Goal: Check status: Check status

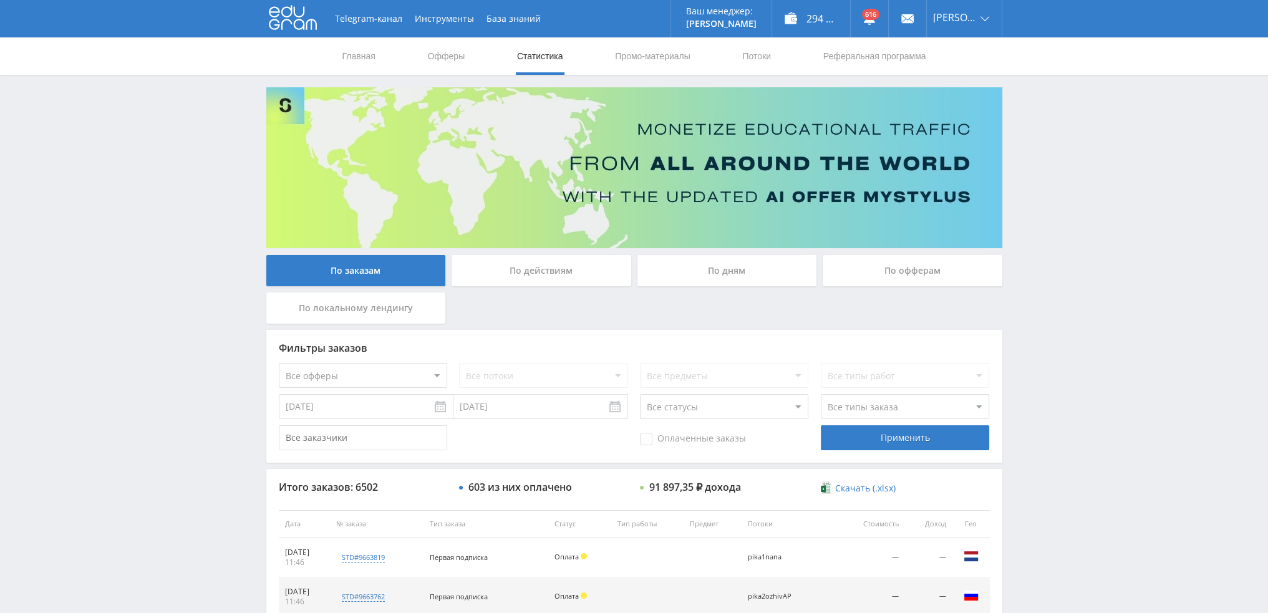
click at [722, 264] on div "По дням" at bounding box center [727, 270] width 180 height 31
click at [0, 0] on input "По дням" at bounding box center [0, 0] width 0 height 0
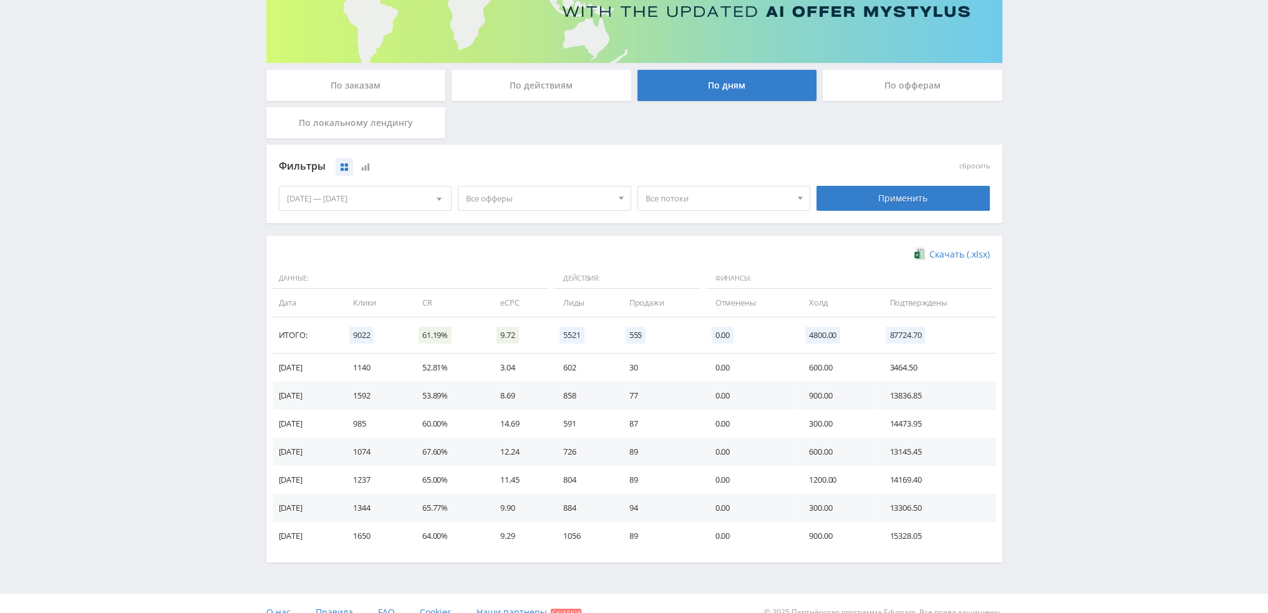
scroll to position [202, 0]
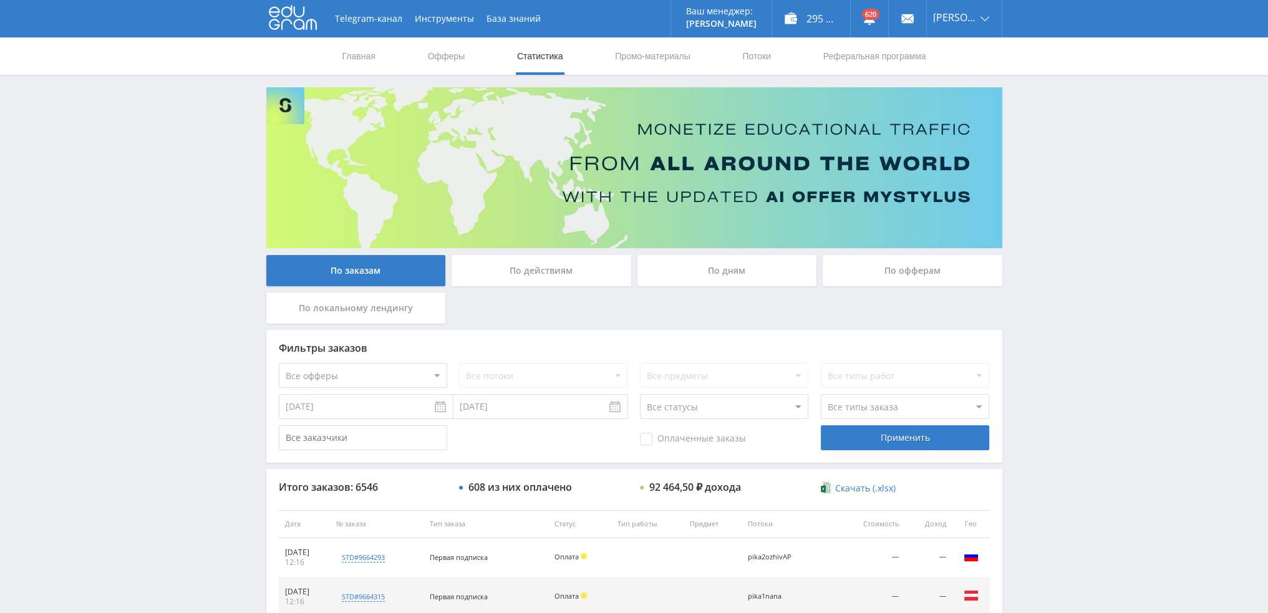
scroll to position [432, 0]
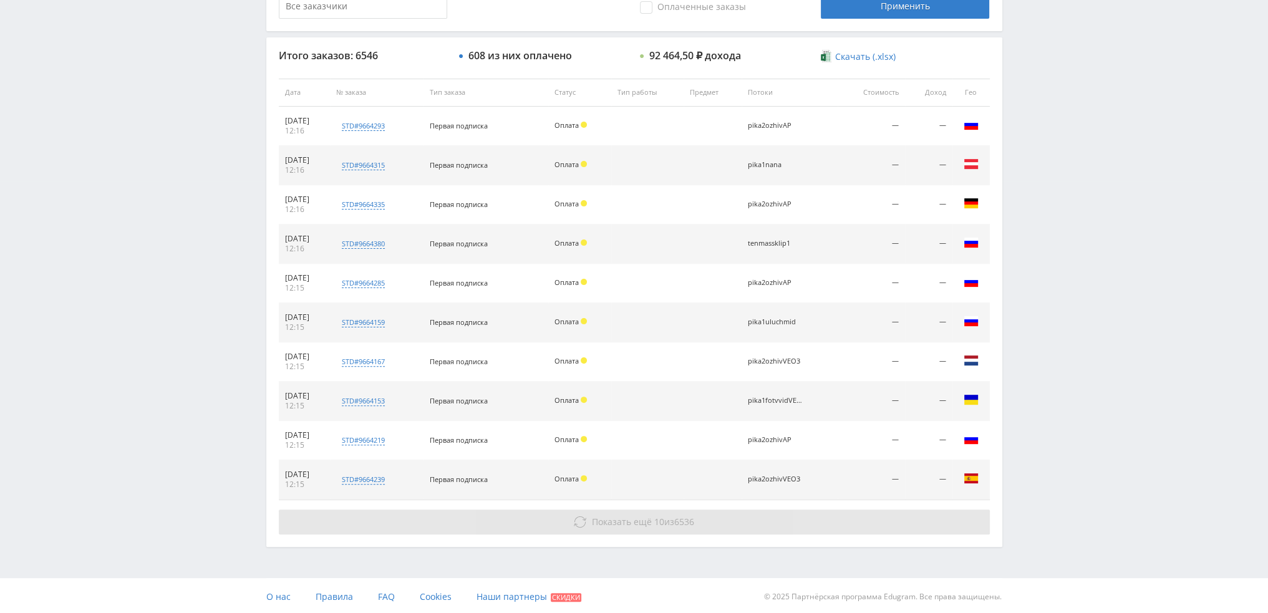
click at [616, 523] on span "Показать ещё" at bounding box center [622, 522] width 60 height 12
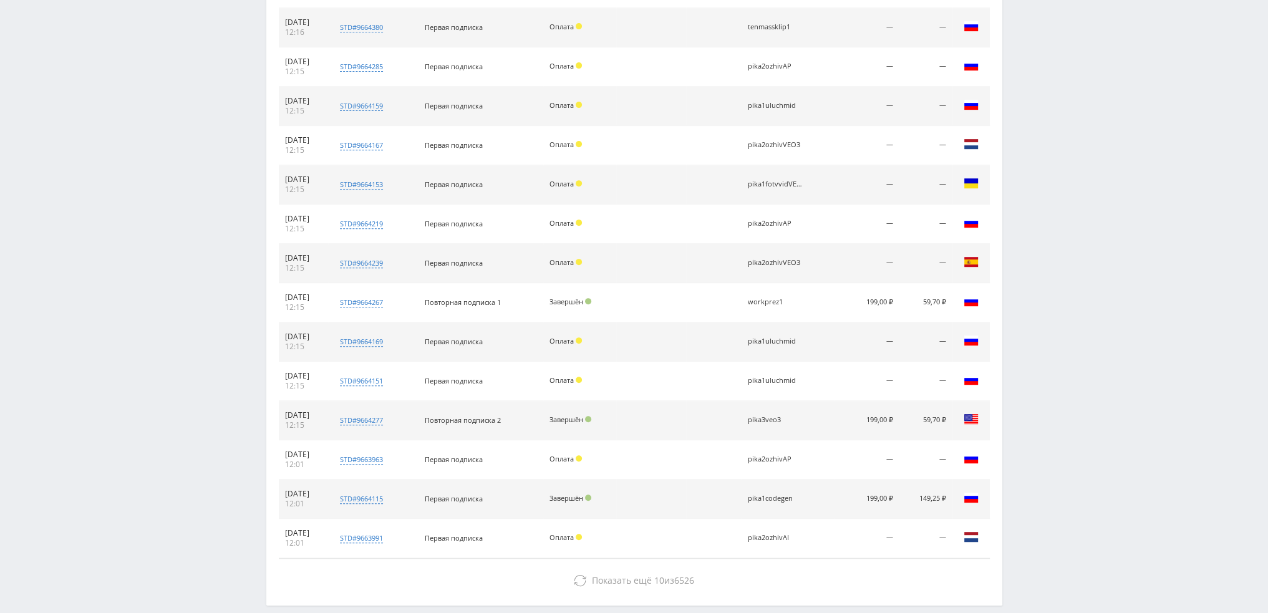
scroll to position [706, 0]
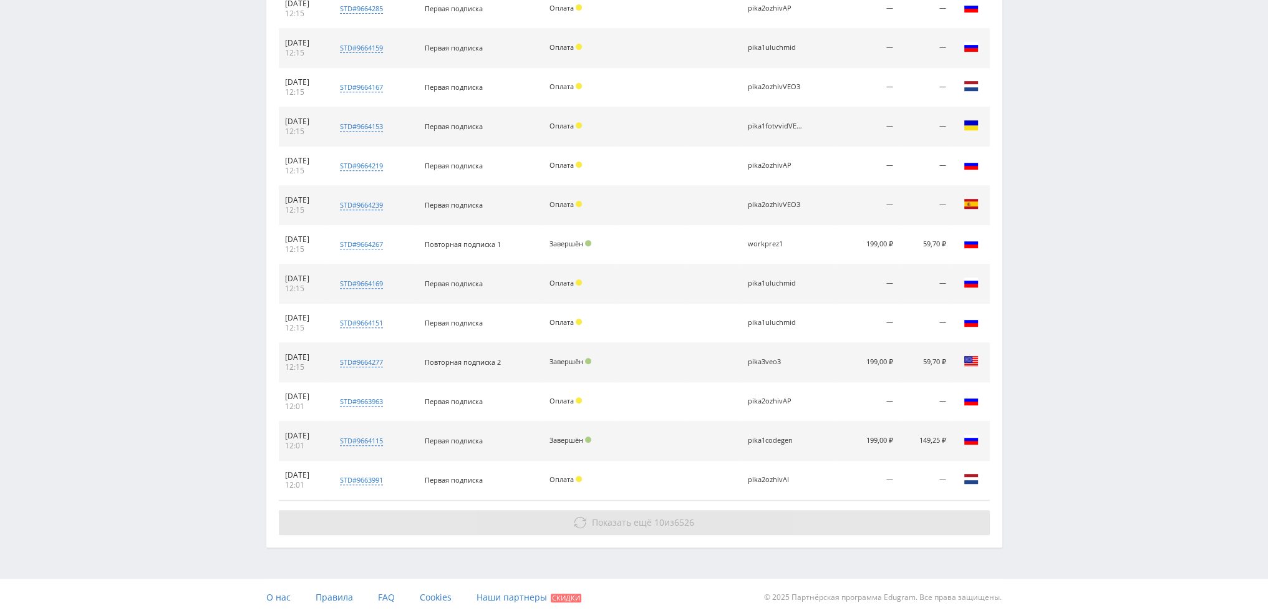
click at [676, 516] on span "6526" at bounding box center [684, 522] width 20 height 12
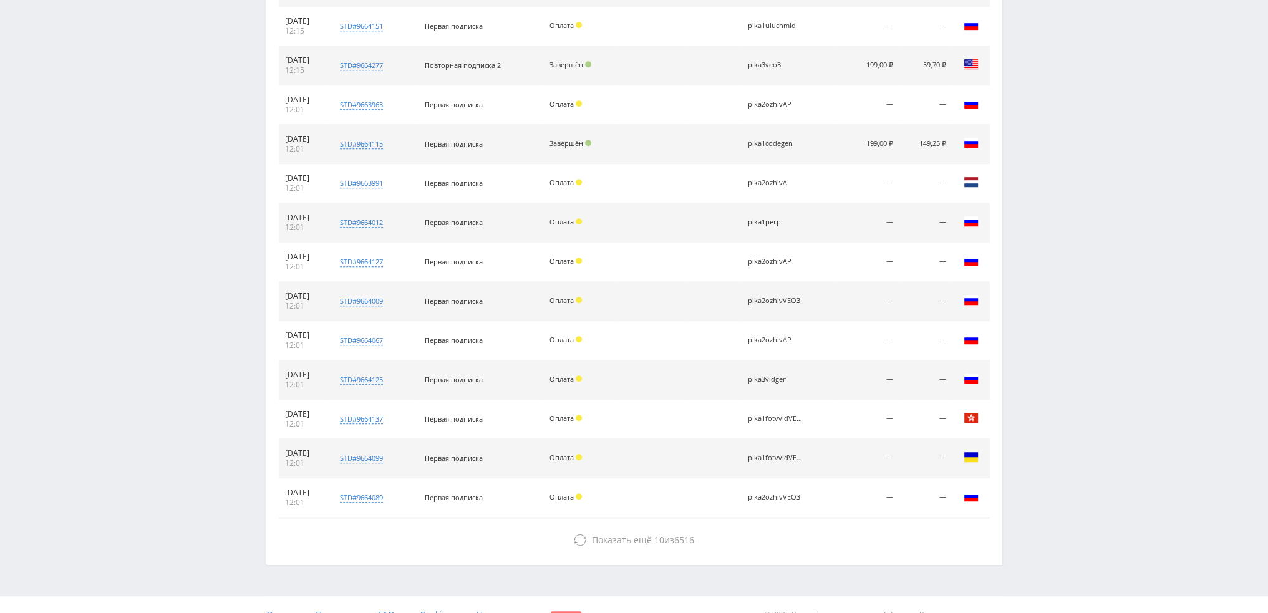
scroll to position [1020, 0]
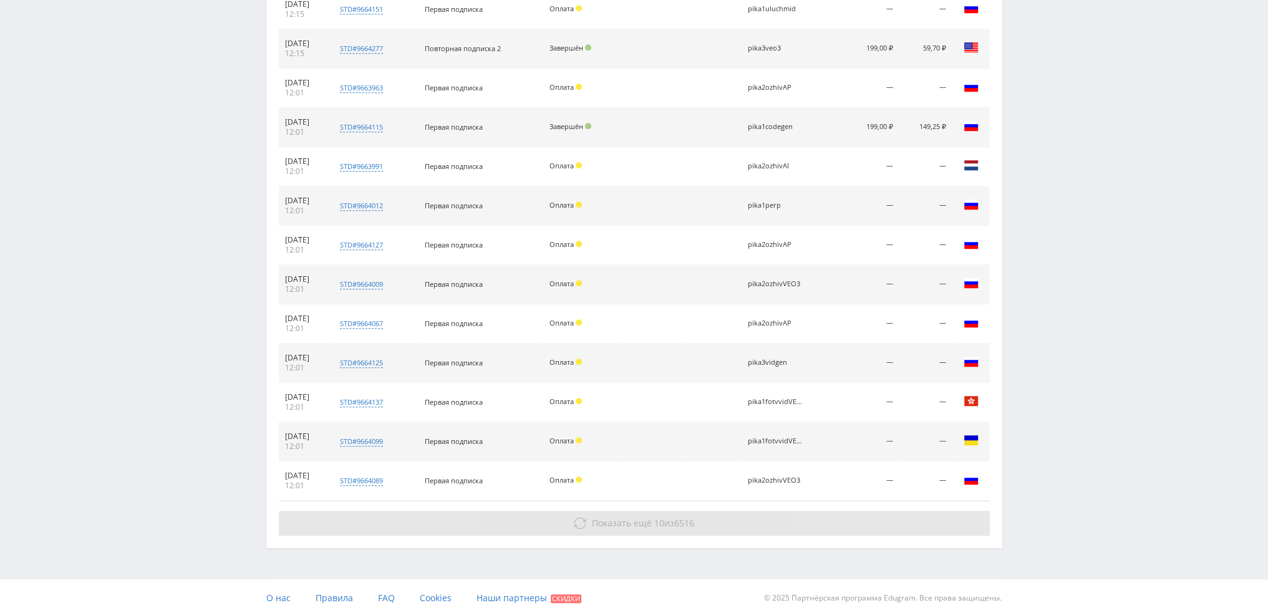
click at [682, 517] on span "6516" at bounding box center [684, 523] width 20 height 12
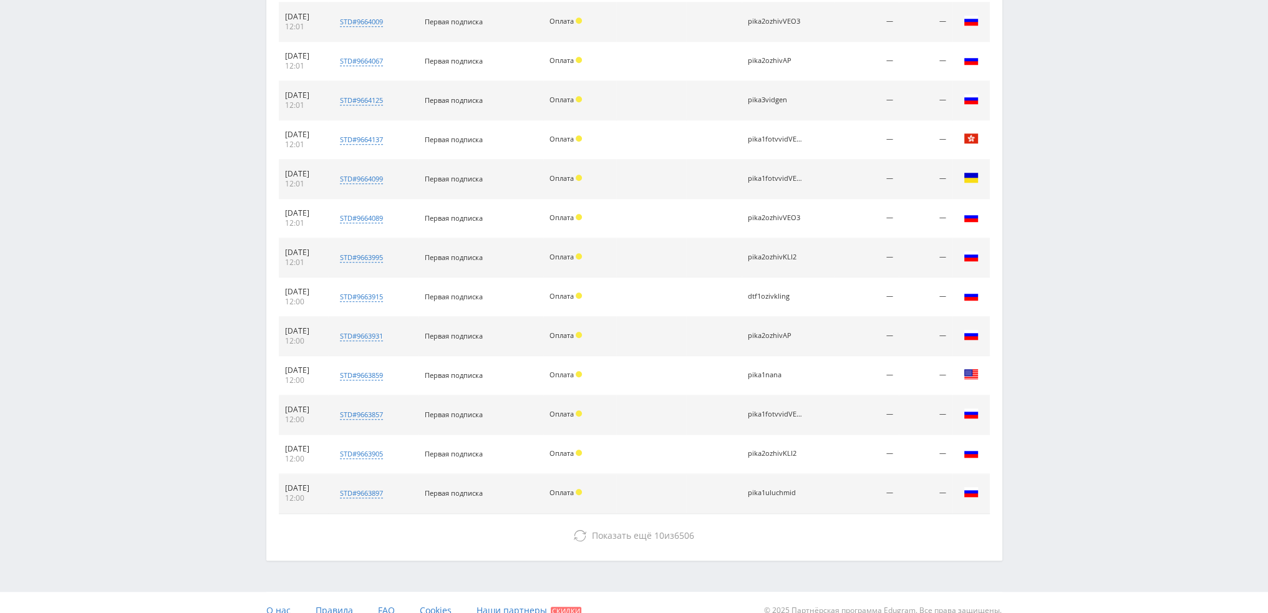
scroll to position [1294, 0]
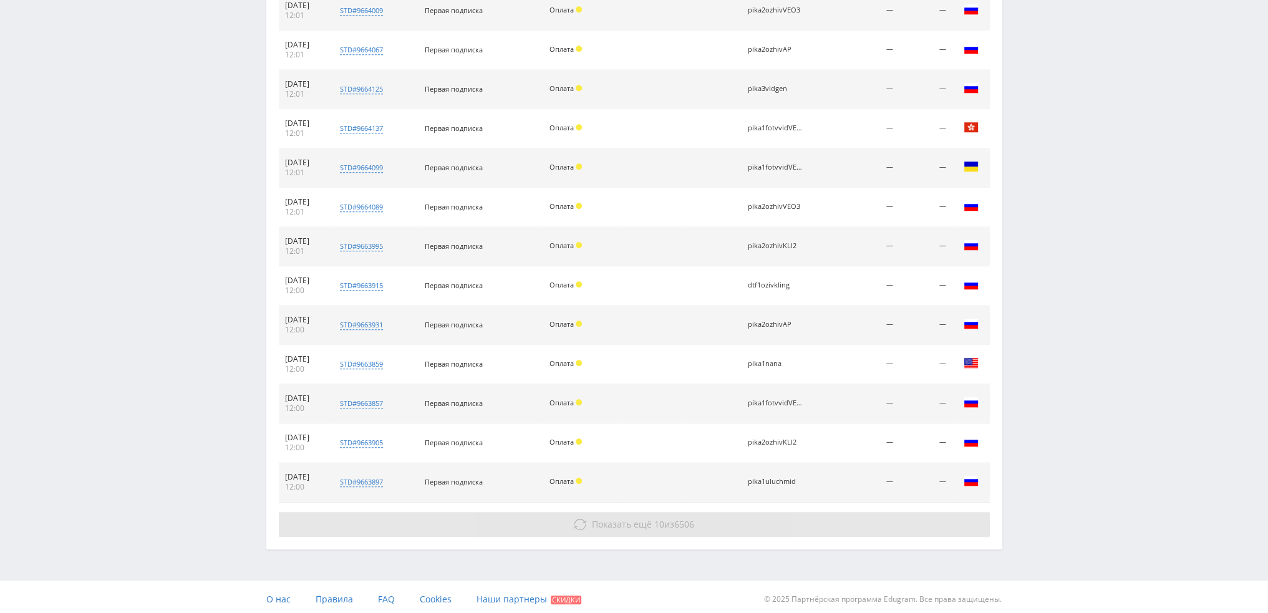
click at [682, 531] on button "Показать ещё 10 из 6506" at bounding box center [634, 524] width 711 height 25
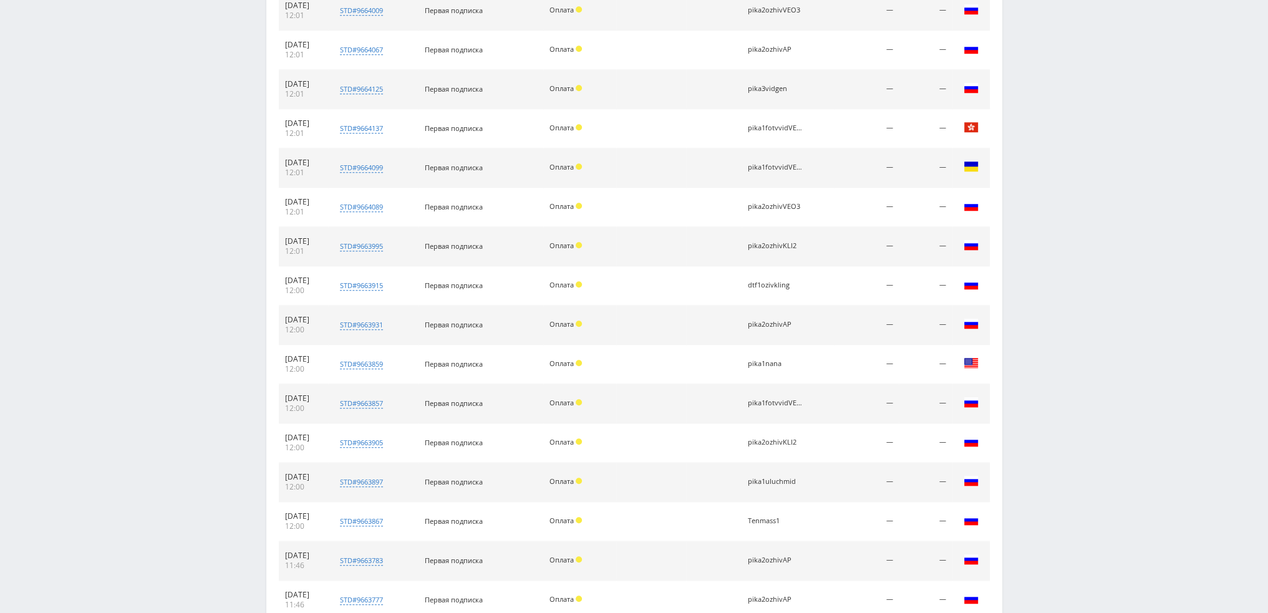
scroll to position [1568, 0]
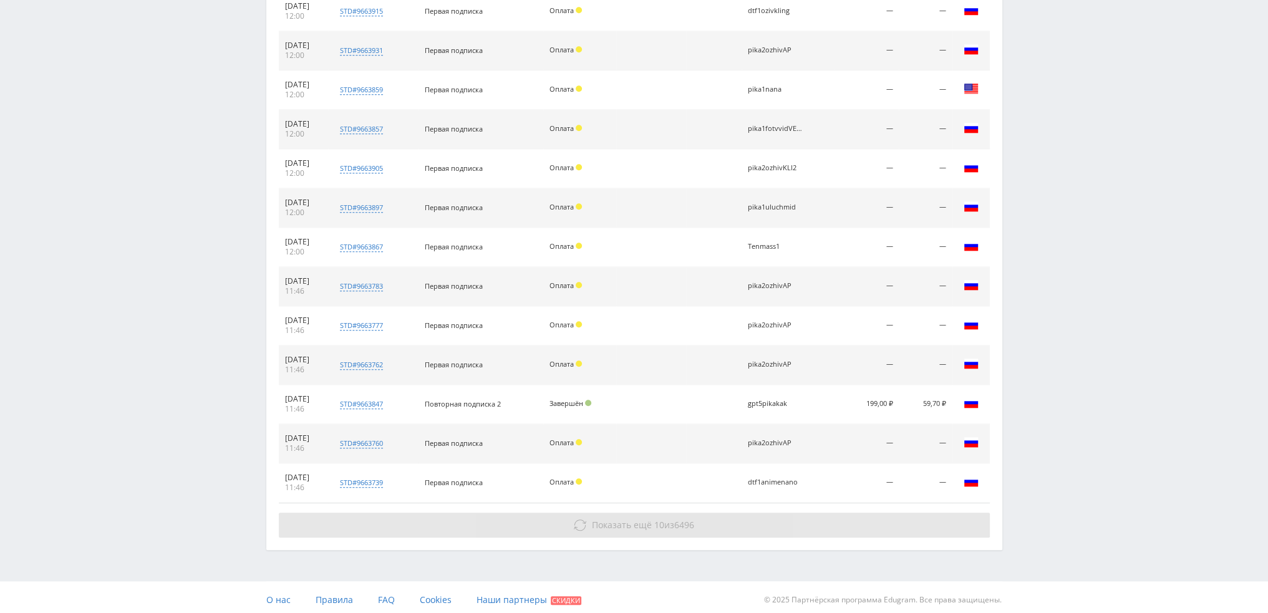
click at [684, 522] on span "6496" at bounding box center [684, 525] width 20 height 12
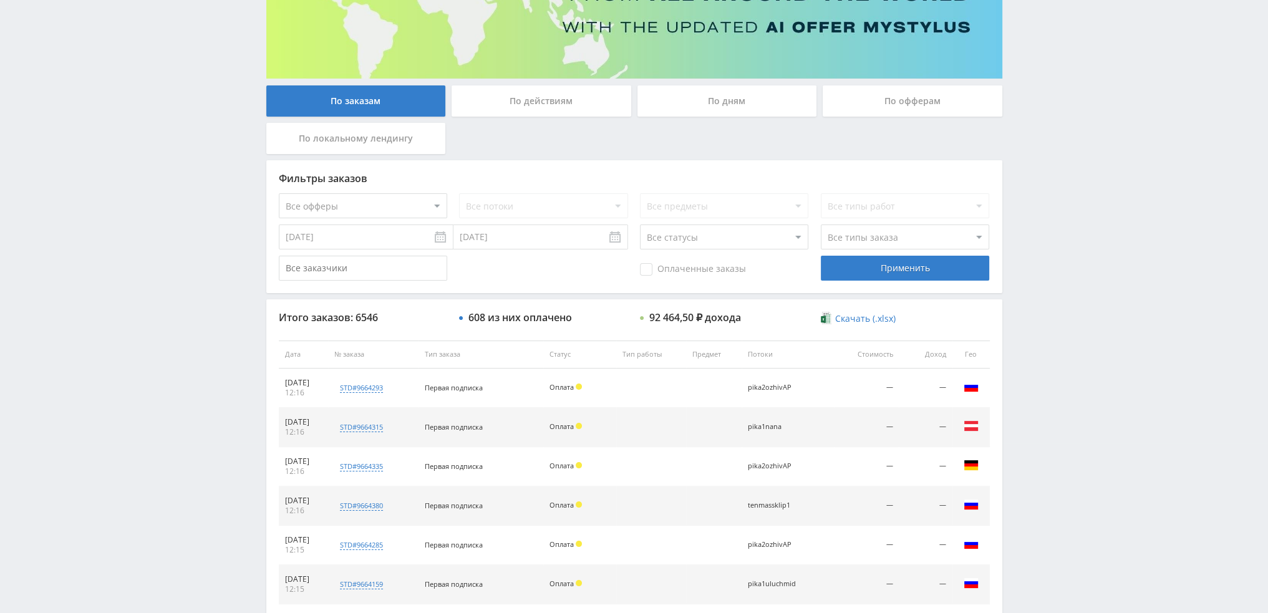
scroll to position [0, 0]
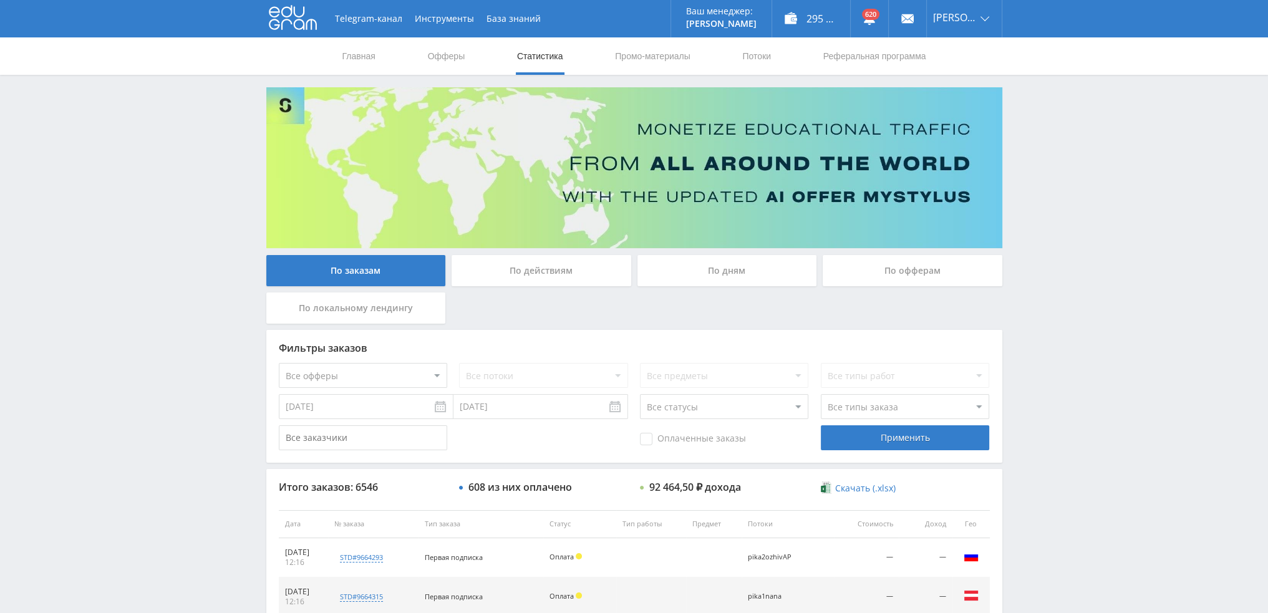
click at [741, 279] on div "По дням" at bounding box center [727, 270] width 180 height 31
click at [0, 0] on input "По дням" at bounding box center [0, 0] width 0 height 0
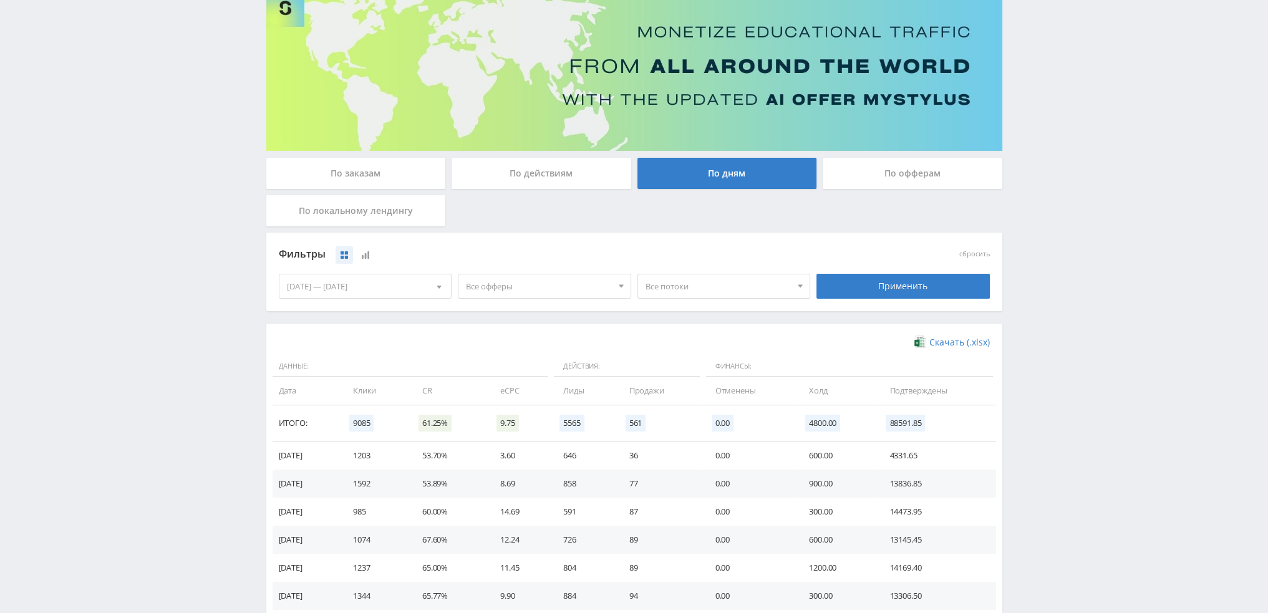
scroll to position [125, 0]
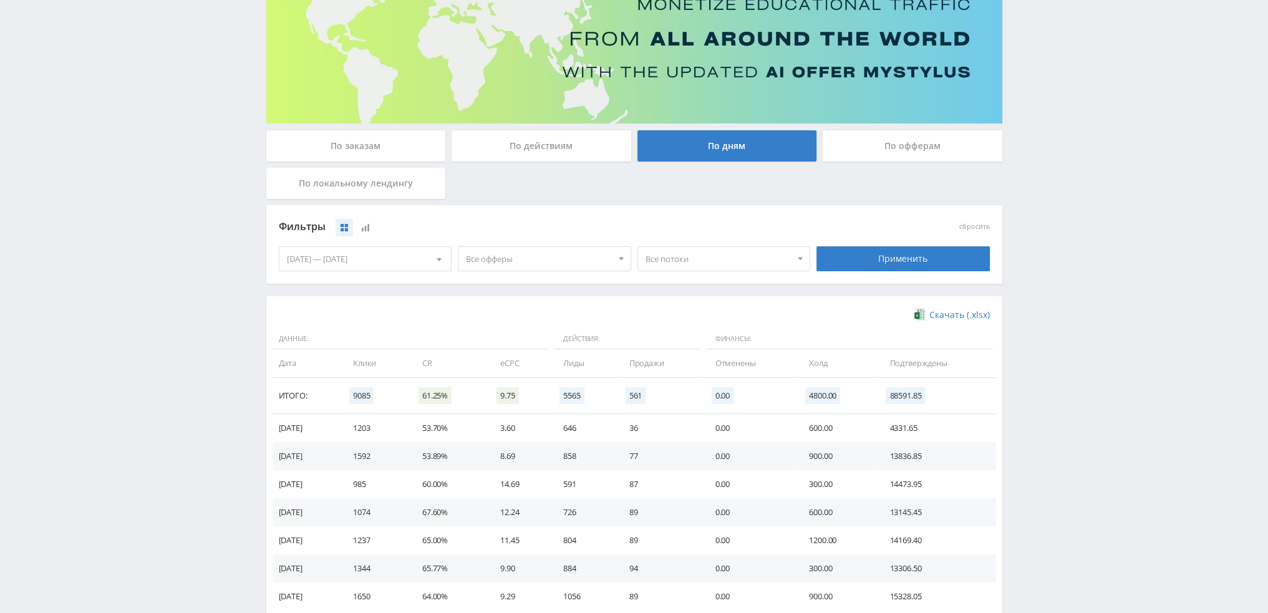
click at [677, 256] on span "Все потоки" at bounding box center [719, 259] width 146 height 24
click at [533, 265] on span "Все офферы" at bounding box center [539, 259] width 146 height 24
click at [500, 388] on button "Study AI (RevShare)" at bounding box center [544, 389] width 172 height 17
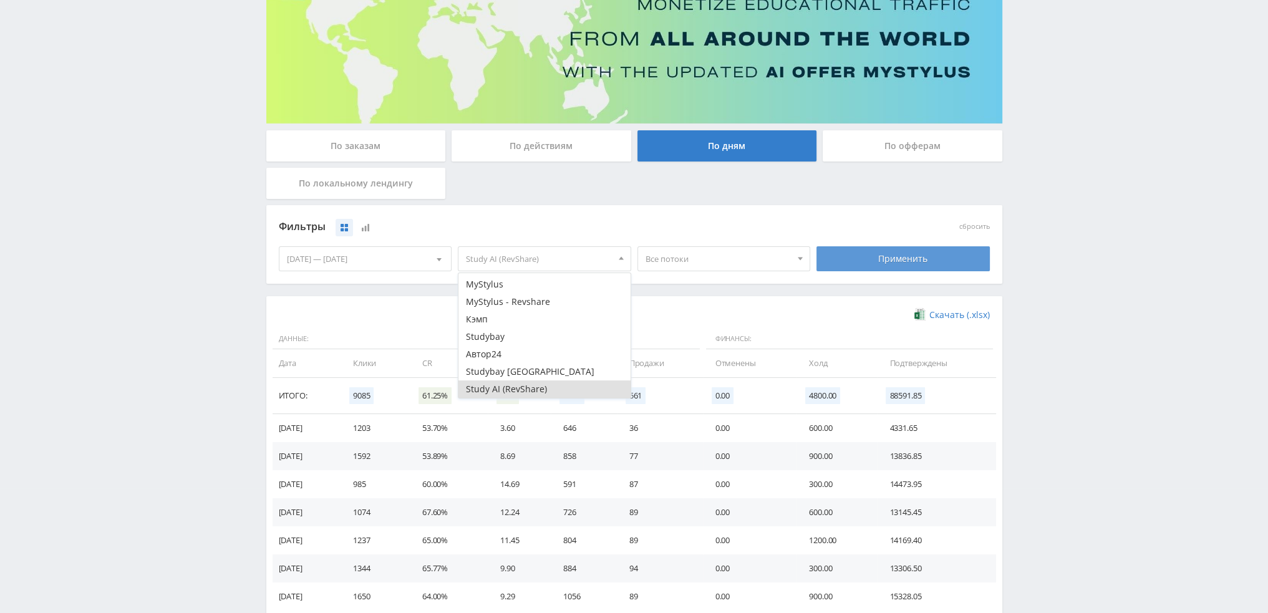
click at [924, 253] on div "Применить" at bounding box center [903, 258] width 173 height 25
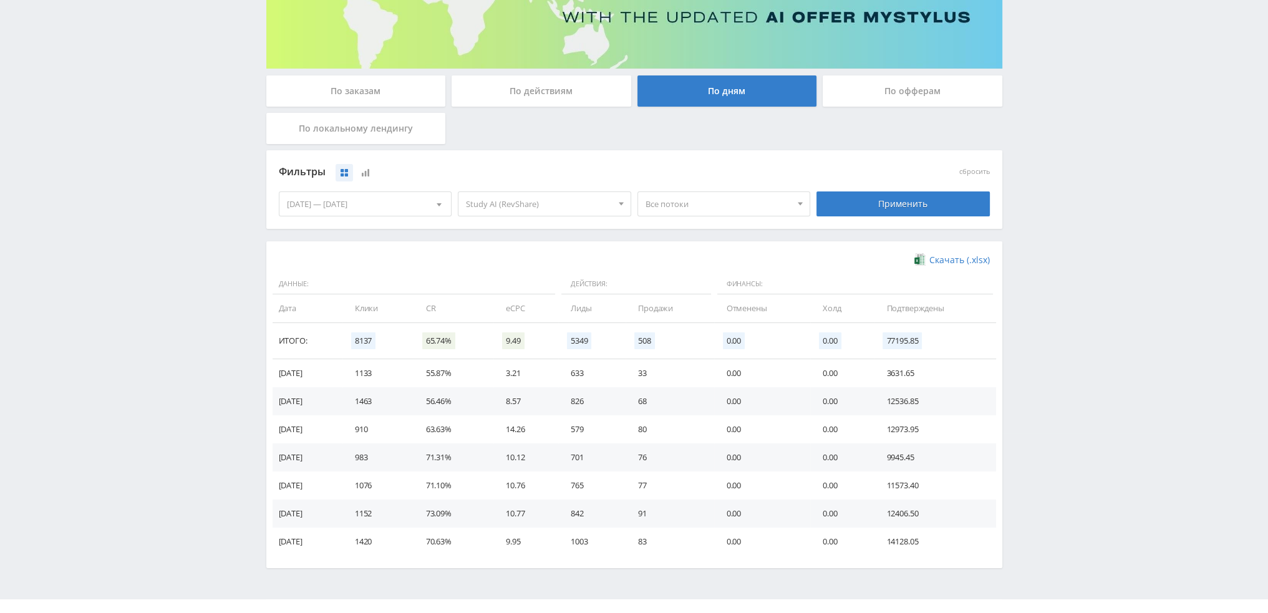
scroll to position [187, 0]
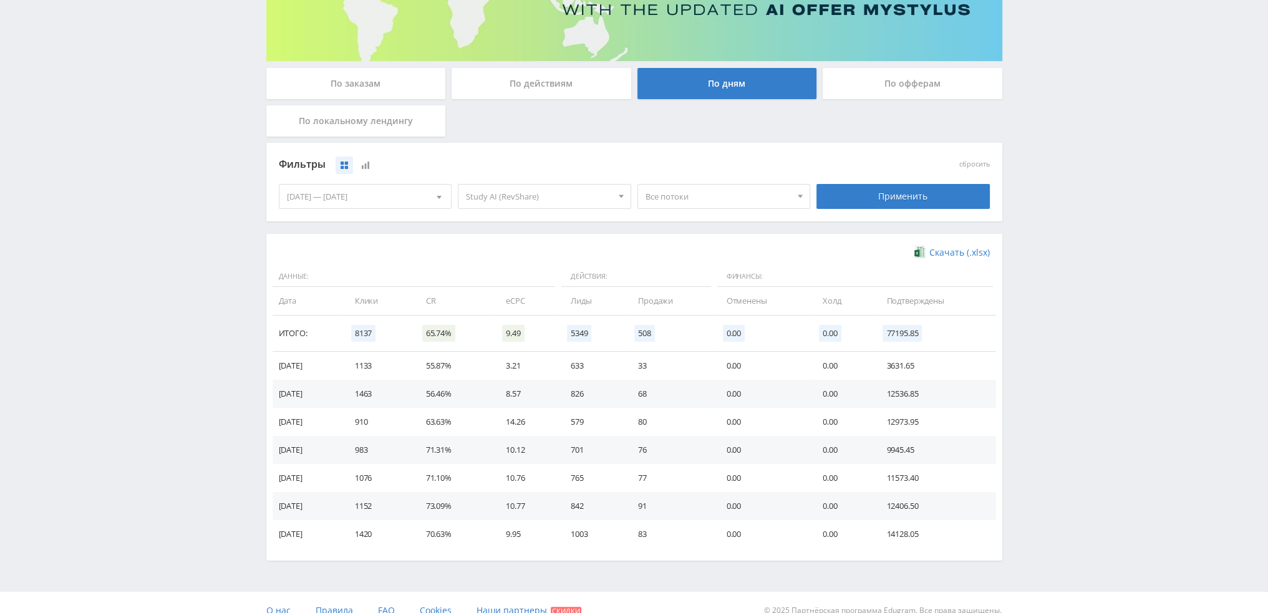
click at [697, 201] on span "Все потоки" at bounding box center [719, 197] width 146 height 24
click at [708, 289] on button "pika2ozhivAI" at bounding box center [724, 286] width 172 height 17
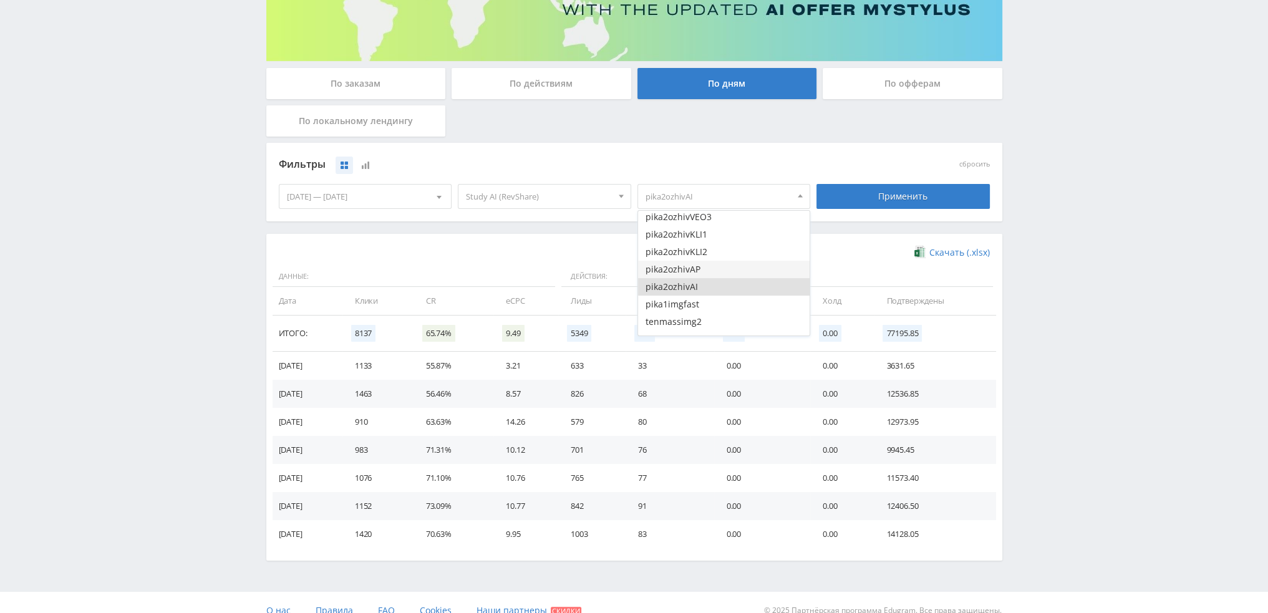
click at [711, 267] on button "pika2ozhivAP" at bounding box center [724, 269] width 172 height 17
click at [712, 253] on button "pika2ozhivKLI2" at bounding box center [724, 251] width 172 height 17
click at [714, 234] on button "pika2ozhivKLI1" at bounding box center [724, 234] width 172 height 17
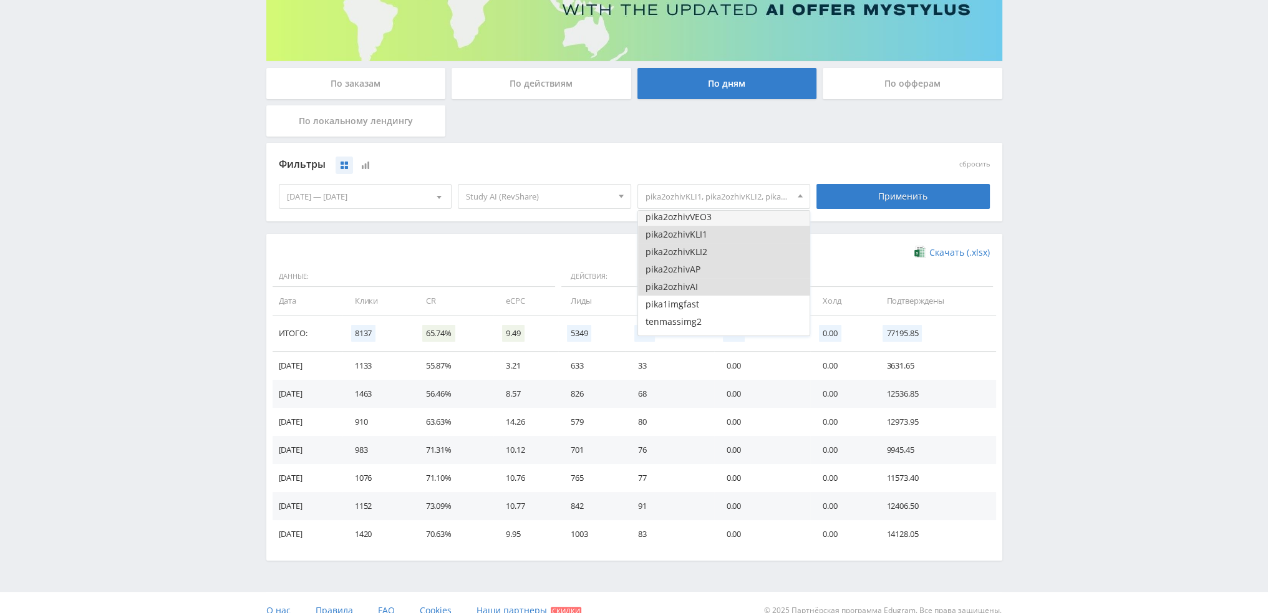
click at [715, 223] on button "pika2ozhivVEO3" at bounding box center [724, 216] width 172 height 17
click at [893, 196] on div "Применить" at bounding box center [903, 196] width 173 height 25
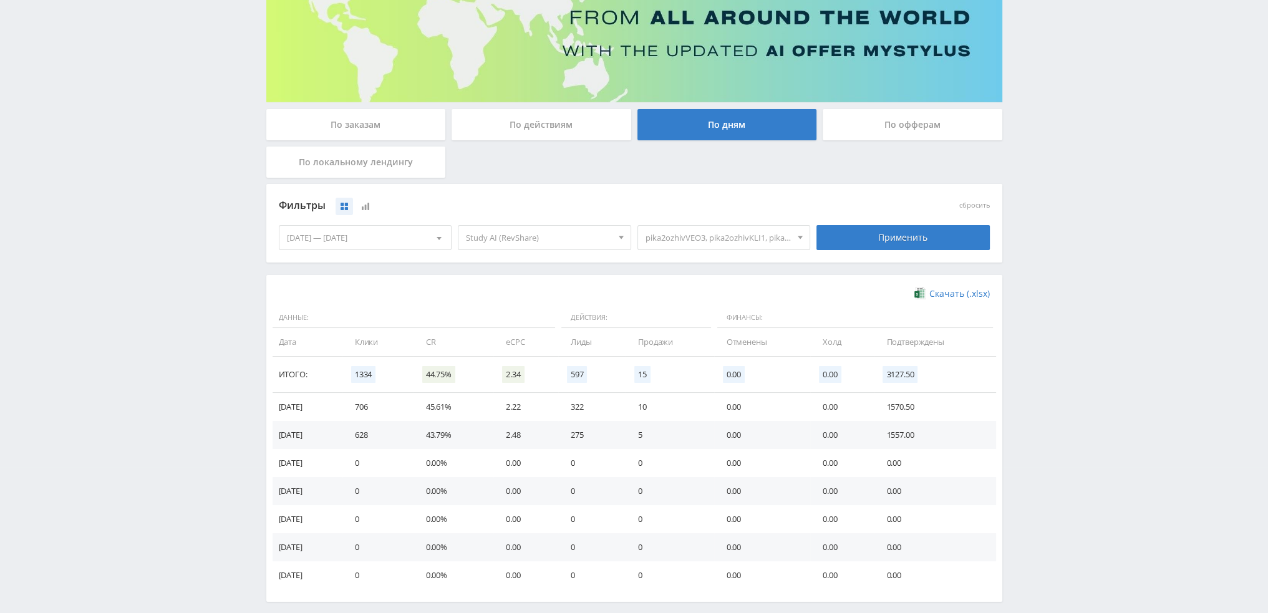
scroll to position [140, 0]
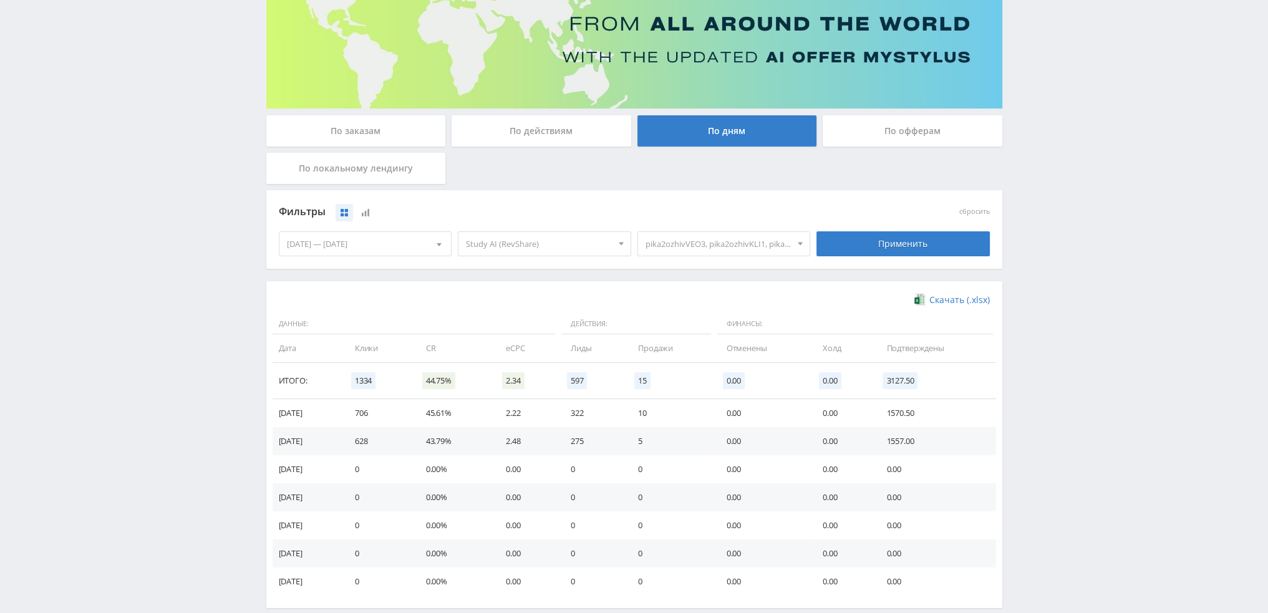
click at [544, 137] on div "По действиям" at bounding box center [542, 130] width 180 height 31
click at [0, 0] on input "По действиям" at bounding box center [0, 0] width 0 height 0
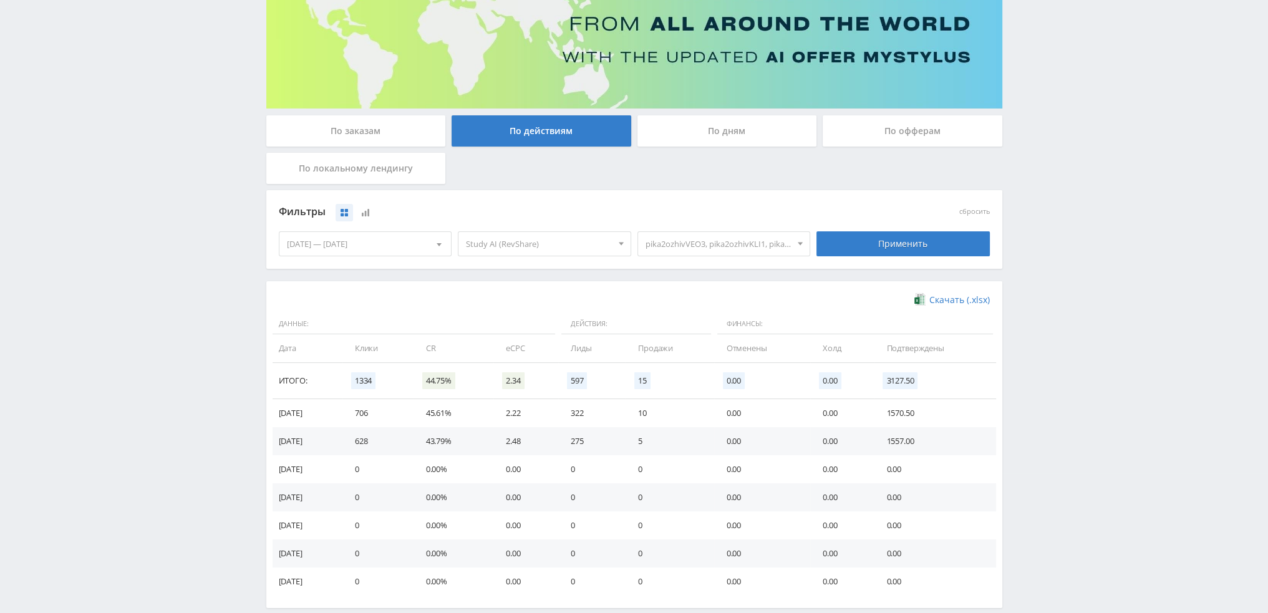
scroll to position [0, 0]
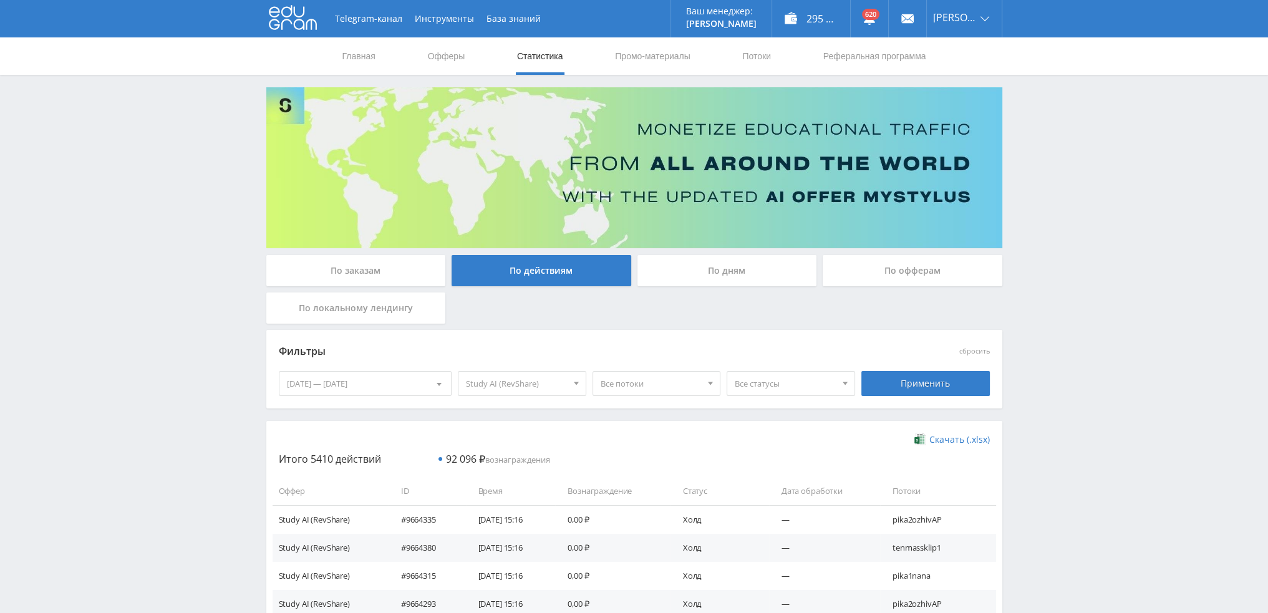
click at [714, 273] on div "По дням" at bounding box center [727, 270] width 180 height 31
click at [0, 0] on input "По дням" at bounding box center [0, 0] width 0 height 0
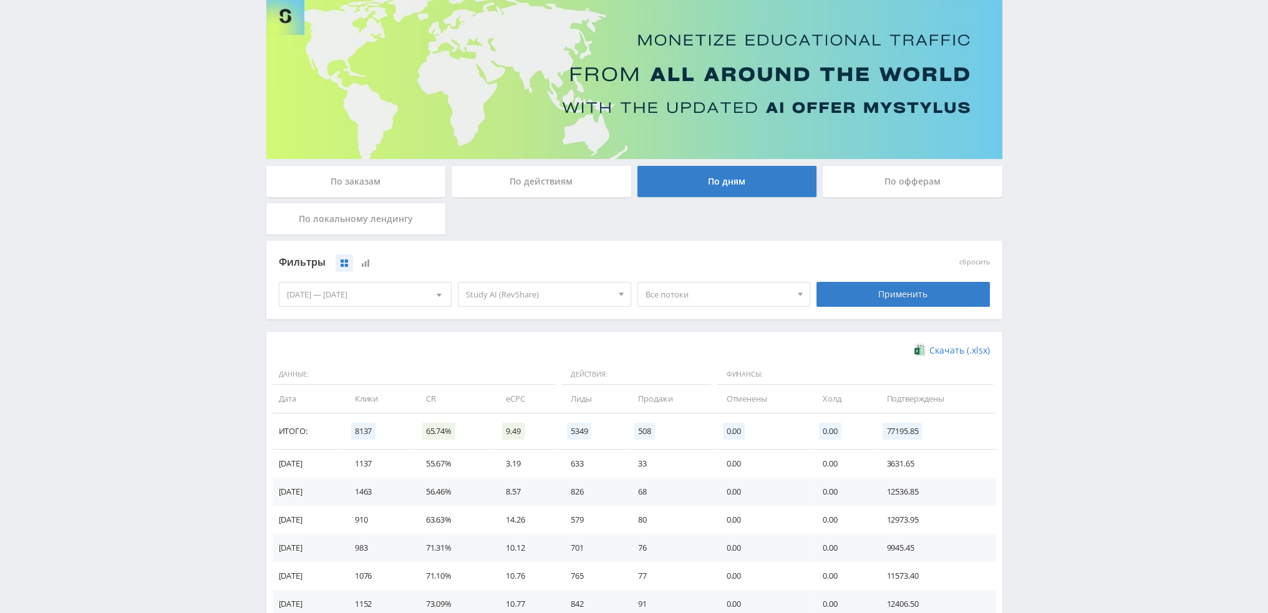
scroll to position [202, 0]
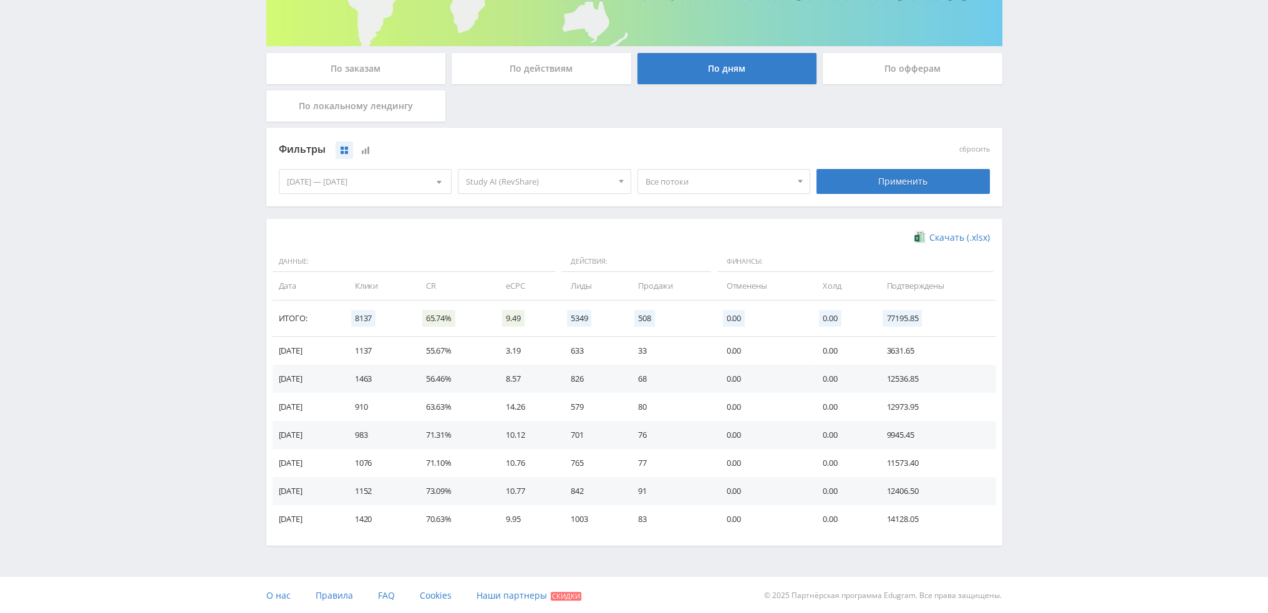
click at [541, 67] on div "По действиям" at bounding box center [542, 68] width 180 height 31
click at [0, 0] on input "По действиям" at bounding box center [0, 0] width 0 height 0
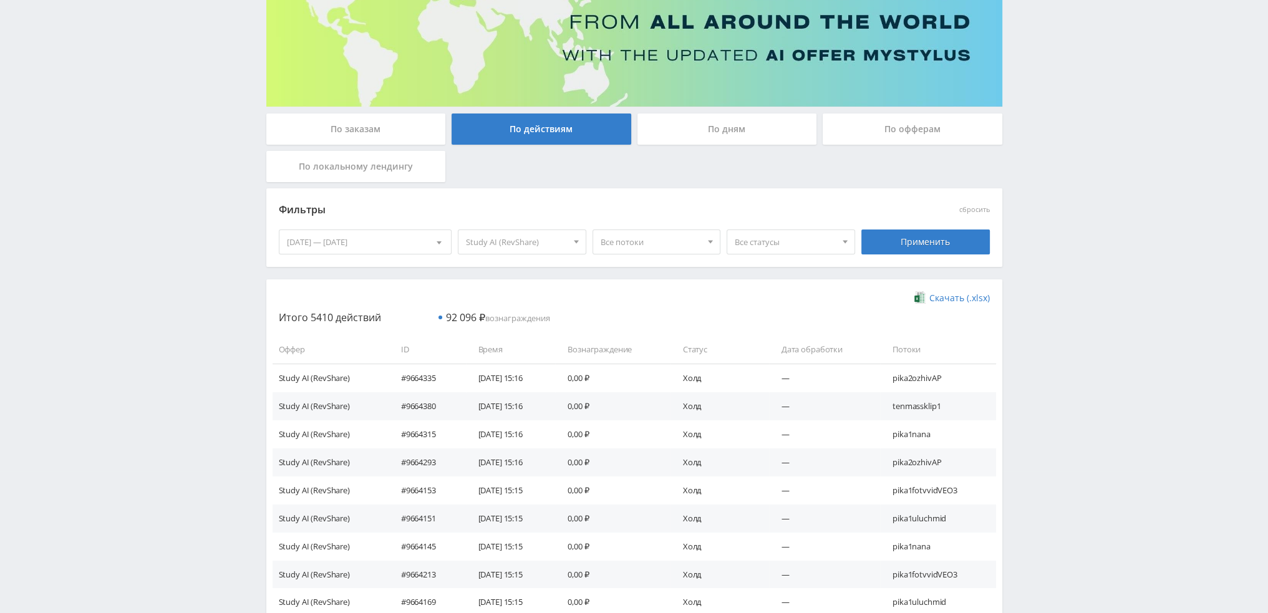
scroll to position [137, 0]
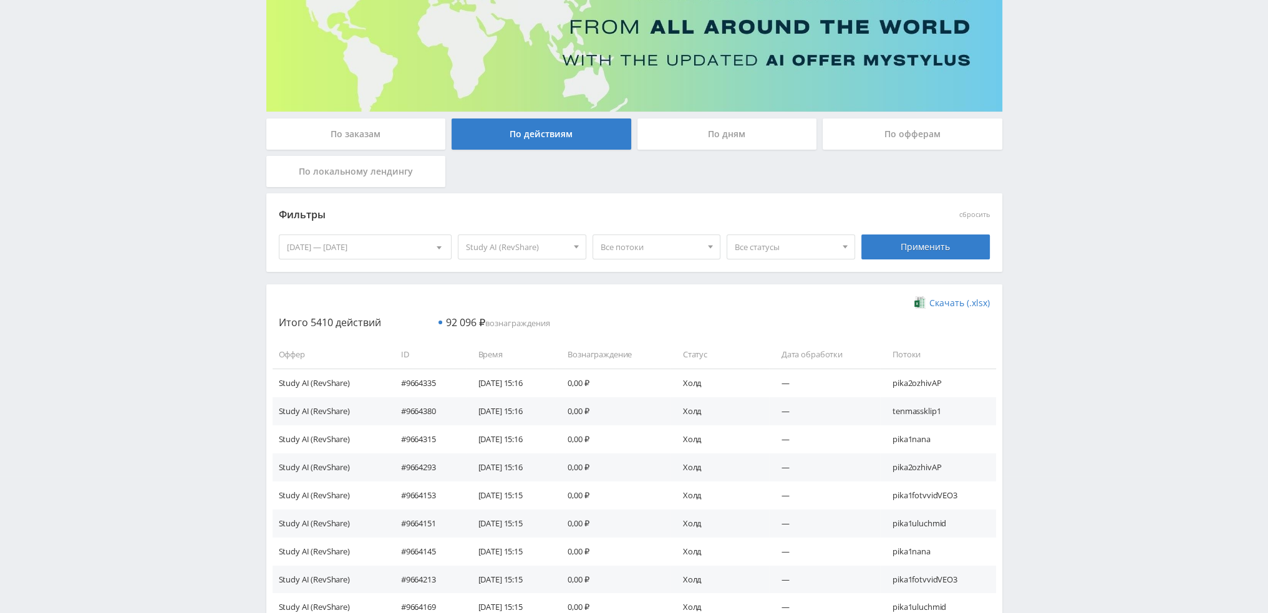
click at [709, 115] on div "По заказам По действиям По дням По офферам По локальному лендингу Фильтры сброс…" at bounding box center [634, 466] width 749 height 1031
click at [707, 138] on div "По дням" at bounding box center [727, 134] width 180 height 31
click at [0, 0] on input "По дням" at bounding box center [0, 0] width 0 height 0
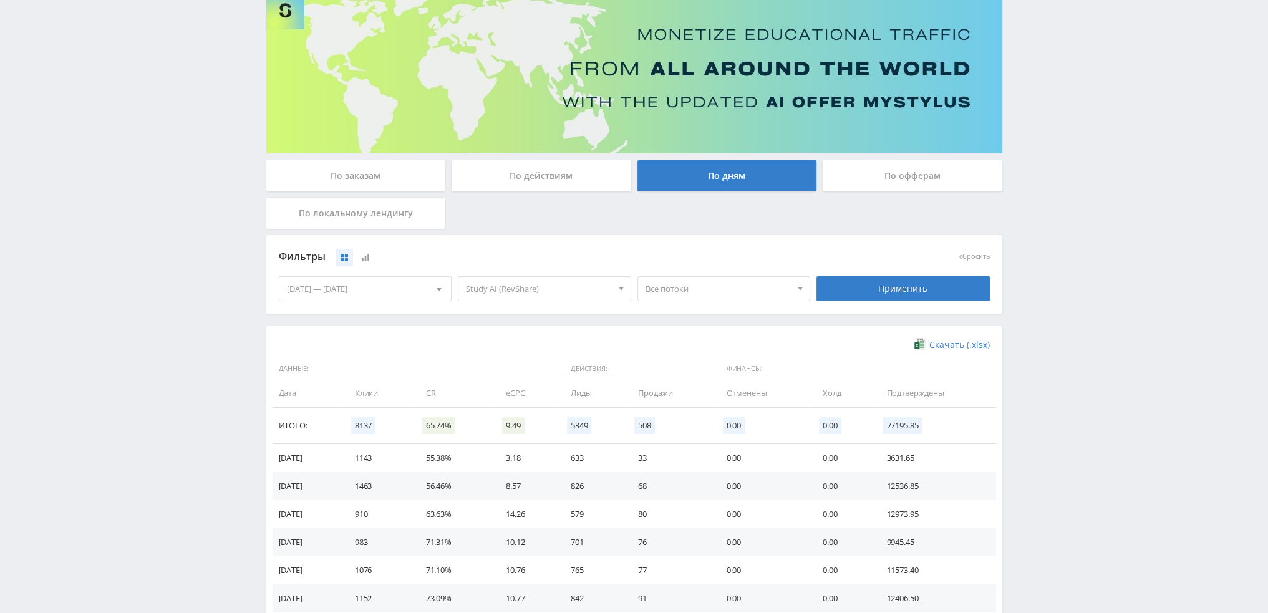
scroll to position [202, 0]
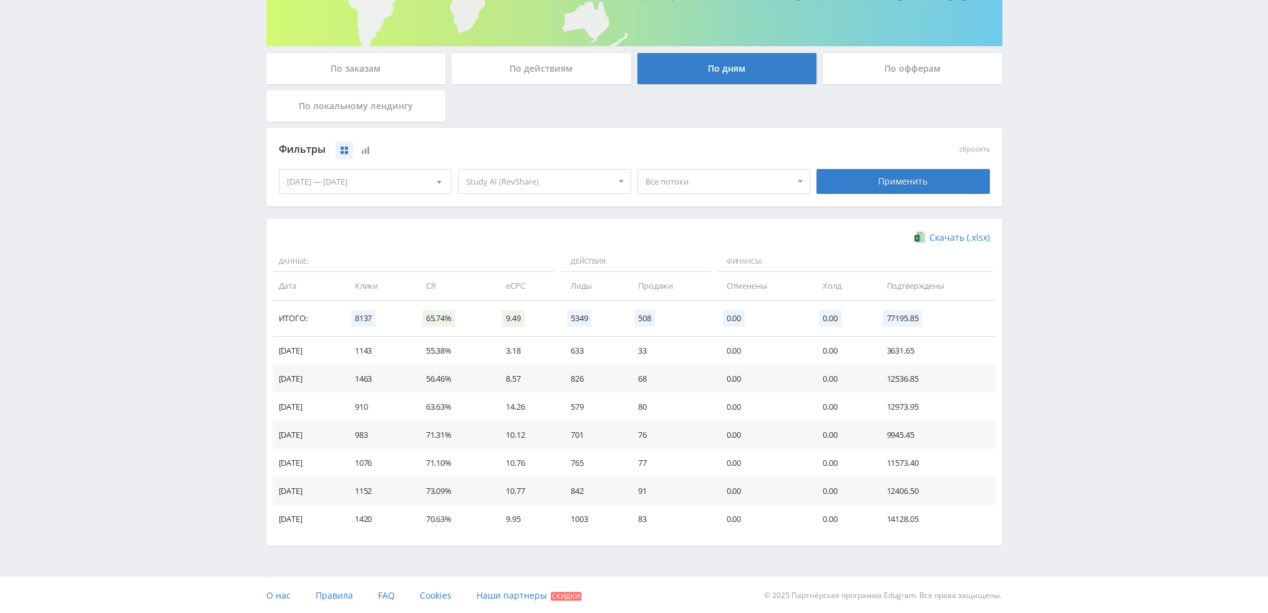
click at [705, 182] on span "Все потоки" at bounding box center [719, 182] width 146 height 24
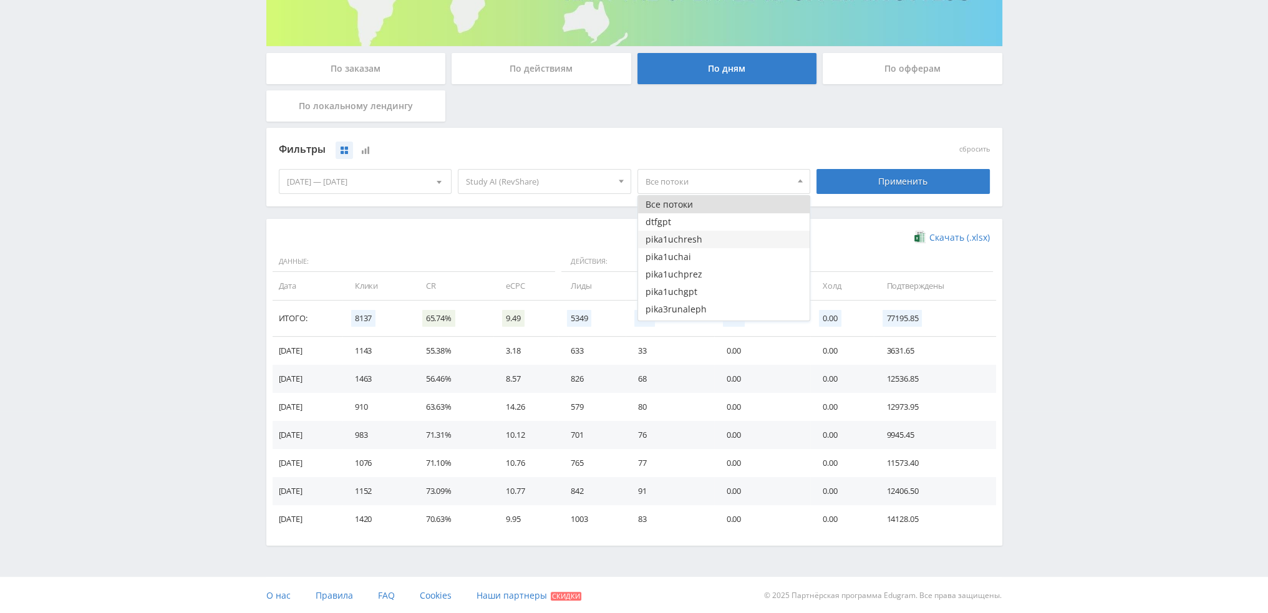
click at [729, 243] on button "pika1uchresh" at bounding box center [724, 239] width 172 height 17
click at [726, 256] on button "pika1uchai" at bounding box center [724, 256] width 172 height 17
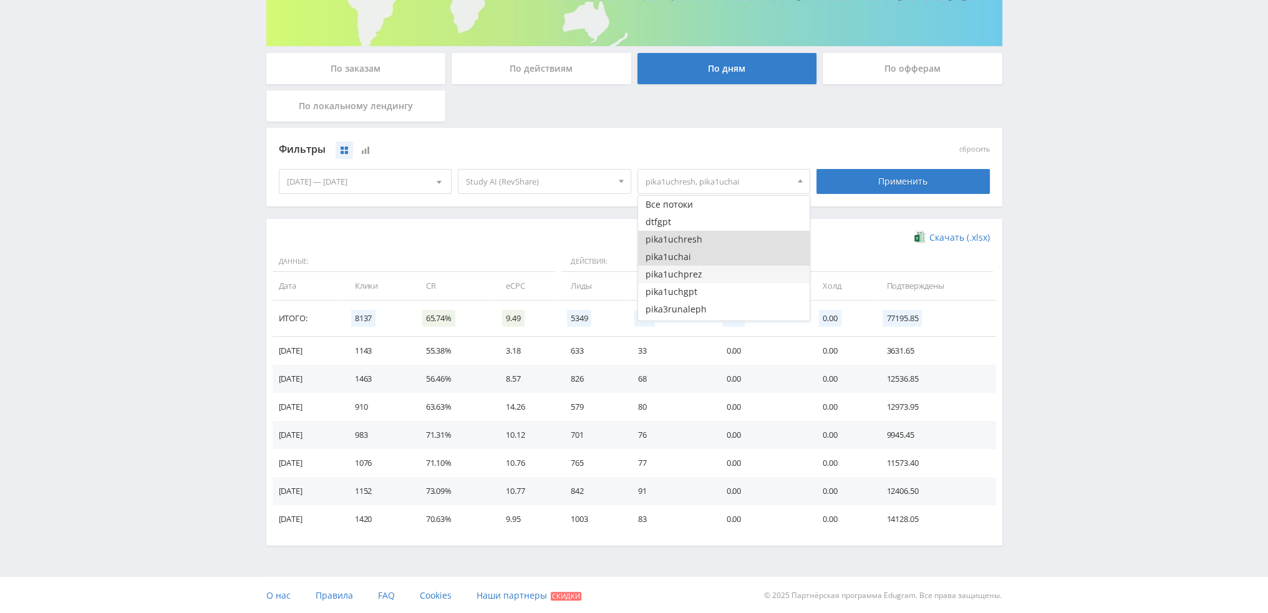
click at [729, 268] on button "pika1uchprez" at bounding box center [724, 274] width 172 height 17
click at [732, 288] on button "pika1uchgpt" at bounding box center [724, 291] width 172 height 17
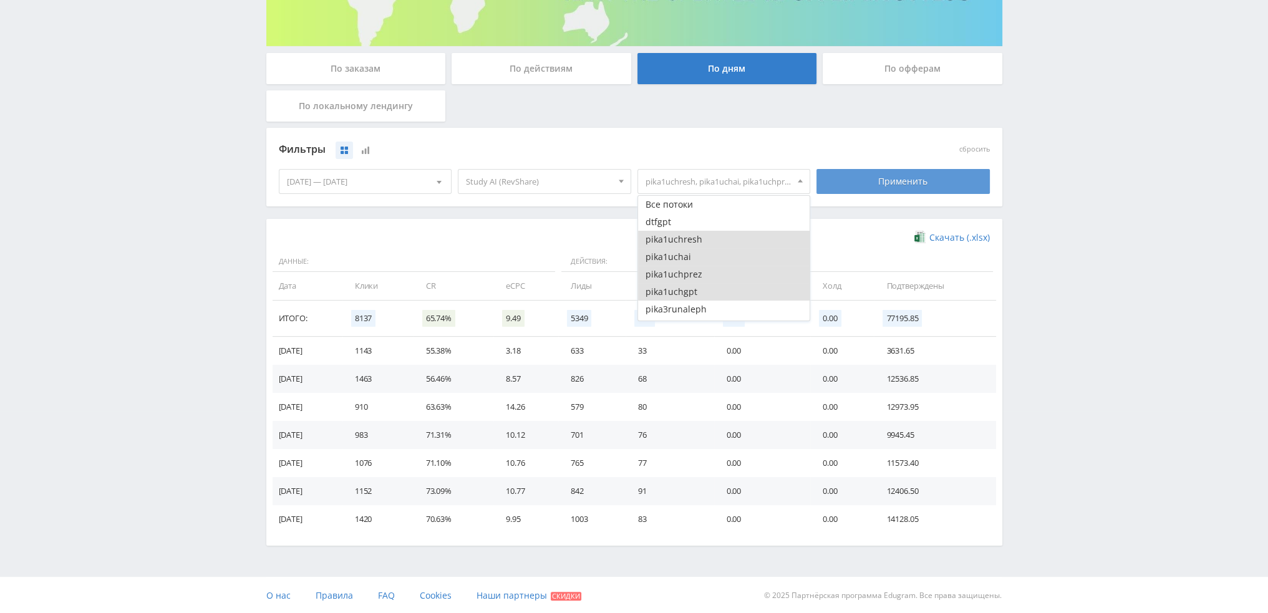
click at [856, 182] on div "Применить" at bounding box center [903, 181] width 173 height 25
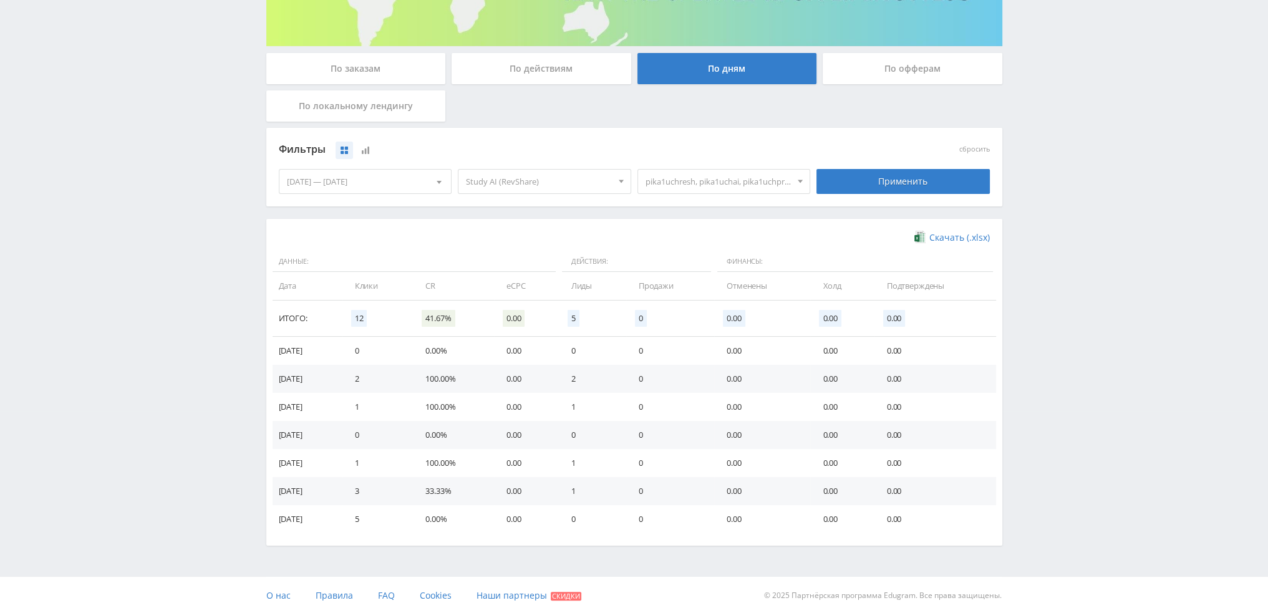
click at [737, 183] on span "pika1uchresh, pika1uchai, pika1uchprez, pika1uchgpt" at bounding box center [719, 182] width 146 height 24
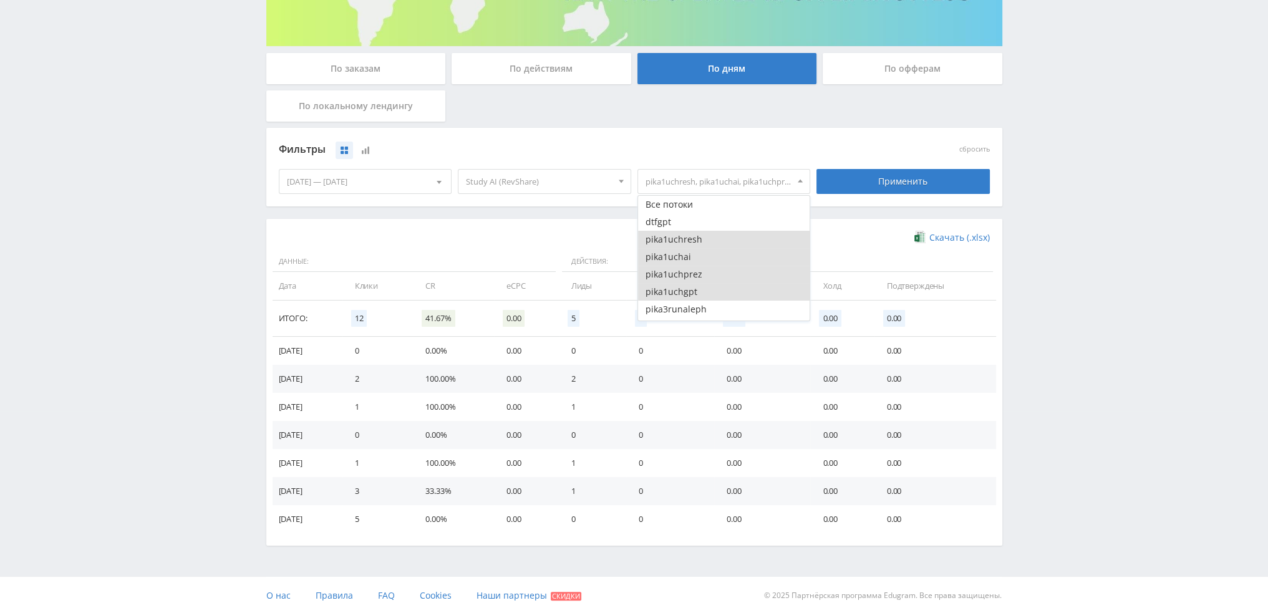
click at [704, 238] on button "pika1uchresh" at bounding box center [724, 239] width 172 height 17
click at [702, 256] on button "pika1uchai" at bounding box center [724, 256] width 172 height 17
click at [705, 274] on button "pika1uchprez" at bounding box center [724, 274] width 172 height 17
click at [706, 292] on button "pika1uchgpt" at bounding box center [724, 291] width 172 height 17
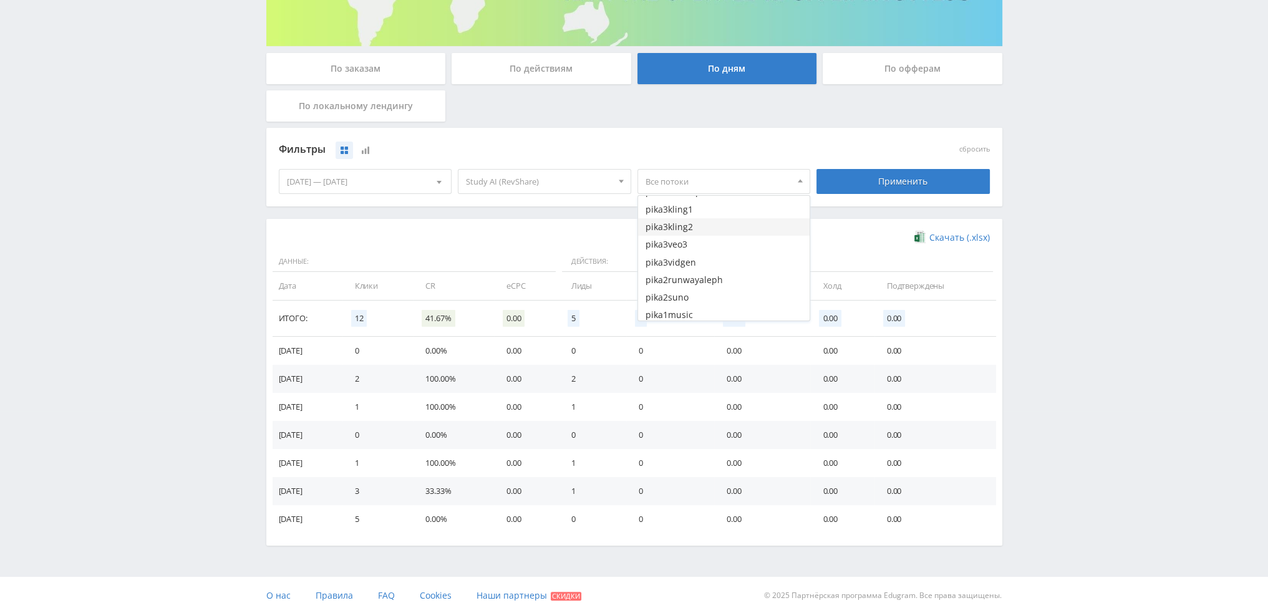
scroll to position [125, 0]
click at [708, 258] on button "pika3vidgen" at bounding box center [724, 254] width 172 height 17
click at [706, 234] on button "pika3veo3" at bounding box center [724, 236] width 172 height 17
click at [709, 221] on button "pika3kling2" at bounding box center [724, 219] width 172 height 17
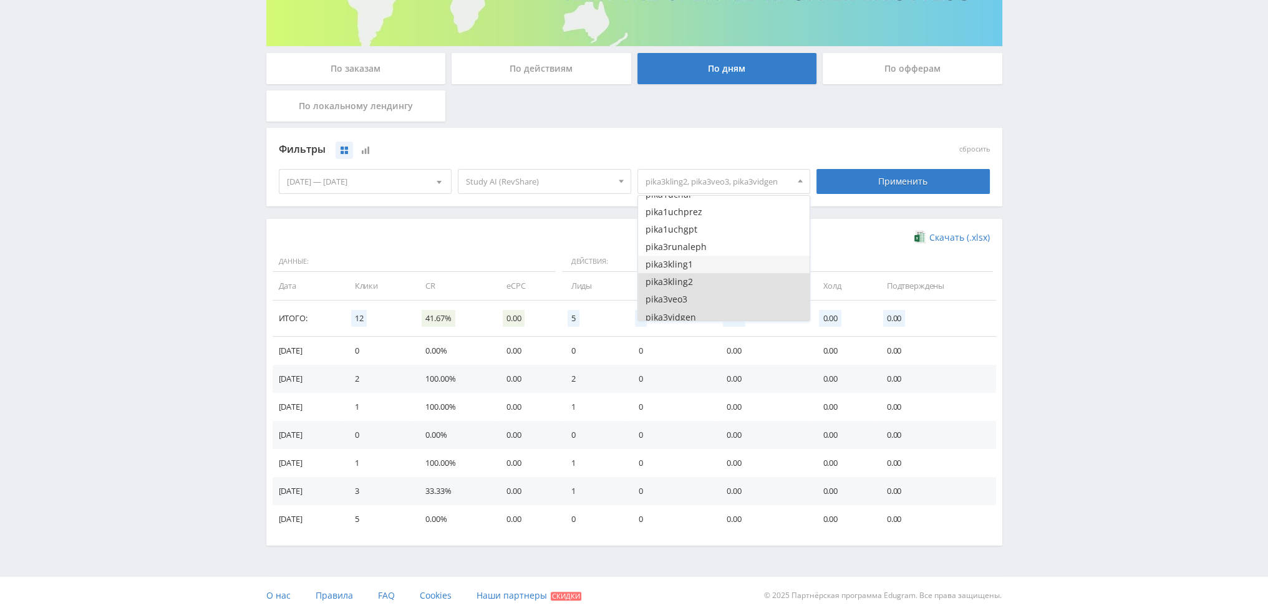
click at [709, 256] on button "pika3kling1" at bounding box center [724, 264] width 172 height 17
click at [711, 245] on button "pika3runaleph" at bounding box center [724, 246] width 172 height 17
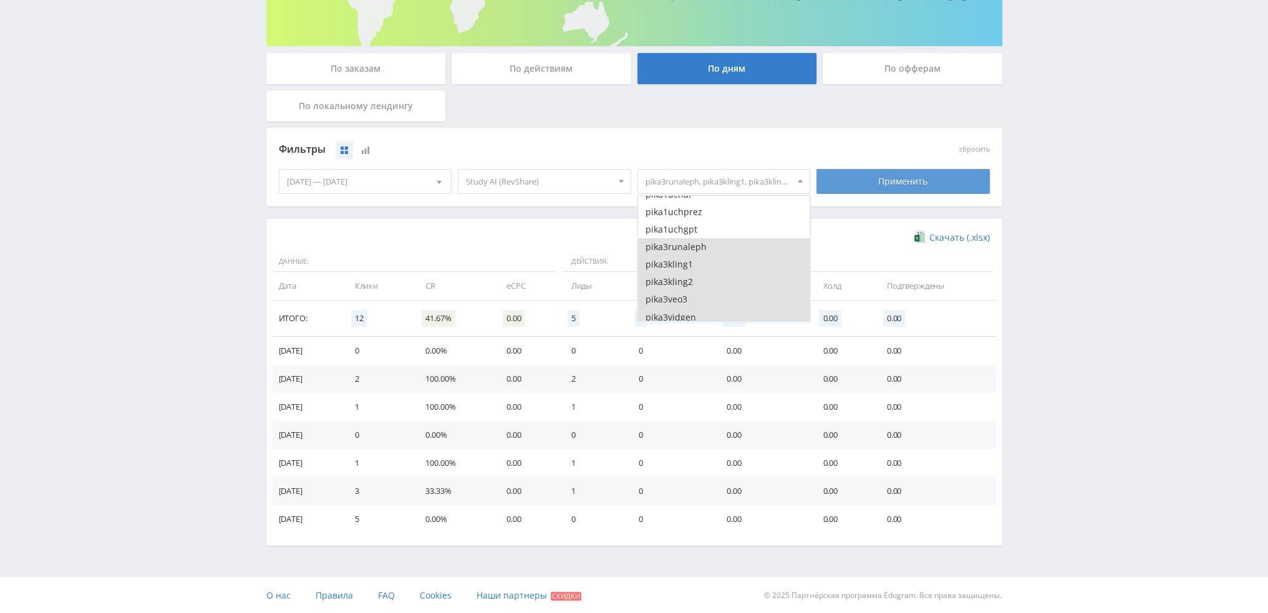
click at [890, 184] on div "Применить" at bounding box center [903, 181] width 173 height 25
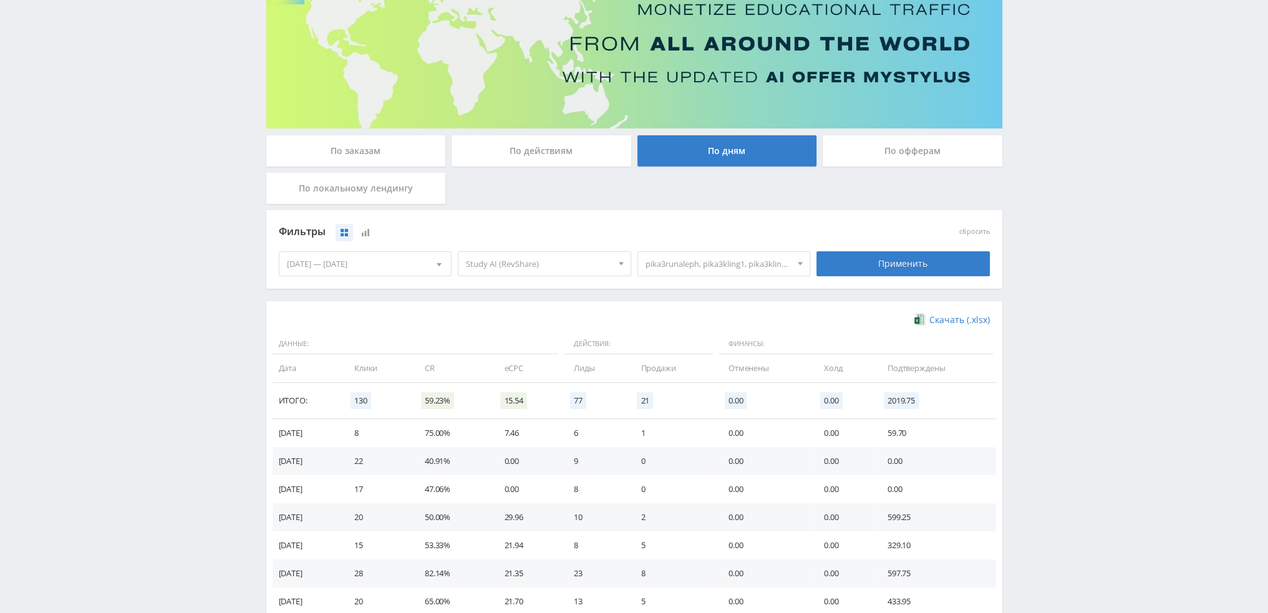
scroll to position [202, 0]
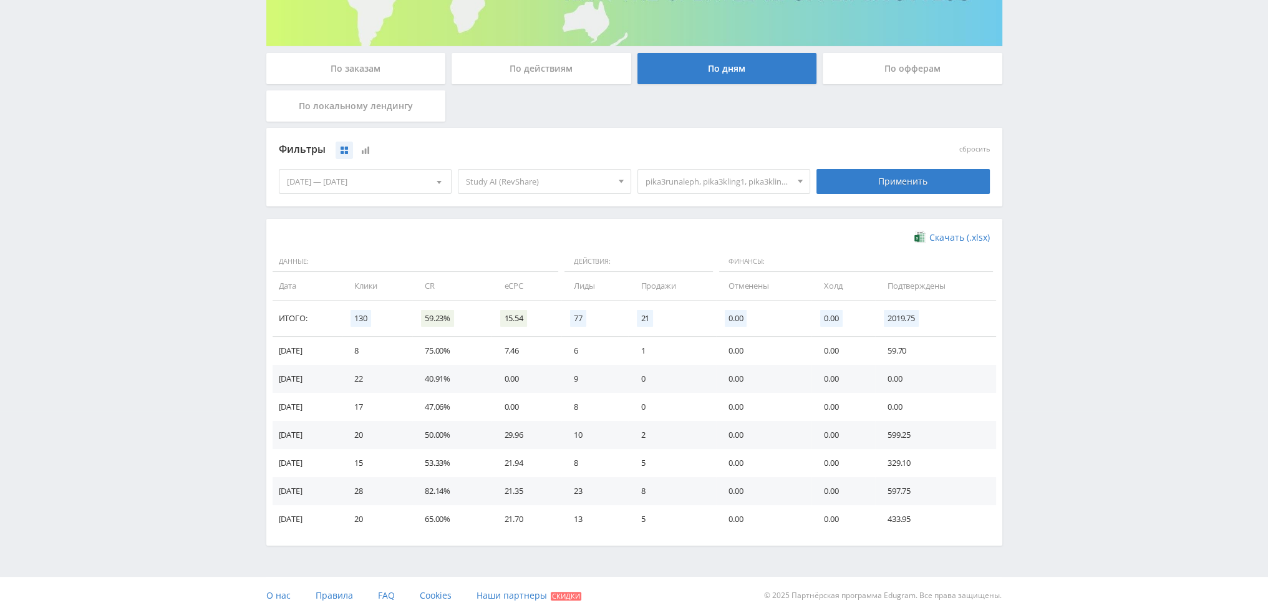
click at [727, 187] on span "pika3runaleph, pika3kling1, pika3kling2, pika3veo3, pika3vidgen" at bounding box center [719, 182] width 146 height 24
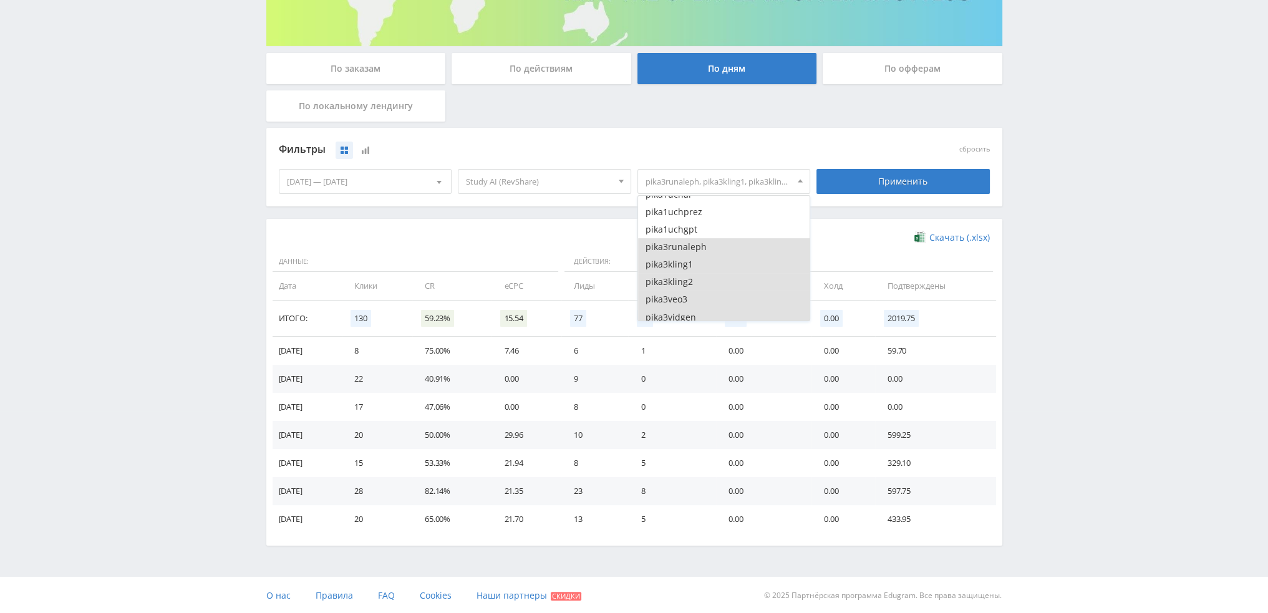
click at [699, 243] on button "pika3runaleph" at bounding box center [724, 246] width 172 height 17
click at [696, 264] on button "pika3kling1" at bounding box center [724, 264] width 172 height 17
click at [696, 283] on button "pika3kling2" at bounding box center [724, 281] width 172 height 17
click at [694, 299] on button "pika3veo3" at bounding box center [724, 299] width 172 height 17
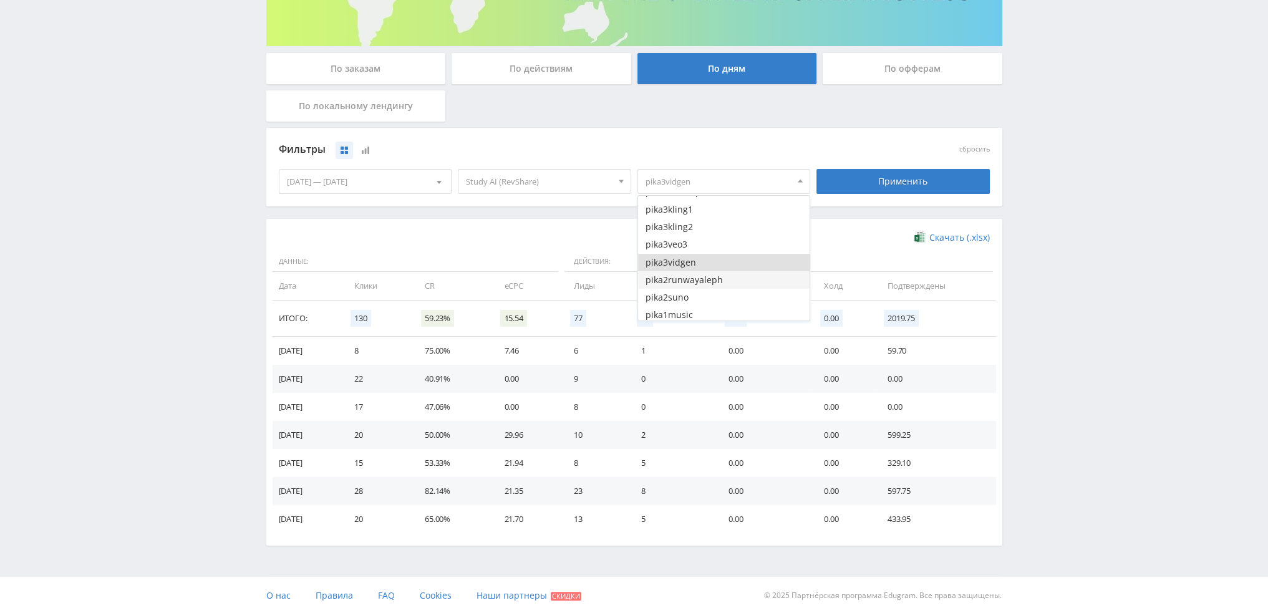
scroll to position [125, 0]
click at [699, 256] on button "pika3vidgen" at bounding box center [724, 254] width 172 height 17
click at [720, 273] on button "pika1soch" at bounding box center [724, 269] width 172 height 17
click at [721, 255] on button "pika1prez" at bounding box center [724, 252] width 172 height 17
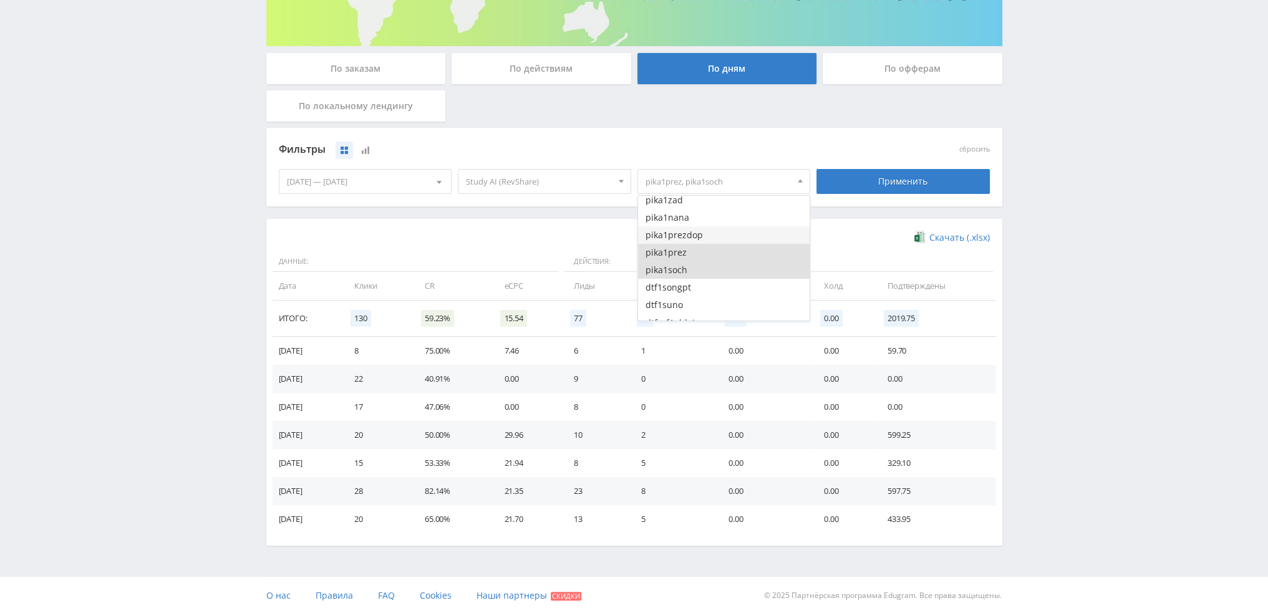
click at [722, 239] on button "pika1prezdop" at bounding box center [724, 234] width 172 height 17
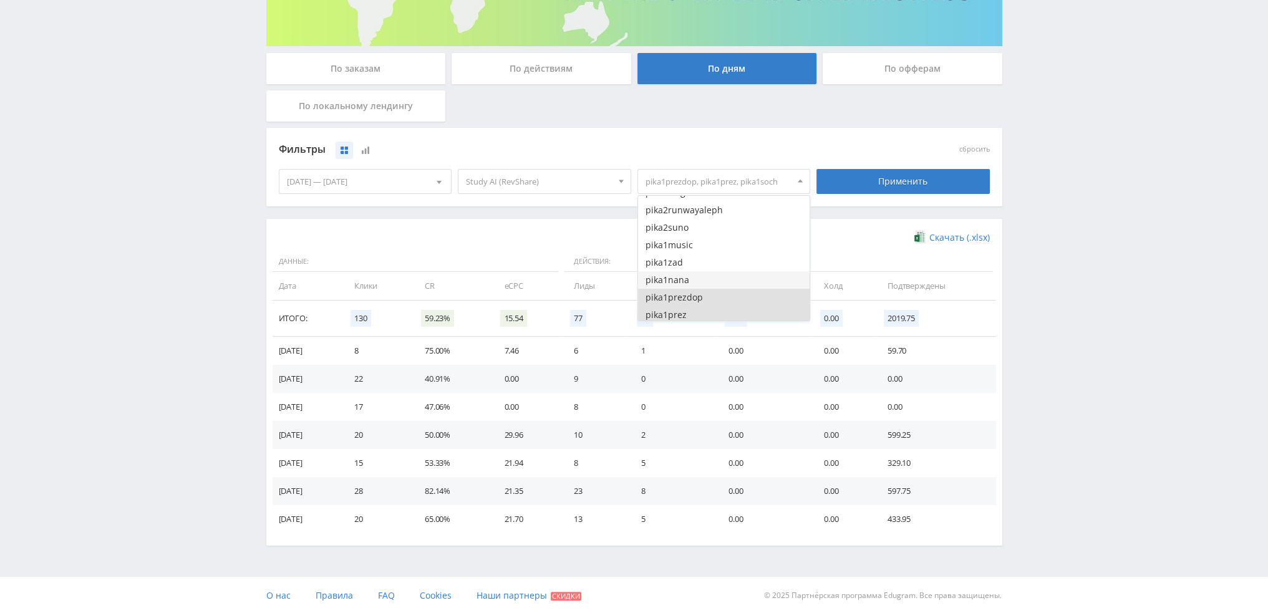
click at [720, 273] on button "pika1nana" at bounding box center [724, 279] width 172 height 17
click at [723, 261] on button "pika1zad" at bounding box center [724, 262] width 172 height 17
click at [725, 246] on button "pika1music" at bounding box center [724, 244] width 172 height 17
click at [742, 228] on button "pika2suno" at bounding box center [724, 227] width 172 height 17
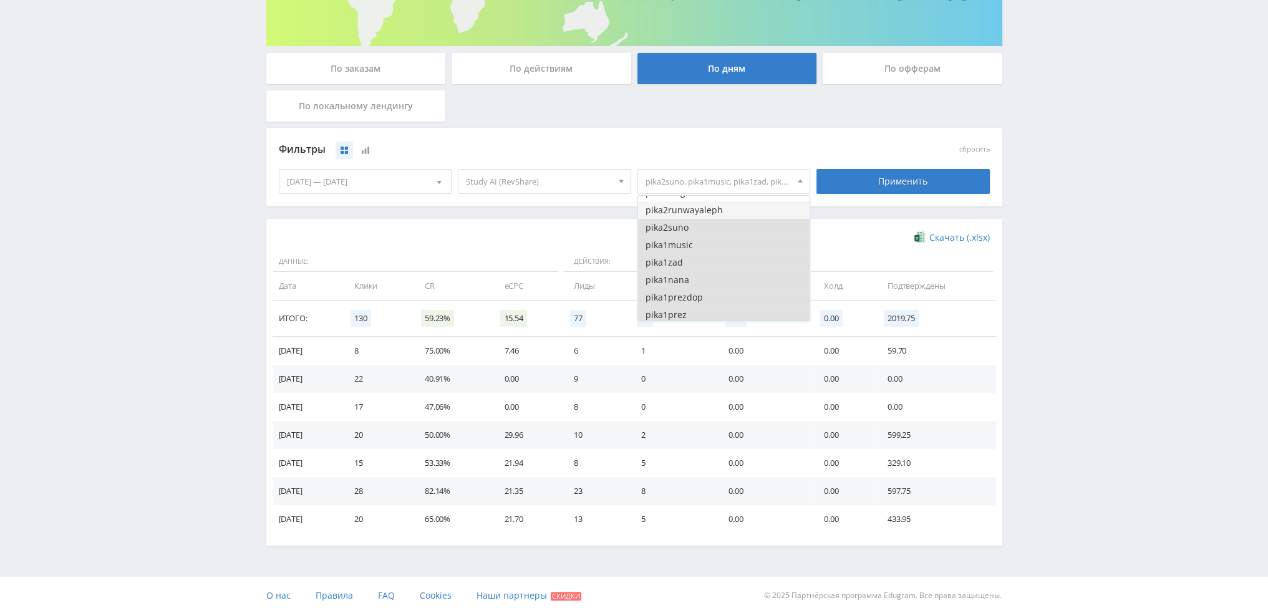
click at [741, 211] on button "pika2runwayaleph" at bounding box center [724, 209] width 172 height 17
click at [735, 250] on button "pika3vidgen" at bounding box center [724, 254] width 172 height 17
click at [735, 237] on button "pika3veo3" at bounding box center [724, 236] width 172 height 17
click at [739, 238] on button "pika3veo3" at bounding box center [724, 236] width 172 height 17
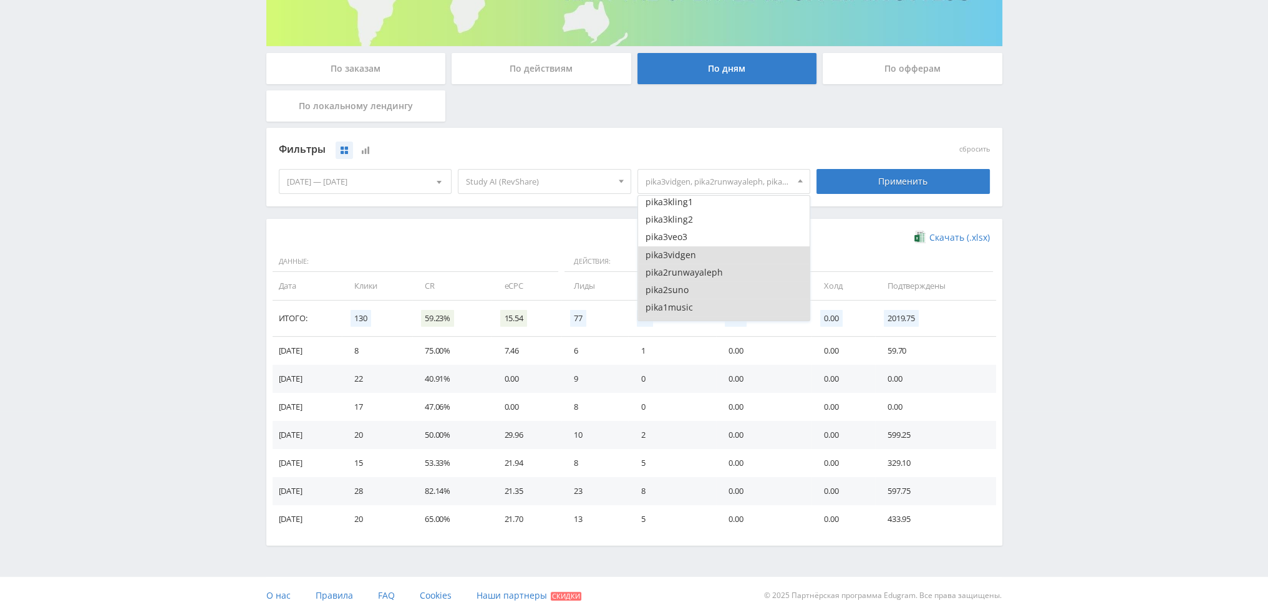
click at [735, 256] on button "pika3vidgen" at bounding box center [724, 254] width 172 height 17
click at [866, 191] on div "Применить" at bounding box center [903, 181] width 173 height 25
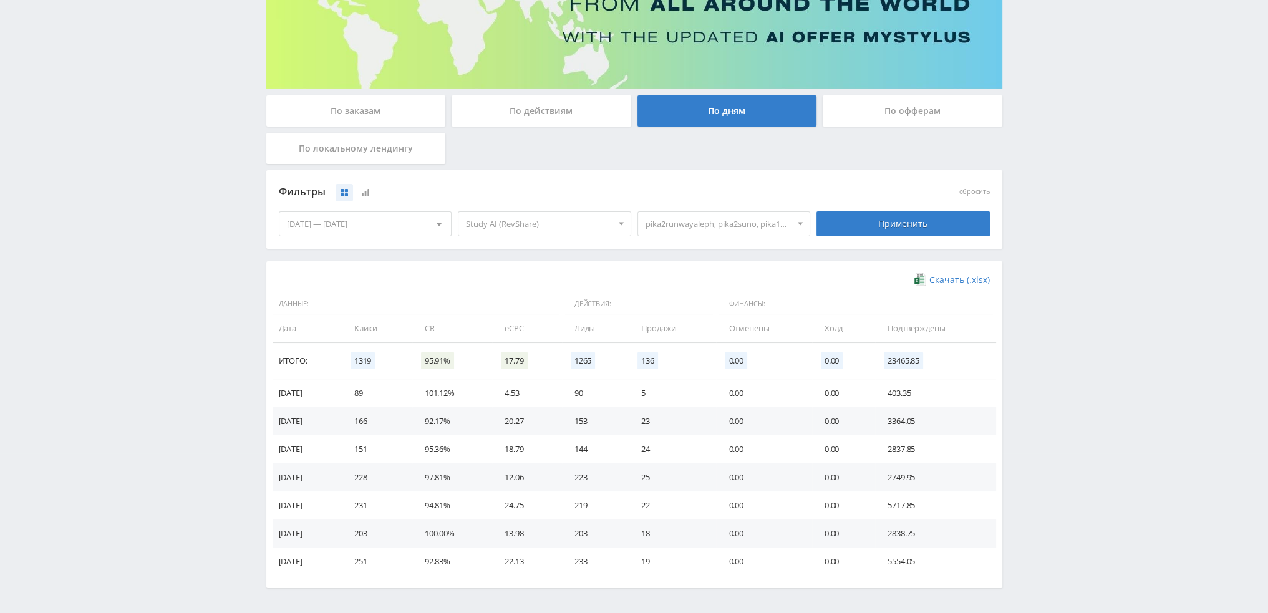
scroll to position [202, 0]
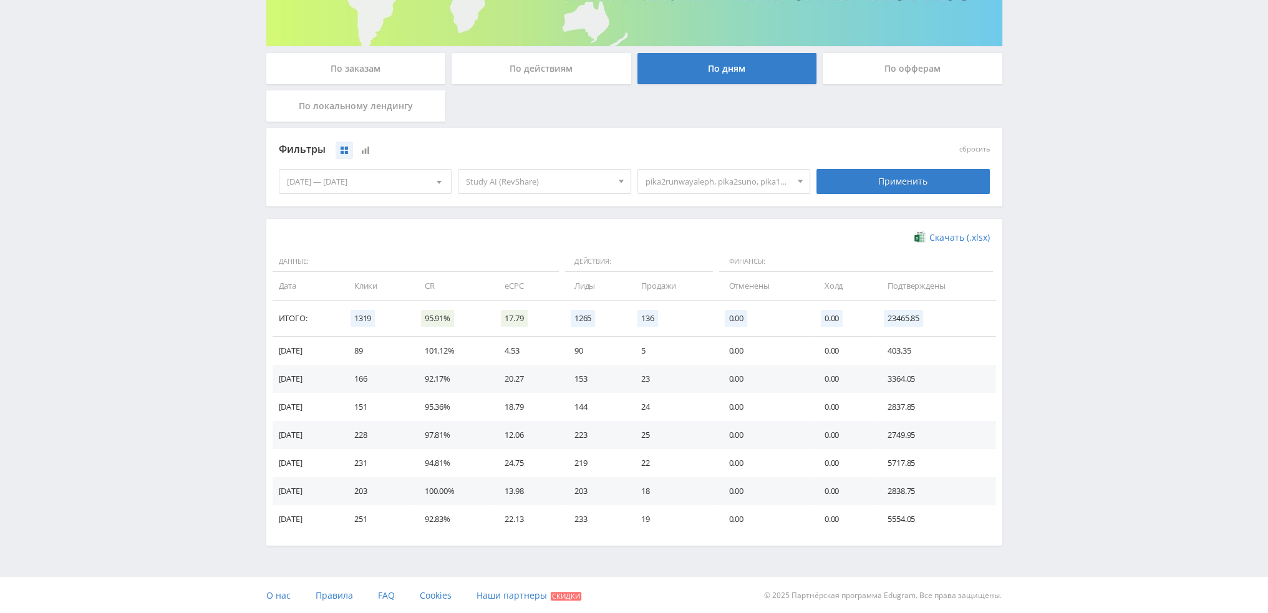
click at [372, 178] on div "[DATE] — [DATE]" at bounding box center [365, 182] width 172 height 24
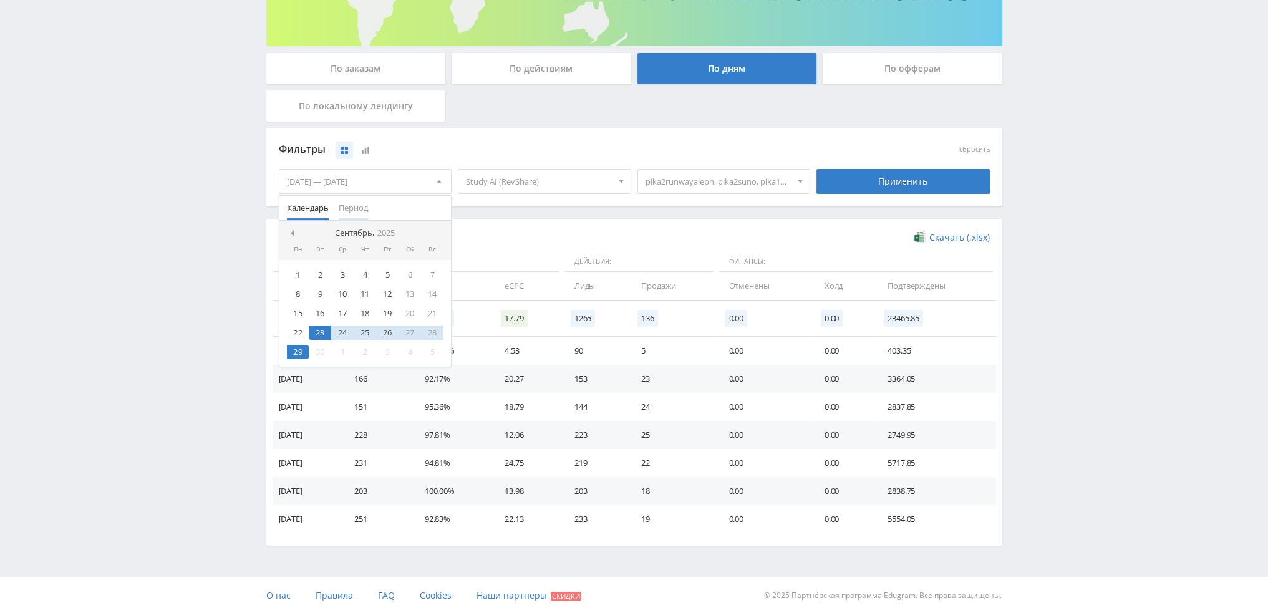
click at [352, 196] on span "Период" at bounding box center [353, 208] width 29 height 24
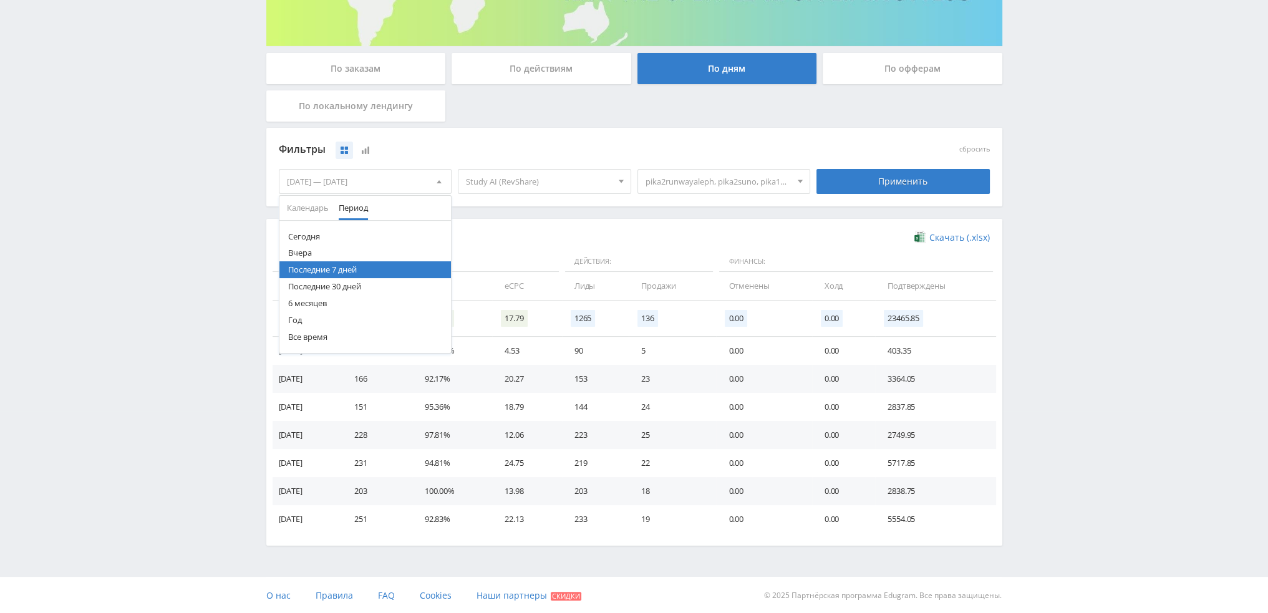
click at [340, 277] on ul "Сегодня Вчера Последние 7 дней Последние 30 дней 6 месяцев Год Все время" at bounding box center [365, 287] width 172 height 118
click at [340, 289] on button "Последние 30 дней" at bounding box center [365, 286] width 172 height 17
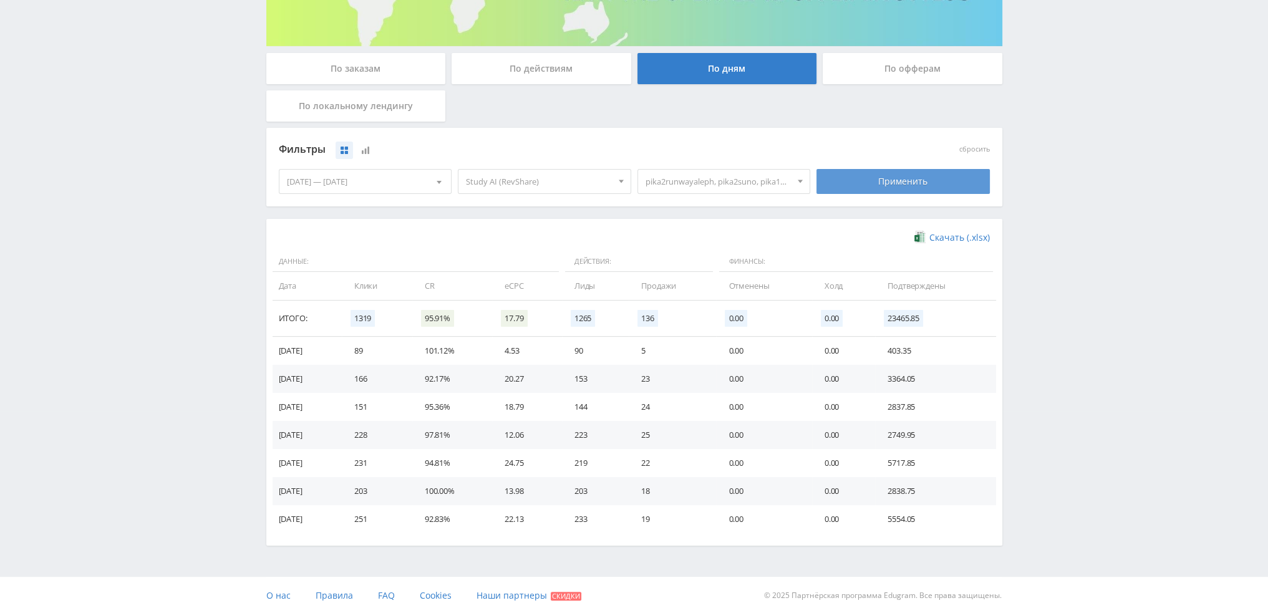
click at [845, 181] on div "Применить" at bounding box center [903, 181] width 173 height 25
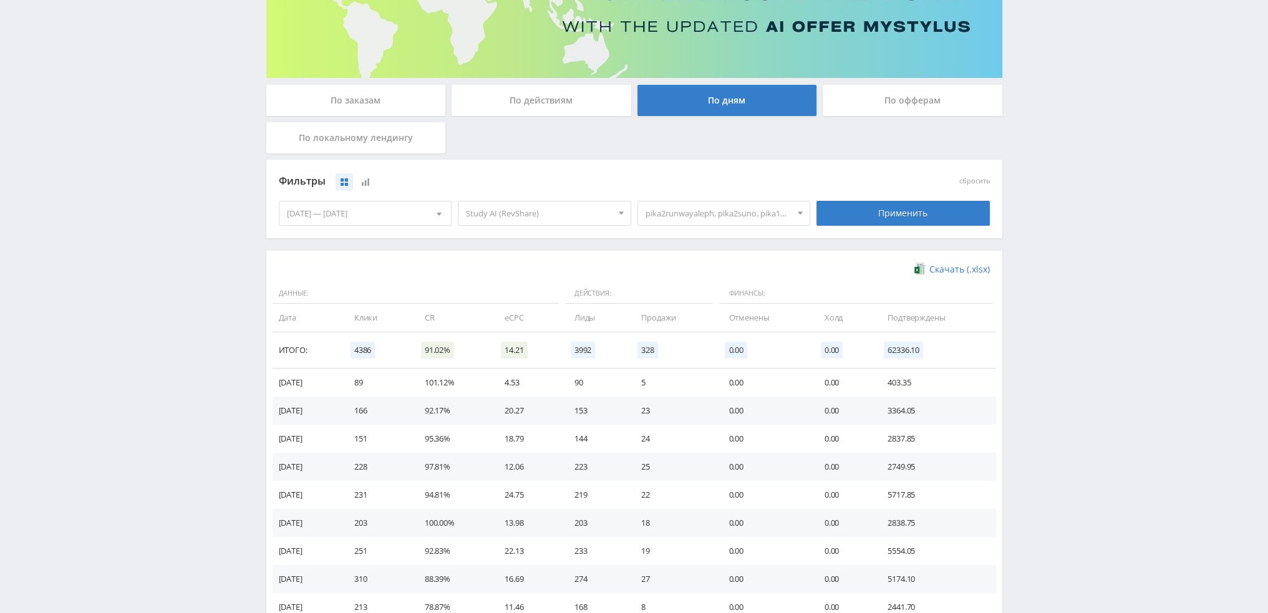
scroll to position [170, 0]
click at [730, 220] on span "pika2runwayaleph, pika2suno, pika1music, pika1zad, pika1nana, pika1prezdop, pik…" at bounding box center [719, 214] width 146 height 24
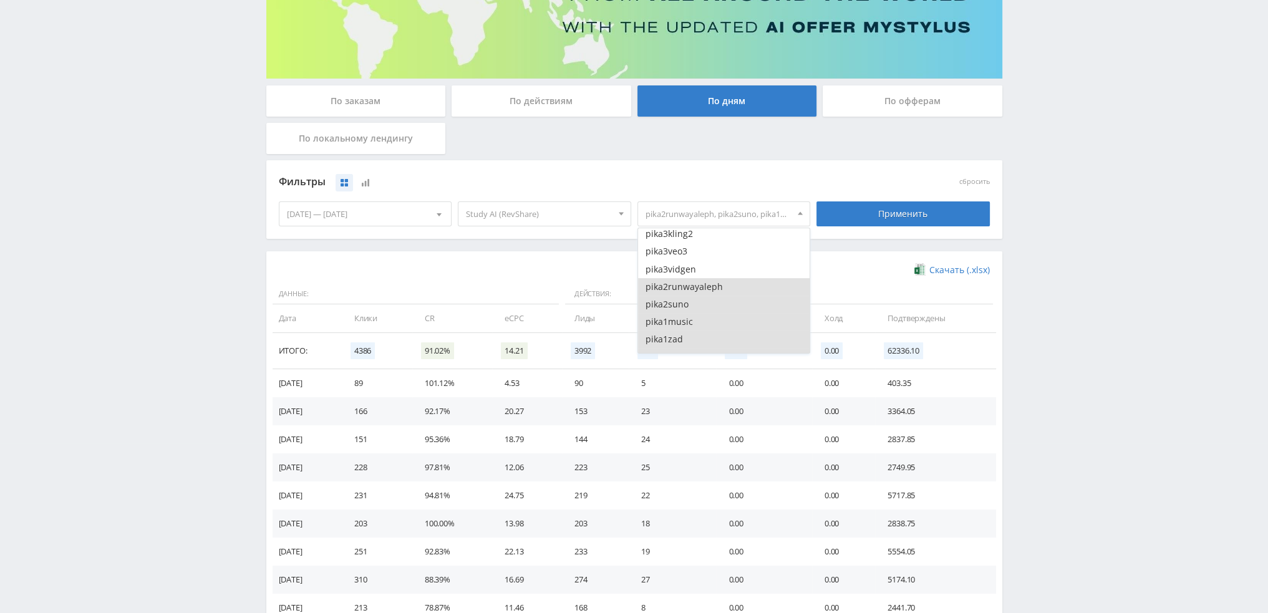
scroll to position [187, 0]
click at [716, 243] on button "pika2runwayaleph" at bounding box center [724, 242] width 172 height 17
drag, startPoint x: 714, startPoint y: 259, endPoint x: 714, endPoint y: 269, distance: 10.0
click at [714, 261] on button "pika2suno" at bounding box center [724, 259] width 172 height 17
click at [712, 279] on button "pika1music" at bounding box center [724, 277] width 172 height 17
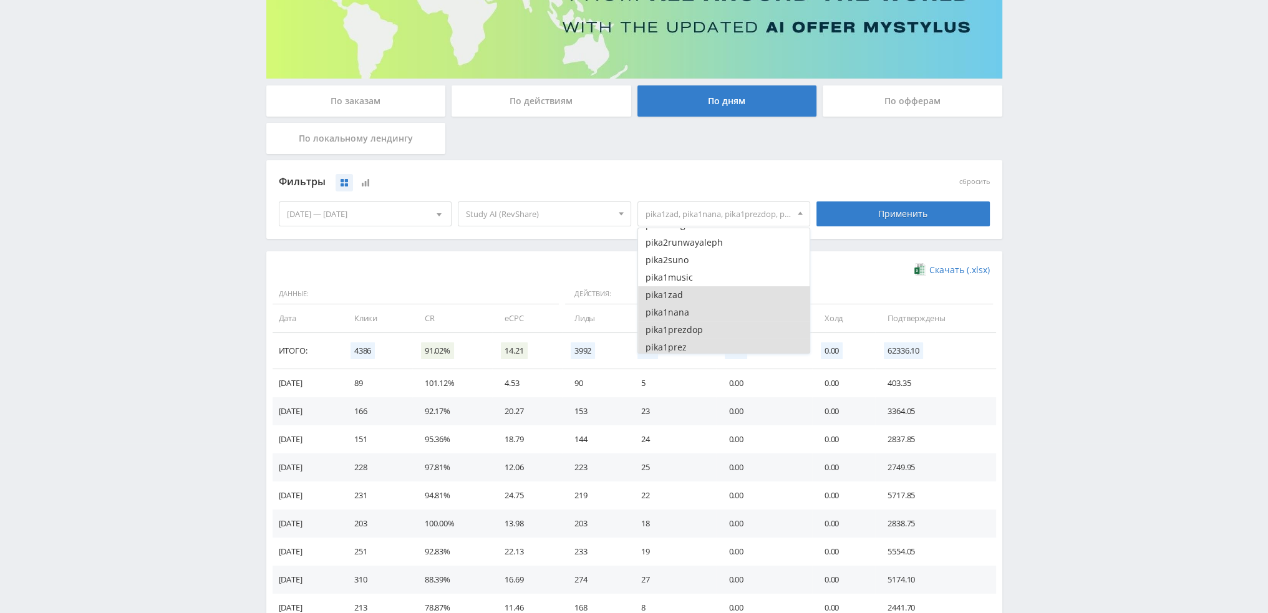
click at [709, 301] on button "pika1zad" at bounding box center [724, 294] width 172 height 17
click at [705, 316] on button "pika1nana" at bounding box center [724, 312] width 172 height 17
click at [704, 332] on button "pika1prezdop" at bounding box center [724, 329] width 172 height 17
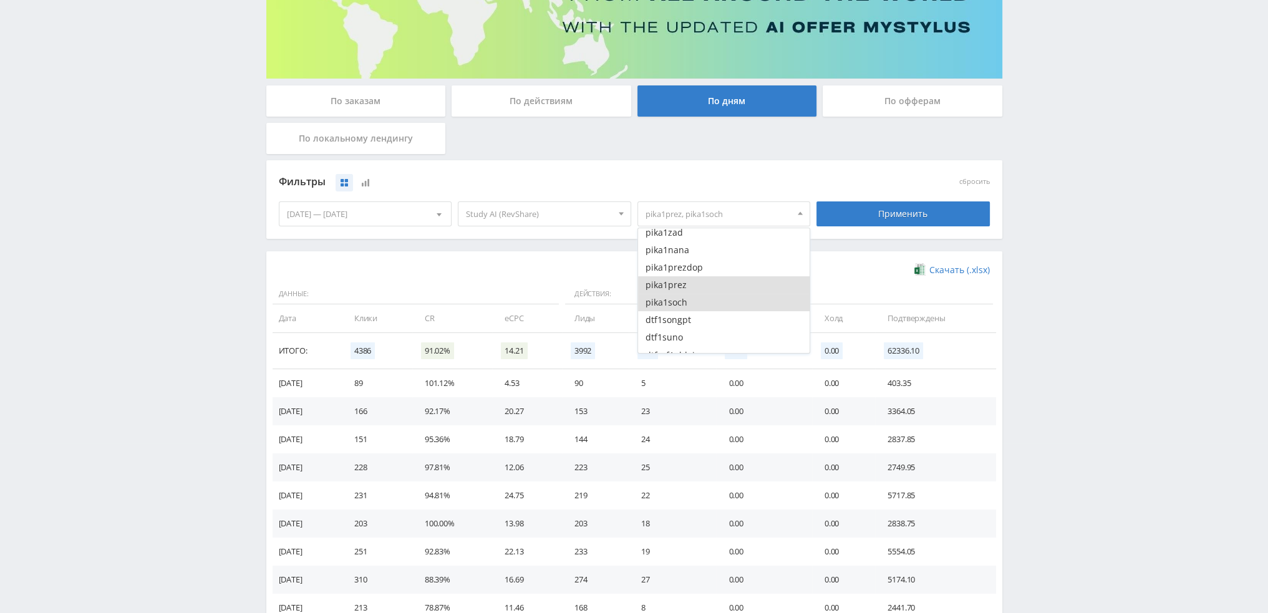
click at [707, 294] on button "pika1soch" at bounding box center [724, 302] width 172 height 17
click at [713, 284] on button "pika1prez" at bounding box center [724, 284] width 172 height 17
click at [713, 256] on button "dtf1songpt" at bounding box center [724, 257] width 172 height 17
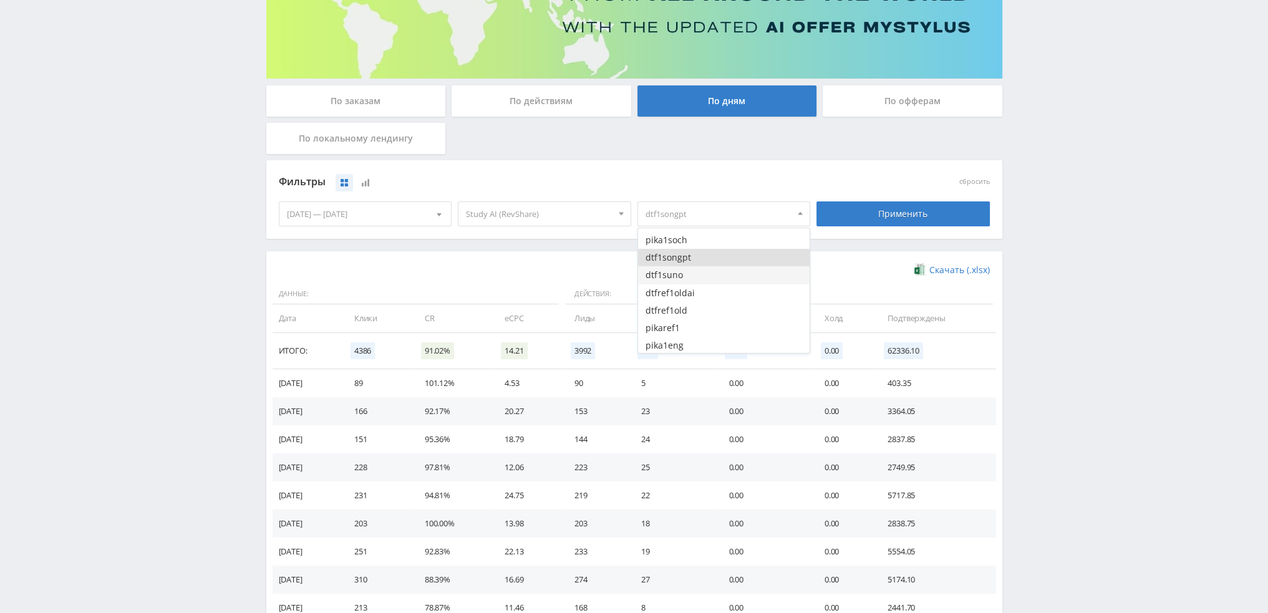
click at [716, 276] on button "dtf1suno" at bounding box center [724, 274] width 172 height 17
click at [716, 295] on button "dtfref1oldai" at bounding box center [724, 292] width 172 height 17
click at [713, 313] on button "dtfref1old" at bounding box center [724, 310] width 172 height 17
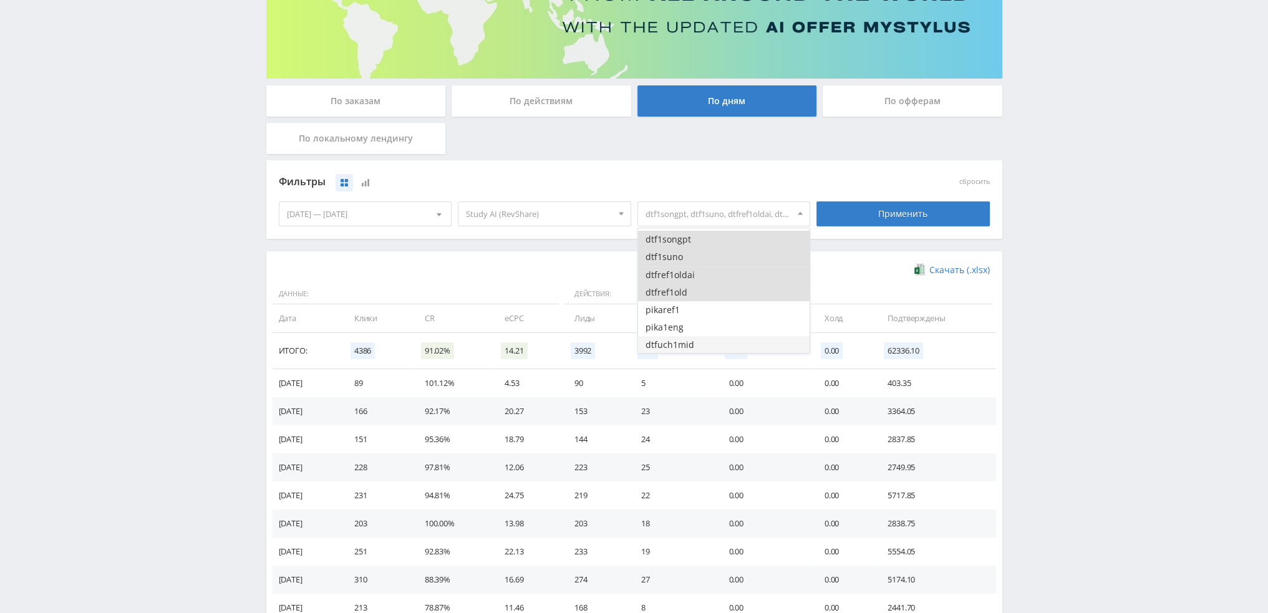
scroll to position [374, 0]
click at [714, 272] on button "pikaref1" at bounding box center [724, 265] width 172 height 17
click at [718, 287] on button "pika1eng" at bounding box center [724, 282] width 172 height 17
click at [718, 299] on button "dtfuch1mid" at bounding box center [724, 300] width 172 height 17
click at [716, 315] on button "dtfuch1perp" at bounding box center [724, 317] width 172 height 17
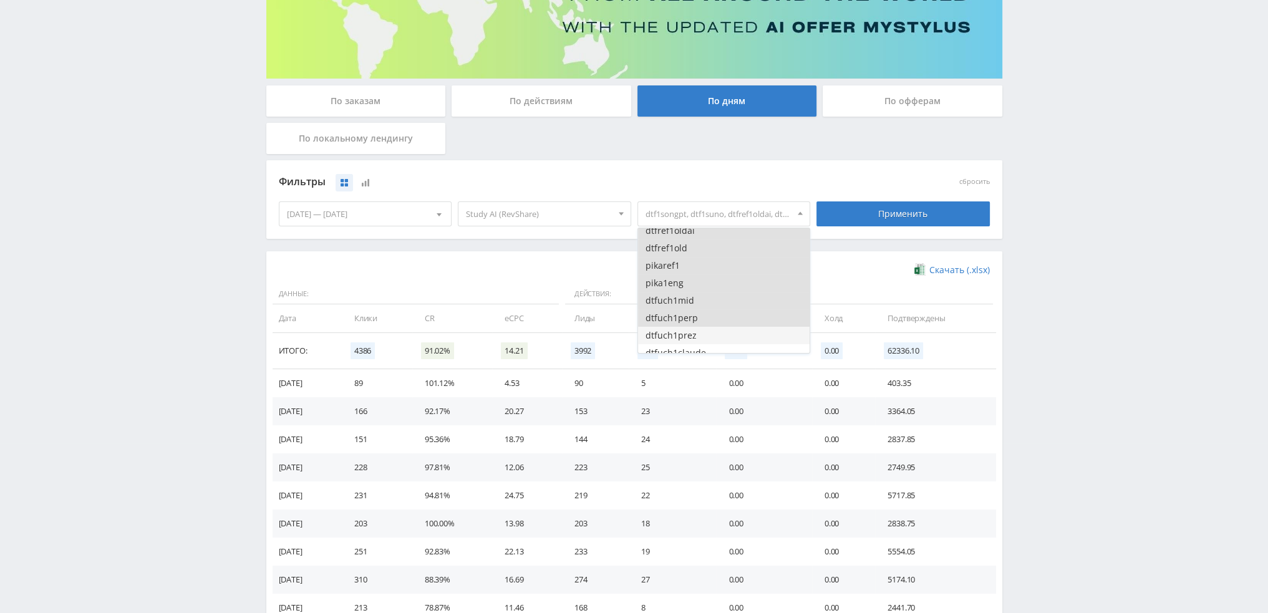
click at [715, 327] on button "dtfuch1prez" at bounding box center [724, 335] width 172 height 17
click at [719, 292] on button "dtfuch1claude" at bounding box center [724, 290] width 172 height 17
click at [719, 311] on button "dtfuch1gpt5" at bounding box center [724, 307] width 172 height 17
click at [882, 214] on div "Применить" at bounding box center [903, 213] width 173 height 25
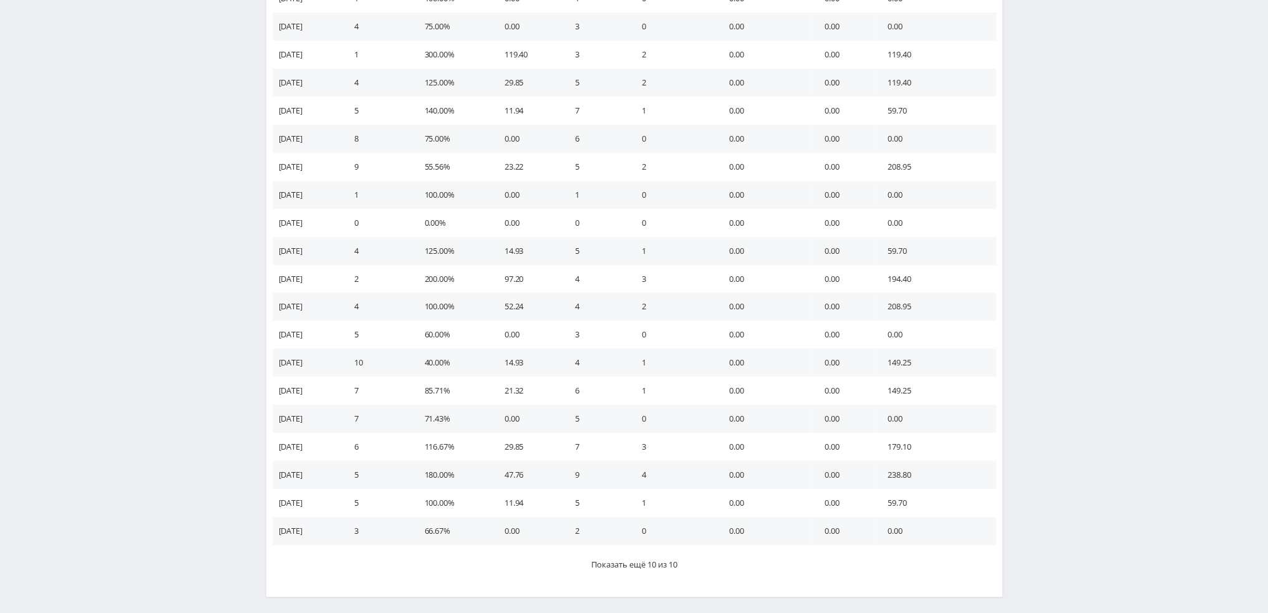
scroll to position [606, 0]
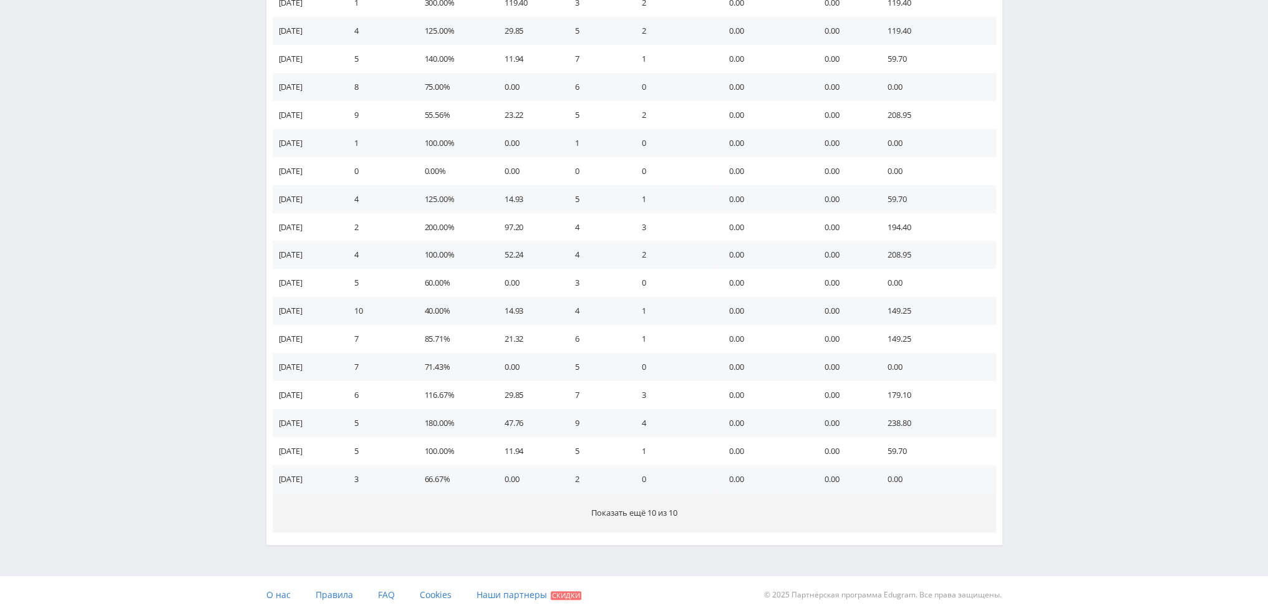
click at [665, 506] on button "Показать ещё 10 из 10" at bounding box center [635, 512] width 724 height 39
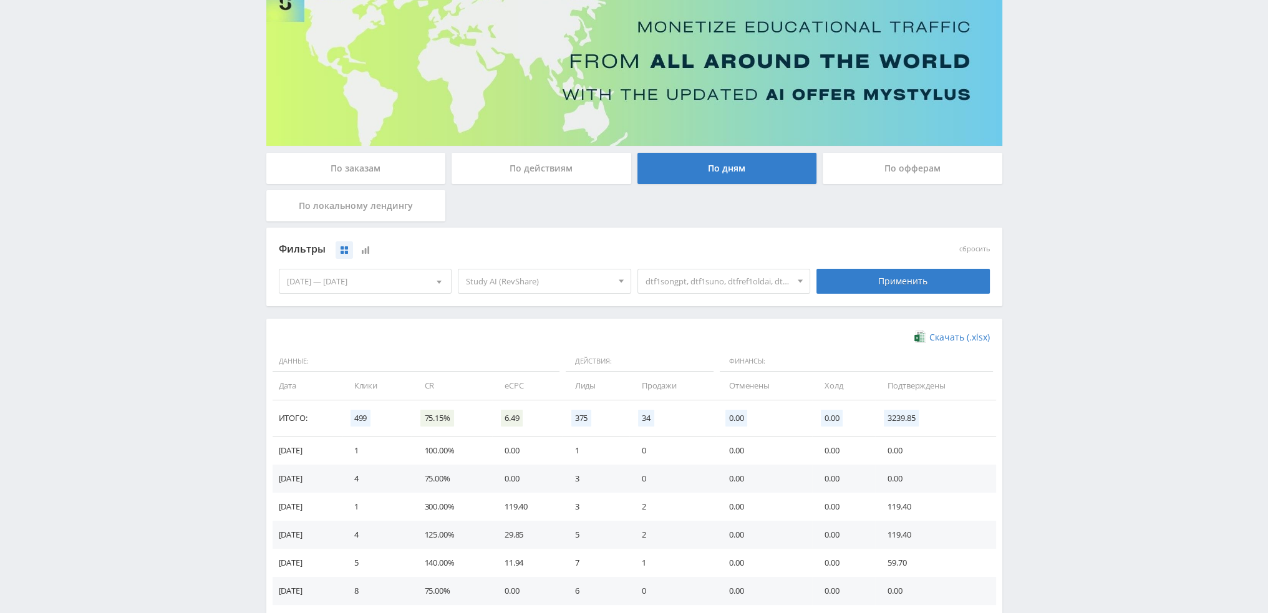
scroll to position [99, 0]
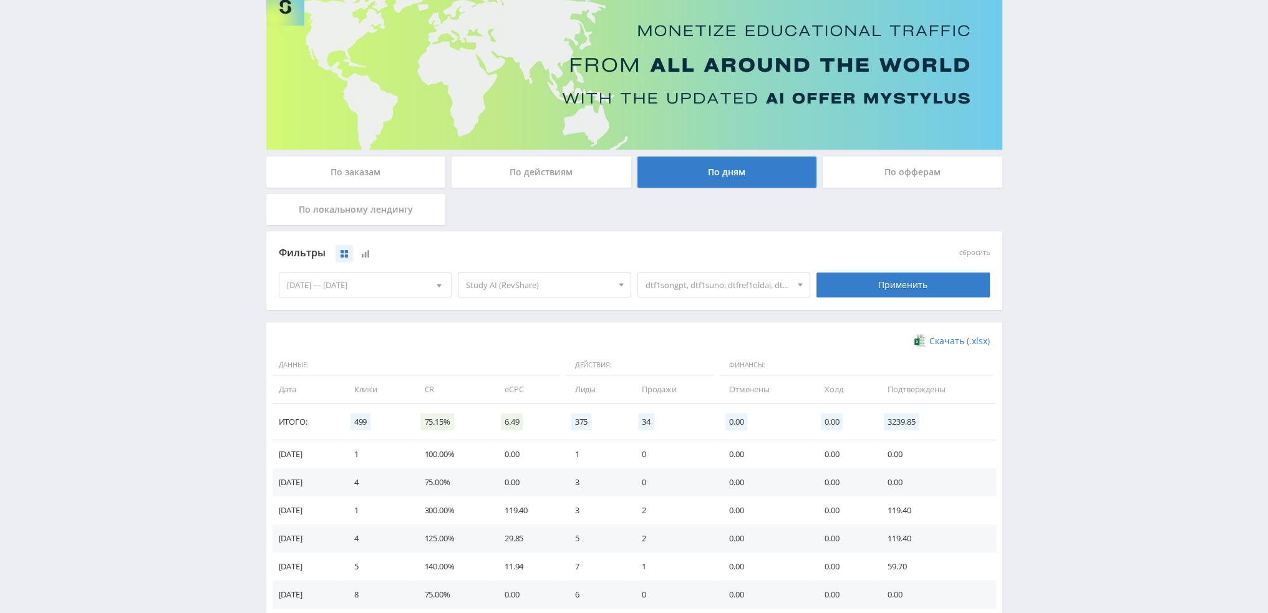
click at [726, 289] on span "dtf1songpt, dtf1suno, dtfref1oldai, dtfref1old, pikaref1, pika1eng, dtfuch1mid,…" at bounding box center [719, 285] width 146 height 24
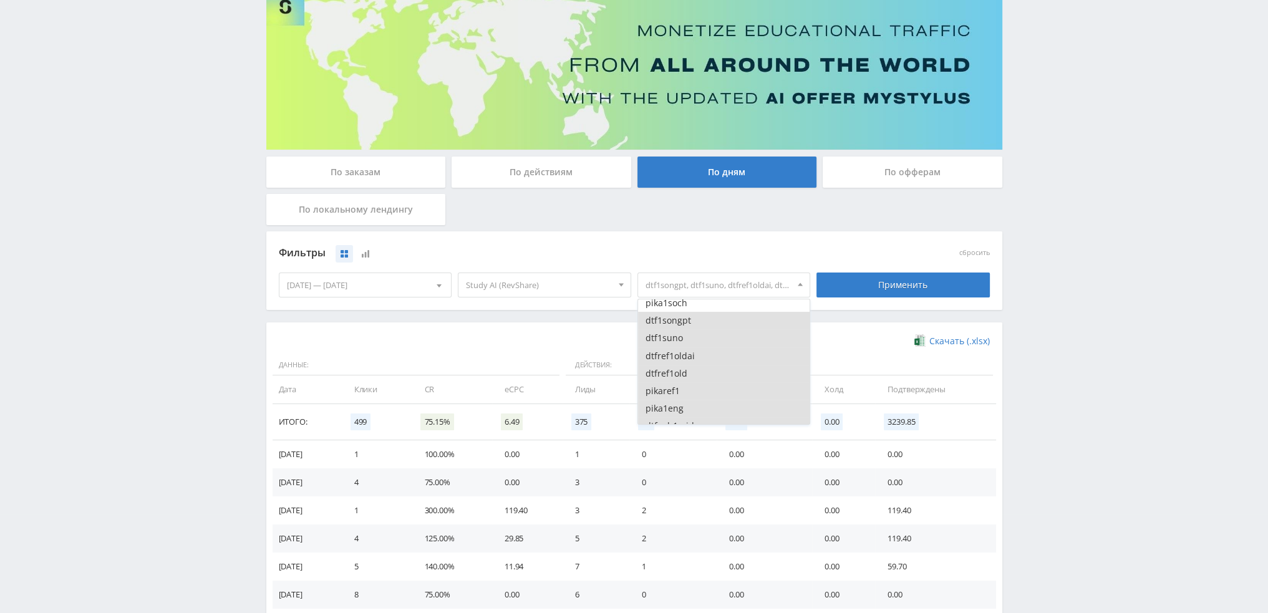
scroll to position [312, 0]
click at [704, 329] on button "dtf1songpt" at bounding box center [724, 328] width 172 height 17
drag, startPoint x: 704, startPoint y: 343, endPoint x: 704, endPoint y: 356, distance: 13.1
click at [704, 344] on button "dtf1suno" at bounding box center [724, 345] width 172 height 17
drag, startPoint x: 704, startPoint y: 357, endPoint x: 704, endPoint y: 367, distance: 9.4
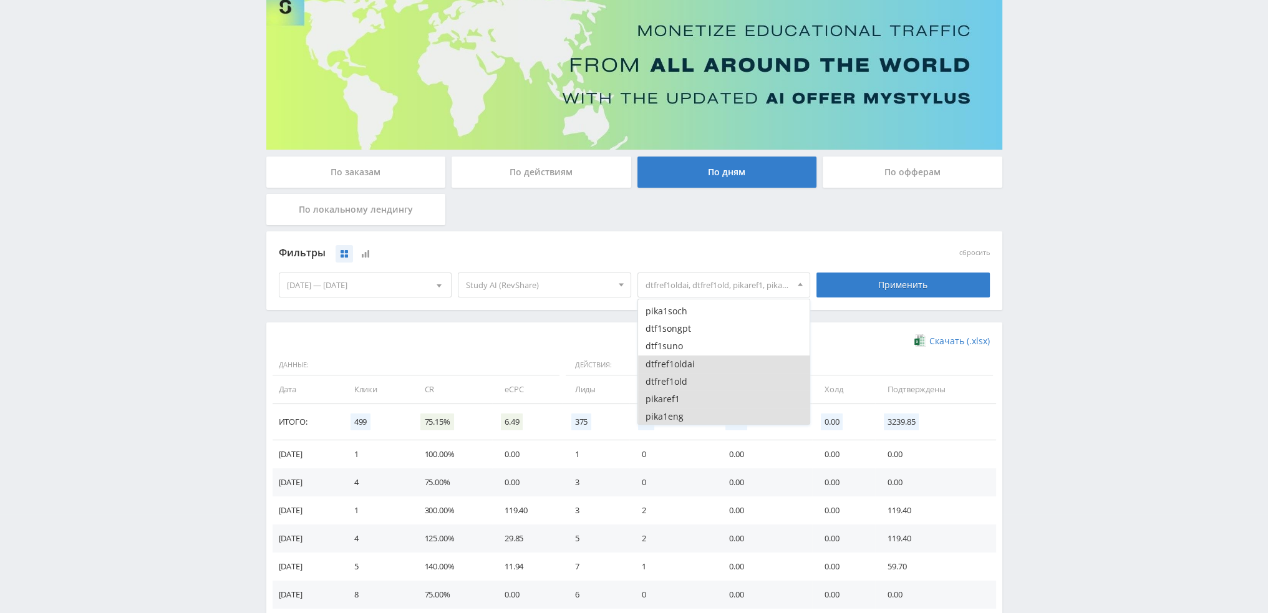
click at [704, 359] on button "dtfref1oldai" at bounding box center [724, 364] width 172 height 17
drag, startPoint x: 705, startPoint y: 316, endPoint x: 705, endPoint y: 339, distance: 22.5
click at [705, 316] on button "dtfref1old" at bounding box center [724, 319] width 172 height 17
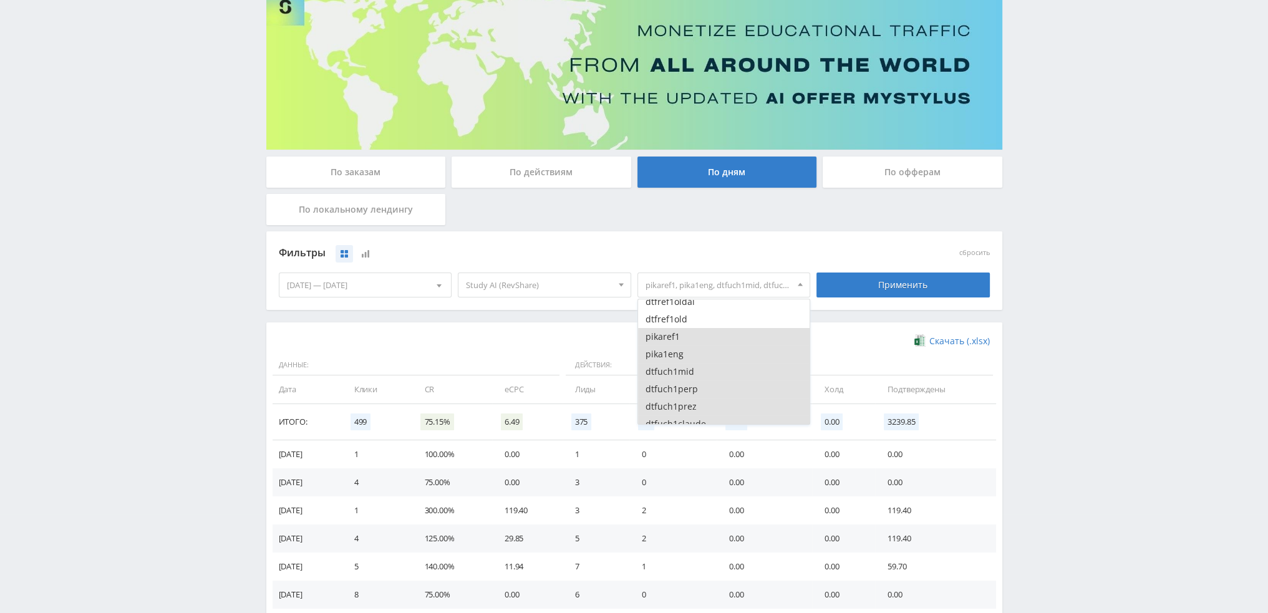
click at [704, 339] on button "pikaref1" at bounding box center [724, 336] width 172 height 17
click at [700, 354] on button "pika1eng" at bounding box center [724, 354] width 172 height 17
click at [700, 373] on button "dtfuch1mid" at bounding box center [724, 371] width 172 height 17
click at [701, 327] on button "dtfuch1perp" at bounding box center [724, 326] width 172 height 17
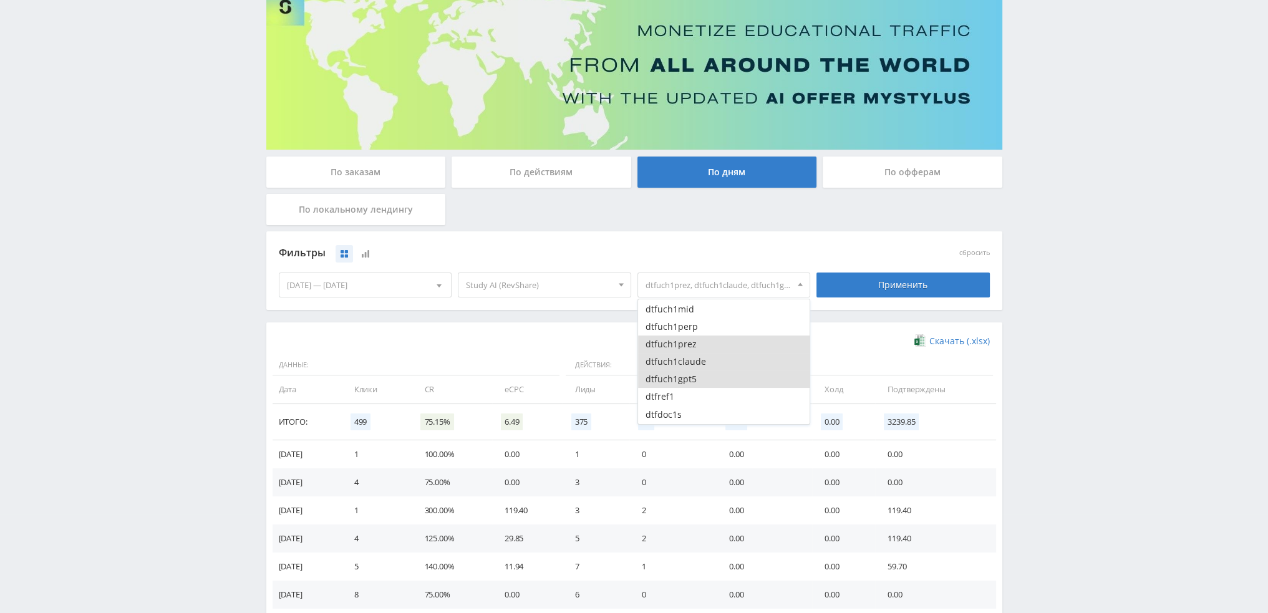
drag, startPoint x: 702, startPoint y: 351, endPoint x: 702, endPoint y: 361, distance: 10.6
click at [702, 351] on button "dtfuch1prez" at bounding box center [724, 344] width 172 height 17
drag, startPoint x: 702, startPoint y: 364, endPoint x: 701, endPoint y: 376, distance: 11.9
click at [702, 364] on button "dtfuch1claude" at bounding box center [724, 361] width 172 height 17
click at [701, 378] on button "dtfuch1gpt5" at bounding box center [724, 379] width 172 height 17
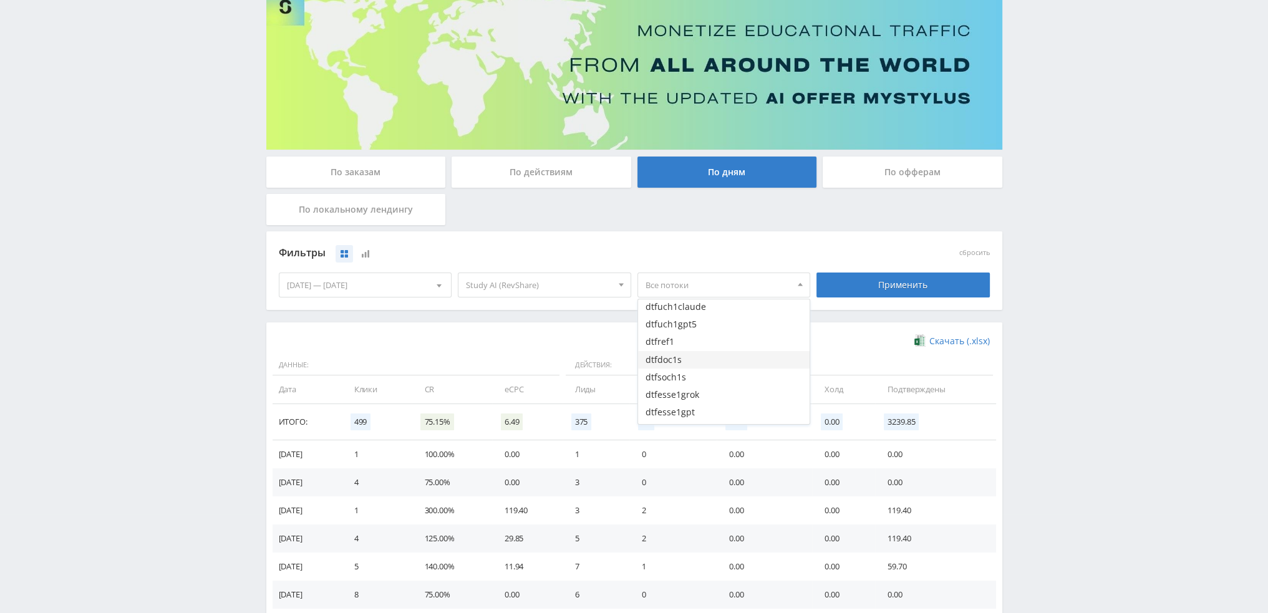
scroll to position [499, 0]
click at [701, 336] on button "dtfref1" at bounding box center [724, 334] width 172 height 17
click at [701, 354] on button "dtfdoc1s" at bounding box center [724, 352] width 172 height 17
click at [703, 367] on button "dtfsoch1s" at bounding box center [724, 369] width 172 height 17
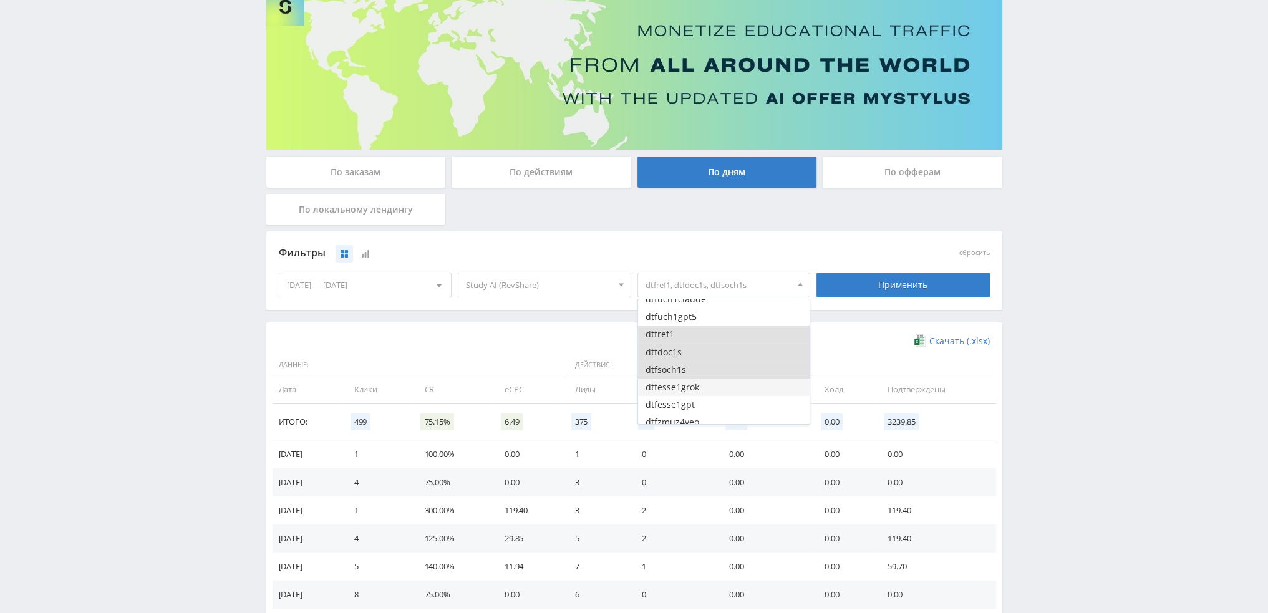
click at [703, 384] on button "dtfesse1grok" at bounding box center [724, 387] width 172 height 17
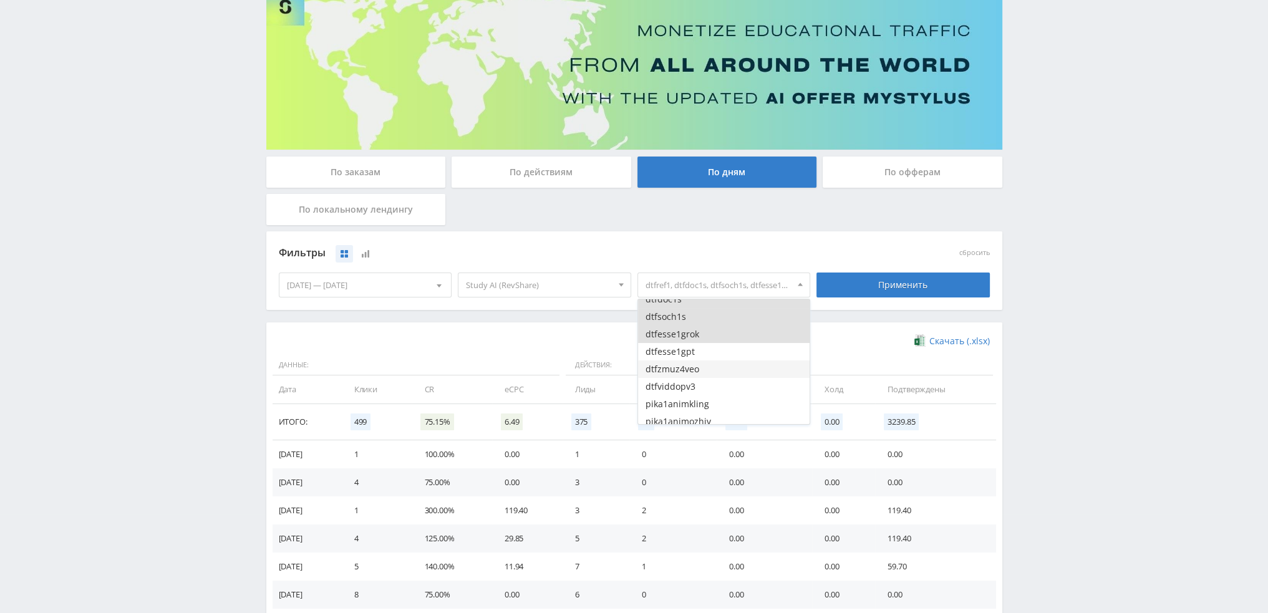
scroll to position [561, 0]
click at [705, 347] on button "dtfesse1gpt" at bounding box center [724, 342] width 172 height 17
click at [704, 369] on button "dtfviddopv3" at bounding box center [724, 377] width 172 height 17
click at [704, 356] on button "dtfzmuz4veo" at bounding box center [724, 359] width 172 height 17
click at [704, 392] on button "pika1animkling" at bounding box center [724, 394] width 172 height 17
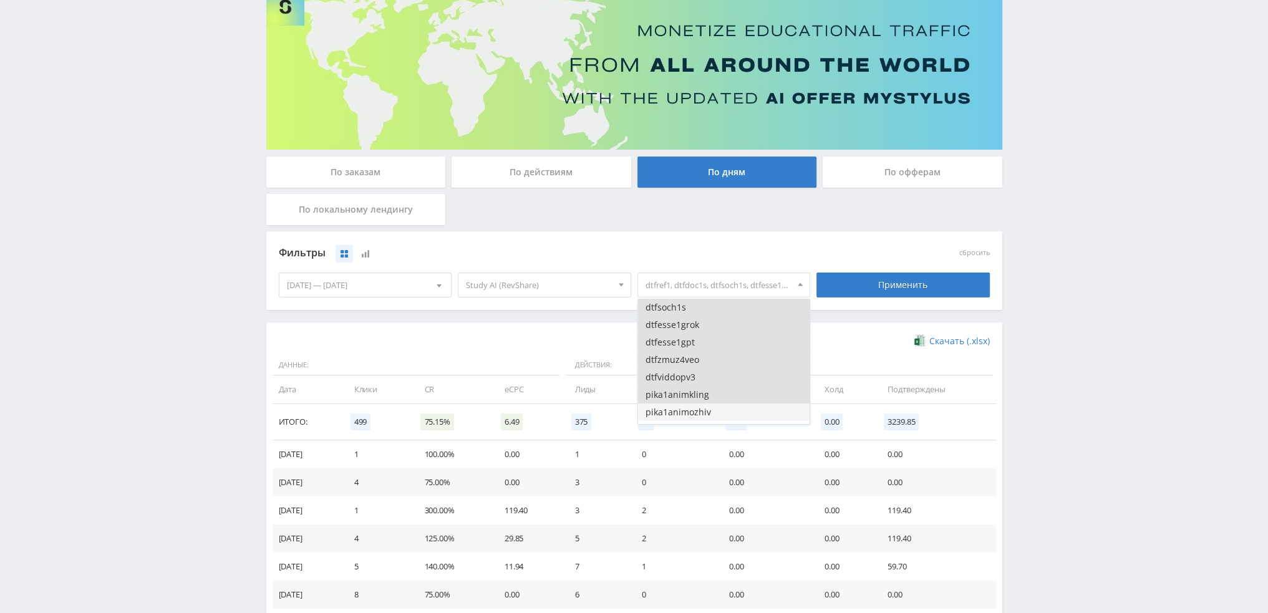
click at [704, 412] on button "pika1animozhiv" at bounding box center [724, 412] width 172 height 17
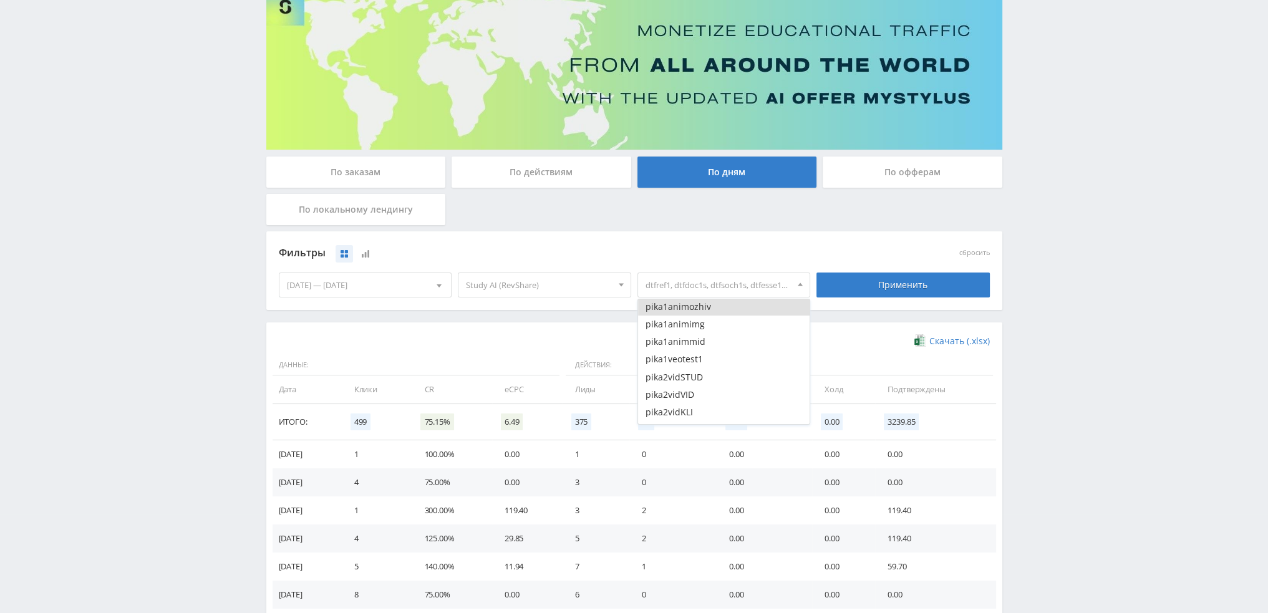
scroll to position [624, 0]
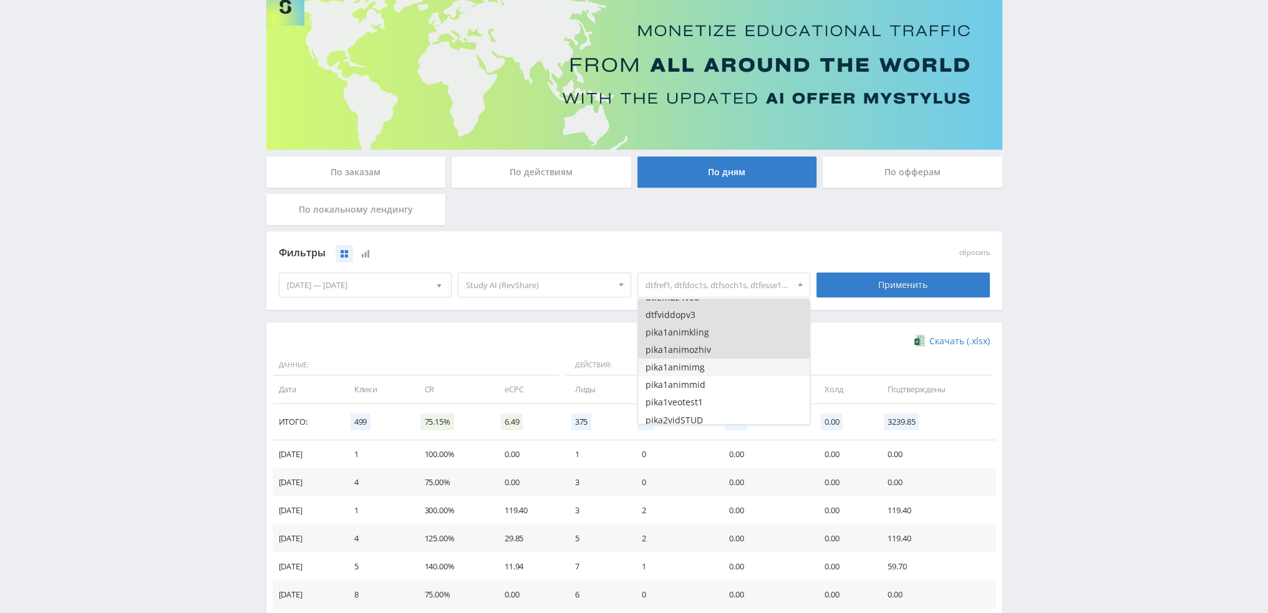
click at [710, 369] on button "pika1animimg" at bounding box center [724, 367] width 172 height 17
click at [710, 386] on button "pika1animmid" at bounding box center [724, 384] width 172 height 17
click at [710, 341] on button "pika1veotest1" at bounding box center [724, 339] width 172 height 17
click at [711, 361] on button "pika2vidSTUD" at bounding box center [724, 357] width 172 height 17
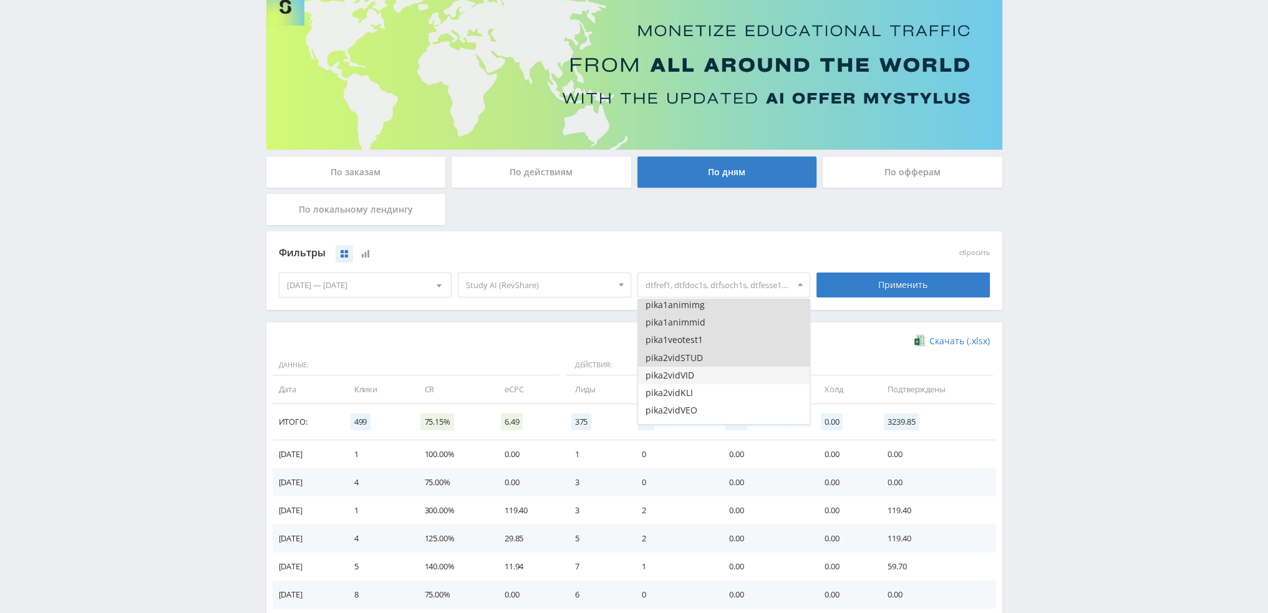
click at [710, 377] on button "pika2vidVID" at bounding box center [724, 375] width 172 height 17
click at [710, 390] on button "pika2vidKLI" at bounding box center [724, 392] width 172 height 17
click at [709, 352] on button "pika2vidVEO" at bounding box center [724, 347] width 172 height 17
click at [864, 289] on div "Применить" at bounding box center [903, 285] width 173 height 25
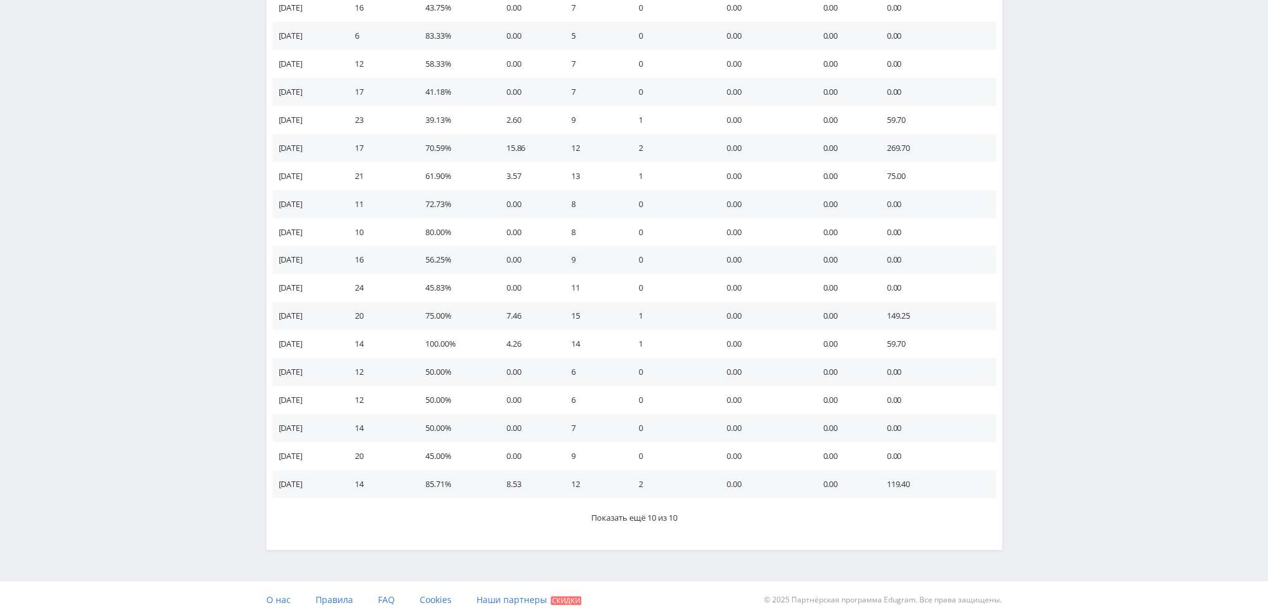
scroll to position [606, 0]
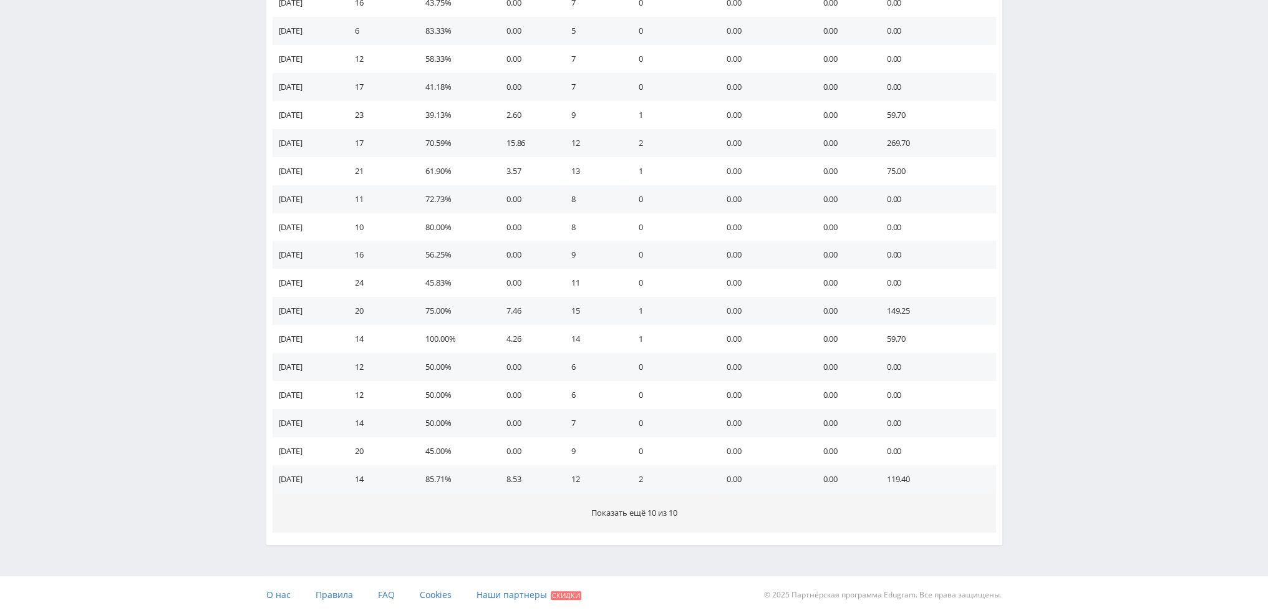
click at [674, 516] on span "Показать ещё 10 из 10" at bounding box center [634, 512] width 86 height 11
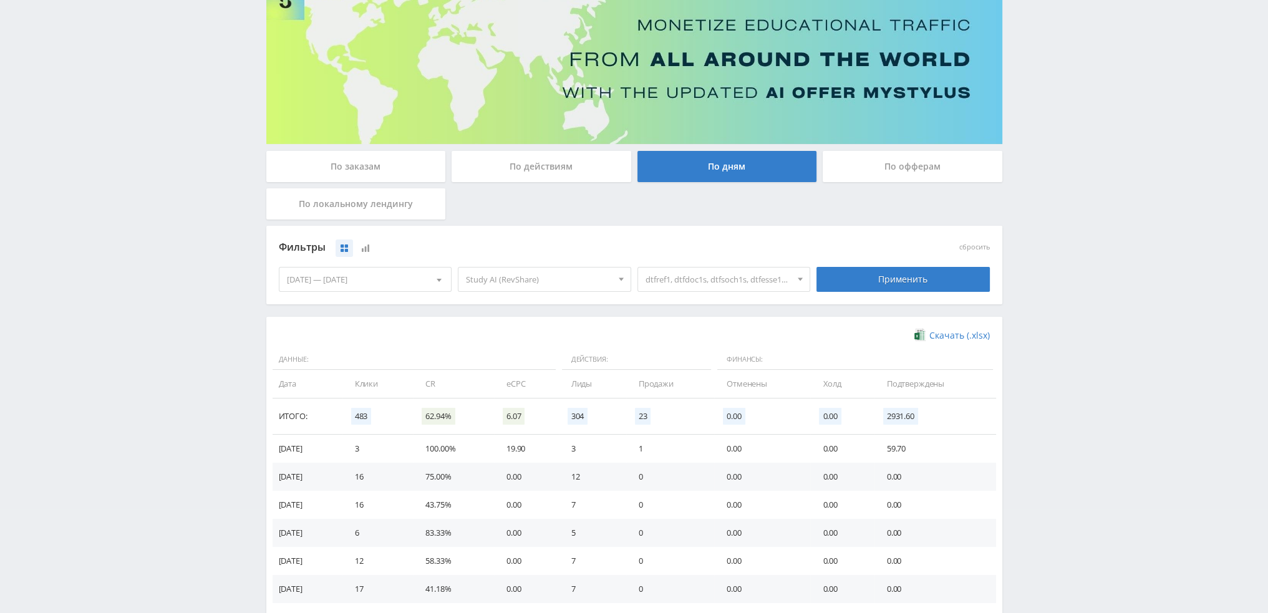
scroll to position [99, 0]
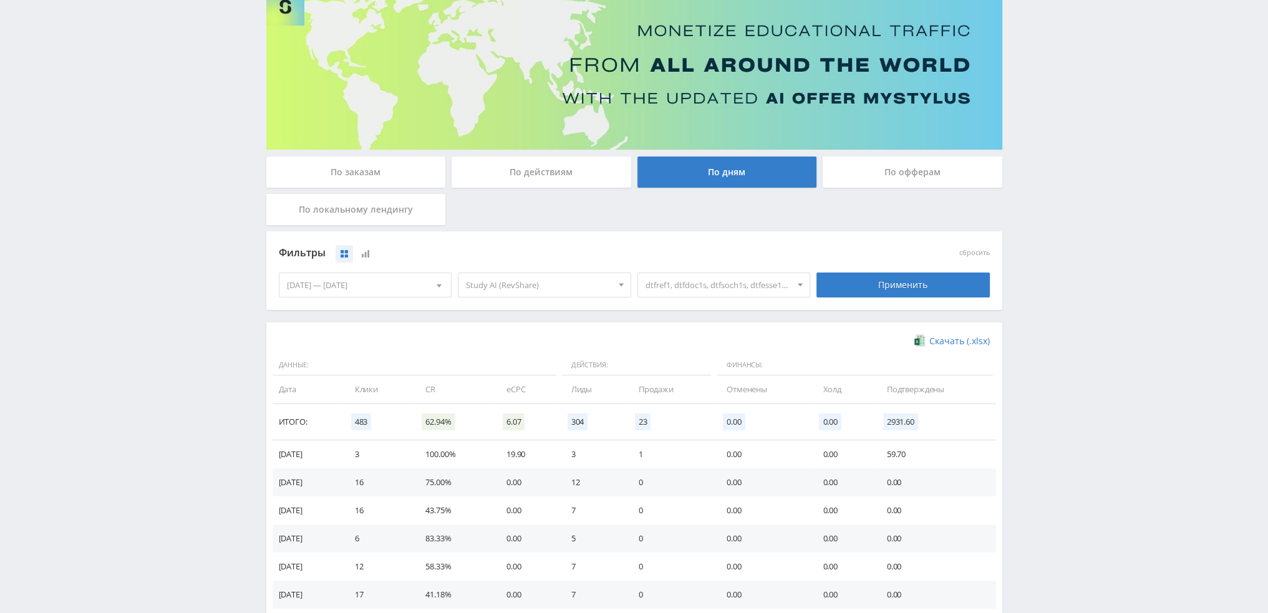
click at [699, 288] on span "dtfref1, dtfdoc1s, dtfsoch1s, dtfesse1grok, dtfesse1gpt, dtfzmuz4veo, dtfviddop…" at bounding box center [719, 285] width 146 height 24
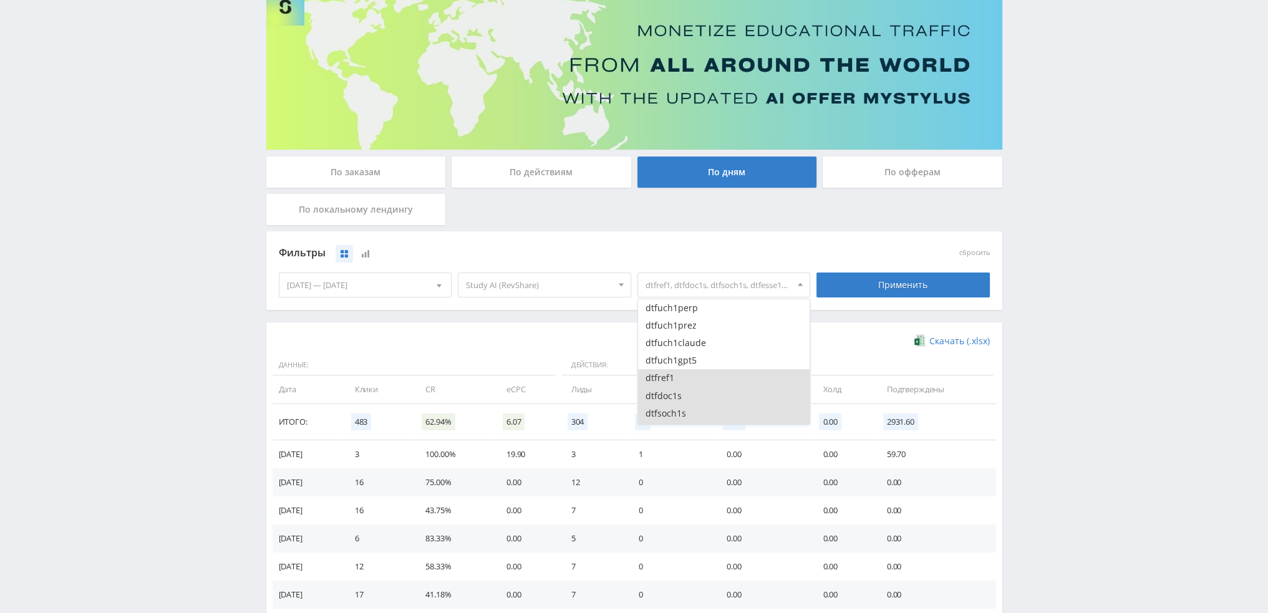
scroll to position [499, 0]
click at [686, 337] on button "dtfref1" at bounding box center [724, 334] width 172 height 17
click at [686, 349] on button "dtfdoc1s" at bounding box center [724, 352] width 172 height 17
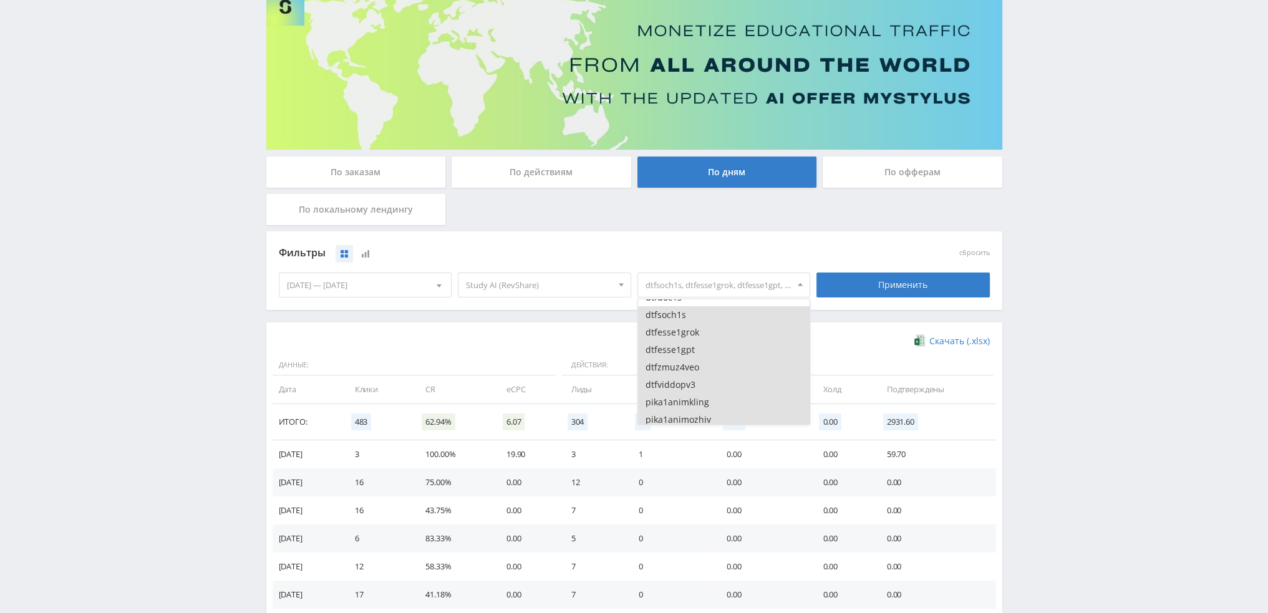
scroll to position [561, 0]
click at [691, 309] on button "dtfsoch1s" at bounding box center [724, 307] width 172 height 17
click at [694, 326] on button "dtfesse1grok" at bounding box center [724, 324] width 172 height 17
click at [694, 347] on button "dtfesse1gpt" at bounding box center [724, 342] width 172 height 17
drag, startPoint x: 694, startPoint y: 359, endPoint x: 696, endPoint y: 367, distance: 8.3
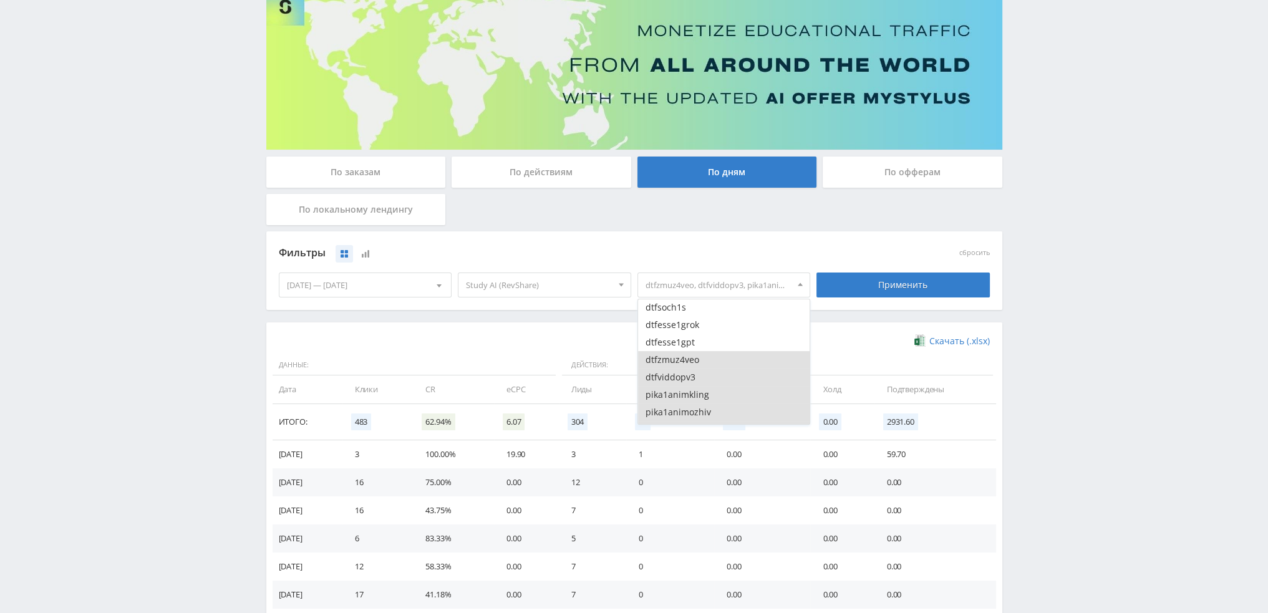
click at [694, 361] on button "dtfzmuz4veo" at bounding box center [724, 359] width 172 height 17
click at [696, 375] on button "dtfviddopv3" at bounding box center [724, 377] width 172 height 17
click at [696, 390] on button "pika1animkling" at bounding box center [724, 394] width 172 height 17
click at [702, 359] on button "pika1animimg" at bounding box center [724, 367] width 172 height 17
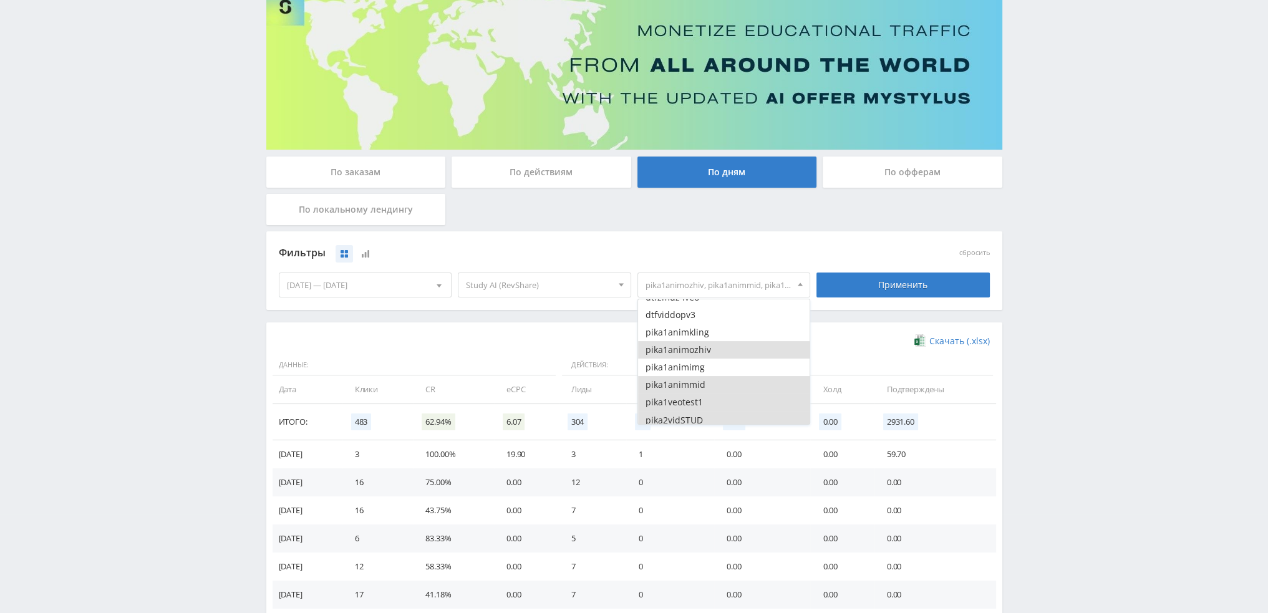
click at [701, 353] on button "pika1animozhiv" at bounding box center [724, 349] width 172 height 17
click at [701, 384] on button "pika1animmid" at bounding box center [724, 384] width 172 height 17
click at [702, 341] on button "pika1veotest1" at bounding box center [724, 339] width 172 height 17
click at [703, 362] on button "pika2vidSTUD" at bounding box center [724, 357] width 172 height 17
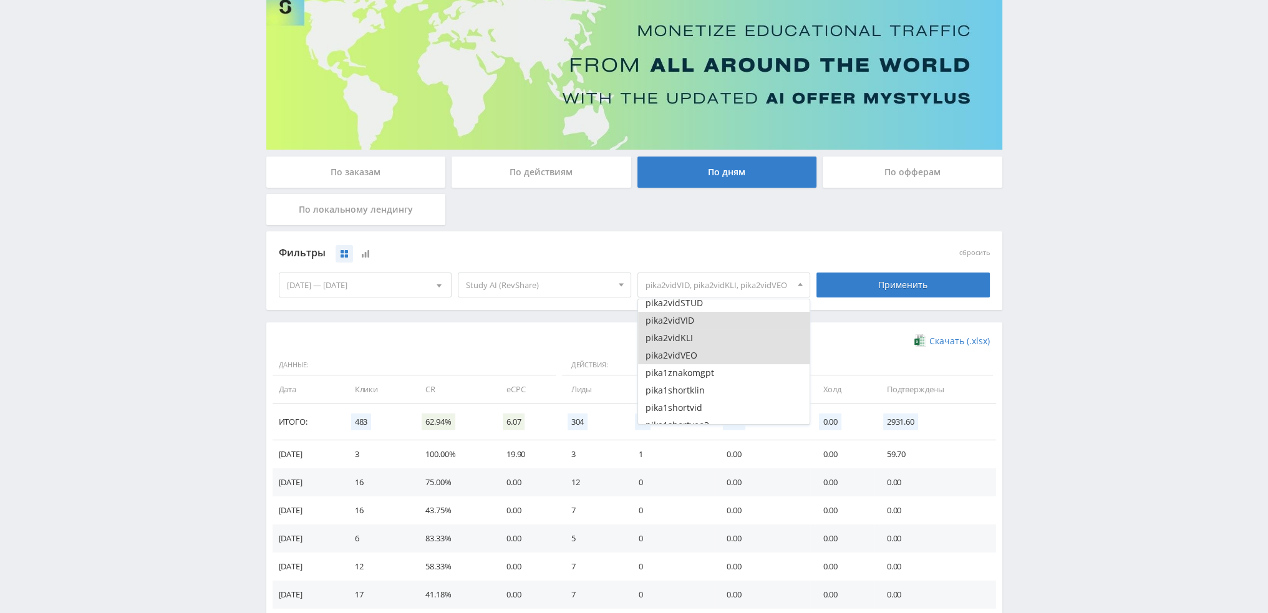
scroll to position [749, 0]
click at [698, 313] on button "pika2vidVID" at bounding box center [724, 312] width 172 height 17
click at [697, 331] on button "pika2vidKLI" at bounding box center [724, 330] width 172 height 17
click at [696, 351] on button "pika2vidVEO" at bounding box center [724, 347] width 172 height 17
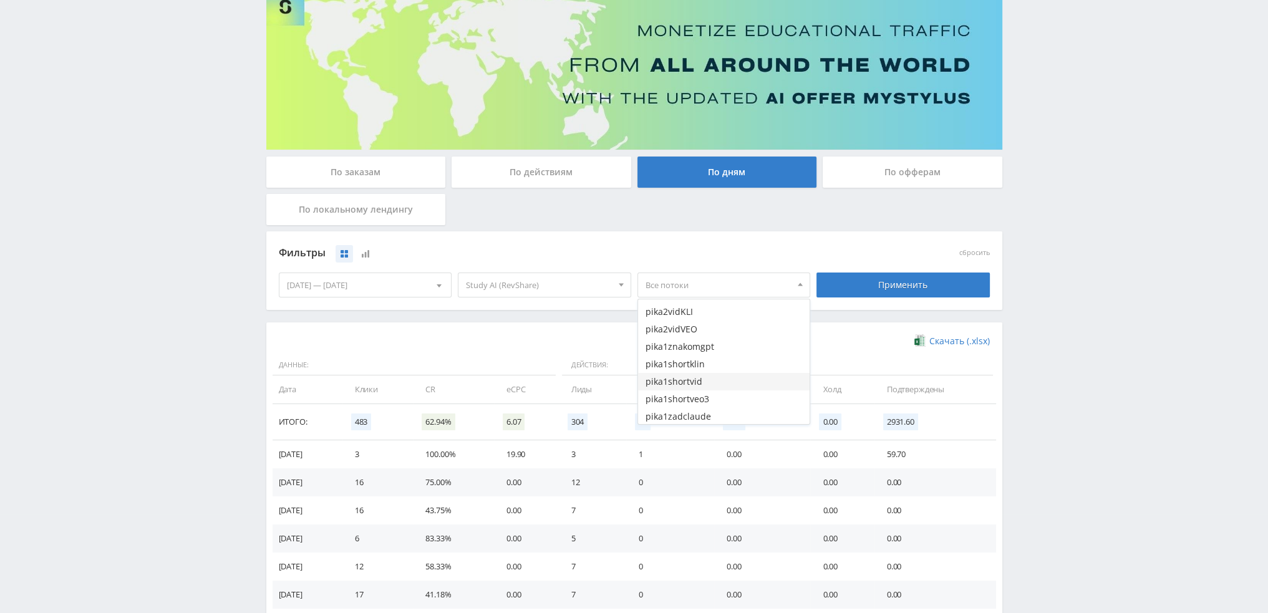
scroll to position [811, 0]
click at [699, 305] on button "pika1znakomgpt" at bounding box center [724, 302] width 172 height 17
drag, startPoint x: 699, startPoint y: 323, endPoint x: 700, endPoint y: 330, distance: 7.0
click at [699, 324] on button "pika1shortklin" at bounding box center [724, 320] width 172 height 17
click at [700, 342] on button "pika1shortvid" at bounding box center [724, 337] width 172 height 17
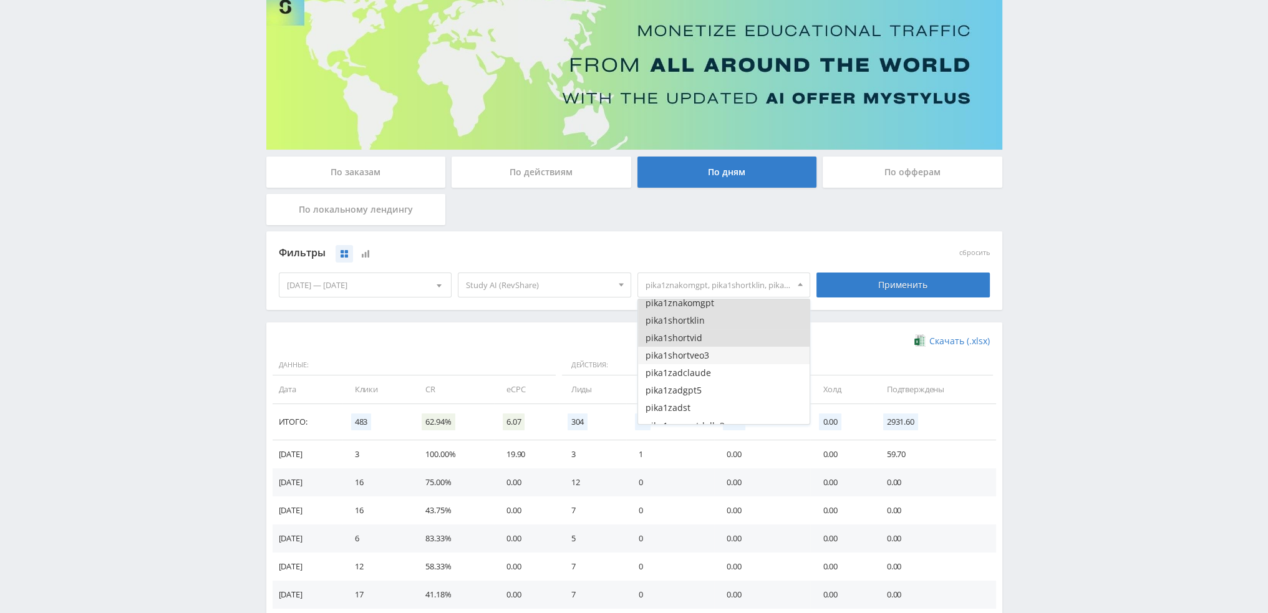
click at [700, 354] on button "pika1shortveo3" at bounding box center [724, 355] width 172 height 17
click at [702, 372] on button "pika1zadclaude" at bounding box center [724, 372] width 172 height 17
click at [701, 388] on button "pika1zadgpt5" at bounding box center [724, 390] width 172 height 17
click at [698, 343] on button "pika1zadst" at bounding box center [724, 345] width 172 height 17
click at [701, 365] on button "pika1promptdalle3" at bounding box center [724, 363] width 172 height 17
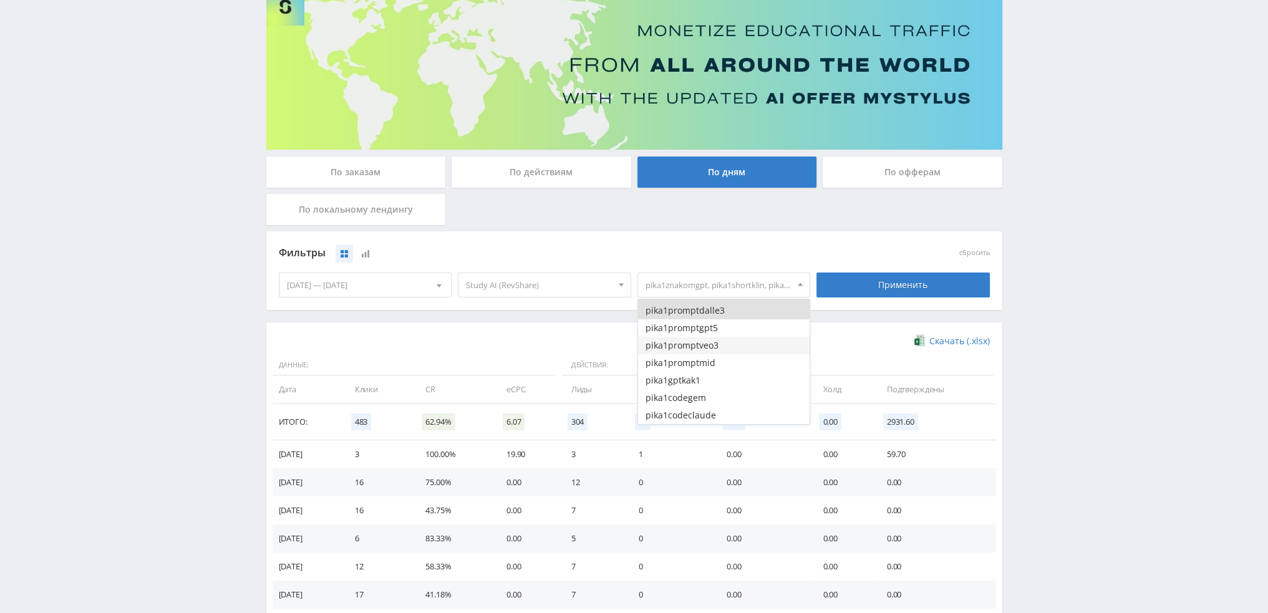
scroll to position [936, 0]
click at [701, 322] on button "pika1promptgpt5" at bounding box center [724, 318] width 172 height 17
drag, startPoint x: 704, startPoint y: 339, endPoint x: 704, endPoint y: 354, distance: 15.0
click at [704, 340] on button "pika1promptveo3" at bounding box center [724, 335] width 172 height 17
click at [704, 354] on button "pika1promptmid" at bounding box center [724, 353] width 172 height 17
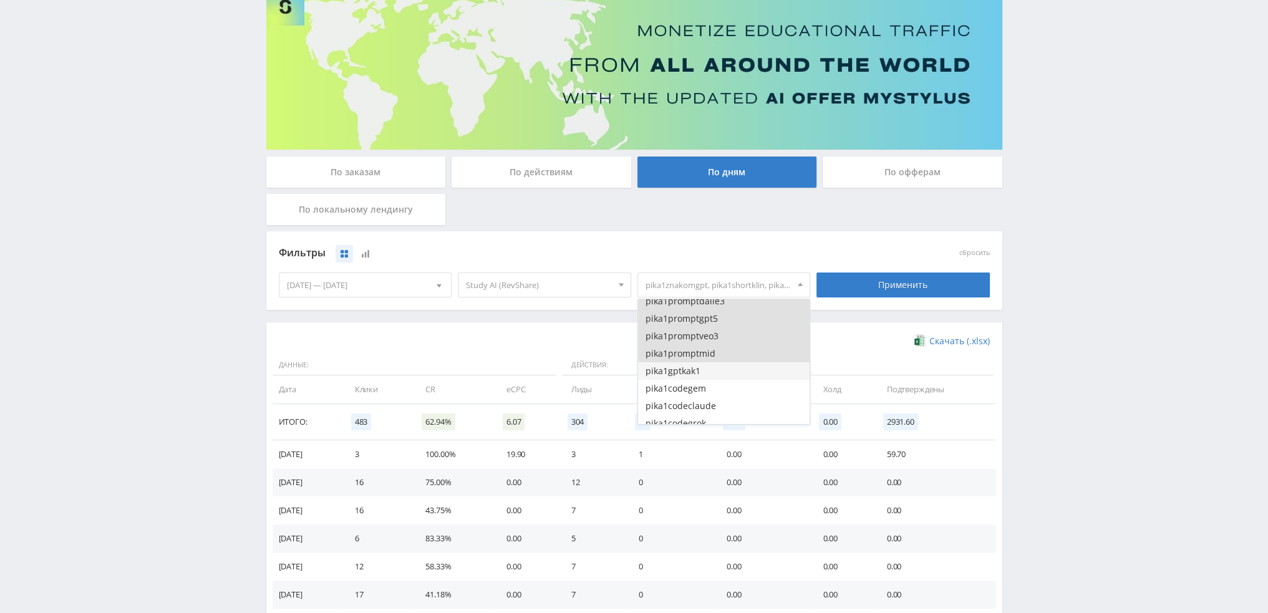
click at [704, 368] on button "pika1gptkak1" at bounding box center [724, 370] width 172 height 17
click at [704, 383] on button "pika1codegem" at bounding box center [724, 388] width 172 height 17
click at [704, 346] on button "pika1codeclaude" at bounding box center [724, 343] width 172 height 17
click at [705, 366] on button "pika1codegrok" at bounding box center [724, 360] width 172 height 17
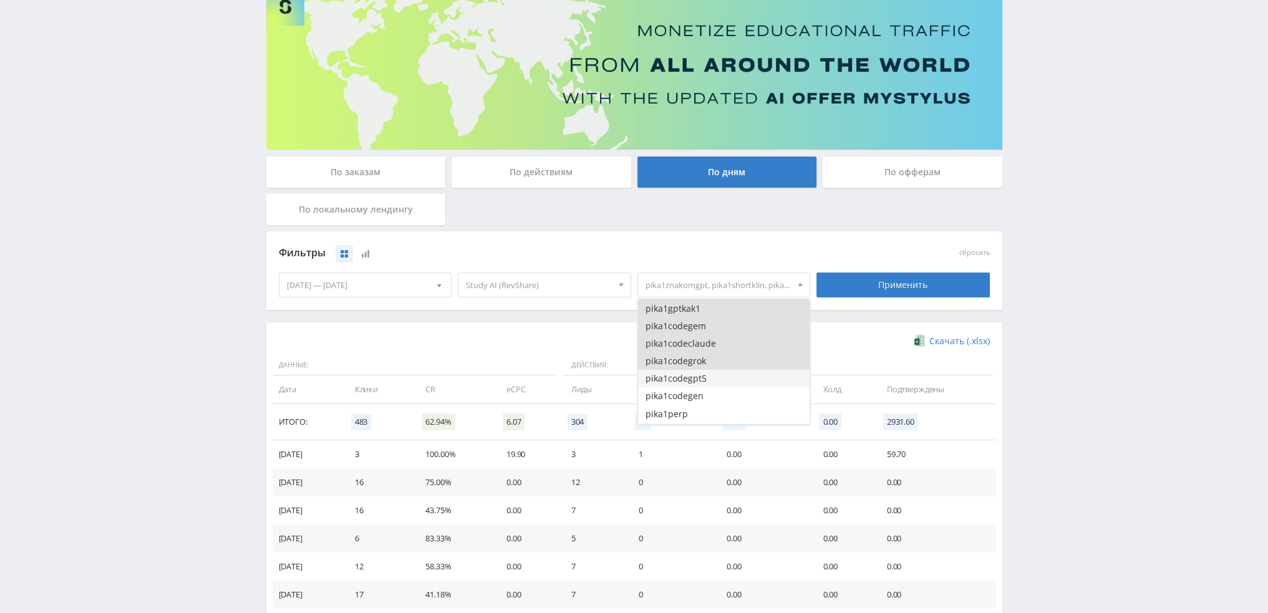
click at [705, 381] on button "pika1codegpt5" at bounding box center [724, 378] width 172 height 17
click at [705, 395] on button "pika1codegen" at bounding box center [724, 395] width 172 height 17
click at [704, 346] on button "pika1perp" at bounding box center [724, 351] width 172 height 17
click at [707, 369] on button "pika1uluchdalle" at bounding box center [724, 369] width 172 height 17
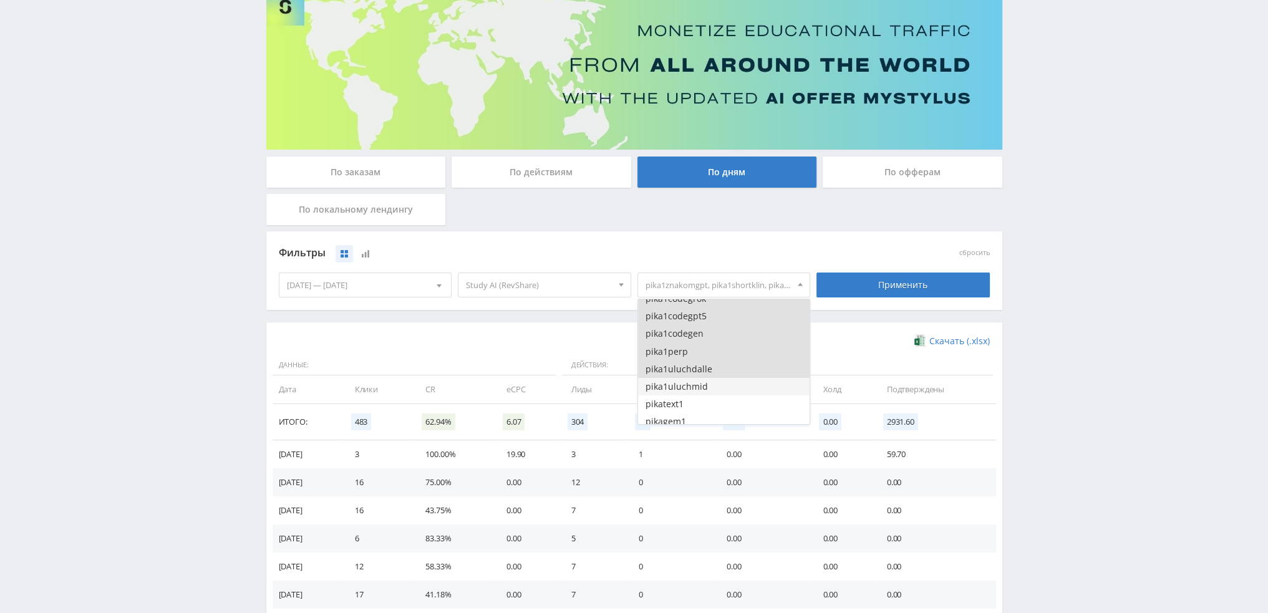
click at [707, 385] on button "pika1uluchmid" at bounding box center [724, 386] width 172 height 17
click at [704, 347] on button "pikatext1" at bounding box center [724, 341] width 172 height 17
click at [706, 366] on button "pikagem1" at bounding box center [724, 359] width 172 height 17
click at [706, 380] on button "pikaclauson1" at bounding box center [724, 376] width 172 height 17
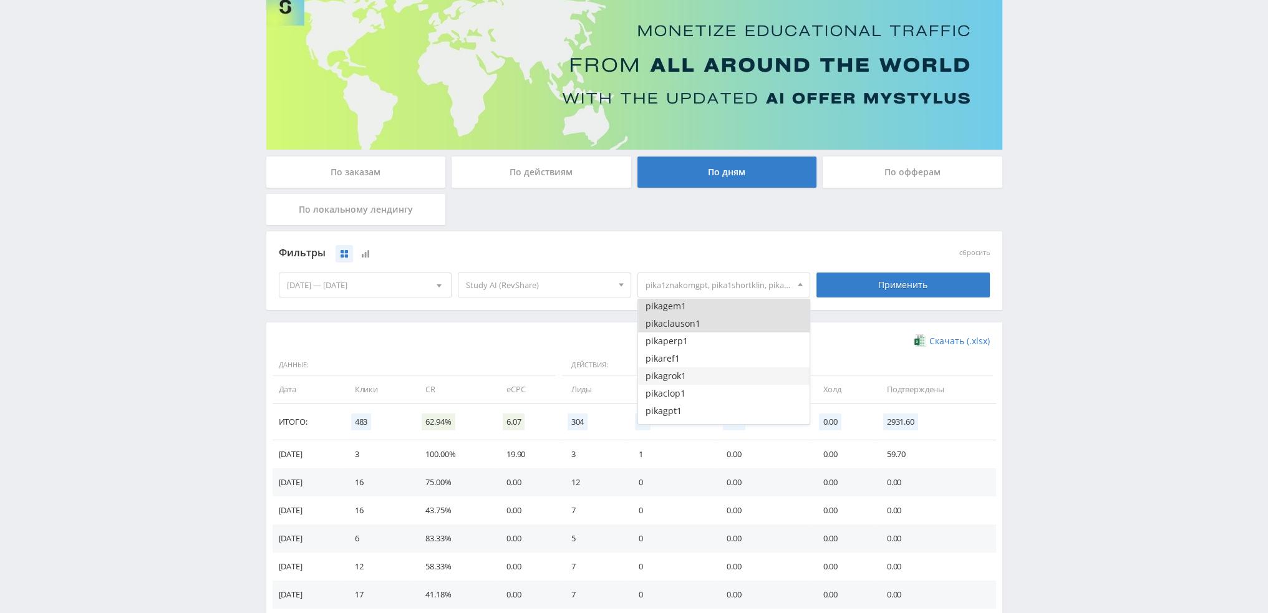
scroll to position [1185, 0]
click at [702, 341] on button "pikaref1" at bounding box center [724, 349] width 172 height 17
click at [702, 333] on button "pikaperp1" at bounding box center [724, 331] width 172 height 17
click at [706, 373] on button "pikagrok1" at bounding box center [724, 366] width 172 height 17
click at [706, 382] on button "pikaclop1" at bounding box center [724, 384] width 172 height 17
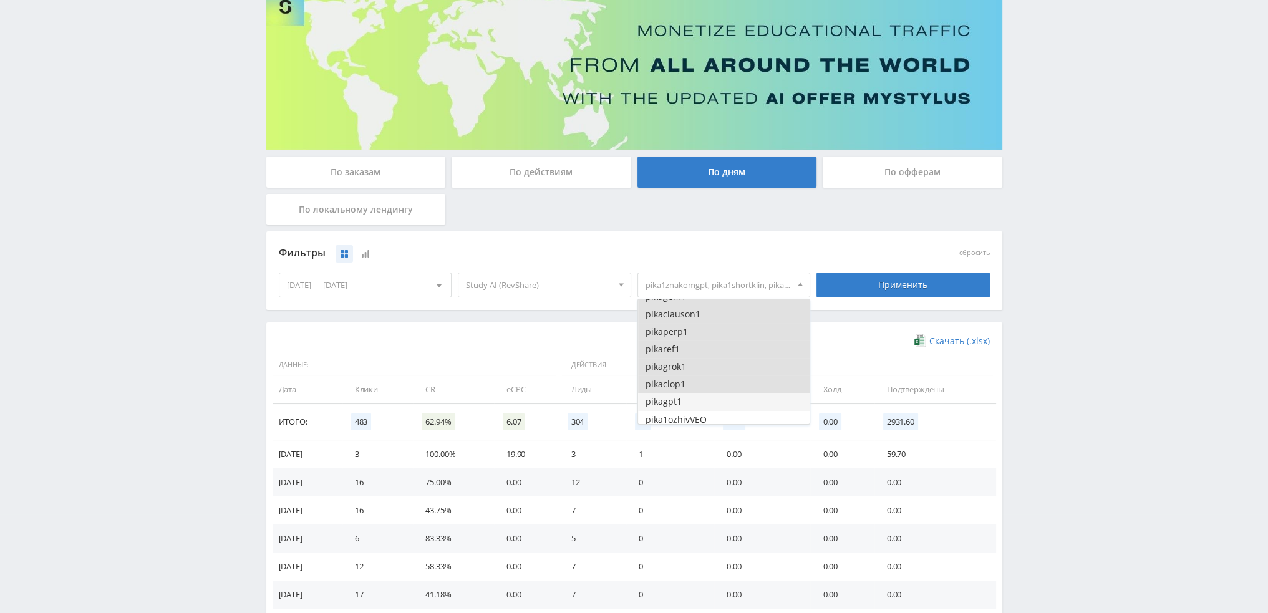
click at [706, 399] on button "pikagpt1" at bounding box center [724, 401] width 172 height 17
click at [706, 368] on button "pika1ozhivKLI" at bounding box center [724, 374] width 172 height 17
click at [704, 357] on button "pika1ozhivVEO" at bounding box center [724, 357] width 172 height 17
click at [705, 394] on button "pika1ozhivAN" at bounding box center [724, 392] width 172 height 17
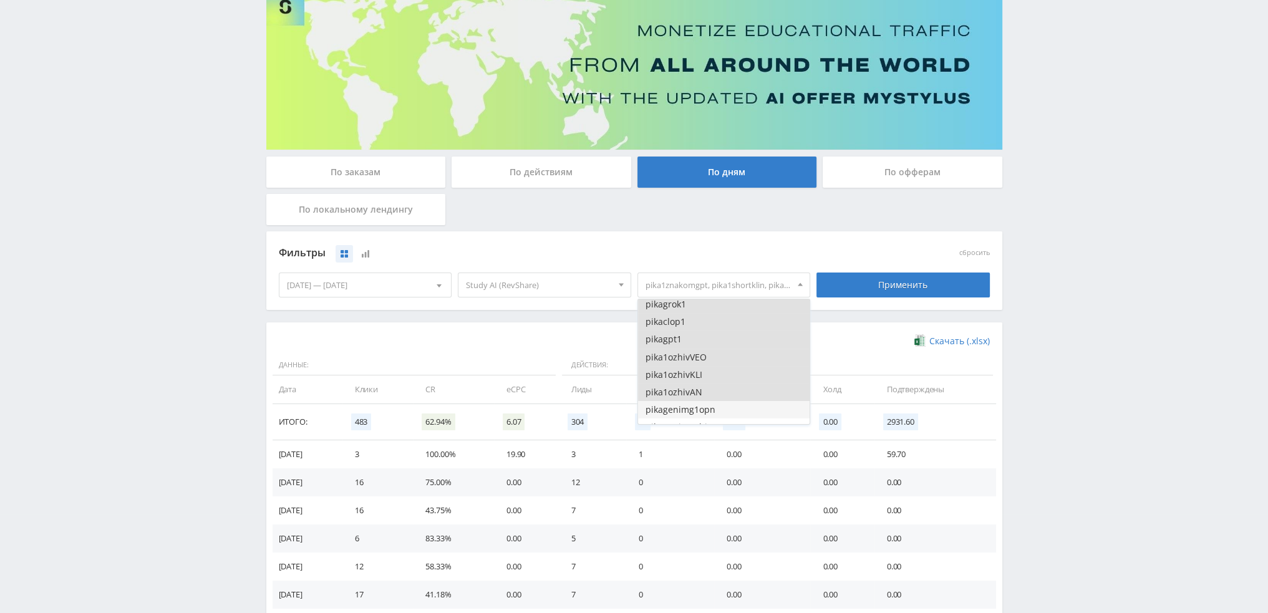
click at [705, 409] on button "pikagenimg1opn" at bounding box center [724, 409] width 172 height 17
click at [706, 364] on button "pikagenimg1hig" at bounding box center [724, 364] width 172 height 17
drag, startPoint x: 709, startPoint y: 384, endPoint x: 709, endPoint y: 394, distance: 10.6
click at [709, 384] on button "pikagenimg1dalee" at bounding box center [724, 382] width 172 height 17
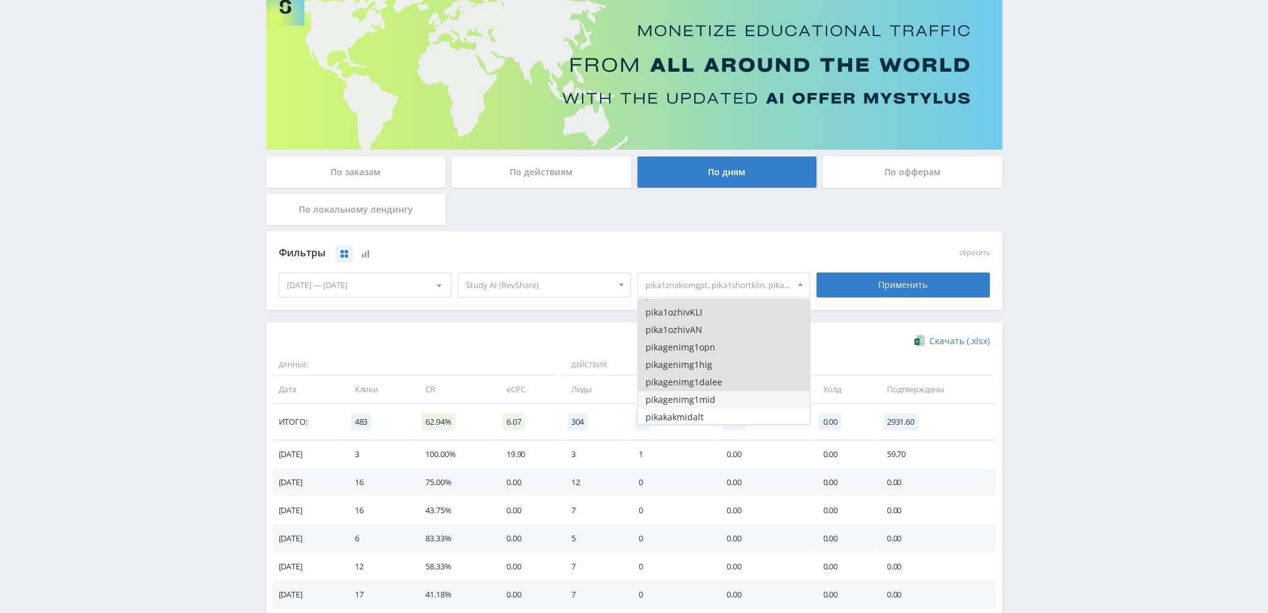
click at [709, 397] on button "pikagenimg1mid" at bounding box center [724, 399] width 172 height 17
click at [708, 409] on button "pikakakmidalt" at bounding box center [724, 417] width 172 height 17
click at [856, 298] on div "Применить" at bounding box center [903, 285] width 180 height 35
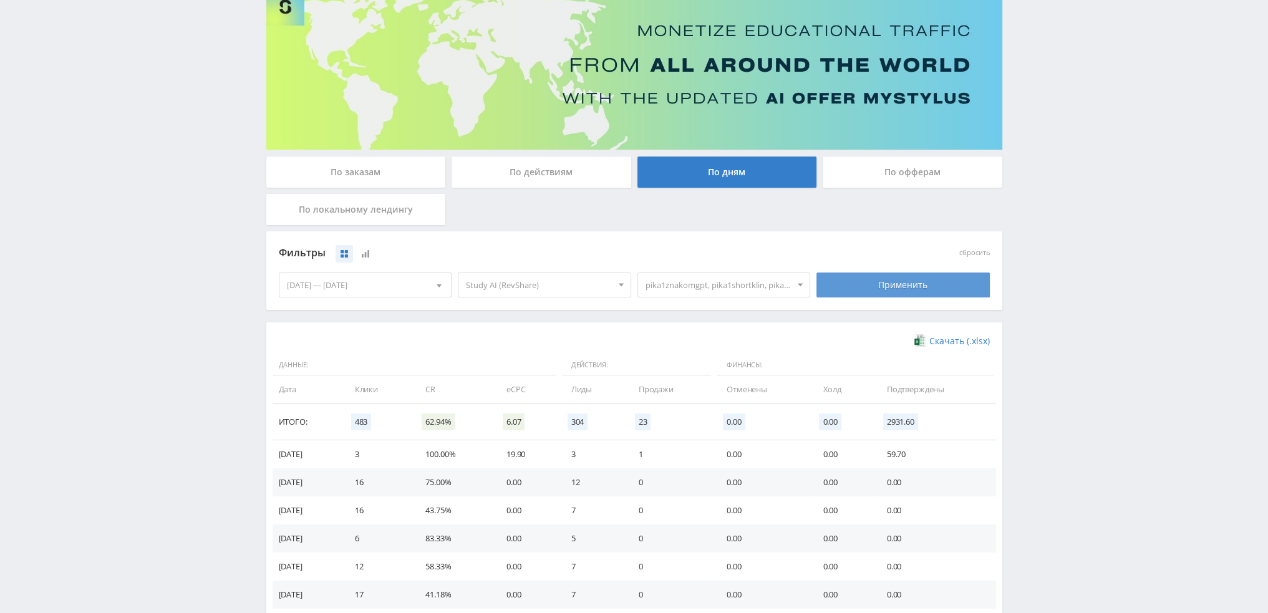
click at [863, 292] on div "Применить" at bounding box center [903, 285] width 173 height 25
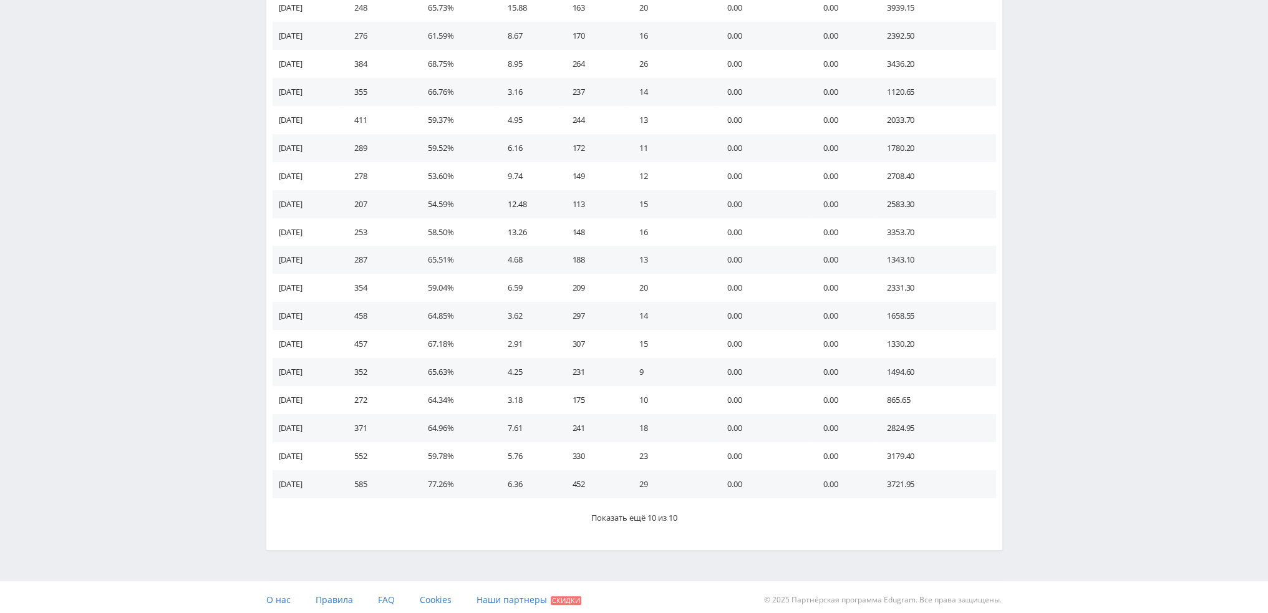
scroll to position [606, 0]
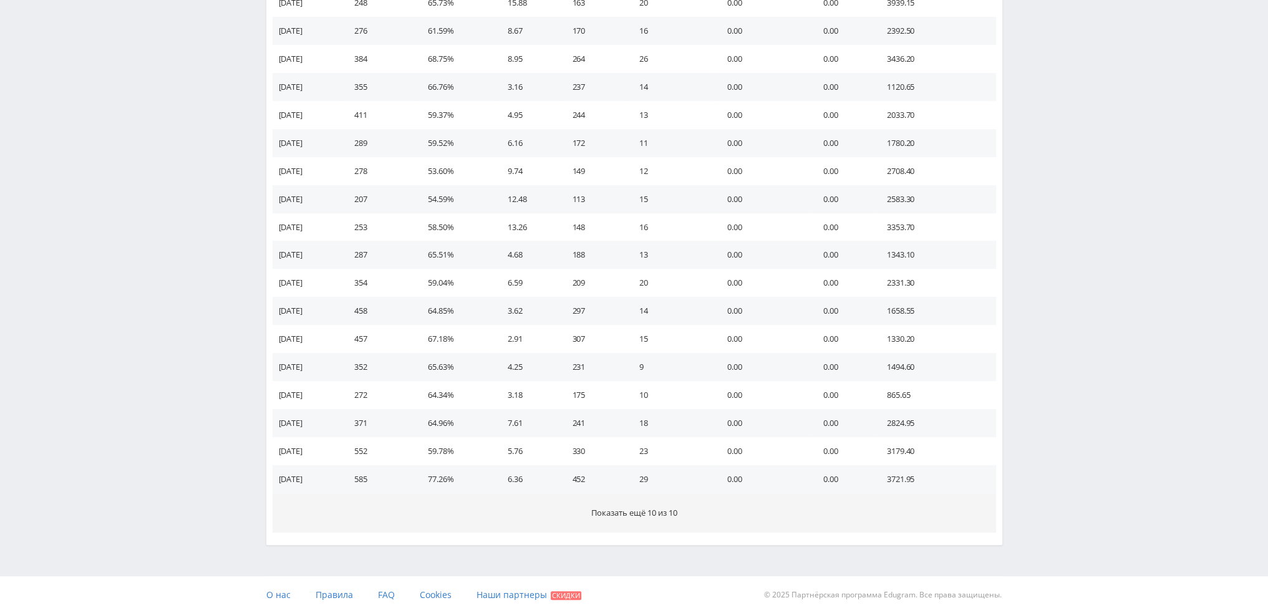
click at [690, 506] on button "Показать ещё 10 из 10" at bounding box center [635, 512] width 724 height 39
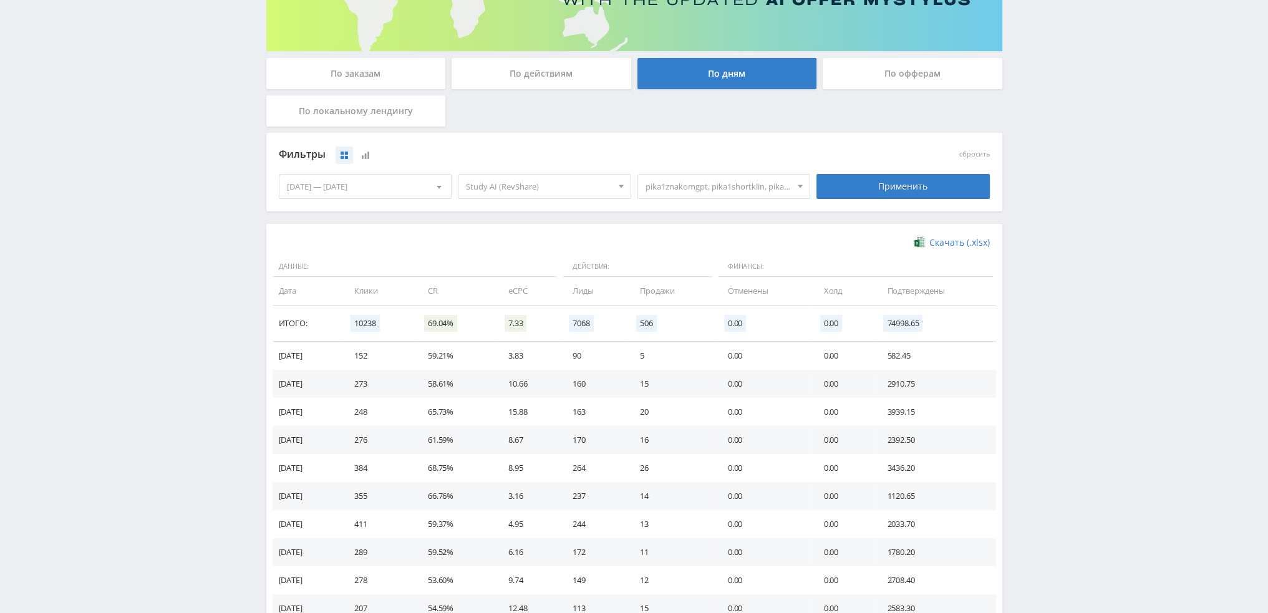
scroll to position [161, 0]
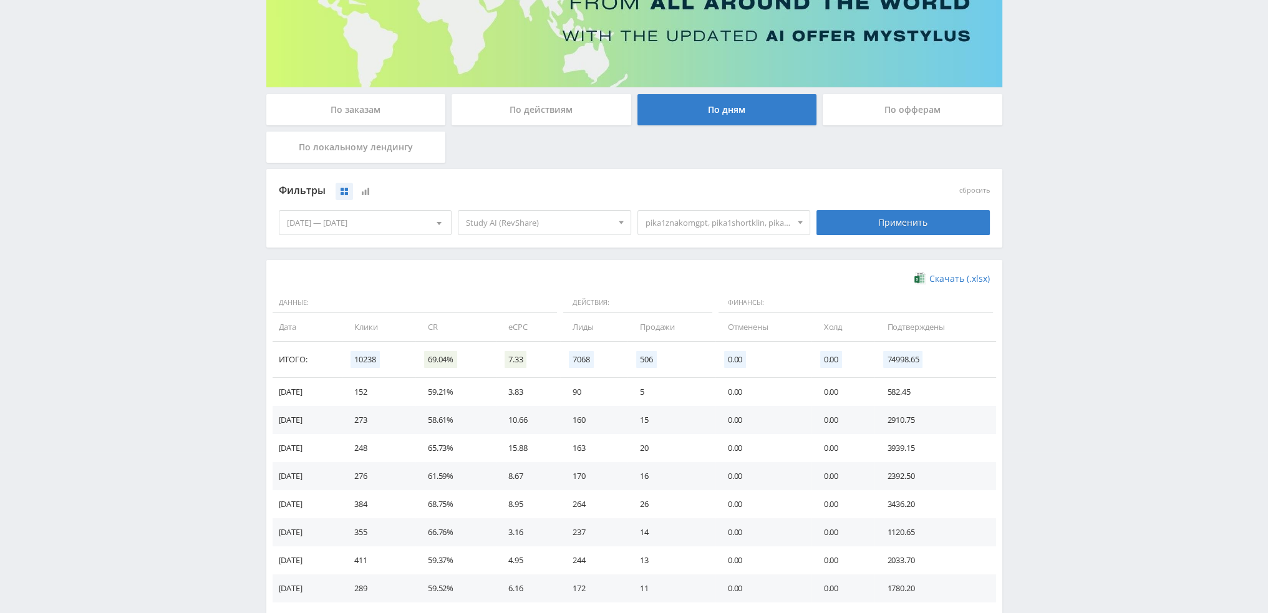
click at [734, 220] on span "pika1znakomgpt, pika1shortklin, pika1shortvid, pika1shortveo3, pika1zadclaude, …" at bounding box center [719, 223] width 146 height 24
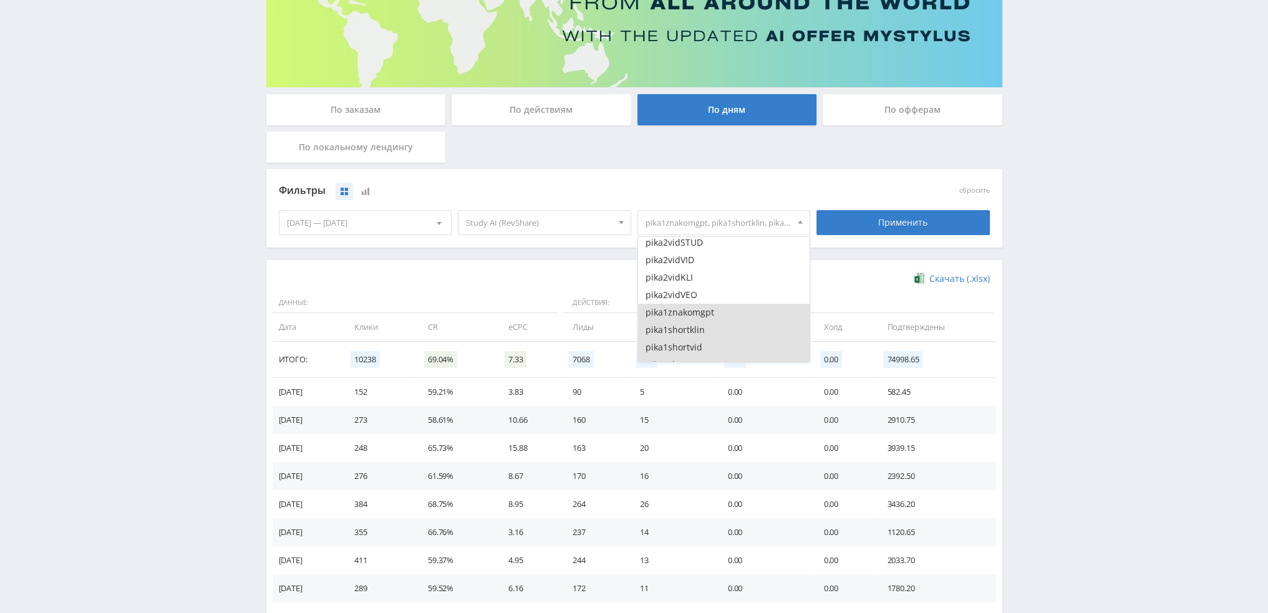
scroll to position [749, 0]
click at [707, 299] on button "pika1znakomgpt" at bounding box center [724, 302] width 172 height 17
click at [707, 316] on button "pika1shortklin" at bounding box center [724, 320] width 172 height 17
click at [712, 274] on button "pika1shortvid" at bounding box center [724, 275] width 172 height 17
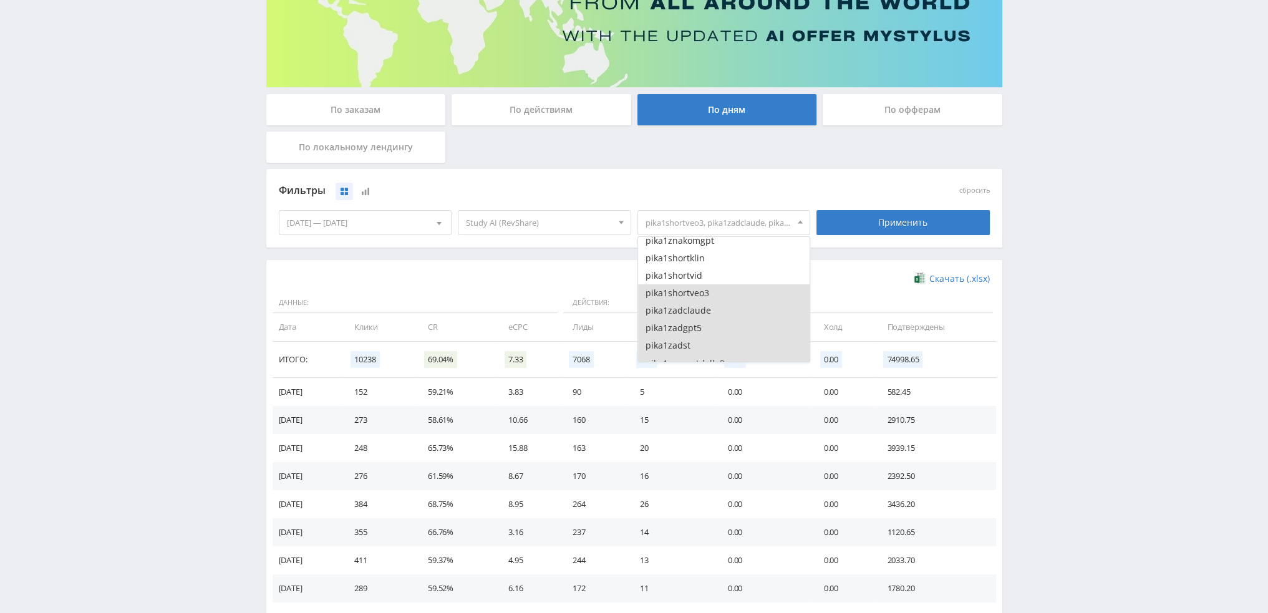
click at [711, 291] on button "pika1shortveo3" at bounding box center [724, 292] width 172 height 17
click at [710, 314] on button "pika1zadclaude" at bounding box center [724, 310] width 172 height 17
click at [710, 271] on button "pika1zadgpt5" at bounding box center [724, 265] width 172 height 17
click at [709, 287] on button "pika1zadst" at bounding box center [724, 282] width 172 height 17
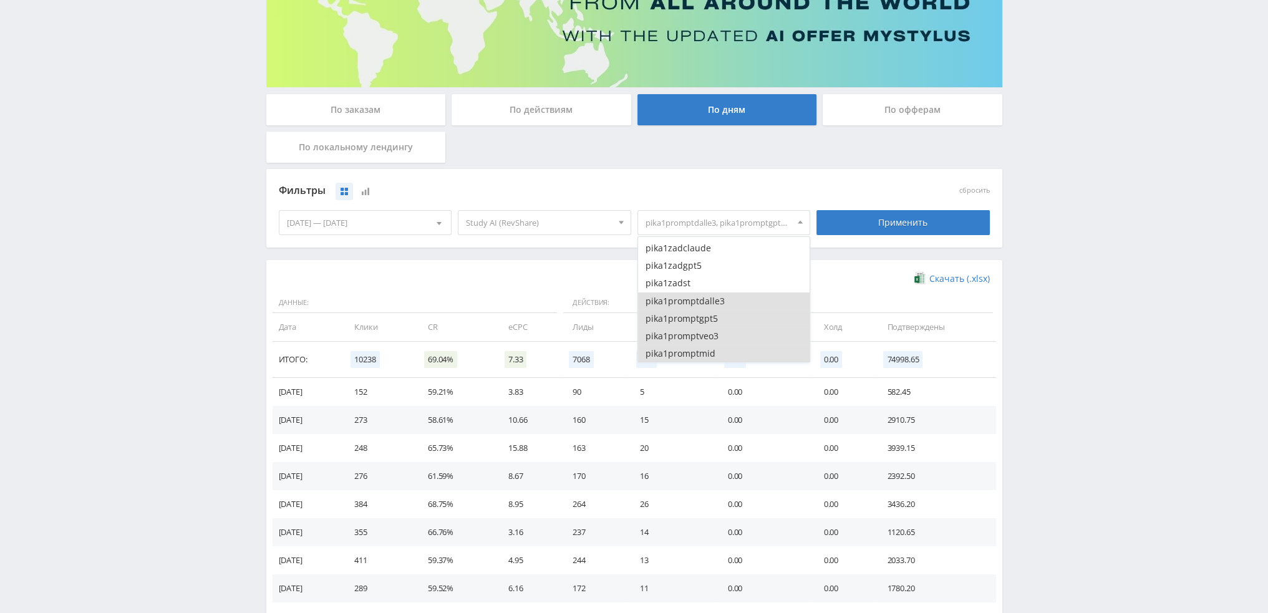
click at [709, 303] on button "pika1promptdalle3" at bounding box center [724, 301] width 172 height 17
drag, startPoint x: 709, startPoint y: 321, endPoint x: 710, endPoint y: 328, distance: 7.6
click at [709, 325] on button "pika1promptgpt5" at bounding box center [724, 318] width 172 height 17
click at [710, 341] on button "pika1promptveo3" at bounding box center [724, 335] width 172 height 17
click at [710, 349] on button "pika1promptmid" at bounding box center [724, 353] width 172 height 17
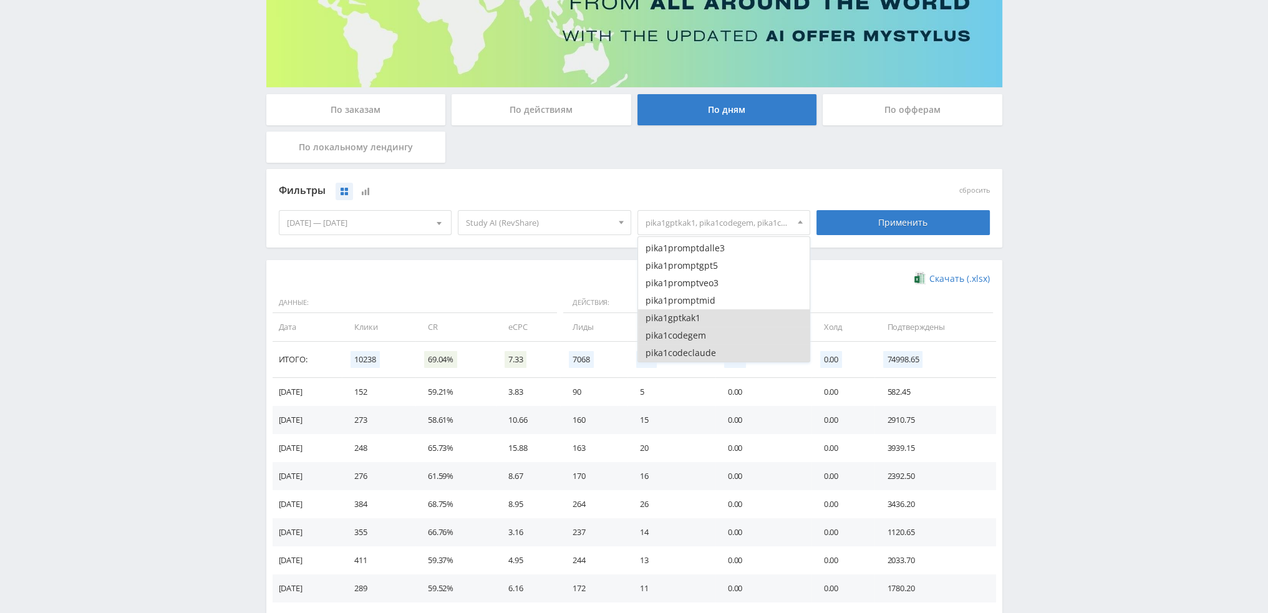
scroll to position [936, 0]
click at [709, 308] on button "pika1gptkak1" at bounding box center [724, 308] width 172 height 17
click at [710, 331] on button "pika1codegem" at bounding box center [724, 326] width 172 height 17
click at [710, 342] on button "pika1codeclaude" at bounding box center [724, 343] width 172 height 17
click at [711, 350] on button "pika1codeclaude" at bounding box center [724, 343] width 172 height 17
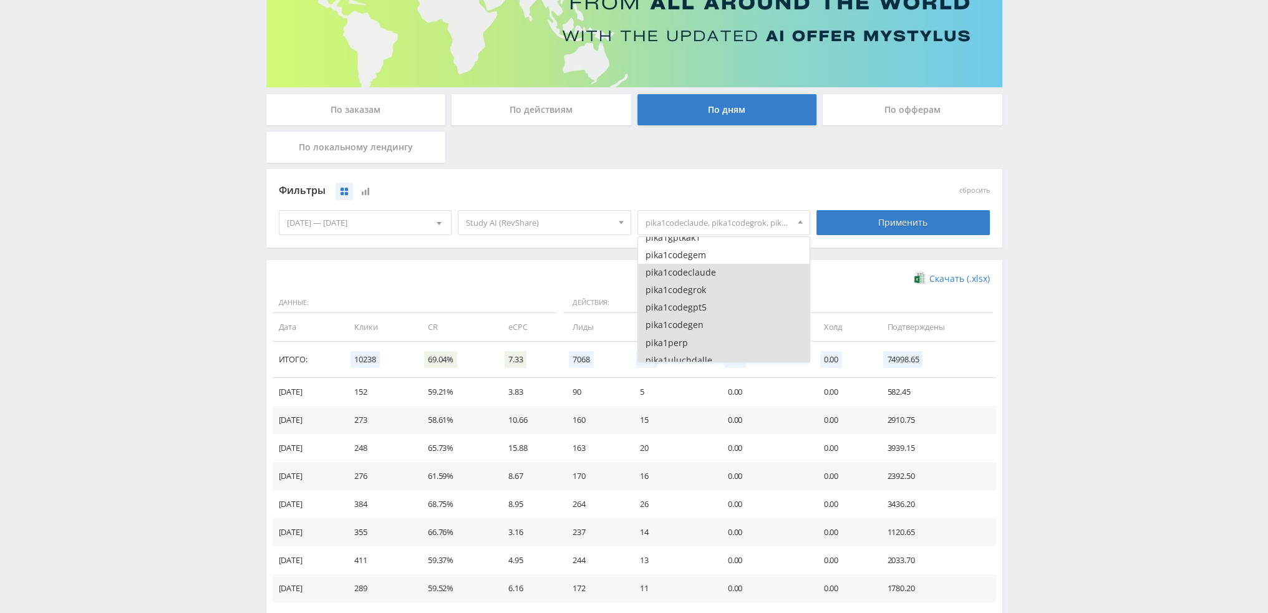
scroll to position [998, 0]
click at [706, 283] on button "pika1codeclaude" at bounding box center [724, 281] width 172 height 17
drag, startPoint x: 707, startPoint y: 300, endPoint x: 706, endPoint y: 313, distance: 12.5
click at [707, 302] on button "pika1codegrok" at bounding box center [724, 298] width 172 height 17
drag, startPoint x: 706, startPoint y: 316, endPoint x: 706, endPoint y: 334, distance: 17.5
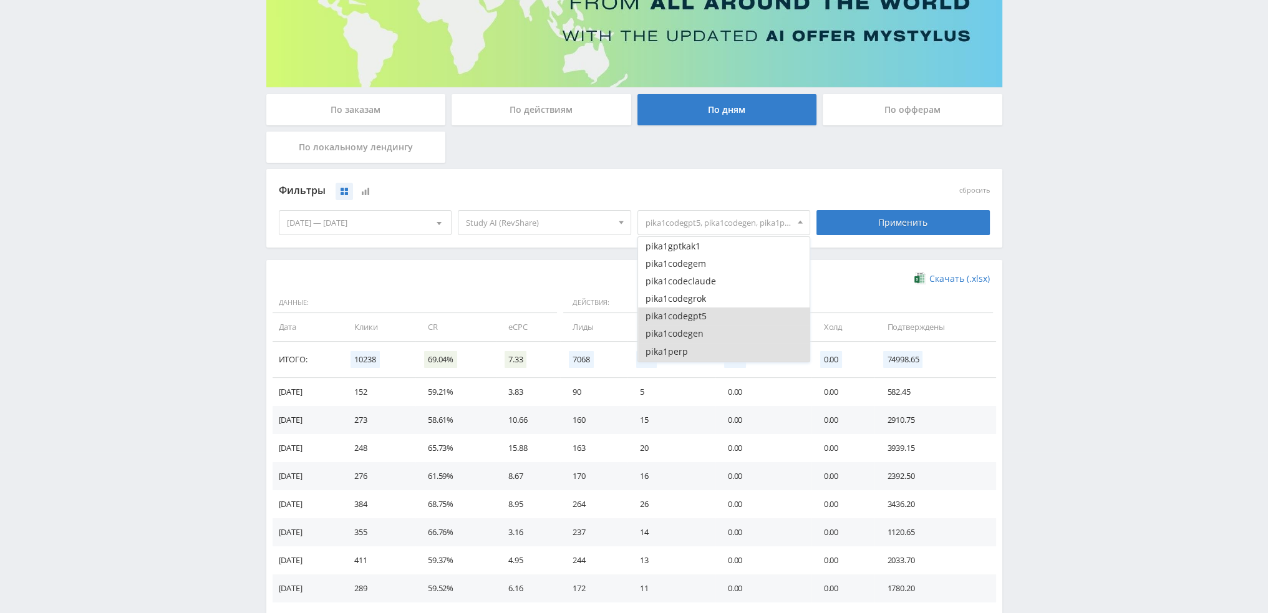
click at [706, 318] on button "pika1codegpt5" at bounding box center [724, 316] width 172 height 17
click at [705, 337] on button "pika1codegen" at bounding box center [724, 333] width 172 height 17
click at [705, 349] on button "pika1perp" at bounding box center [724, 351] width 172 height 17
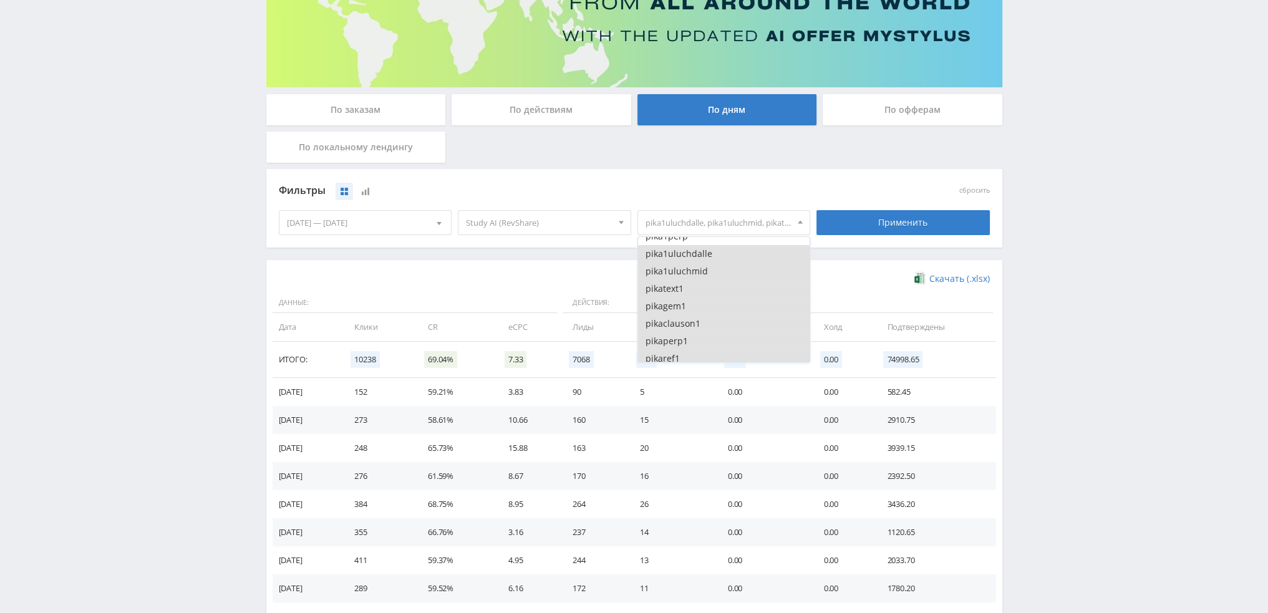
scroll to position [1123, 0]
click at [709, 247] on button "pika1uluchdalle" at bounding box center [724, 244] width 172 height 17
click at [710, 266] on button "pika1uluchmid" at bounding box center [724, 261] width 172 height 17
click at [699, 289] on button "pikagem1" at bounding box center [724, 296] width 172 height 17
click at [696, 278] on button "pikatext1" at bounding box center [724, 279] width 172 height 17
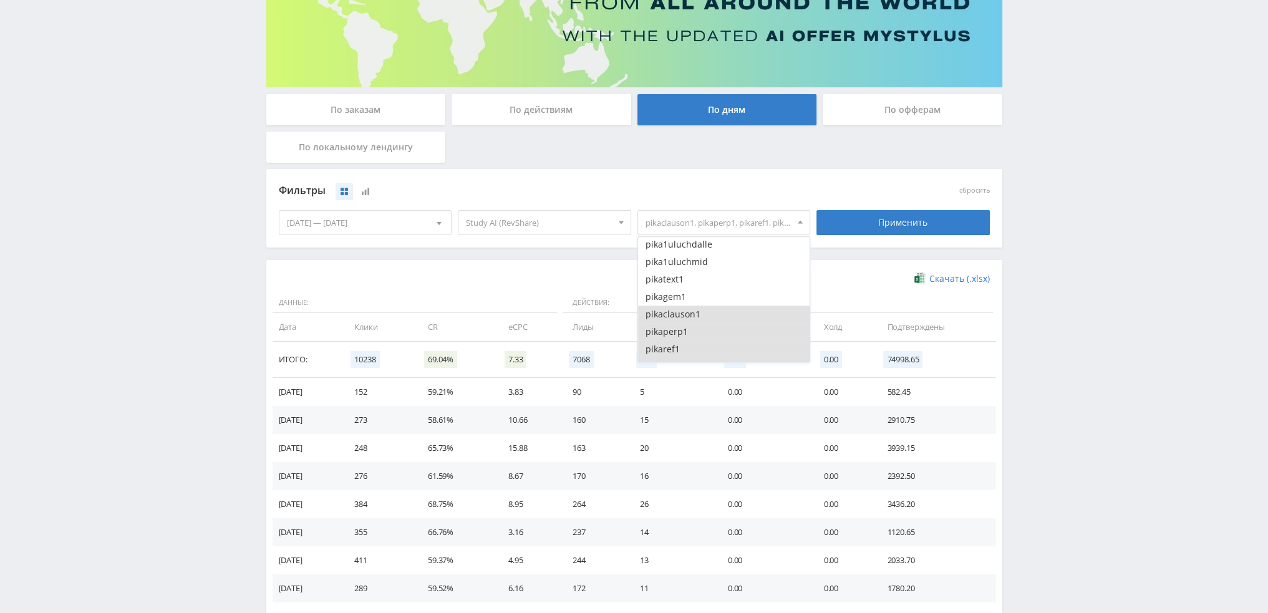
click at [702, 321] on button "pikaclauson1" at bounding box center [724, 314] width 172 height 17
click at [704, 332] on button "pikaperp1" at bounding box center [724, 331] width 172 height 17
click at [704, 345] on button "pikaref1" at bounding box center [724, 349] width 172 height 17
click at [707, 306] on button "pikagrok1" at bounding box center [724, 304] width 172 height 17
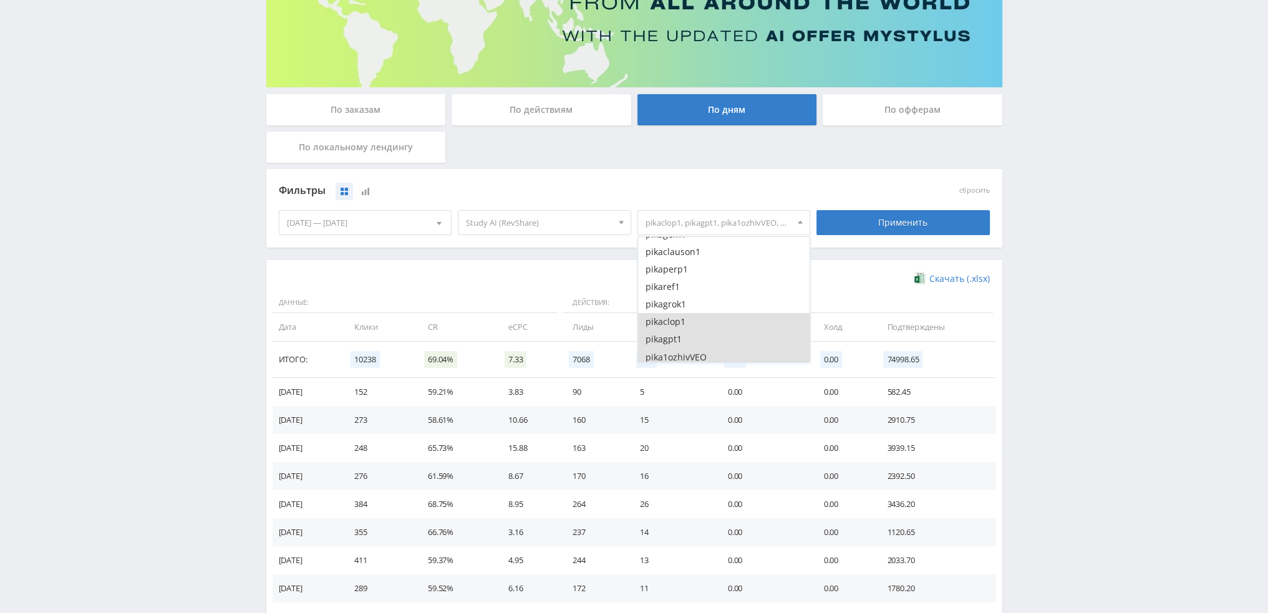
drag, startPoint x: 706, startPoint y: 324, endPoint x: 706, endPoint y: 339, distance: 15.0
click at [706, 326] on button "pikaclop1" at bounding box center [724, 321] width 172 height 17
click at [706, 341] on button "pikagpt1" at bounding box center [724, 339] width 172 height 17
click at [708, 351] on button "pika1ozhivVEO" at bounding box center [724, 357] width 172 height 17
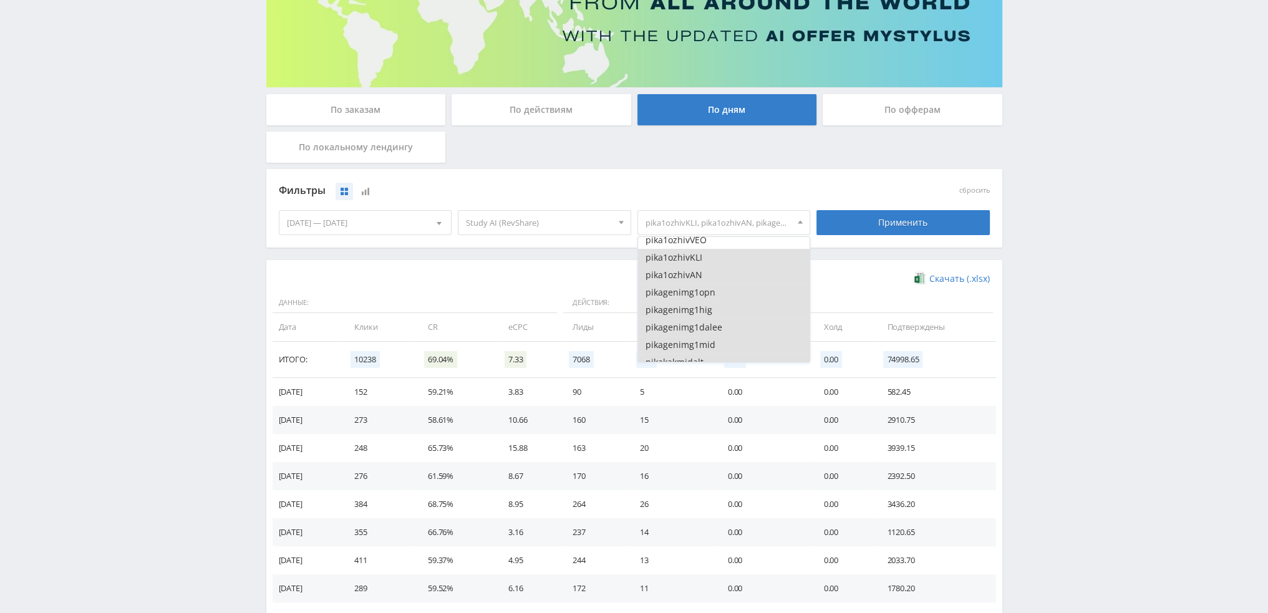
scroll to position [1310, 0]
click at [705, 247] on button "pika1ozhivKLI" at bounding box center [724, 249] width 172 height 17
click at [697, 268] on button "pika1ozhivAN" at bounding box center [724, 267] width 172 height 17
drag, startPoint x: 692, startPoint y: 283, endPoint x: 692, endPoint y: 304, distance: 21.2
click at [692, 284] on button "pikagenimg1opn" at bounding box center [724, 284] width 172 height 17
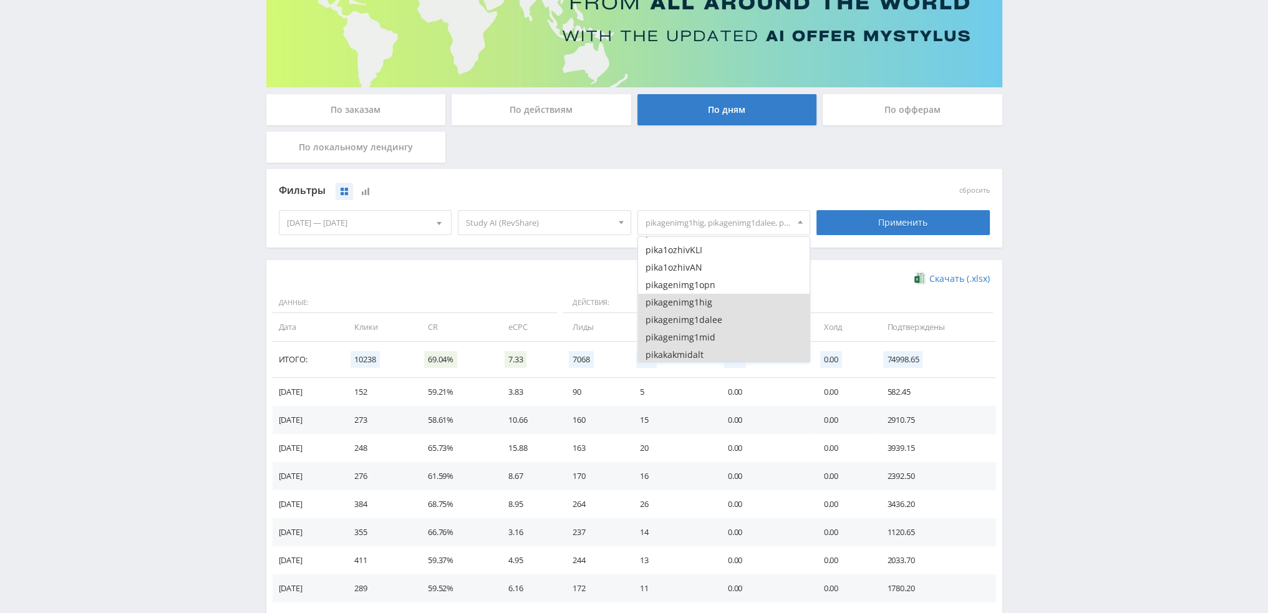
click at [692, 305] on button "pikagenimg1hig" at bounding box center [724, 302] width 172 height 17
click at [692, 314] on button "pikagenimg1dalee" at bounding box center [724, 319] width 172 height 17
click at [694, 332] on button "pikagenimg1mid" at bounding box center [724, 337] width 172 height 17
click at [696, 352] on button "pikakakmidalt" at bounding box center [724, 354] width 172 height 17
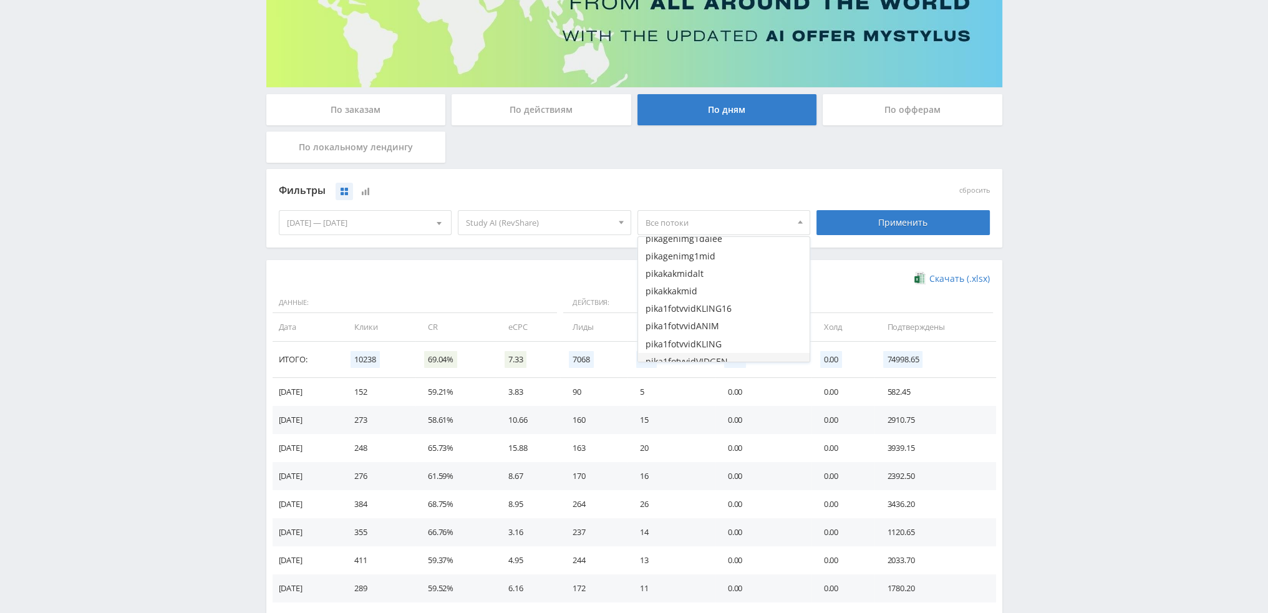
scroll to position [1435, 0]
click at [692, 249] on button "pikakkakmid" at bounding box center [724, 247] width 172 height 17
click at [693, 269] on button "pika1fotvvidKLING16" at bounding box center [724, 264] width 172 height 17
click at [694, 285] on button "pika1fotvvidANIM" at bounding box center [724, 282] width 172 height 17
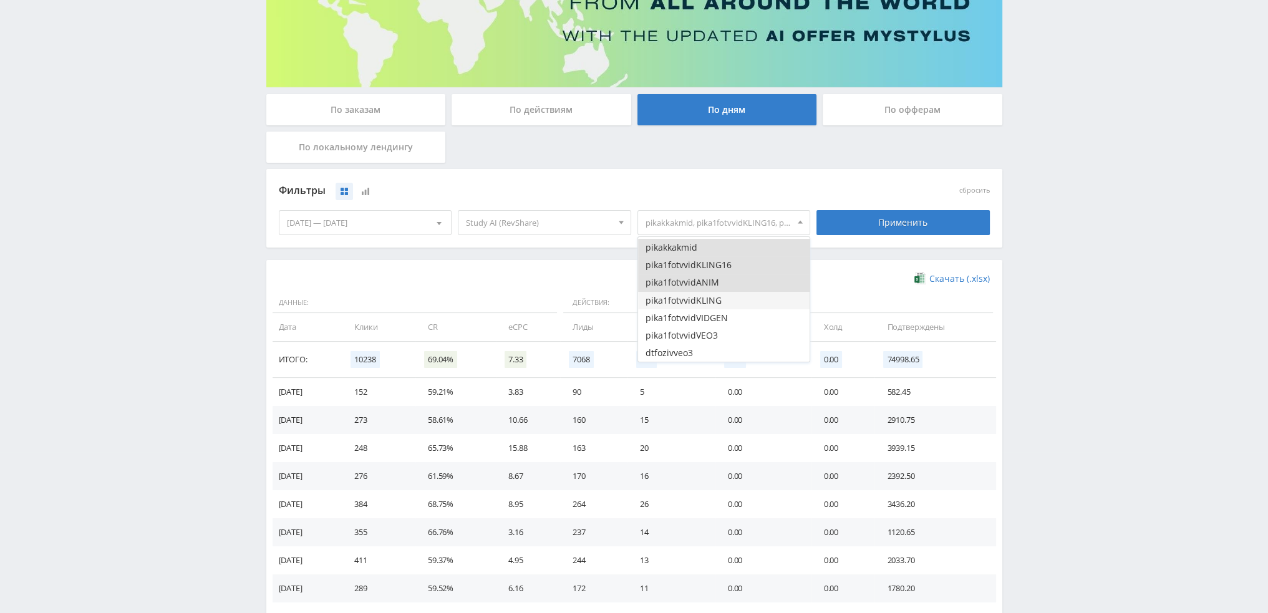
click at [694, 296] on button "pika1fotvvidKLING" at bounding box center [724, 300] width 172 height 17
drag, startPoint x: 697, startPoint y: 312, endPoint x: 698, endPoint y: 327, distance: 15.6
click at [697, 314] on button "pika1fotvvidVIDGEN" at bounding box center [724, 317] width 172 height 17
click at [699, 334] on button "pika1fotvvidVEO3" at bounding box center [724, 335] width 172 height 17
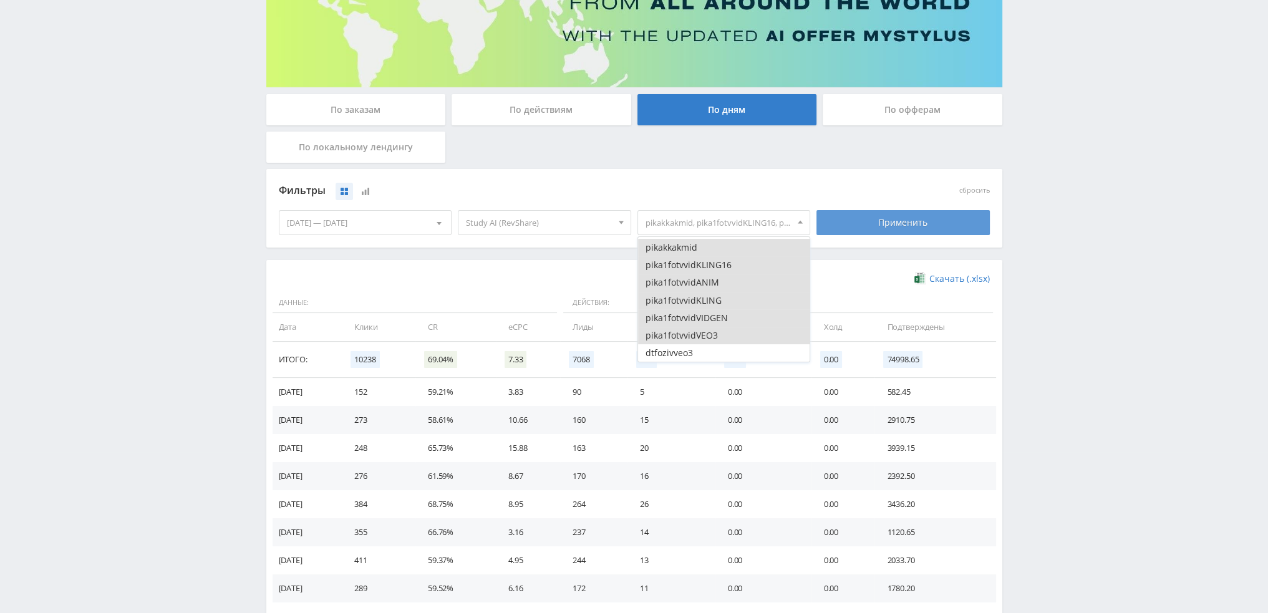
click at [862, 223] on div "Применить" at bounding box center [903, 222] width 173 height 25
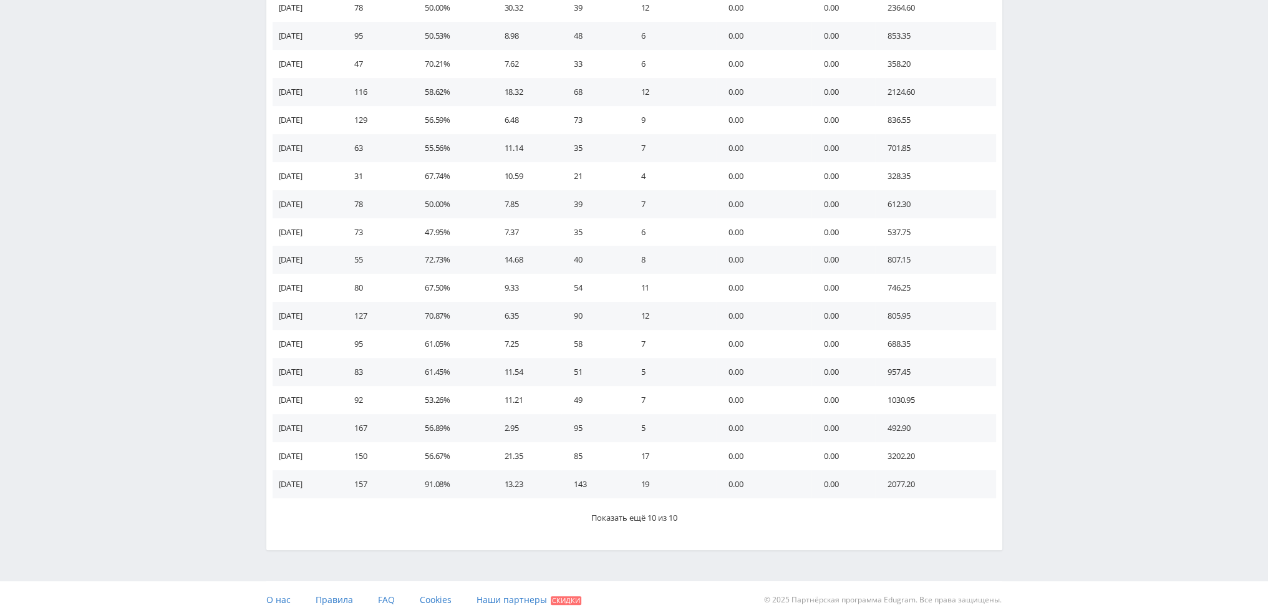
scroll to position [606, 0]
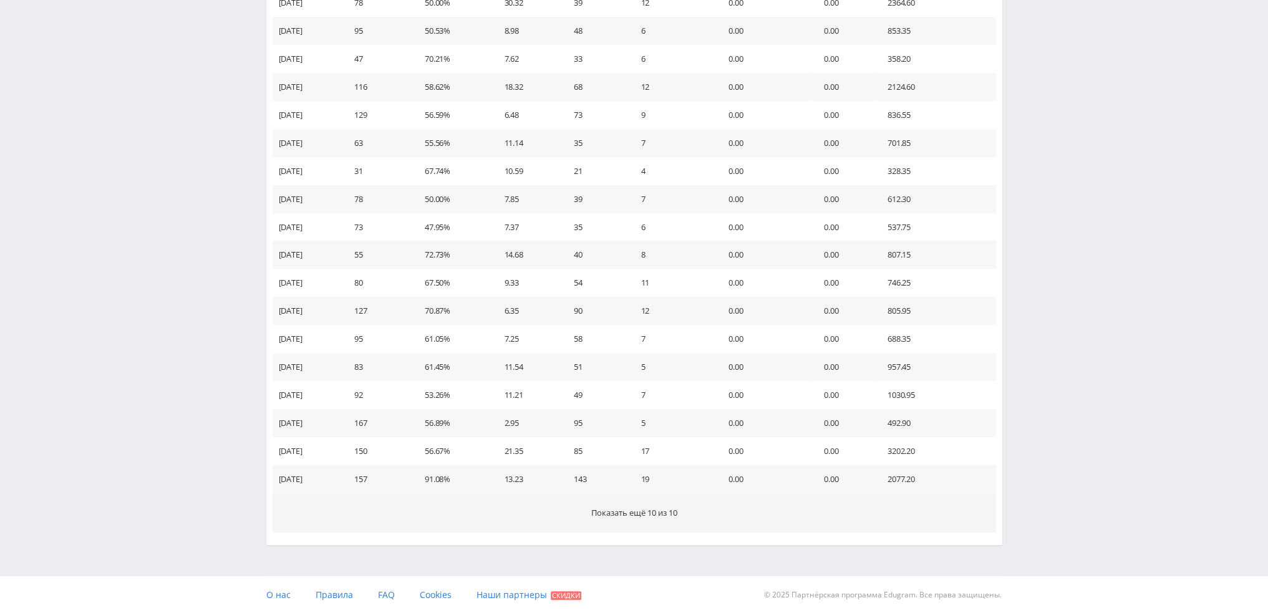
click at [675, 510] on span "Показать ещё 10 из 10" at bounding box center [634, 512] width 86 height 11
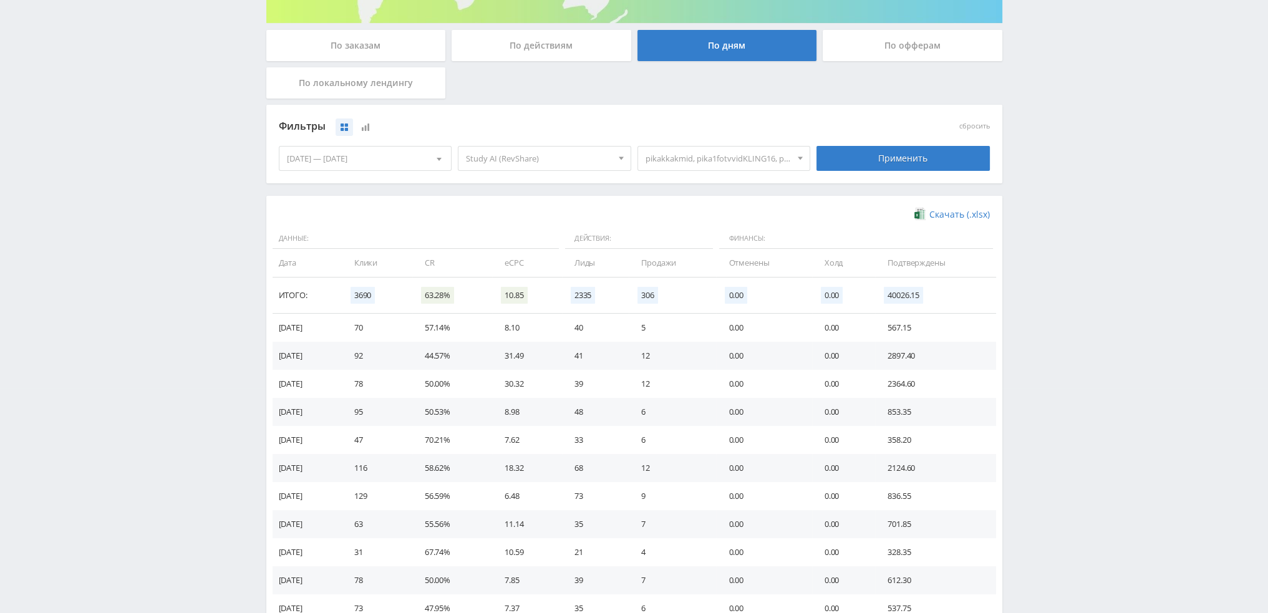
scroll to position [223, 0]
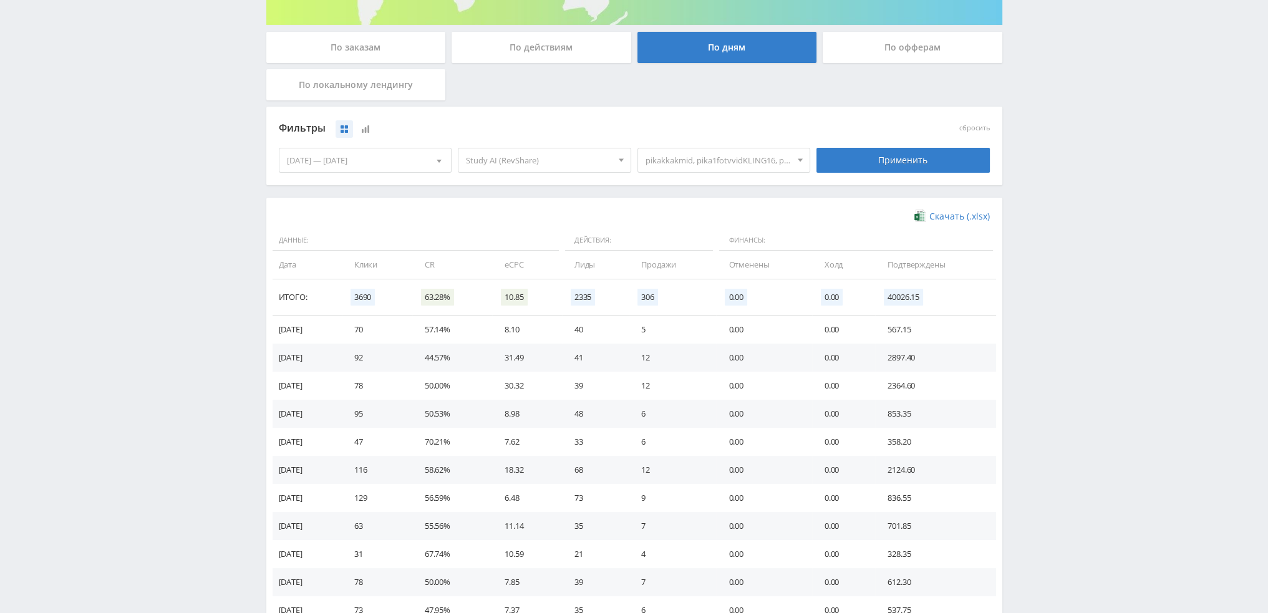
click at [714, 162] on span "pikakkakmid, pika1fotvvidKLING16, pika1fotvvidANIM, pika1fotvvidKLING, pika1fot…" at bounding box center [719, 160] width 146 height 24
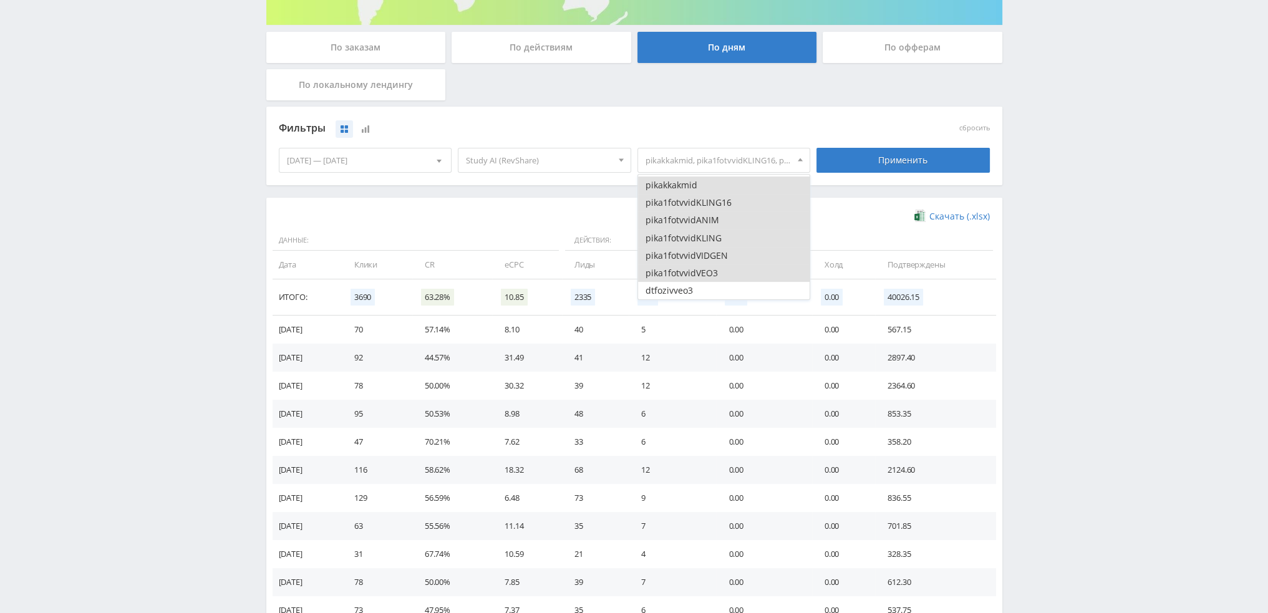
click at [696, 185] on button "pikakkakmid" at bounding box center [724, 185] width 172 height 17
click at [696, 202] on button "pika1fotvvidKLING16" at bounding box center [724, 202] width 172 height 17
click at [695, 223] on button "pika1fotvvidANIM" at bounding box center [724, 219] width 172 height 17
click at [694, 241] on button "pika1fotvvidKLING" at bounding box center [724, 238] width 172 height 17
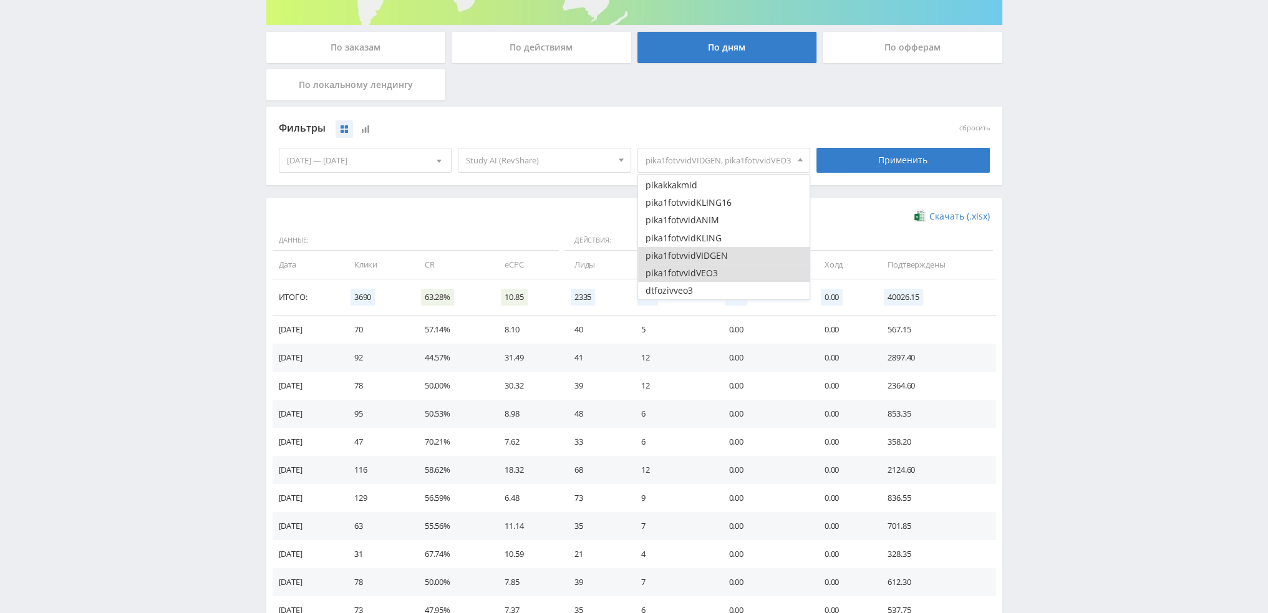
click at [695, 256] on button "pika1fotvvidVIDGEN" at bounding box center [724, 255] width 172 height 17
click at [696, 273] on button "pika1fotvvidVEO3" at bounding box center [724, 272] width 172 height 17
click at [688, 231] on button "dtfozivveo3" at bounding box center [724, 228] width 172 height 17
click at [688, 251] on button "prog1oziv" at bounding box center [724, 245] width 172 height 17
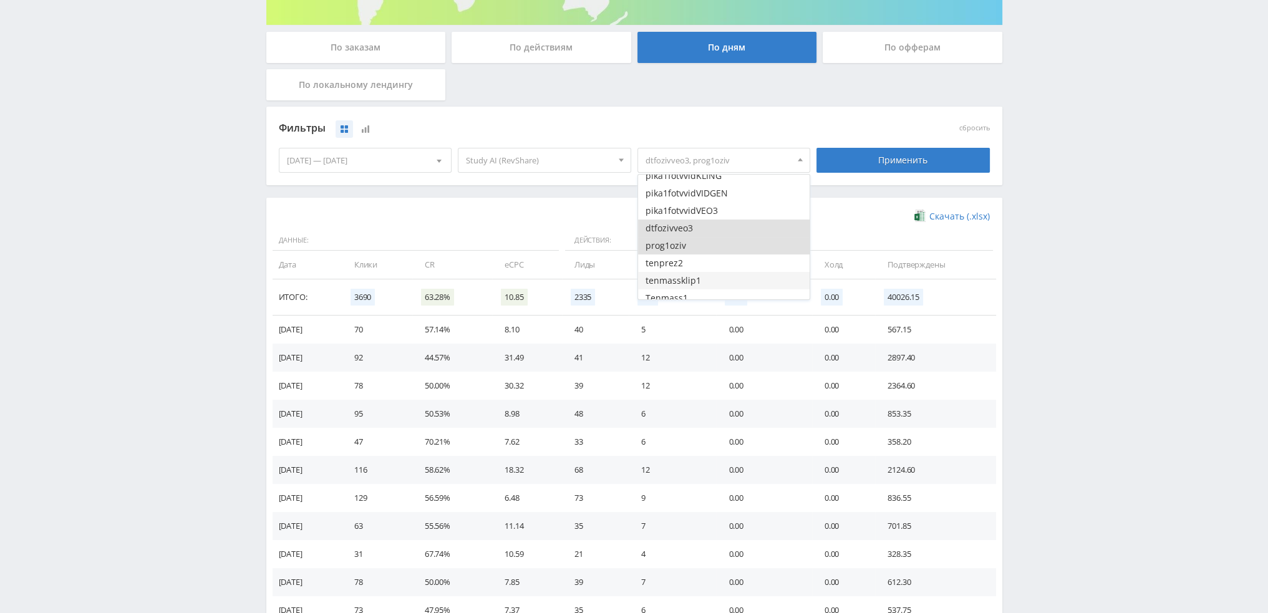
drag, startPoint x: 689, startPoint y: 263, endPoint x: 693, endPoint y: 274, distance: 12.4
click at [689, 264] on button "tenprez2" at bounding box center [724, 262] width 172 height 17
click at [694, 279] on button "tenmassklip1" at bounding box center [724, 280] width 172 height 17
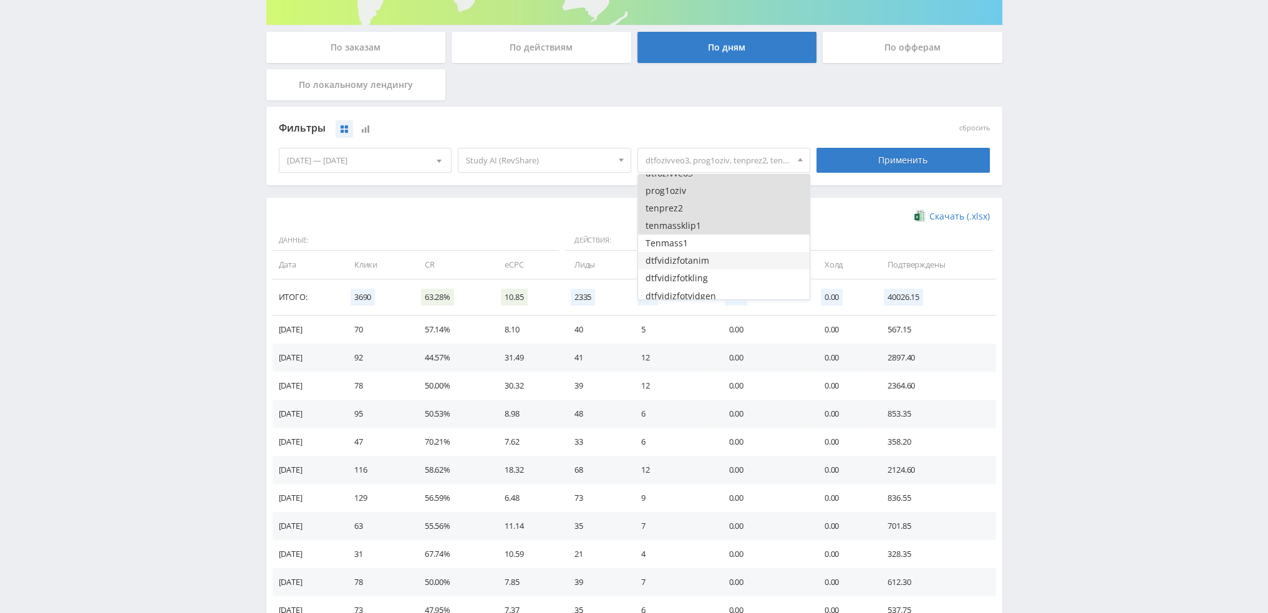
scroll to position [1559, 0]
click at [695, 236] on button "Tenmass1" at bounding box center [724, 235] width 172 height 17
click at [698, 256] on button "dtfvidizfotanim" at bounding box center [724, 253] width 172 height 17
drag, startPoint x: 699, startPoint y: 272, endPoint x: 700, endPoint y: 284, distance: 11.9
click at [699, 274] on button "dtfvidizfotkling" at bounding box center [724, 270] width 172 height 17
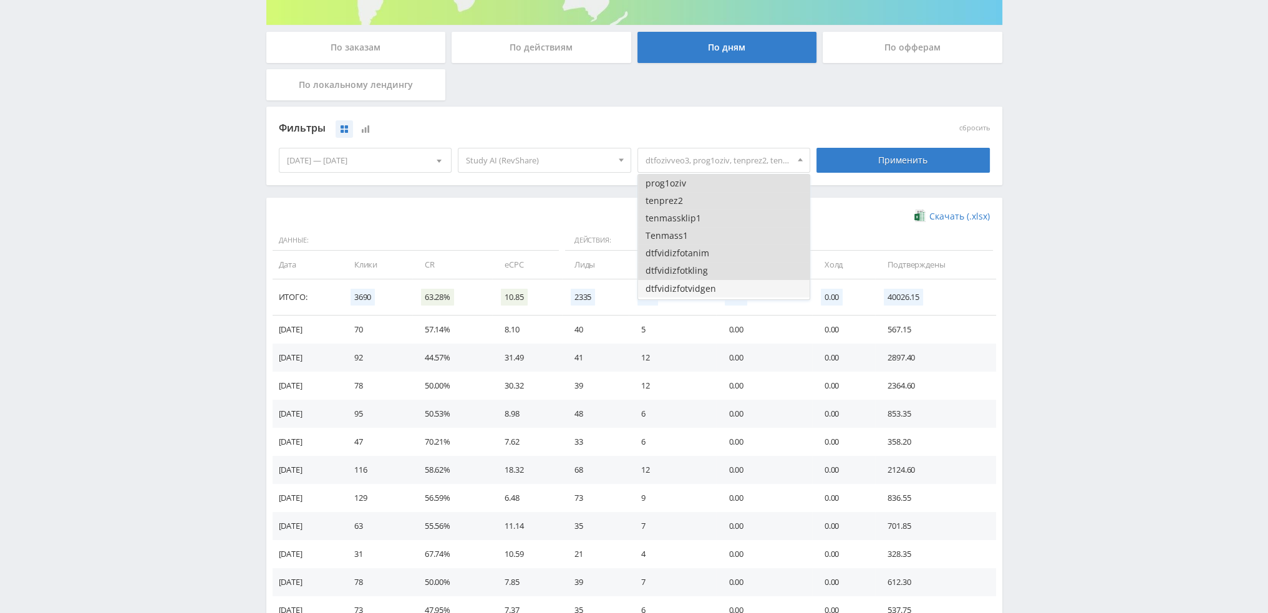
click at [701, 284] on button "dtfvidizfotvidgen" at bounding box center [724, 288] width 172 height 17
click at [699, 241] on button "dtfanime1" at bounding box center [724, 243] width 172 height 17
click at [701, 264] on button "tenopaikak1" at bounding box center [724, 261] width 172 height 17
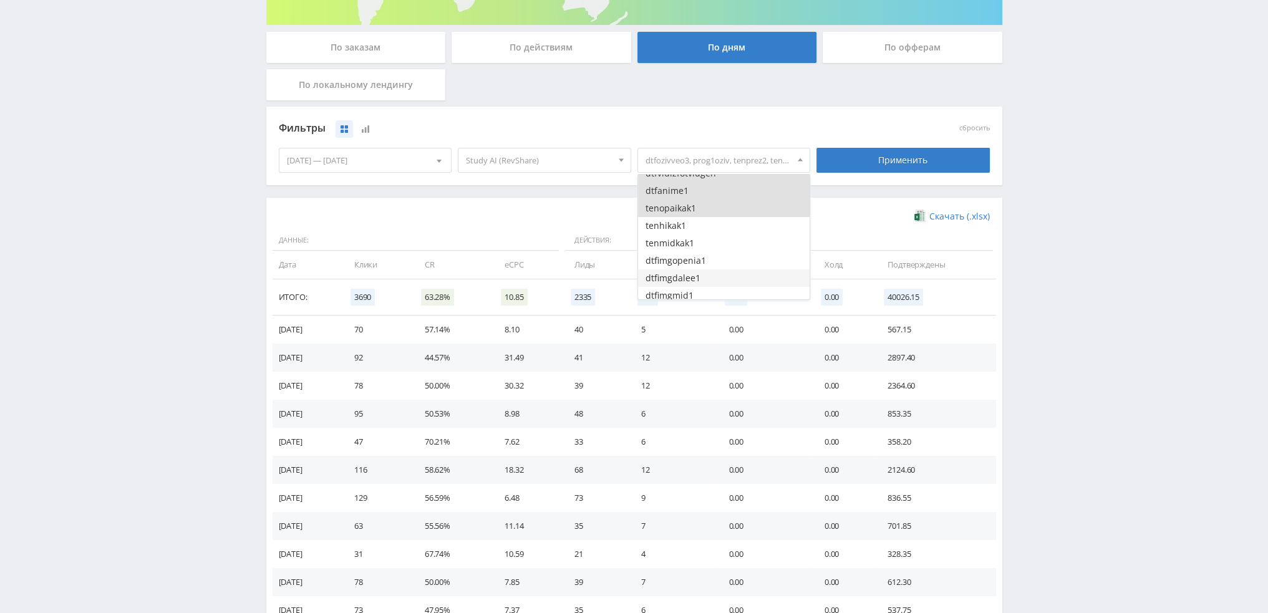
scroll to position [1684, 0]
click at [700, 221] on button "tenhikak1" at bounding box center [724, 216] width 172 height 17
click at [700, 237] on button "tenmidkak1" at bounding box center [724, 233] width 172 height 17
click at [700, 254] on button "dtfimgopenia1" at bounding box center [724, 251] width 172 height 17
drag, startPoint x: 700, startPoint y: 270, endPoint x: 700, endPoint y: 278, distance: 7.5
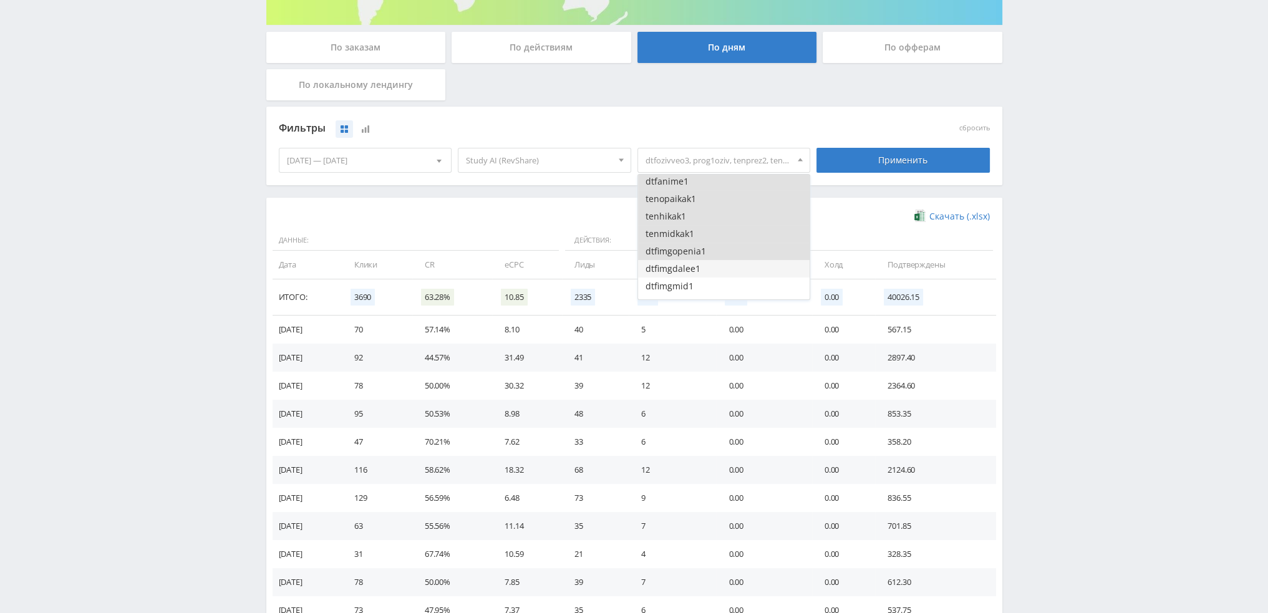
click at [700, 271] on button "dtfimgdalee1" at bounding box center [724, 268] width 172 height 17
click at [701, 280] on button "dtfimgmid1" at bounding box center [724, 286] width 172 height 17
click at [701, 246] on button "dtfimg2" at bounding box center [724, 241] width 172 height 17
drag, startPoint x: 701, startPoint y: 263, endPoint x: 701, endPoint y: 274, distance: 11.9
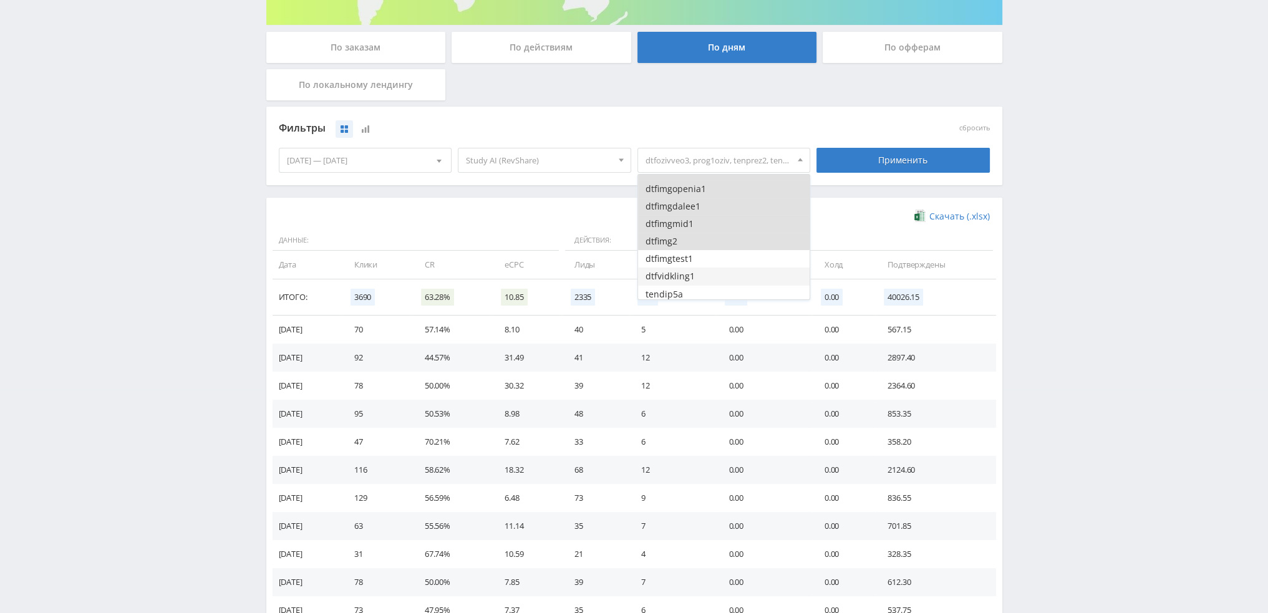
click at [701, 264] on button "dtfimgtest1" at bounding box center [724, 258] width 172 height 17
click at [701, 277] on button "dtfvidkling1" at bounding box center [724, 276] width 172 height 17
click at [703, 286] on button "tendip5a" at bounding box center [724, 294] width 172 height 17
click at [705, 251] on button "tenkurs5a" at bounding box center [724, 249] width 172 height 17
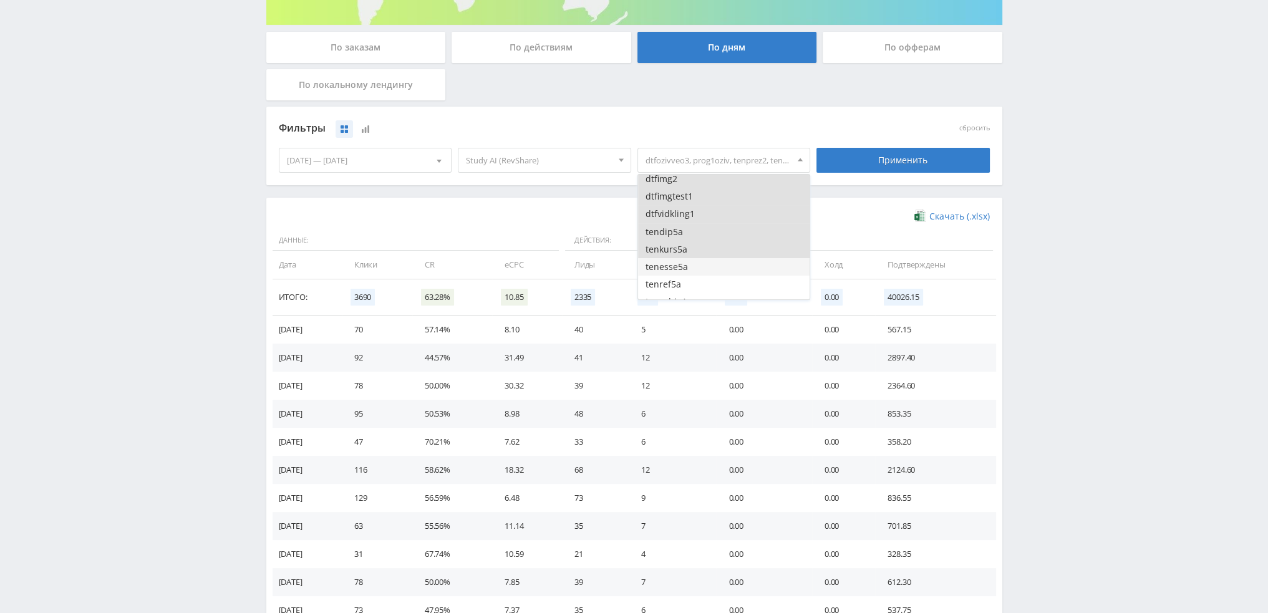
click at [705, 269] on button "tenesse5a" at bounding box center [724, 266] width 172 height 17
click at [705, 281] on button "tenref5a" at bounding box center [724, 284] width 172 height 17
click at [868, 163] on div "Применить" at bounding box center [903, 160] width 173 height 25
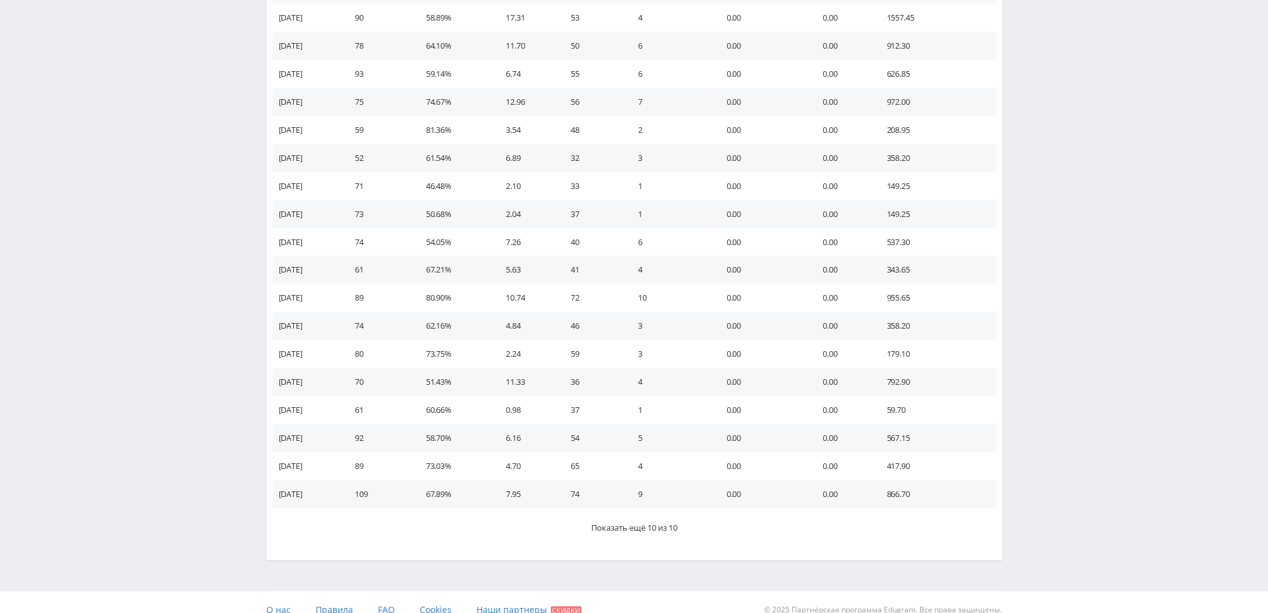
scroll to position [606, 0]
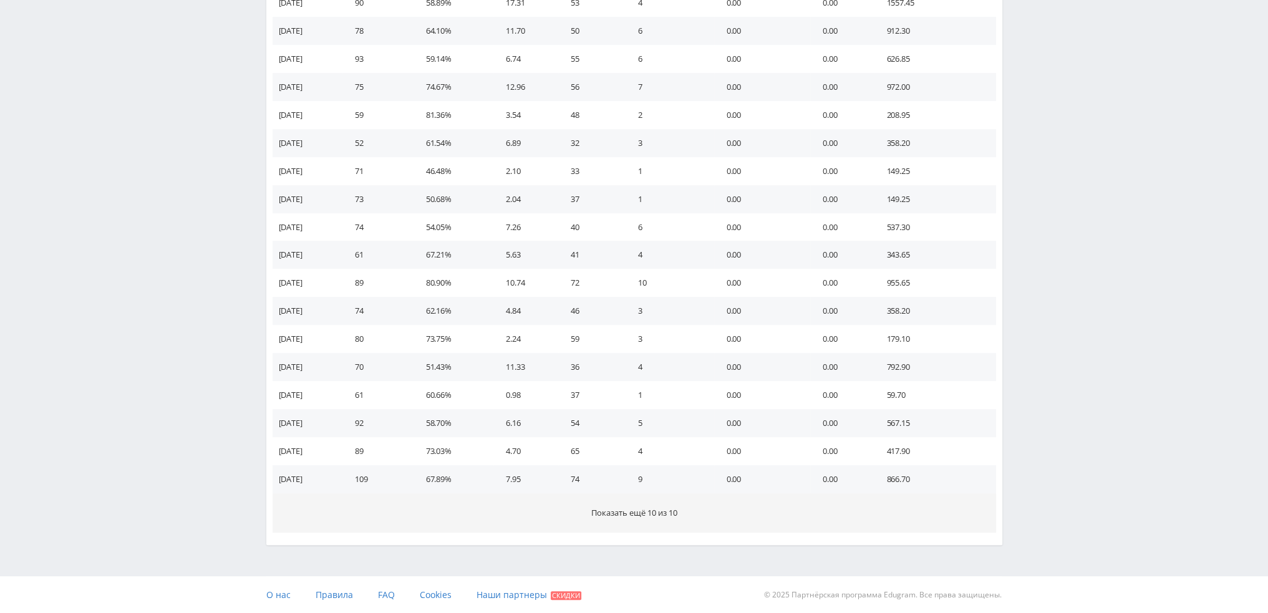
click at [688, 516] on button "Показать ещё 10 из 10" at bounding box center [635, 512] width 724 height 39
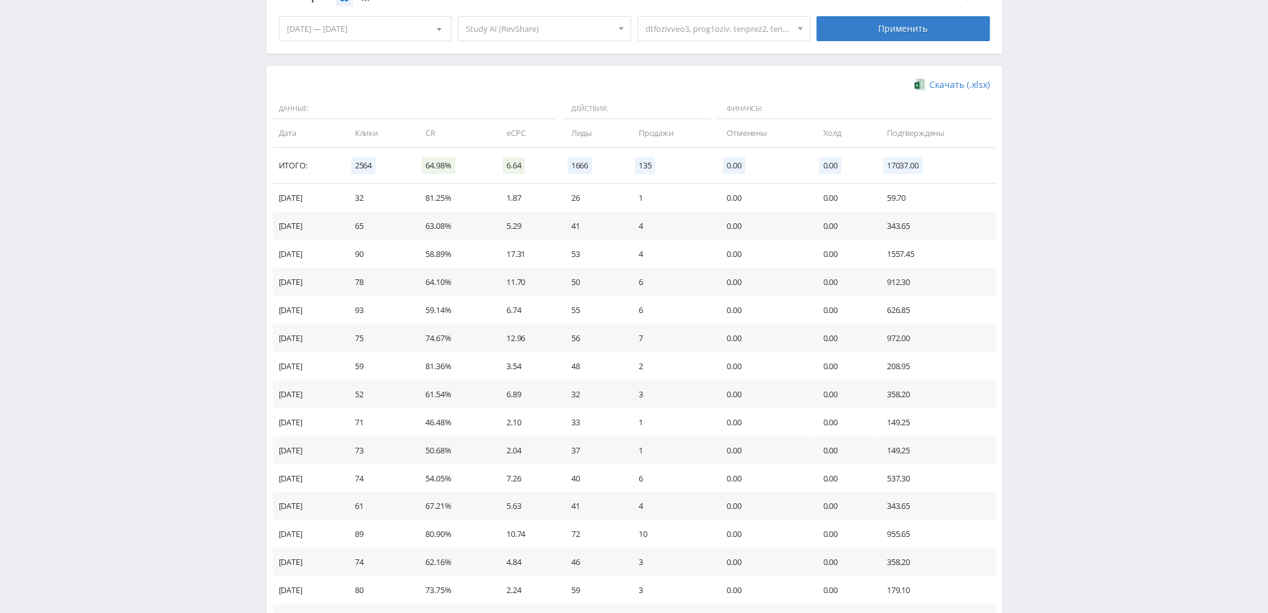
scroll to position [223, 0]
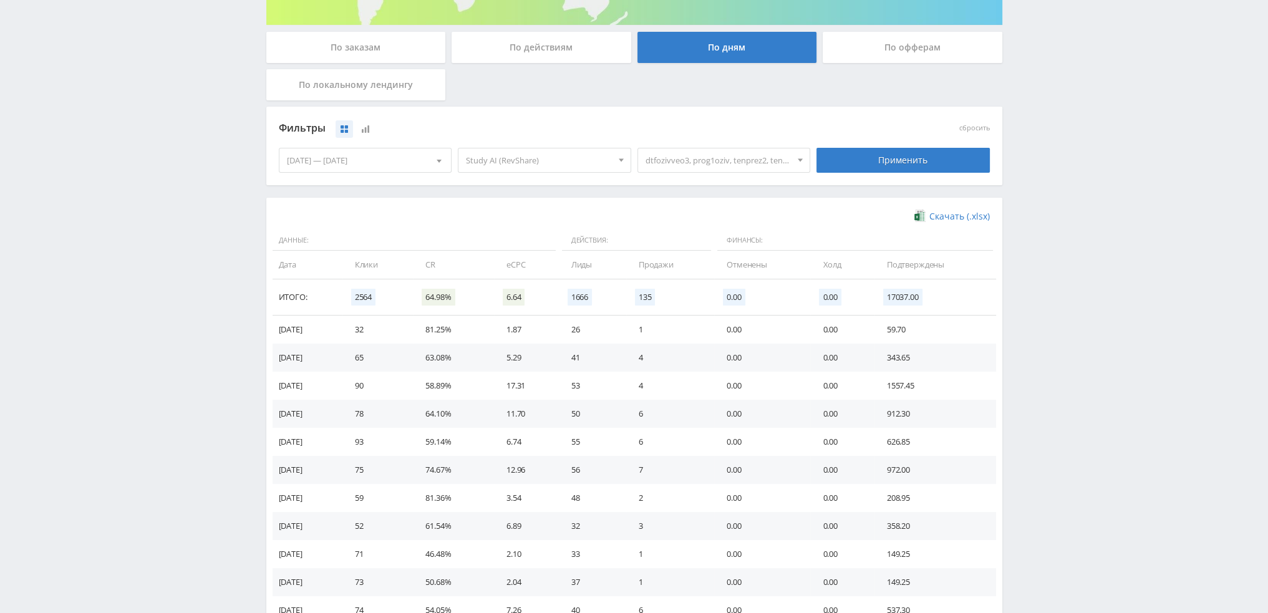
click at [734, 164] on span "dtfozivveo3, prog1oziv, tenprez2, tenmassklip1, Tenmass1, dtfvidizfotanim, dtfv…" at bounding box center [719, 160] width 146 height 24
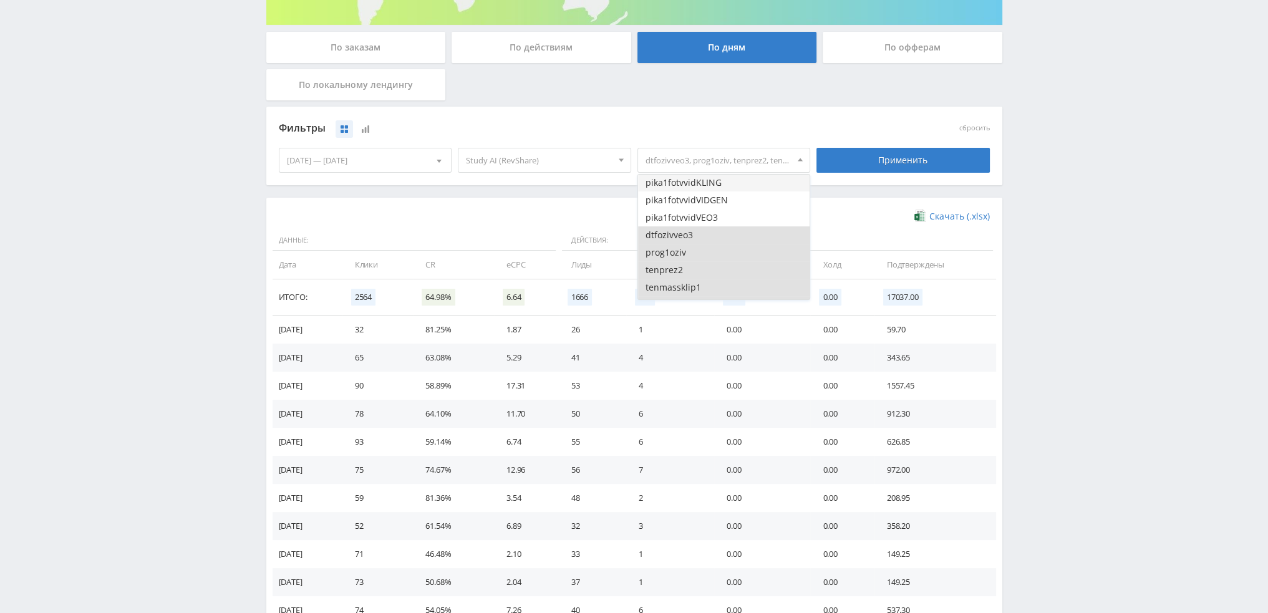
scroll to position [1497, 0]
click at [689, 229] on button "dtfozivveo3" at bounding box center [724, 228] width 172 height 17
drag, startPoint x: 688, startPoint y: 246, endPoint x: 690, endPoint y: 263, distance: 16.9
click at [688, 250] on button "prog1oziv" at bounding box center [724, 245] width 172 height 17
click at [690, 267] on button "tenprez2" at bounding box center [724, 262] width 172 height 17
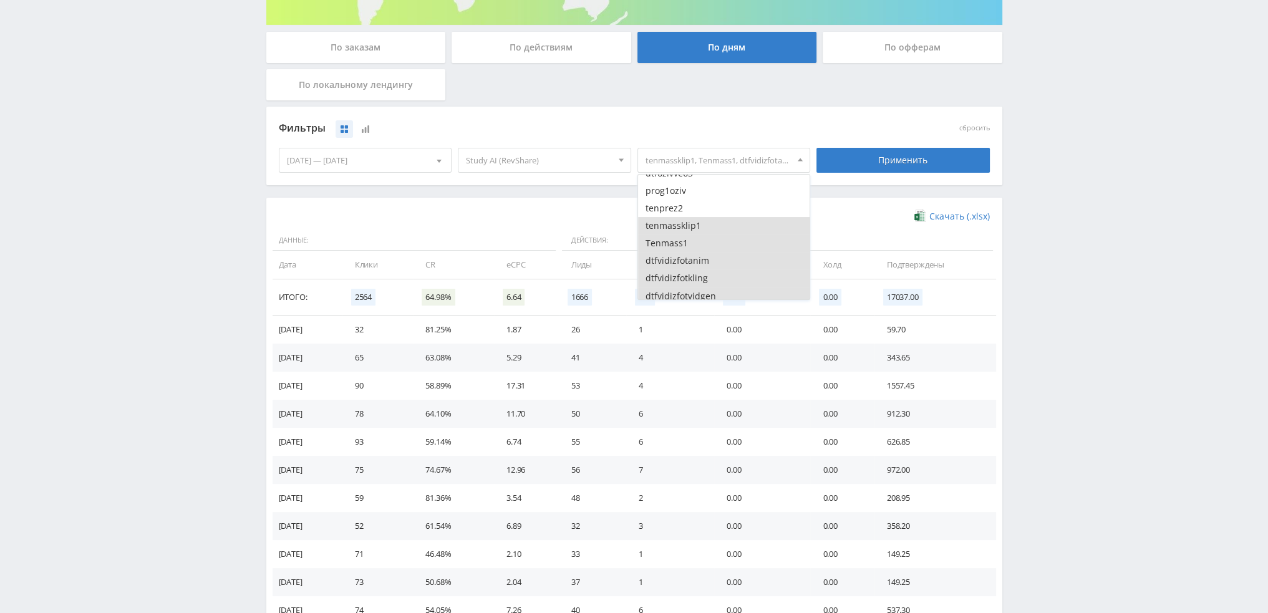
scroll to position [1559, 0]
click at [693, 221] on button "tenmassklip1" at bounding box center [724, 218] width 172 height 17
drag, startPoint x: 694, startPoint y: 239, endPoint x: 694, endPoint y: 250, distance: 11.2
click at [694, 239] on button "Tenmass1" at bounding box center [724, 235] width 172 height 17
drag, startPoint x: 694, startPoint y: 253, endPoint x: 696, endPoint y: 259, distance: 6.5
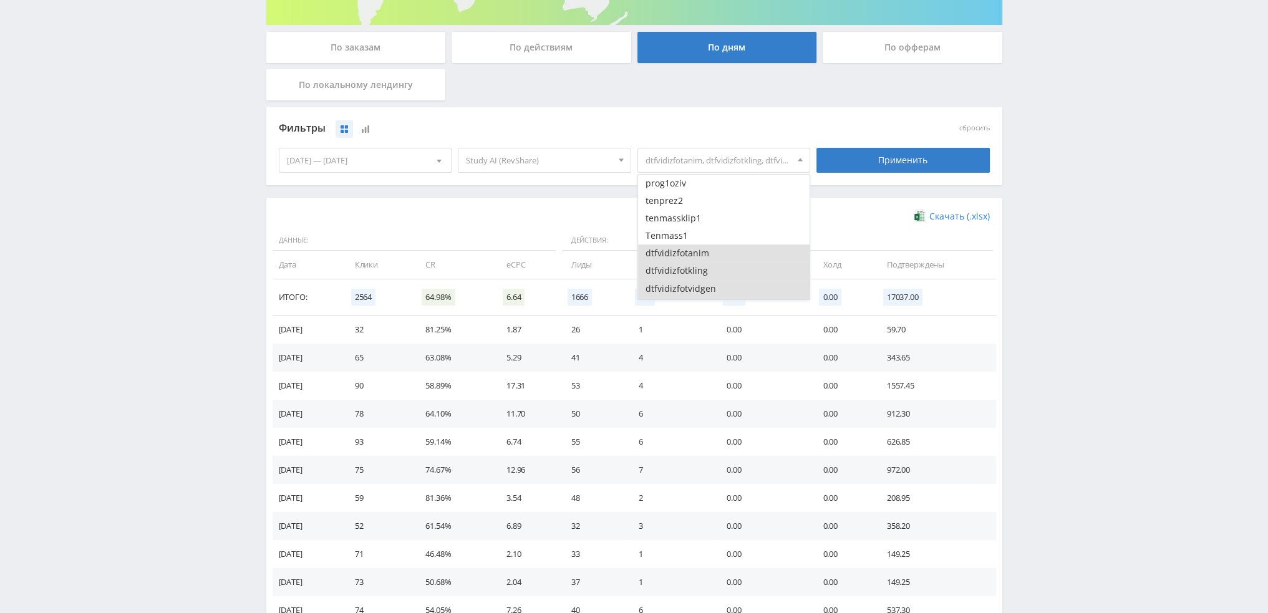
click at [694, 254] on button "dtfvidizfotanim" at bounding box center [724, 253] width 172 height 17
click at [697, 218] on button "dtfvidizfotvidgen" at bounding box center [724, 226] width 172 height 17
click at [697, 210] on button "dtfvidizfotkling" at bounding box center [724, 208] width 172 height 17
click at [700, 250] on button "dtfanime1" at bounding box center [724, 243] width 172 height 17
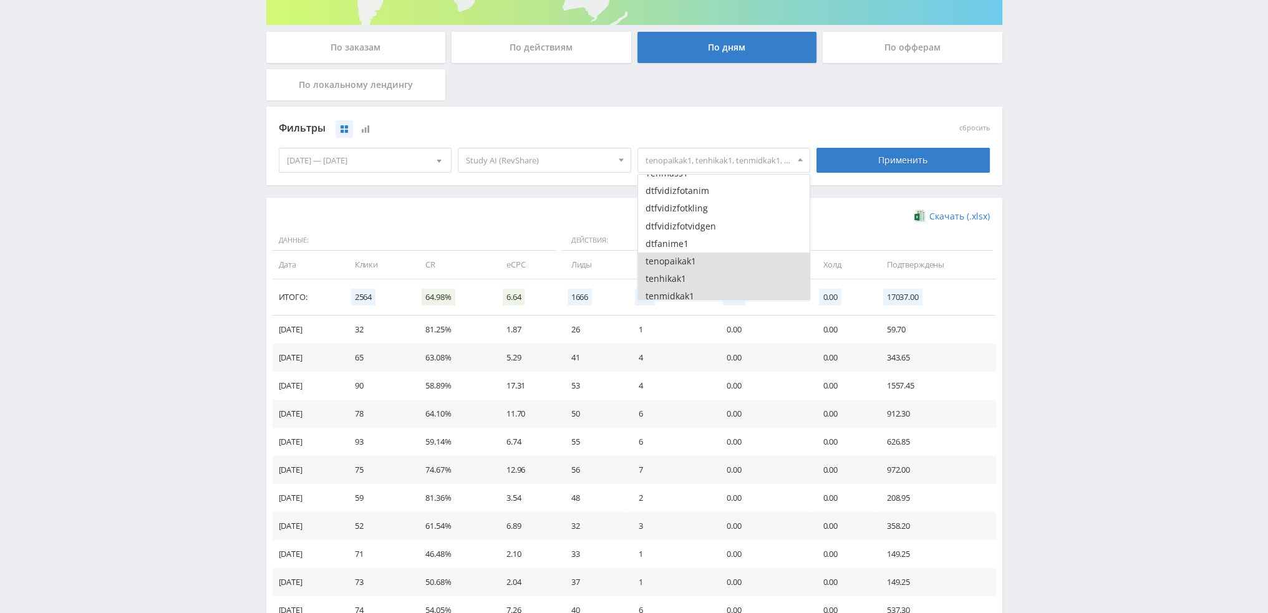
click at [700, 261] on button "tenopaikak1" at bounding box center [724, 261] width 172 height 17
click at [699, 217] on button "tenhikak1" at bounding box center [724, 216] width 172 height 17
click at [699, 234] on button "tenmidkak1" at bounding box center [724, 233] width 172 height 17
click at [699, 254] on button "dtfimgopenia1" at bounding box center [724, 251] width 172 height 17
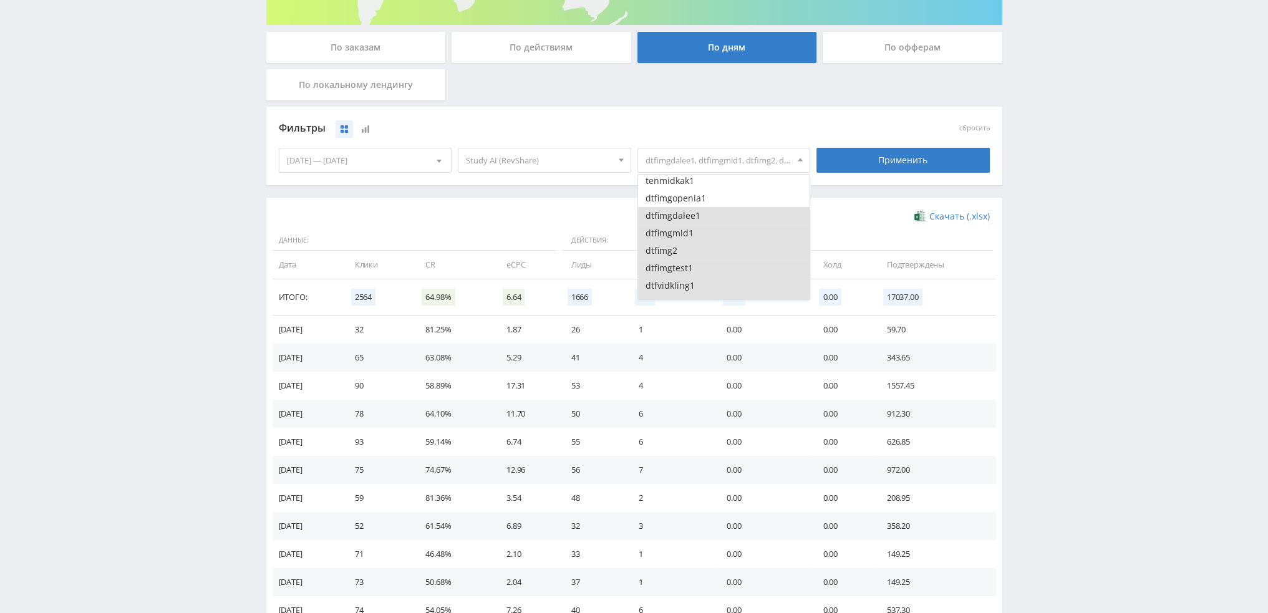
scroll to position [1747, 0]
click at [696, 207] on button "dtfimgdalee1" at bounding box center [724, 206] width 172 height 17
drag, startPoint x: 698, startPoint y: 224, endPoint x: 698, endPoint y: 242, distance: 18.1
click at [698, 226] on button "dtfimgmid1" at bounding box center [724, 223] width 172 height 17
click at [699, 246] on button "dtfimg2" at bounding box center [724, 241] width 172 height 17
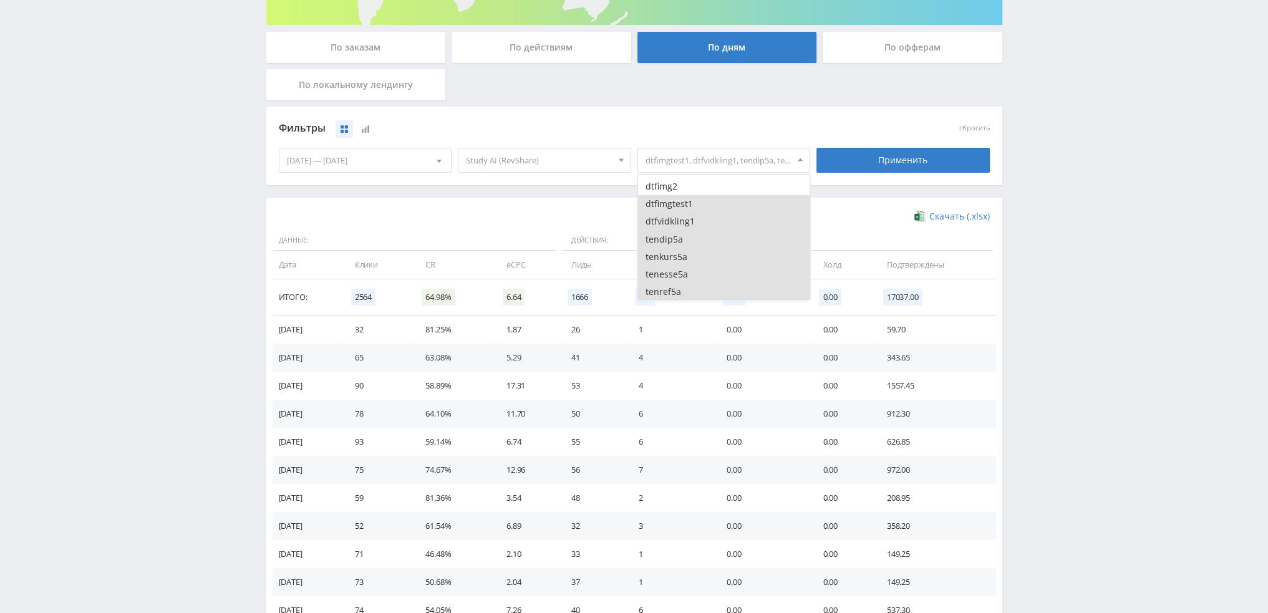
scroll to position [1809, 0]
click at [695, 196] on button "dtfimgtest1" at bounding box center [724, 196] width 172 height 17
drag, startPoint x: 695, startPoint y: 214, endPoint x: 694, endPoint y: 235, distance: 20.6
click at [694, 216] on button "dtfvidkling1" at bounding box center [724, 213] width 172 height 17
click at [694, 237] on button "tendip5a" at bounding box center [724, 231] width 172 height 17
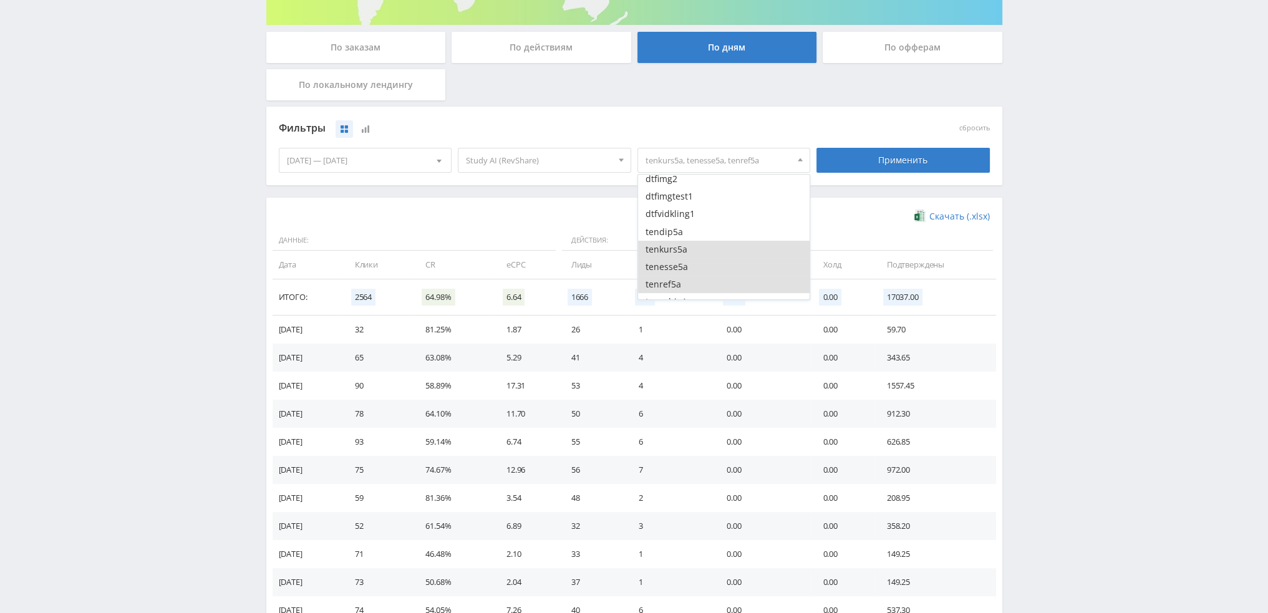
click at [697, 254] on button "tenkurs5a" at bounding box center [724, 249] width 172 height 17
click at [698, 265] on button "tenesse5a" at bounding box center [724, 266] width 172 height 17
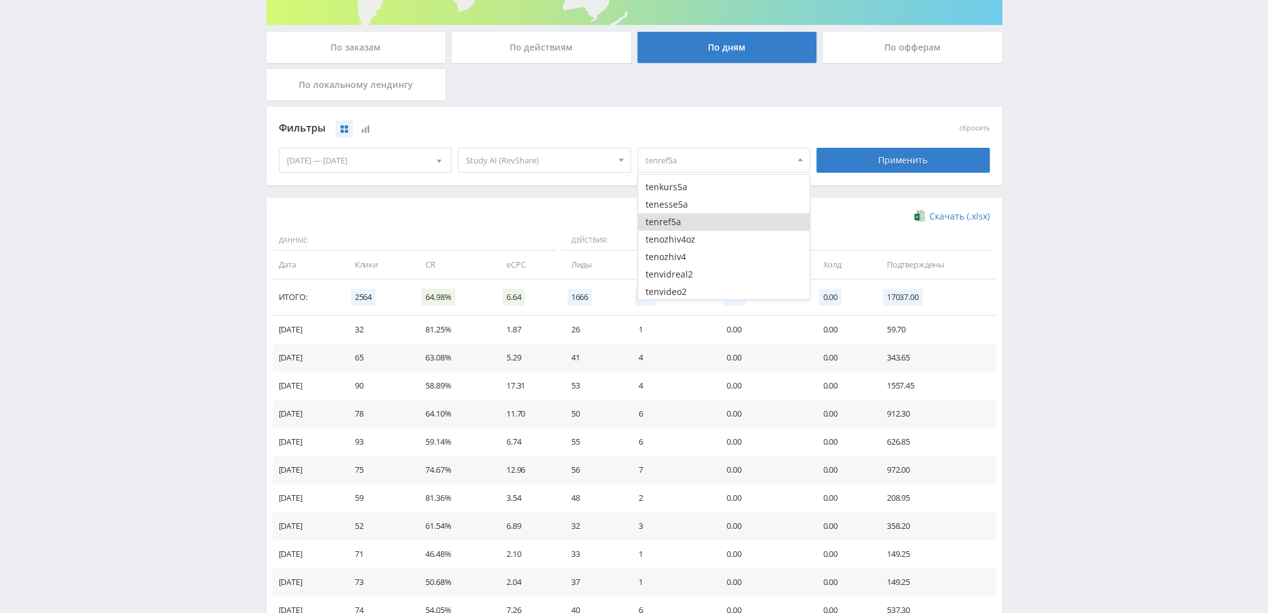
click at [696, 226] on button "tenref5a" at bounding box center [724, 221] width 172 height 17
click at [698, 241] on button "tenozhiv4oz" at bounding box center [724, 239] width 172 height 17
click at [698, 199] on button "tenozhiv4" at bounding box center [724, 194] width 172 height 17
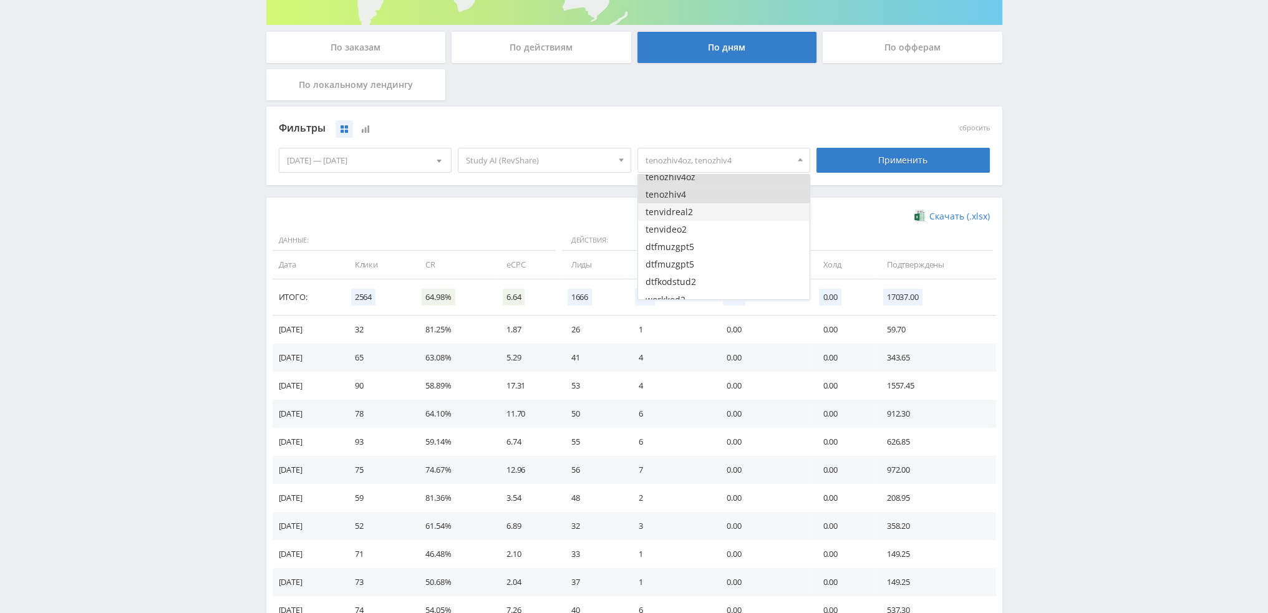
drag, startPoint x: 698, startPoint y: 216, endPoint x: 698, endPoint y: 227, distance: 11.2
click at [698, 216] on button "tenvidreal2" at bounding box center [724, 211] width 172 height 17
drag, startPoint x: 698, startPoint y: 229, endPoint x: 698, endPoint y: 238, distance: 9.4
click at [698, 230] on button "tenvideo2" at bounding box center [724, 229] width 172 height 17
click at [699, 246] on button "dtfmuzgpt5" at bounding box center [724, 246] width 172 height 17
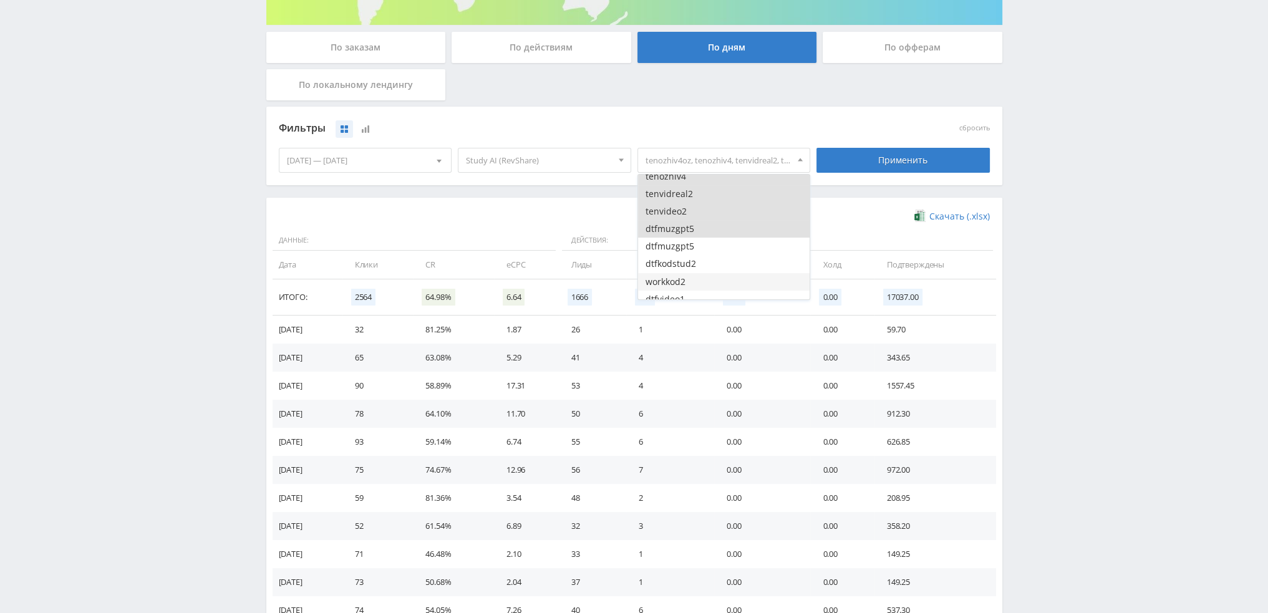
scroll to position [1996, 0]
click at [699, 201] on button "dtfmuzgpt5" at bounding box center [724, 201] width 172 height 17
click at [699, 225] on button "dtfkodstud2" at bounding box center [724, 219] width 172 height 17
click at [699, 245] on button "workkod2" at bounding box center [724, 237] width 172 height 17
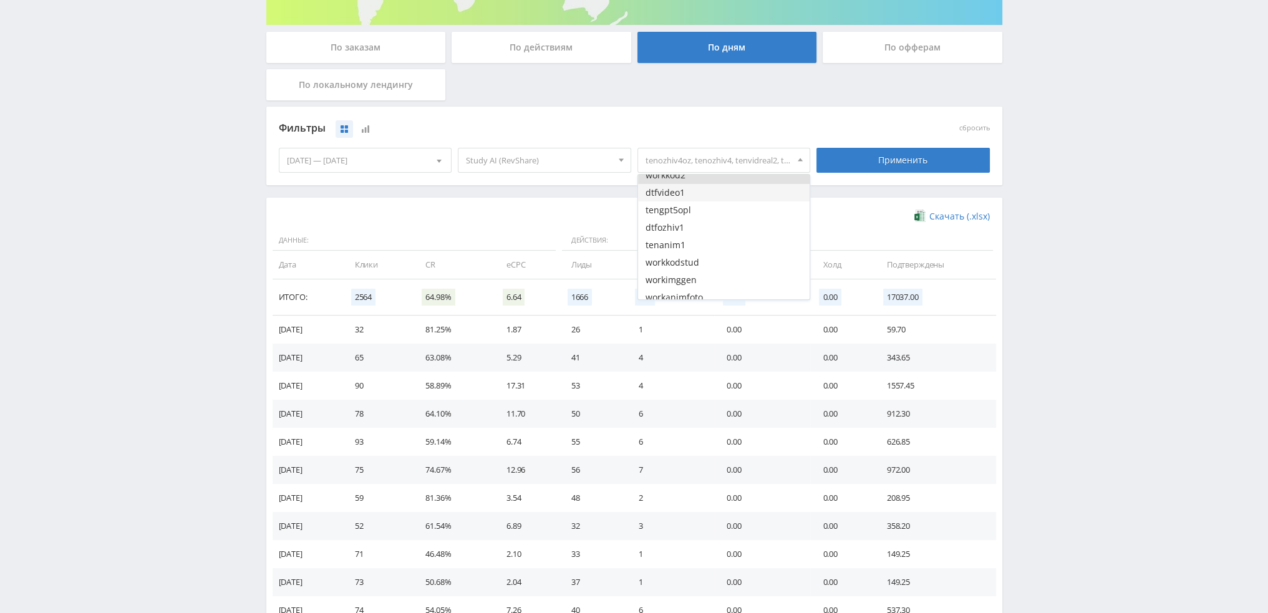
click at [698, 195] on button "dtfvideo1" at bounding box center [724, 192] width 172 height 17
drag, startPoint x: 699, startPoint y: 211, endPoint x: 699, endPoint y: 221, distance: 9.4
click at [699, 212] on button "tengpt5opl" at bounding box center [724, 209] width 172 height 17
click at [700, 228] on button "dtfozhiv1" at bounding box center [724, 227] width 172 height 17
click at [701, 243] on button "tenanim1" at bounding box center [724, 244] width 172 height 17
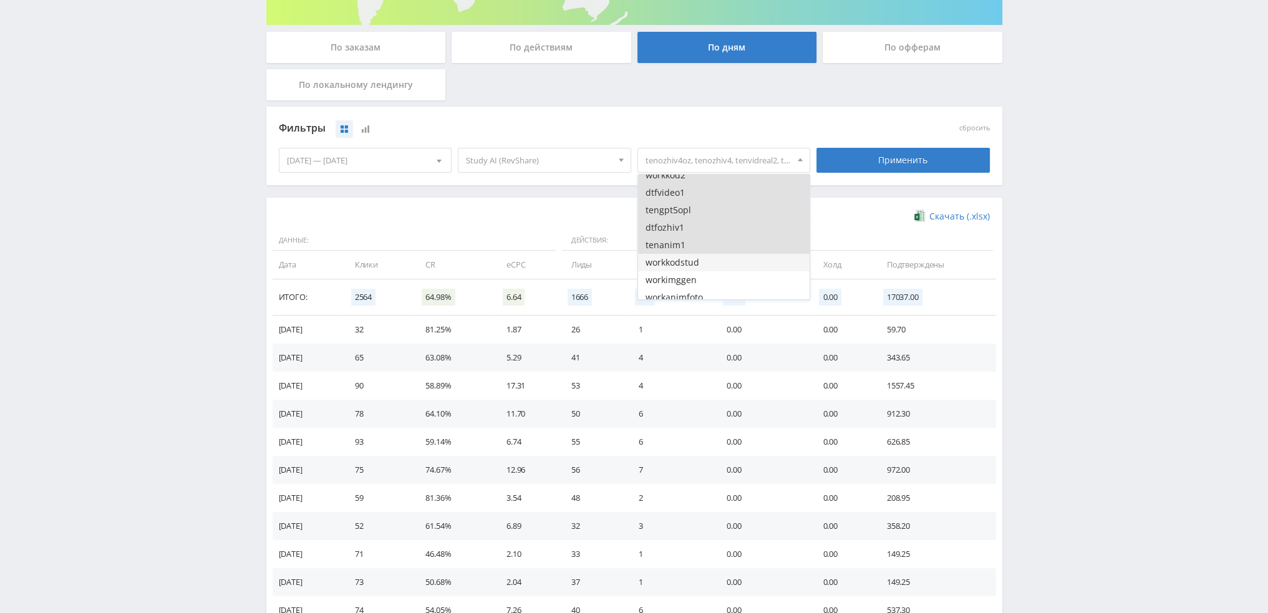
click at [702, 257] on button "workkodstud" at bounding box center [724, 262] width 172 height 17
click at [702, 223] on button "workimggen" at bounding box center [724, 217] width 172 height 17
drag, startPoint x: 701, startPoint y: 241, endPoint x: 704, endPoint y: 254, distance: 12.7
click at [701, 243] on button "workanimfoto" at bounding box center [724, 234] width 172 height 17
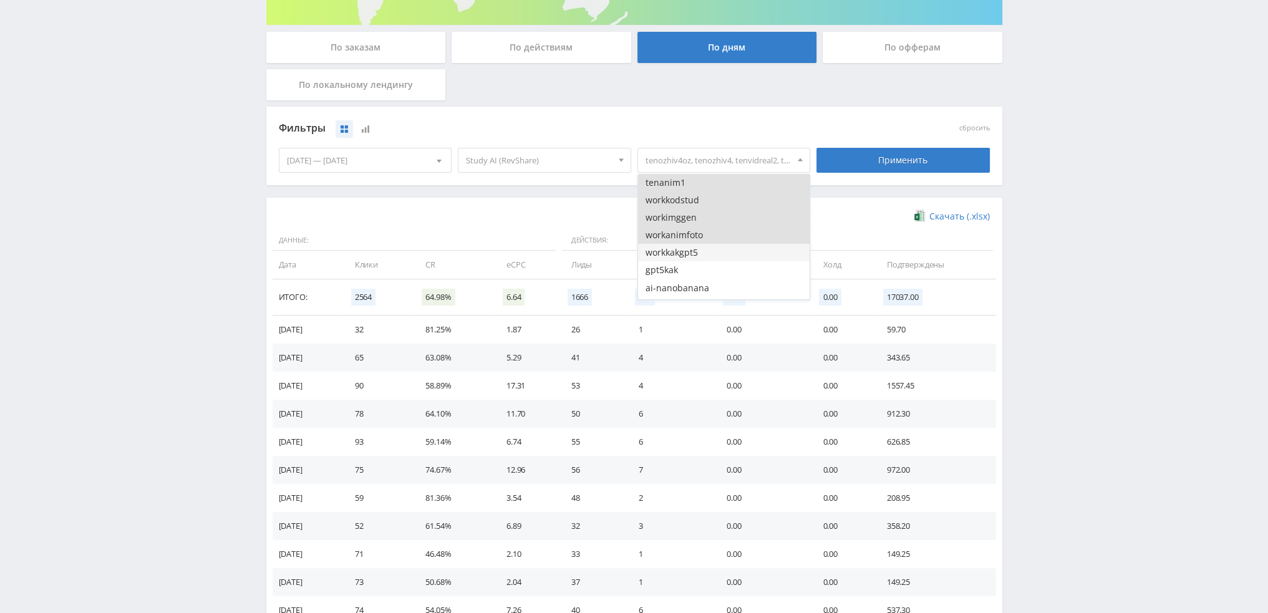
click at [704, 255] on button "workkakgpt5" at bounding box center [724, 252] width 172 height 17
click at [704, 211] on button "gpt5kak" at bounding box center [724, 207] width 172 height 17
drag, startPoint x: 705, startPoint y: 228, endPoint x: 707, endPoint y: 241, distance: 12.6
click at [705, 229] on button "ai-nanobanana" at bounding box center [724, 225] width 172 height 17
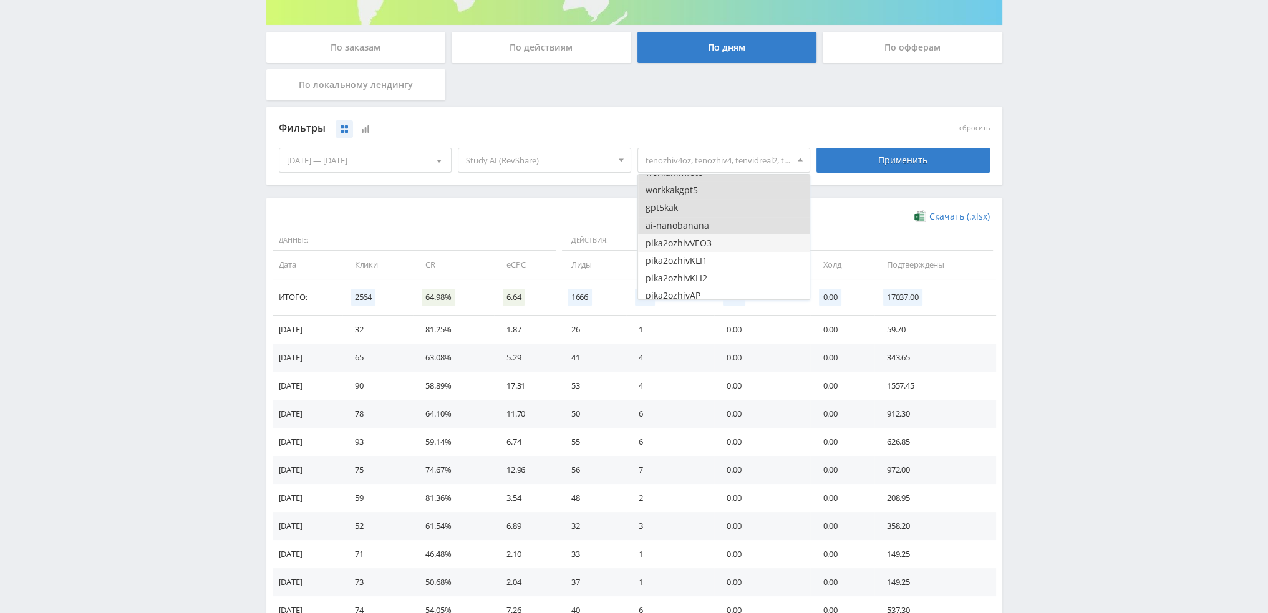
drag, startPoint x: 707, startPoint y: 241, endPoint x: 709, endPoint y: 251, distance: 10.7
click at [707, 241] on button "pika2ozhivVEO3" at bounding box center [724, 243] width 172 height 17
click at [708, 259] on button "pika2ozhivKLI1" at bounding box center [724, 260] width 172 height 17
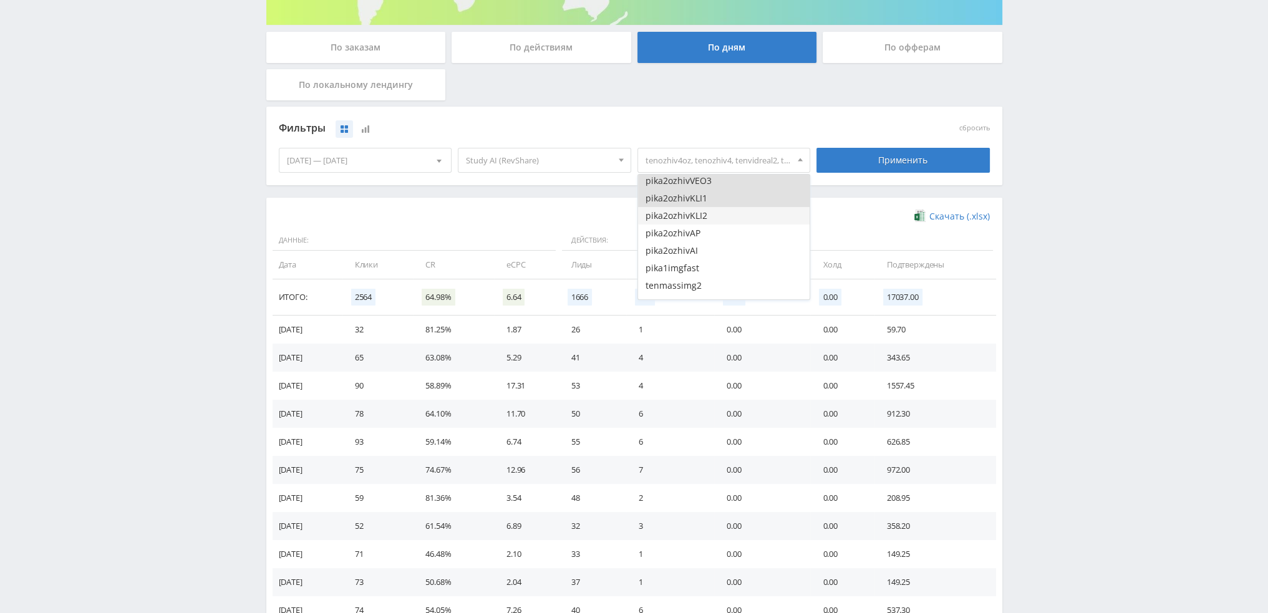
click at [709, 220] on button "pika2ozhivKLI2" at bounding box center [724, 215] width 172 height 17
click at [710, 239] on button "pika2ozhivAP" at bounding box center [724, 233] width 172 height 17
click at [711, 254] on button "pika2ozhivAI" at bounding box center [724, 250] width 172 height 17
click at [711, 251] on button "pika2ozhivAI" at bounding box center [724, 250] width 172 height 17
click at [711, 231] on button "pika2ozhivAP" at bounding box center [724, 233] width 172 height 17
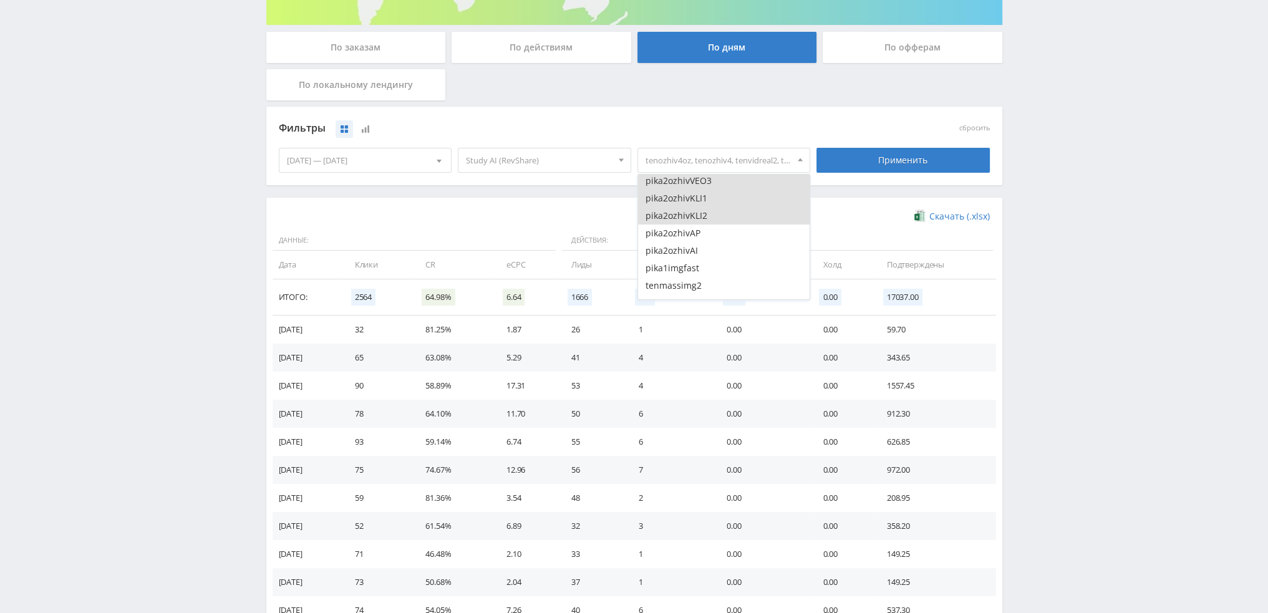
click at [711, 211] on button "pika2ozhivKLI2" at bounding box center [724, 215] width 172 height 17
click at [711, 199] on button "pika2ozhivKLI1" at bounding box center [724, 198] width 172 height 17
click at [712, 238] on button "pika2ozhivVEO3" at bounding box center [724, 243] width 172 height 17
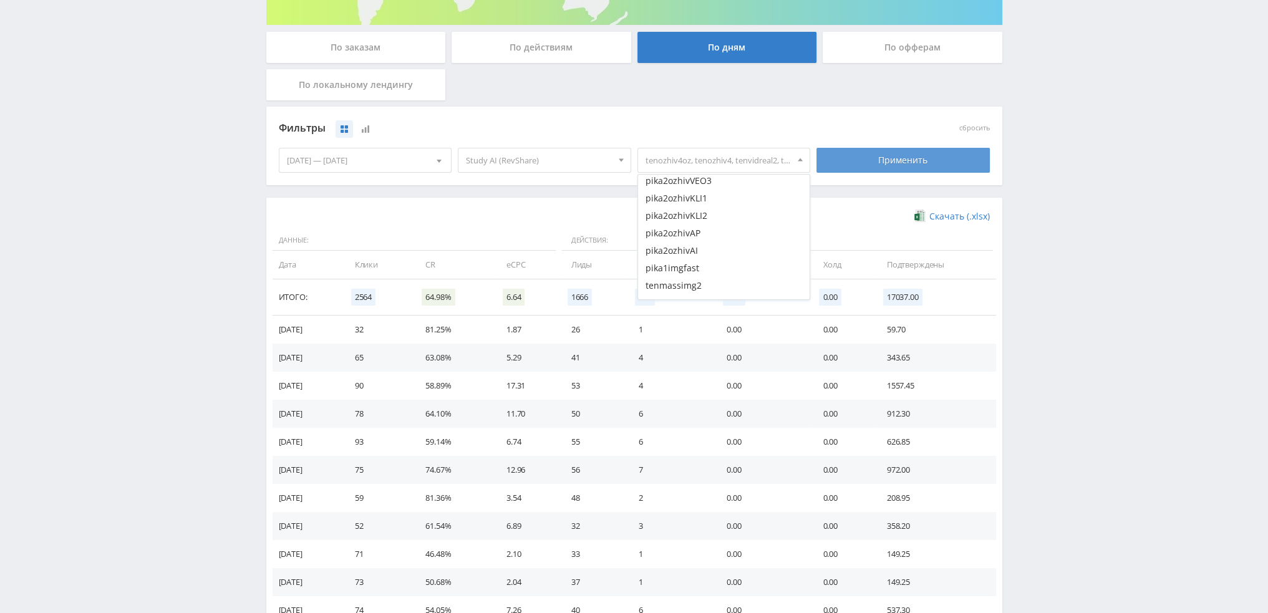
click at [866, 157] on div "Применить" at bounding box center [903, 160] width 173 height 25
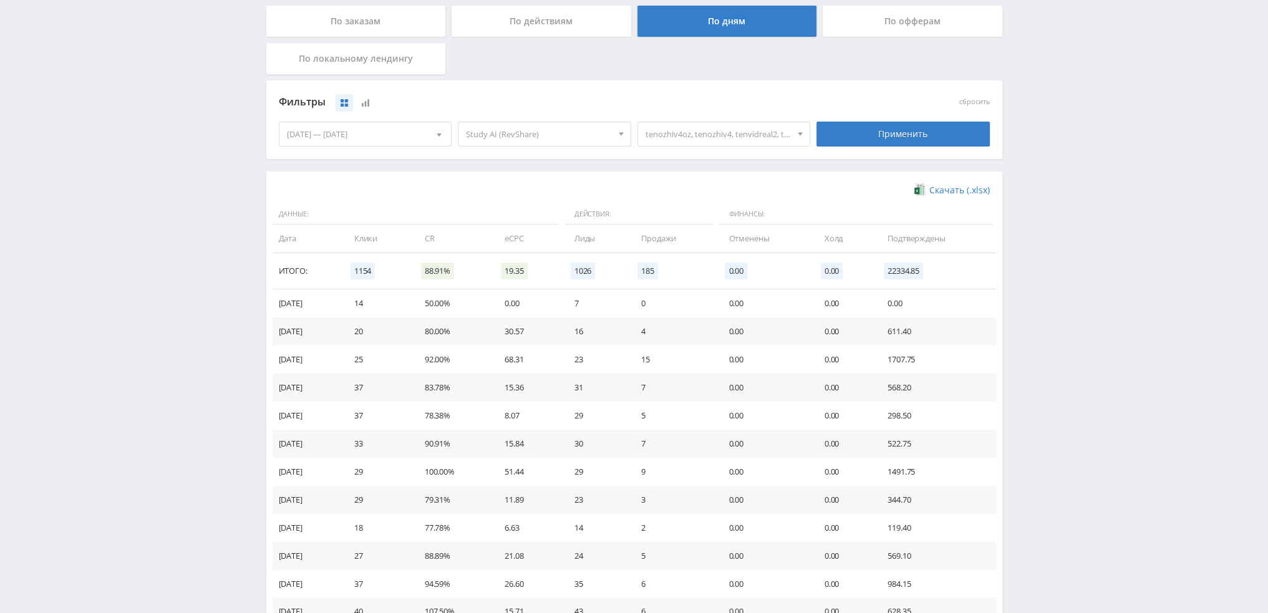
scroll to position [187, 0]
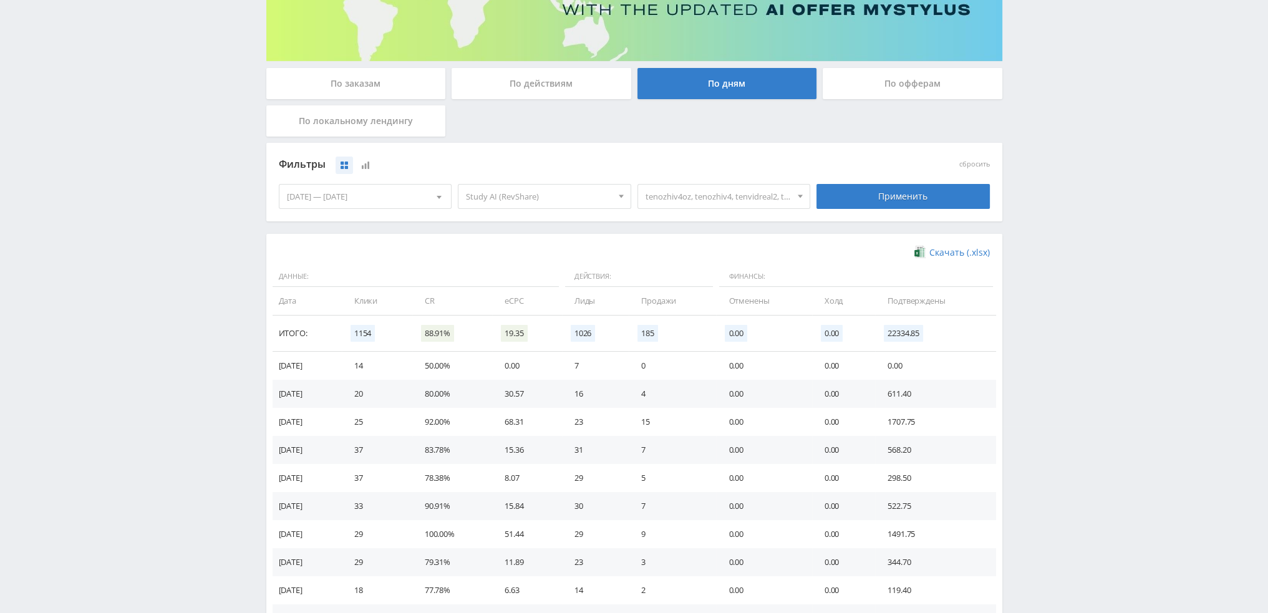
click at [729, 189] on span "tenozhiv4oz, tenozhiv4, tenvidreal2, tenvideo2, dtfmuzgpt5, dtfmuzgpt5, dtfkods…" at bounding box center [719, 197] width 146 height 24
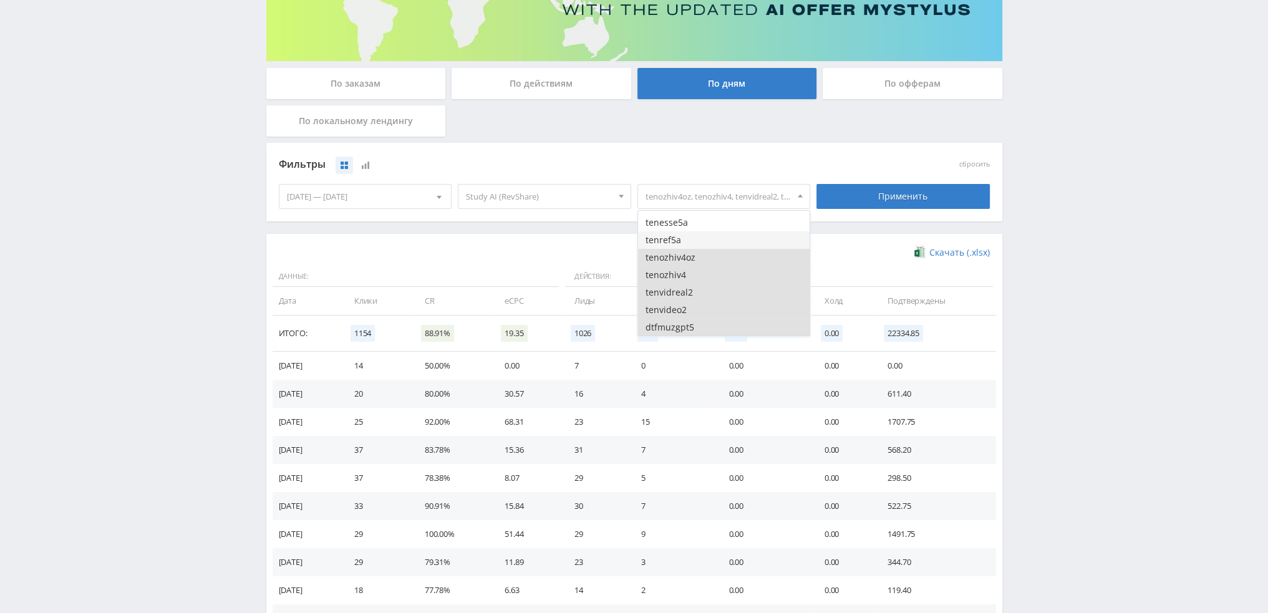
scroll to position [1934, 0]
click at [696, 215] on button "tenozhiv4oz" at bounding box center [724, 213] width 172 height 17
click at [692, 234] on button "tenozhiv4" at bounding box center [724, 230] width 172 height 17
click at [688, 254] on button "tenvidreal2" at bounding box center [724, 248] width 172 height 17
drag, startPoint x: 687, startPoint y: 271, endPoint x: 686, endPoint y: 281, distance: 9.4
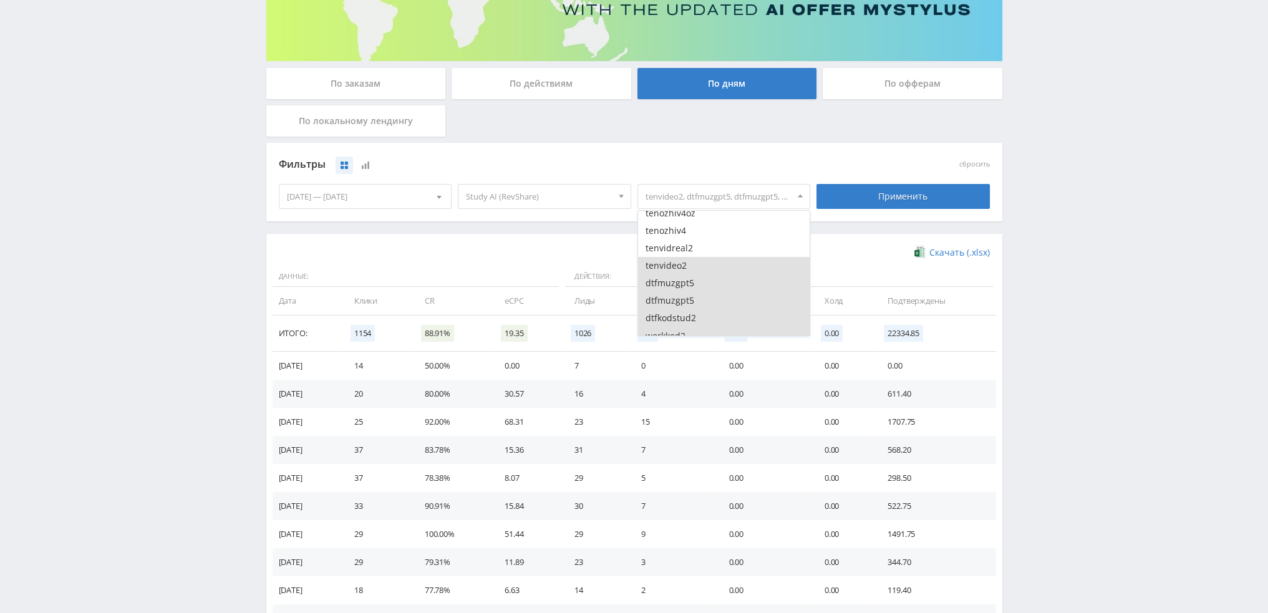
click at [687, 272] on button "tenvideo2" at bounding box center [724, 265] width 172 height 17
drag, startPoint x: 686, startPoint y: 286, endPoint x: 687, endPoint y: 298, distance: 11.9
click at [686, 288] on button "dtfmuzgpt5" at bounding box center [724, 282] width 172 height 17
click at [687, 304] on button "dtfmuzgpt5" at bounding box center [724, 300] width 172 height 17
click at [689, 316] on button "dtfkodstud2" at bounding box center [724, 317] width 172 height 17
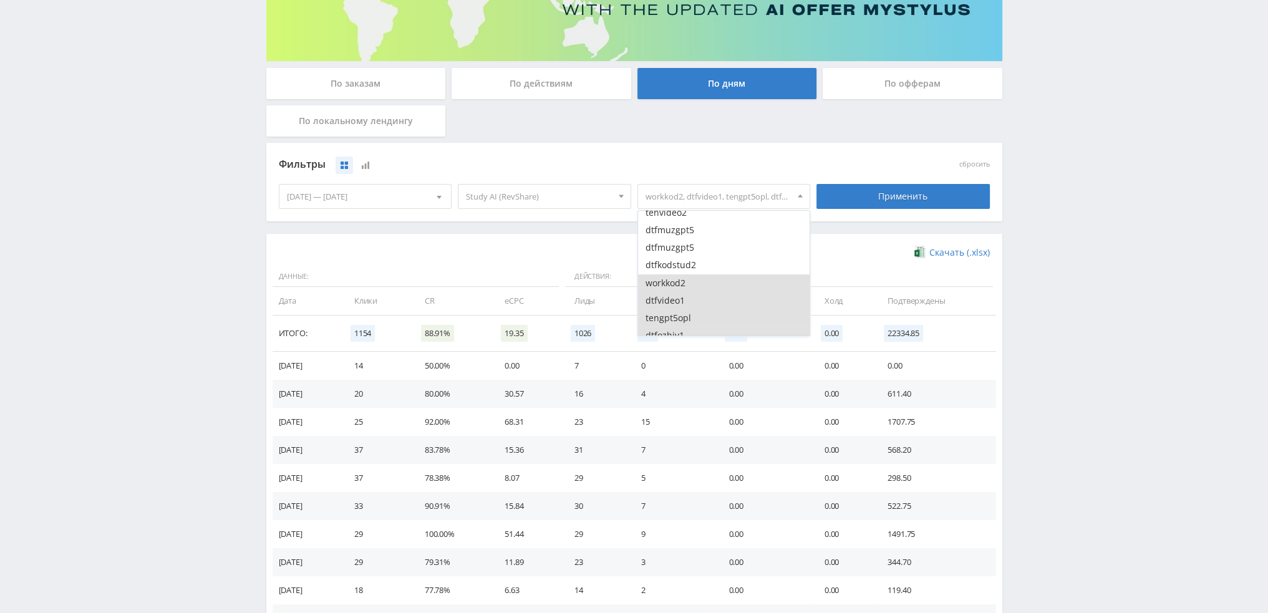
scroll to position [1996, 0]
click at [694, 272] on button "workkod2" at bounding box center [724, 273] width 172 height 17
click at [690, 296] on button "dtfvideo1" at bounding box center [724, 291] width 172 height 17
click at [690, 313] on button "tengpt5opl" at bounding box center [724, 308] width 172 height 17
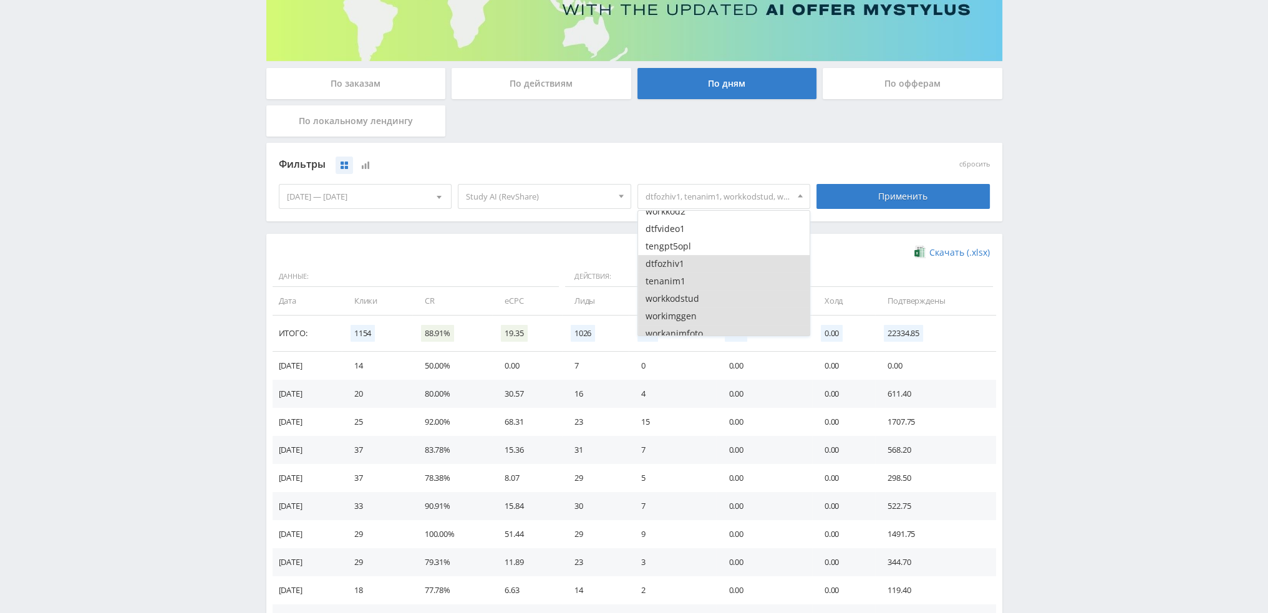
click at [691, 266] on button "dtfozhiv1" at bounding box center [724, 263] width 172 height 17
click at [691, 286] on button "tenanim1" at bounding box center [724, 281] width 172 height 17
click at [691, 299] on button "workkodstud" at bounding box center [724, 298] width 172 height 17
click at [695, 264] on button "workanimfoto" at bounding box center [724, 271] width 172 height 17
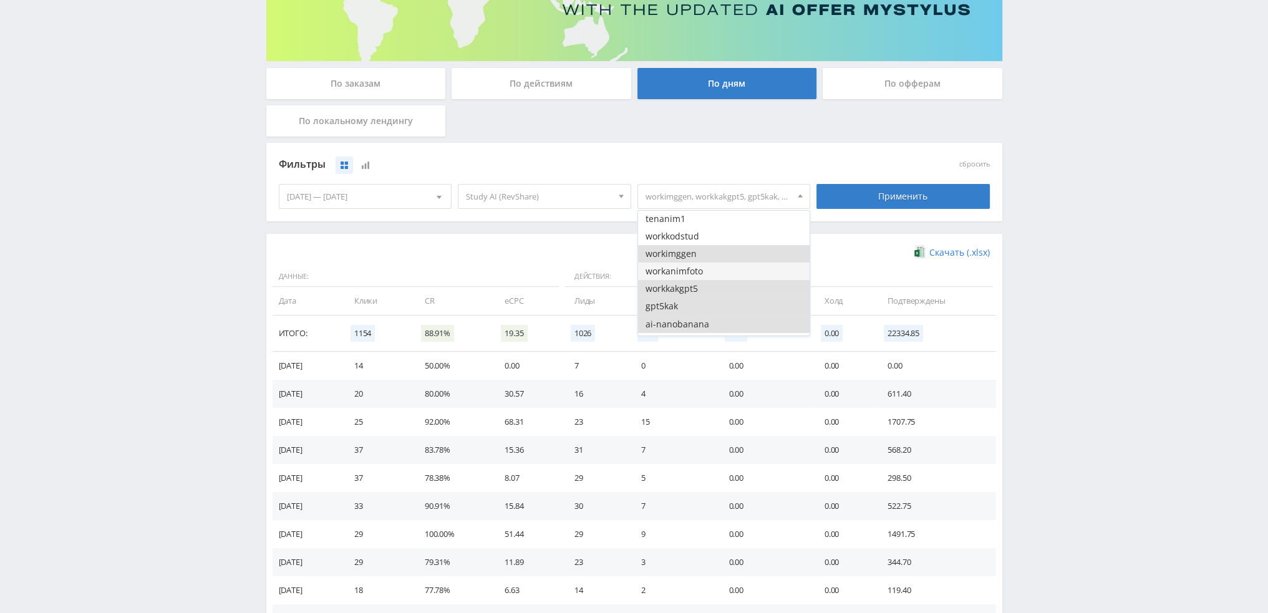
click at [696, 278] on button "workanimfoto" at bounding box center [724, 271] width 172 height 17
click at [697, 256] on button "workimggen" at bounding box center [724, 253] width 172 height 17
drag, startPoint x: 697, startPoint y: 271, endPoint x: 697, endPoint y: 284, distance: 12.5
click at [697, 274] on button "workanimfoto" at bounding box center [724, 271] width 172 height 17
drag, startPoint x: 697, startPoint y: 289, endPoint x: 697, endPoint y: 299, distance: 9.4
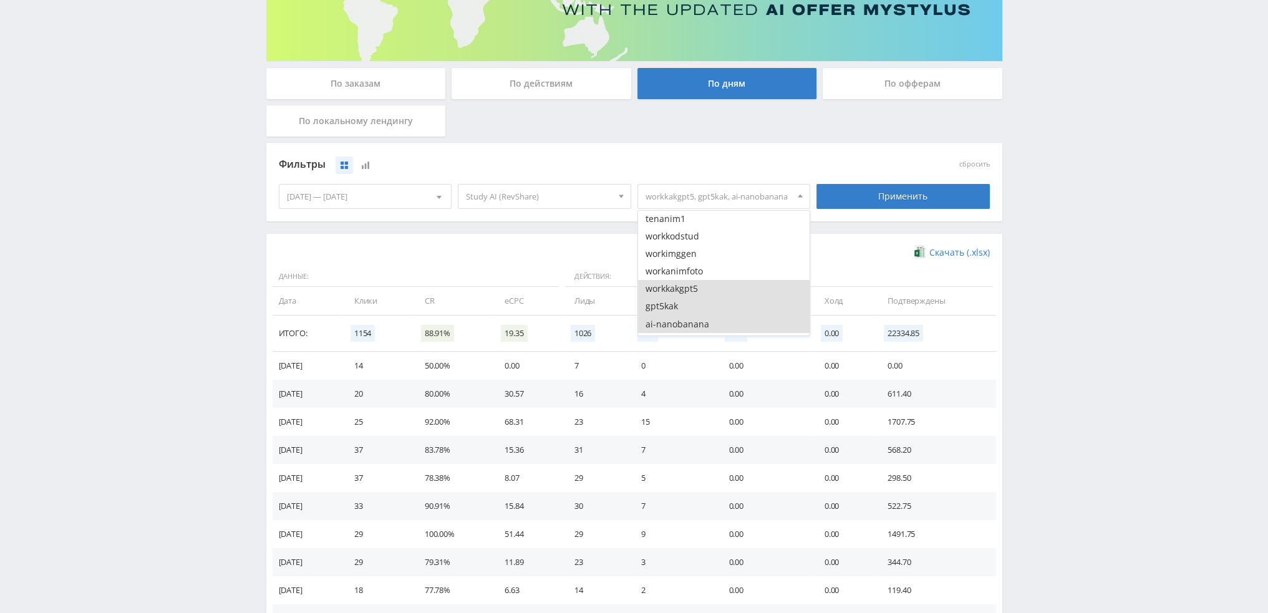
click at [697, 291] on button "workkakgpt5" at bounding box center [724, 288] width 172 height 17
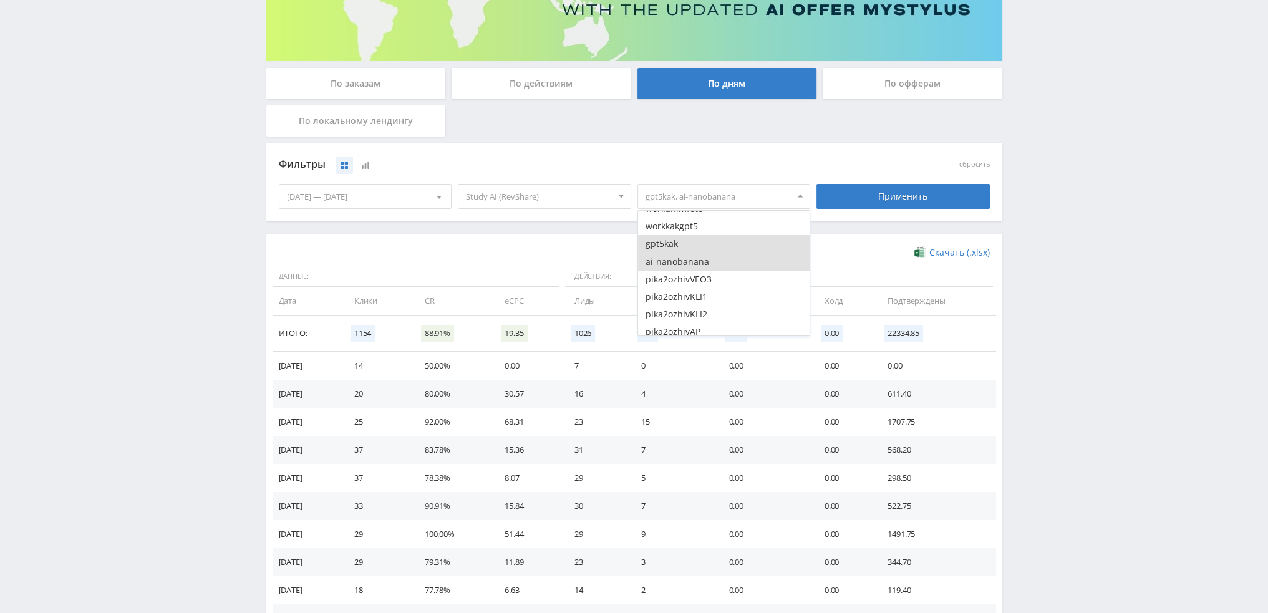
click at [696, 244] on button "gpt5kak" at bounding box center [724, 243] width 172 height 17
click at [699, 263] on button "ai-nanobanana" at bounding box center [724, 261] width 172 height 17
click at [695, 246] on button "pika1imgfast" at bounding box center [724, 241] width 172 height 17
click at [694, 262] on button "tenmassimg2" at bounding box center [724, 259] width 172 height 17
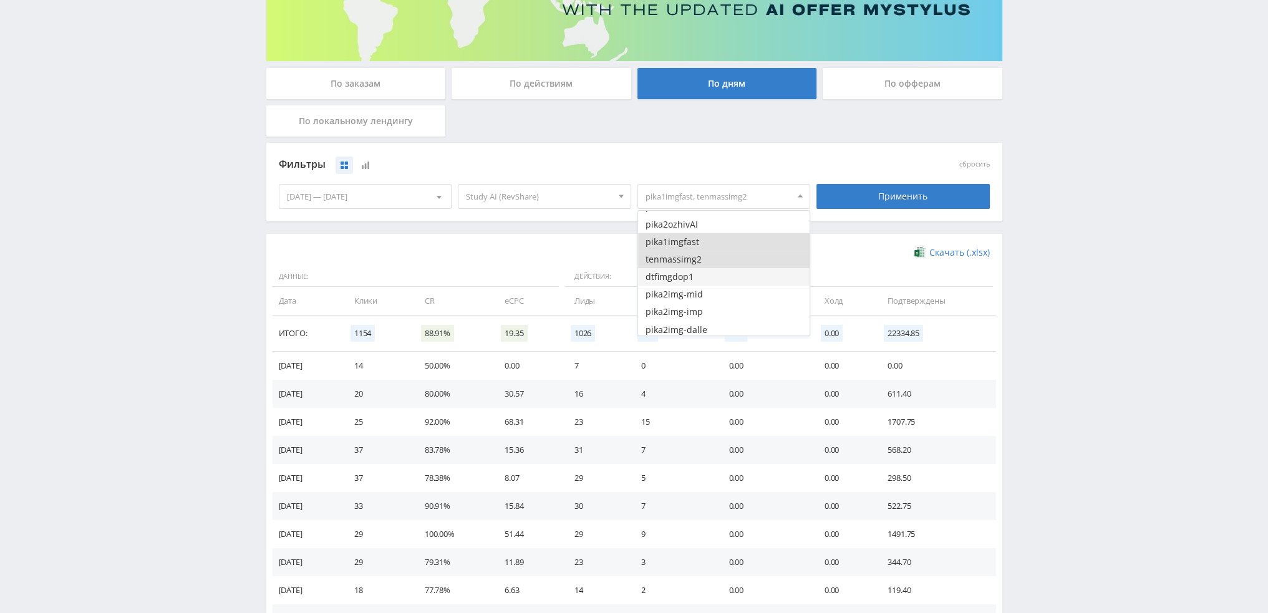
click at [696, 281] on button "dtfimgdop1" at bounding box center [724, 276] width 172 height 17
click at [697, 294] on button "pika2img-mid" at bounding box center [724, 294] width 172 height 17
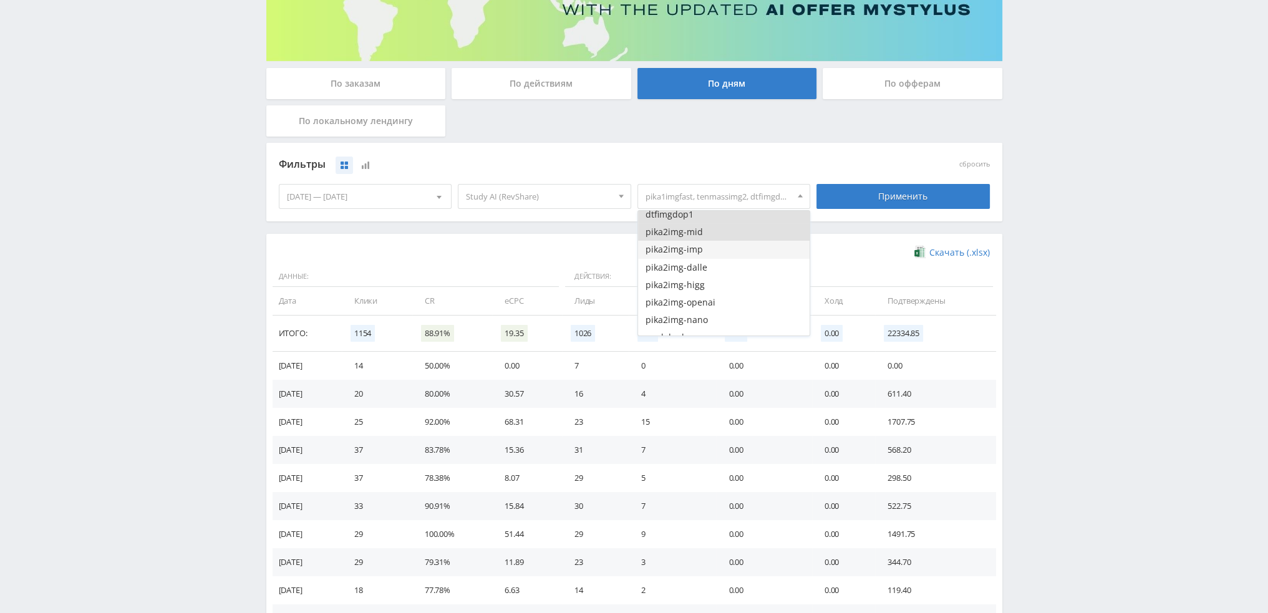
click at [697, 253] on button "pika2img-imp" at bounding box center [724, 249] width 172 height 17
click at [697, 273] on button "pika2img-dalle" at bounding box center [724, 267] width 172 height 17
click at [699, 289] on button "pika2img-higg" at bounding box center [724, 284] width 172 height 17
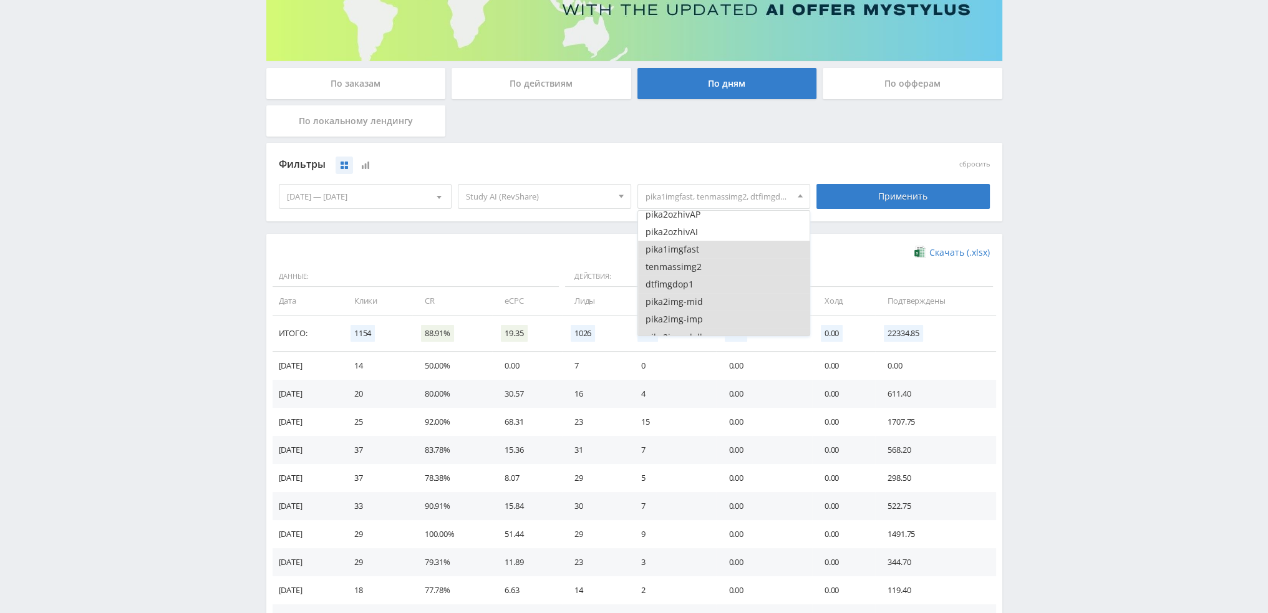
scroll to position [2246, 0]
click at [696, 304] on button "pika1imgfast" at bounding box center [724, 304] width 172 height 17
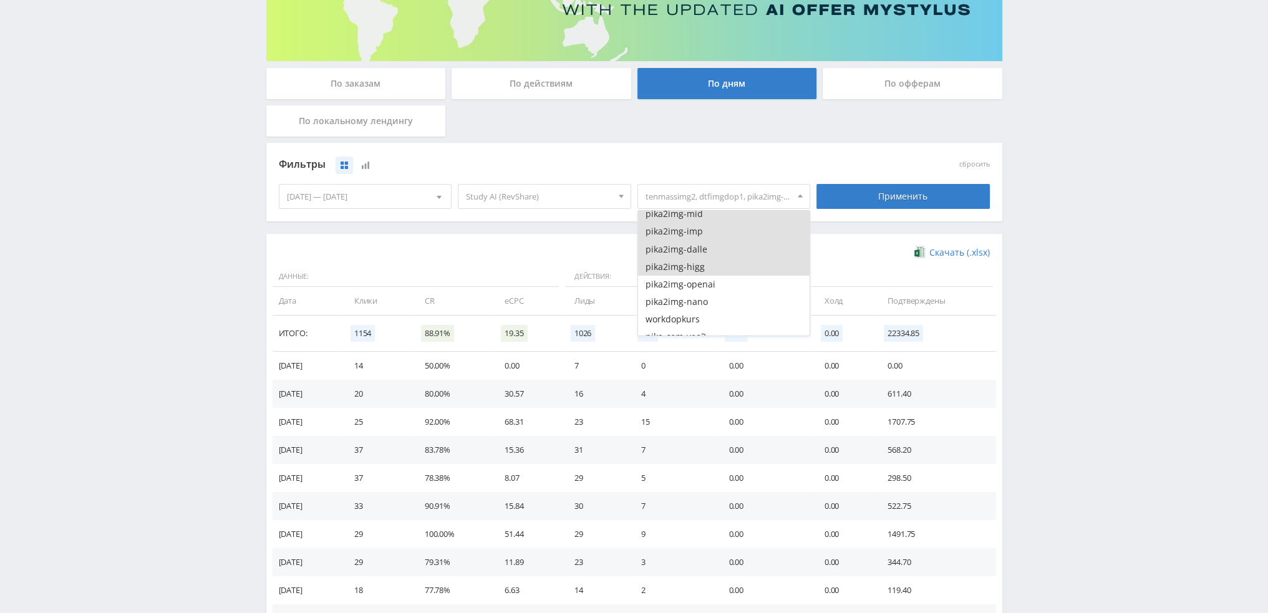
scroll to position [2433, 0]
click at [697, 245] on button "pika2img-openai" at bounding box center [724, 239] width 172 height 17
click at [697, 261] on button "pika2img-nano" at bounding box center [724, 257] width 172 height 17
click at [697, 276] on button "workdopkurs" at bounding box center [724, 274] width 172 height 17
click at [700, 277] on button "workdopkurs" at bounding box center [724, 274] width 172 height 17
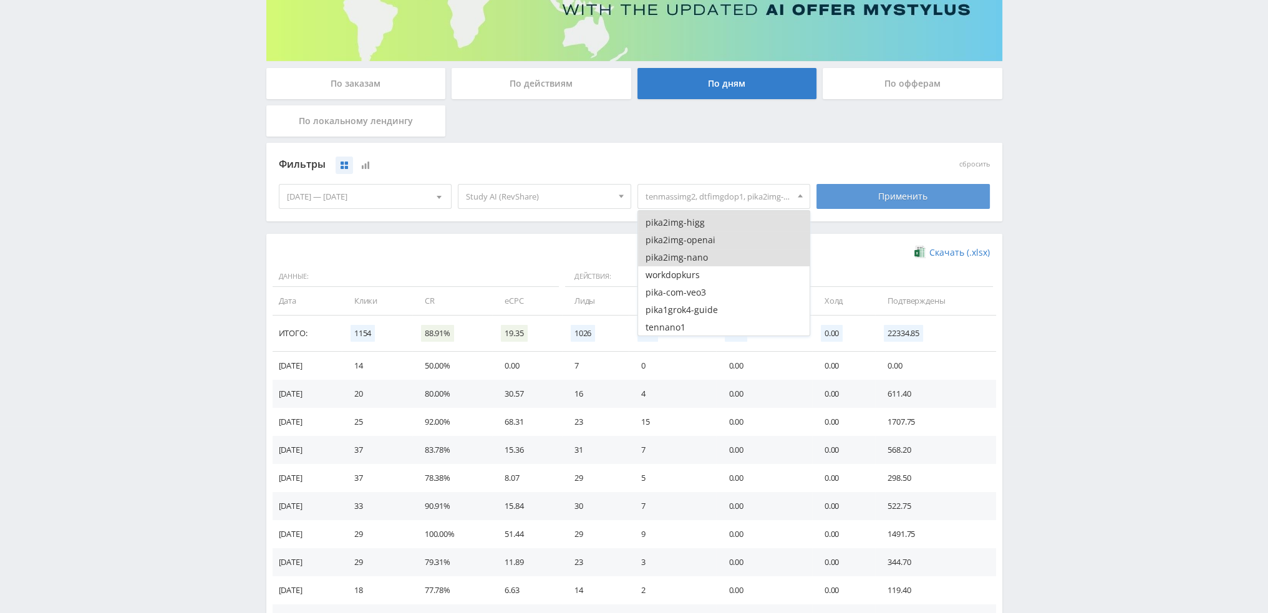
click at [858, 200] on div "Применить" at bounding box center [903, 196] width 173 height 25
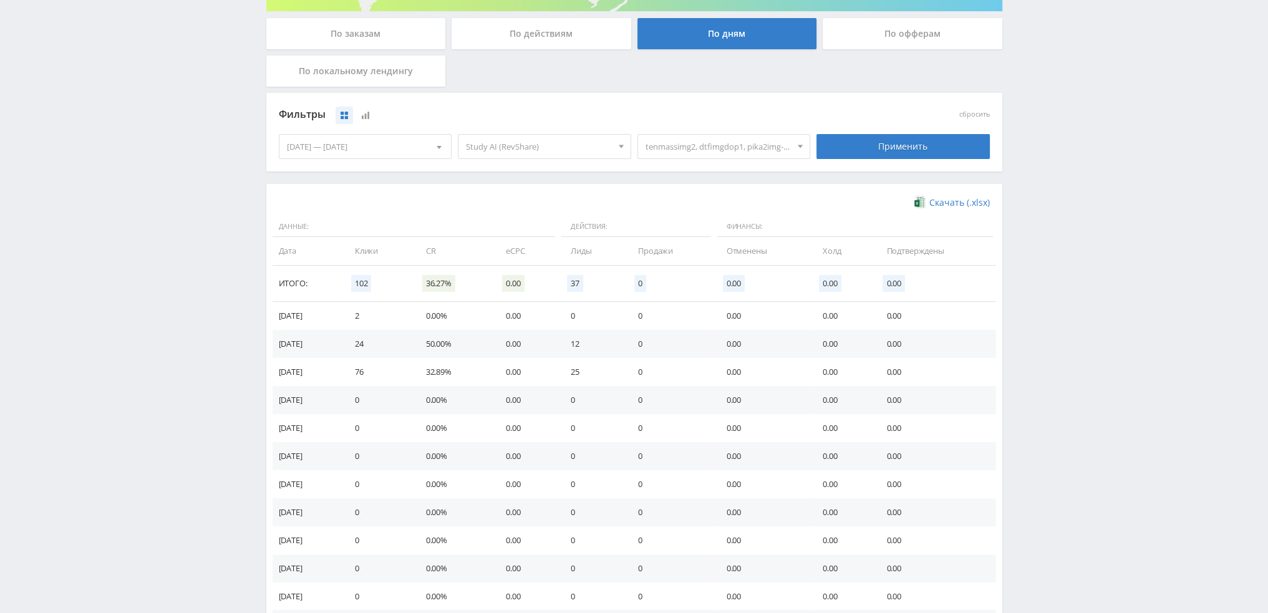
scroll to position [187, 0]
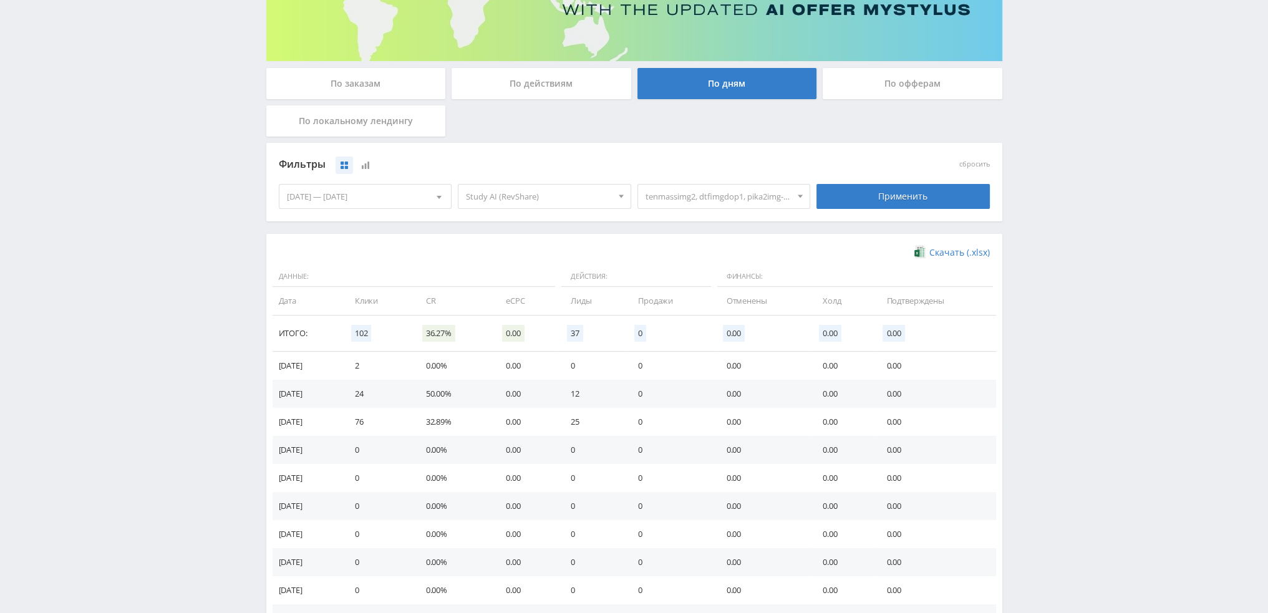
click at [741, 203] on span "tenmassimg2, dtfimgdop1, pika2img-mid, pika2img-imp, pika2img-dalle, pika2img-h…" at bounding box center [719, 197] width 146 height 24
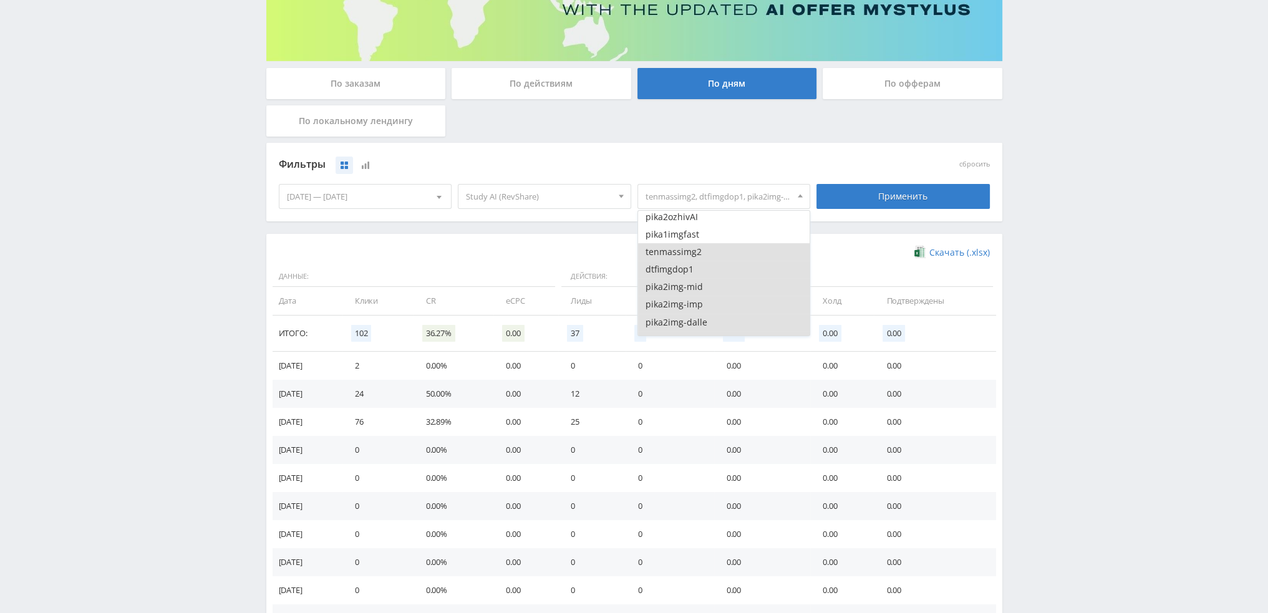
scroll to position [2308, 0]
click at [705, 263] on button "tenmassimg2" at bounding box center [724, 259] width 172 height 17
click at [703, 277] on button "dtfimgdop1" at bounding box center [724, 276] width 172 height 17
click at [705, 240] on button "pika2img-mid" at bounding box center [724, 231] width 172 height 17
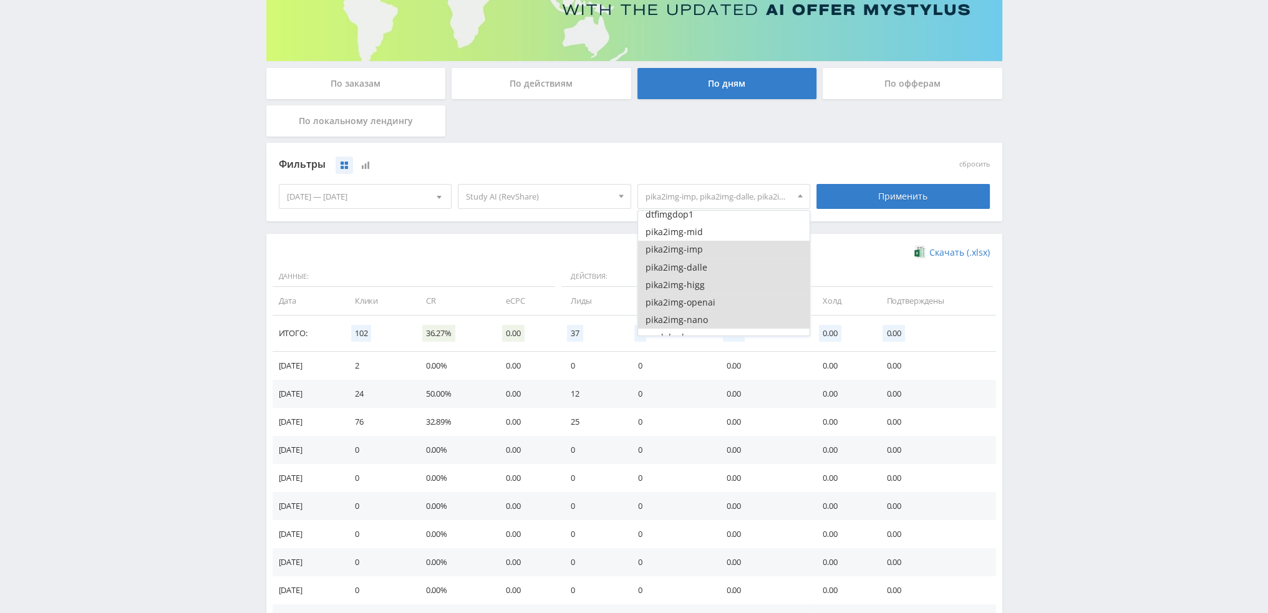
click at [704, 254] on button "pika2img-imp" at bounding box center [724, 249] width 172 height 17
click at [704, 270] on button "pika2img-dalle" at bounding box center [724, 267] width 172 height 17
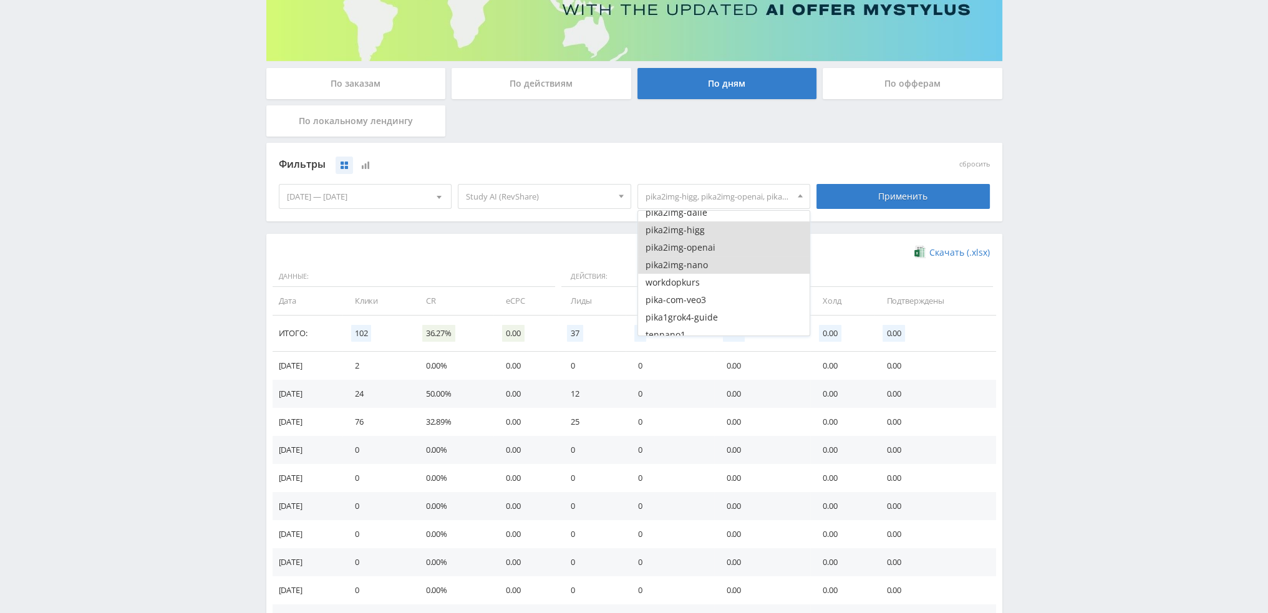
scroll to position [2433, 0]
click at [704, 228] on button "pika2img-higg" at bounding box center [724, 222] width 172 height 17
click at [704, 246] on button "pika2img-openai" at bounding box center [724, 239] width 172 height 17
click at [706, 264] on button "pika2img-nano" at bounding box center [724, 257] width 172 height 17
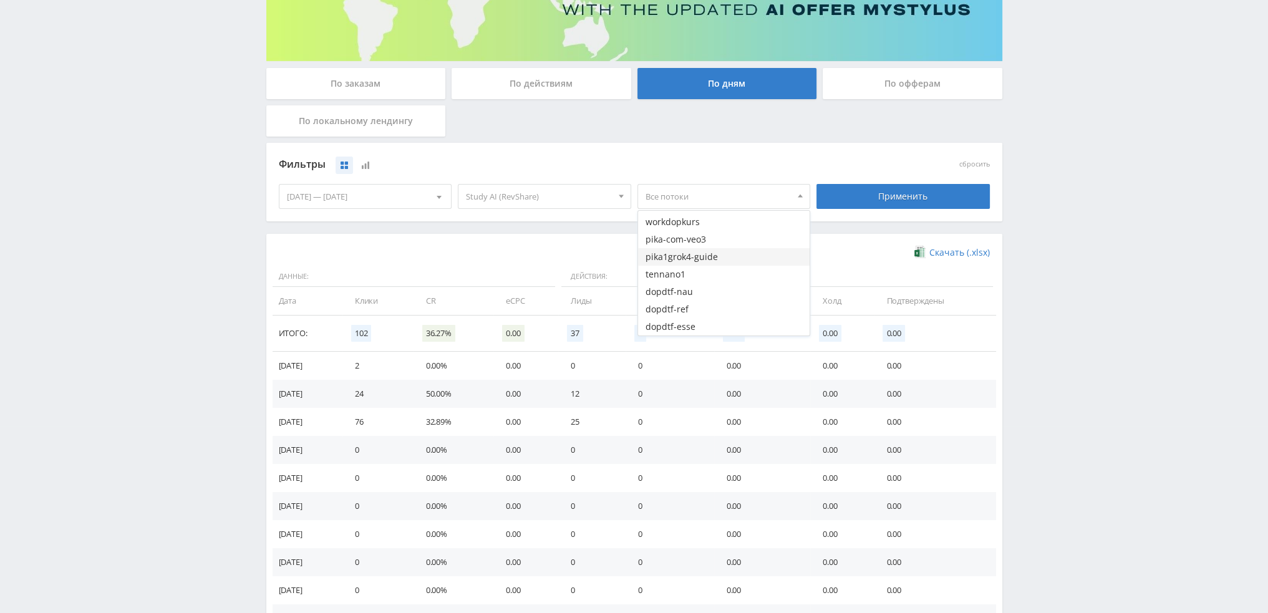
scroll to position [2495, 0]
click at [700, 216] on button "workdopkurs" at bounding box center [724, 212] width 172 height 17
click at [704, 241] on button "pika1grok4-guide" at bounding box center [724, 247] width 172 height 17
click at [701, 231] on button "pika-com-veo3" at bounding box center [724, 229] width 172 height 17
click at [707, 265] on button "tennano1" at bounding box center [724, 264] width 172 height 17
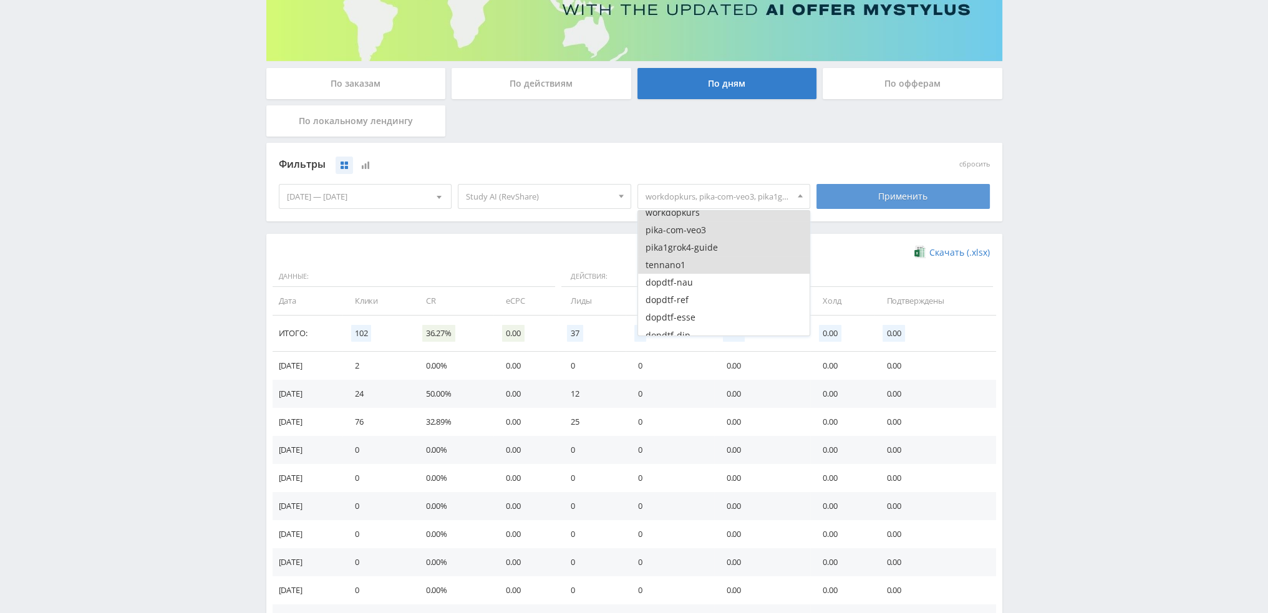
click at [886, 201] on div "Применить" at bounding box center [903, 196] width 173 height 25
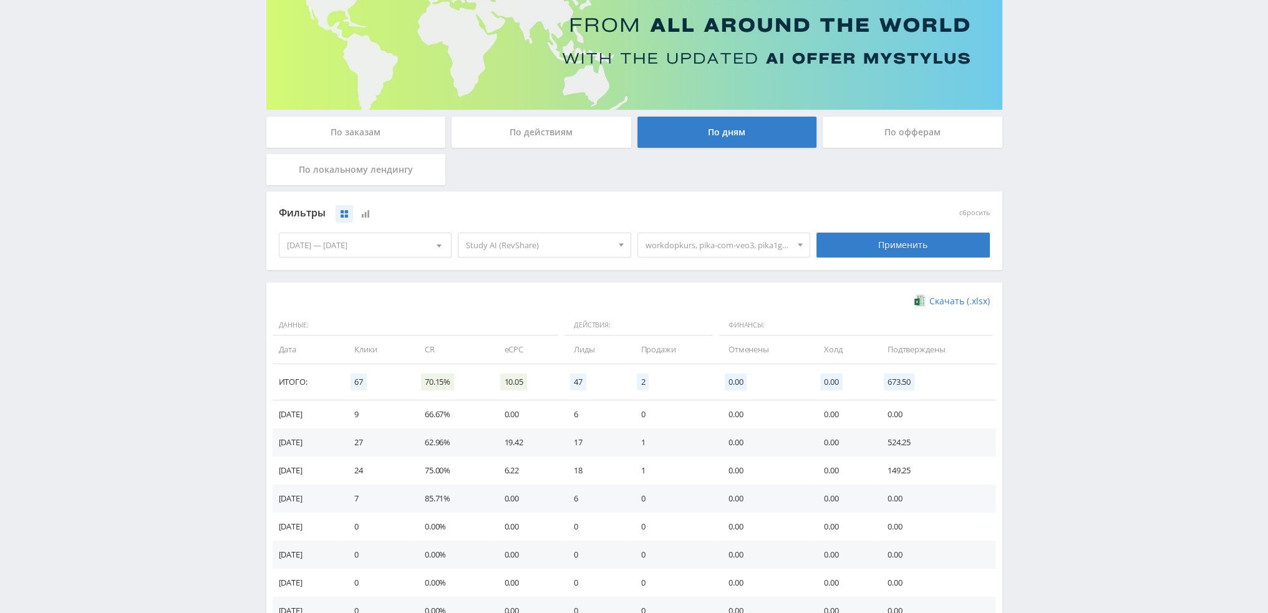
scroll to position [250, 0]
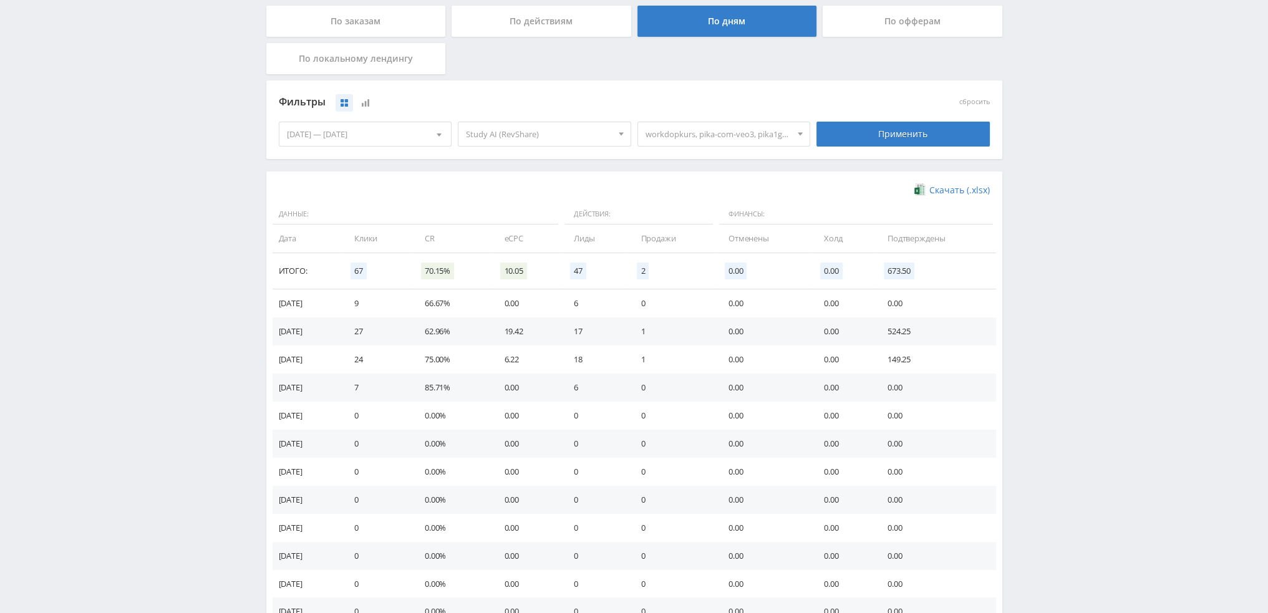
click at [700, 139] on span "workdopkurs, pika-com-veo3, pika1grok4-guide, tennano1" at bounding box center [719, 134] width 146 height 24
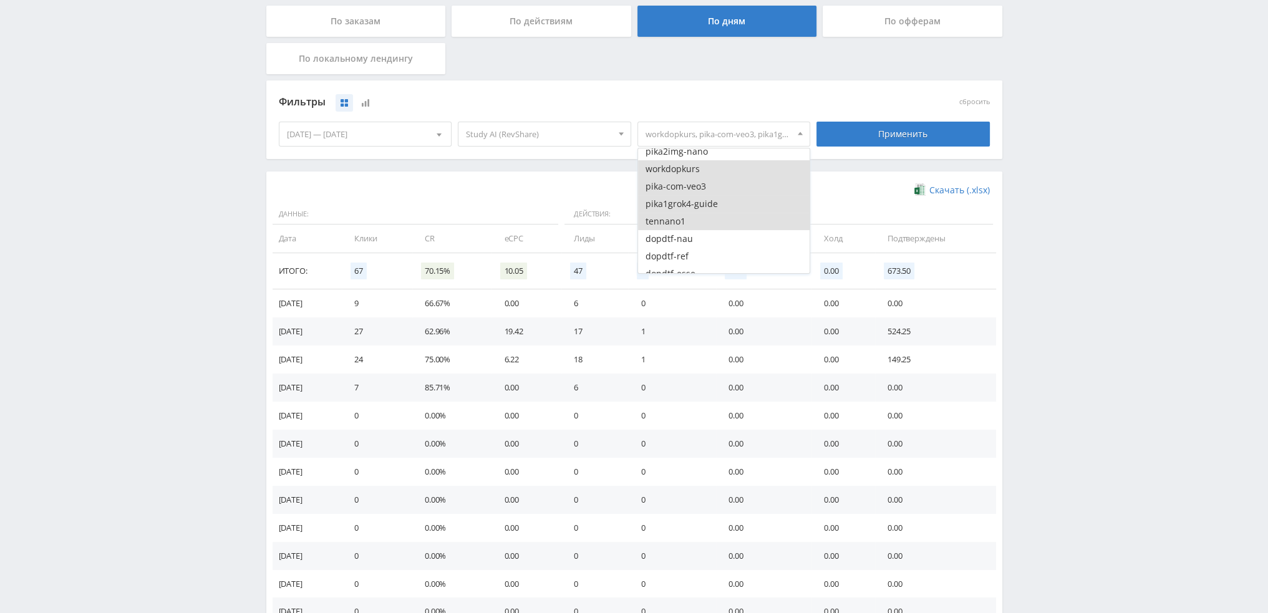
scroll to position [2433, 0]
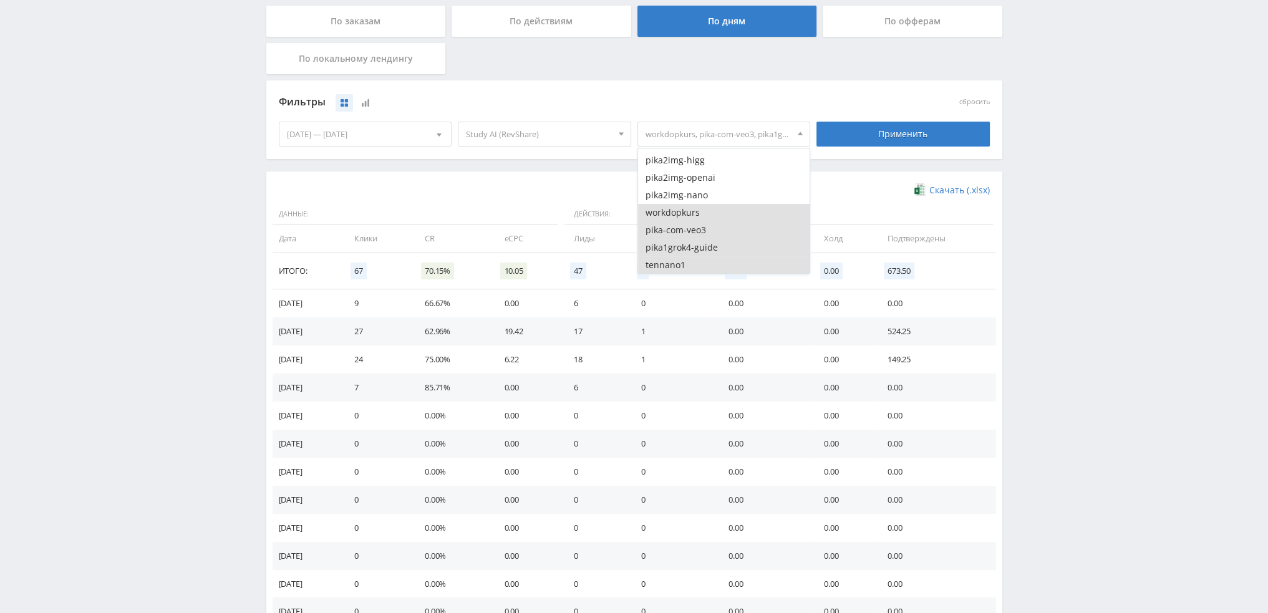
click at [686, 216] on button "workdopkurs" at bounding box center [724, 212] width 172 height 17
drag, startPoint x: 683, startPoint y: 236, endPoint x: 683, endPoint y: 251, distance: 14.3
click at [683, 238] on button "pika-com-veo3" at bounding box center [724, 229] width 172 height 17
click at [684, 253] on button "pika1grok4-guide" at bounding box center [724, 247] width 172 height 17
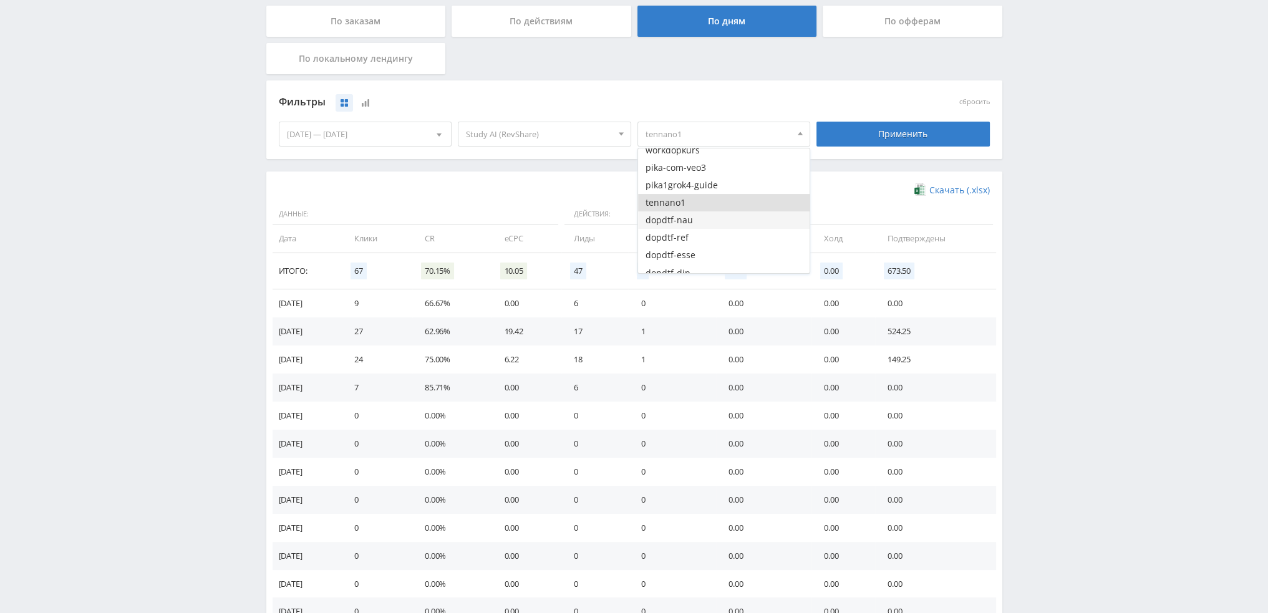
click at [685, 213] on button "dopdtf-nau" at bounding box center [724, 219] width 172 height 17
click at [686, 206] on button "tennano1" at bounding box center [724, 202] width 172 height 17
click at [686, 224] on button "dopdtf-nau" at bounding box center [724, 219] width 172 height 17
click at [687, 224] on button "dopdtf-nau" at bounding box center [724, 219] width 172 height 17
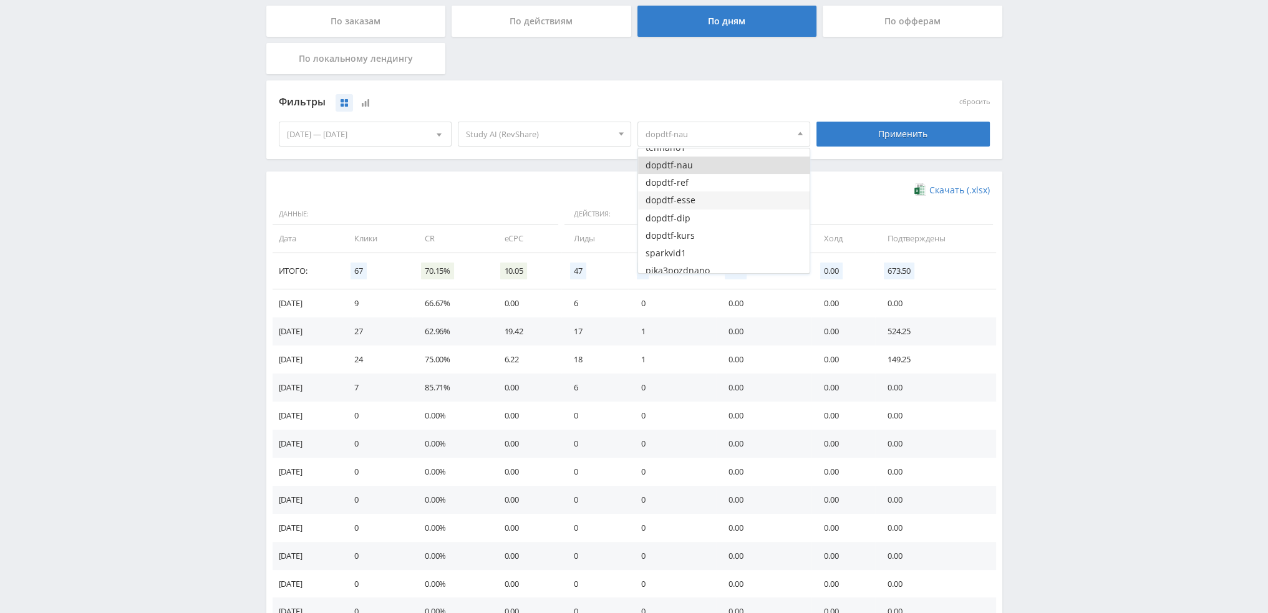
scroll to position [2557, 0]
click at [687, 182] on button "dopdtf-ref" at bounding box center [724, 175] width 172 height 17
drag, startPoint x: 686, startPoint y: 198, endPoint x: 686, endPoint y: 209, distance: 10.6
click at [686, 199] on button "dopdtf-esse" at bounding box center [724, 192] width 172 height 17
click at [686, 212] on button "dopdtf-dip" at bounding box center [724, 210] width 172 height 17
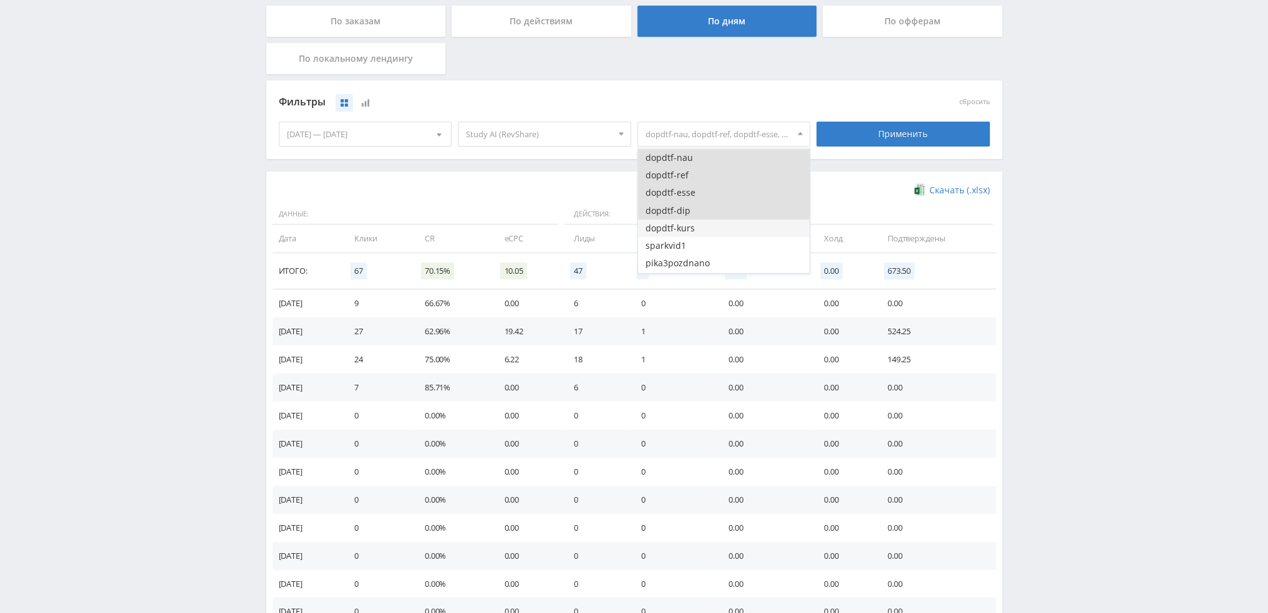
click at [686, 230] on button "dopdtf-kurs" at bounding box center [724, 228] width 172 height 17
click at [886, 138] on div "Применить" at bounding box center [903, 134] width 173 height 25
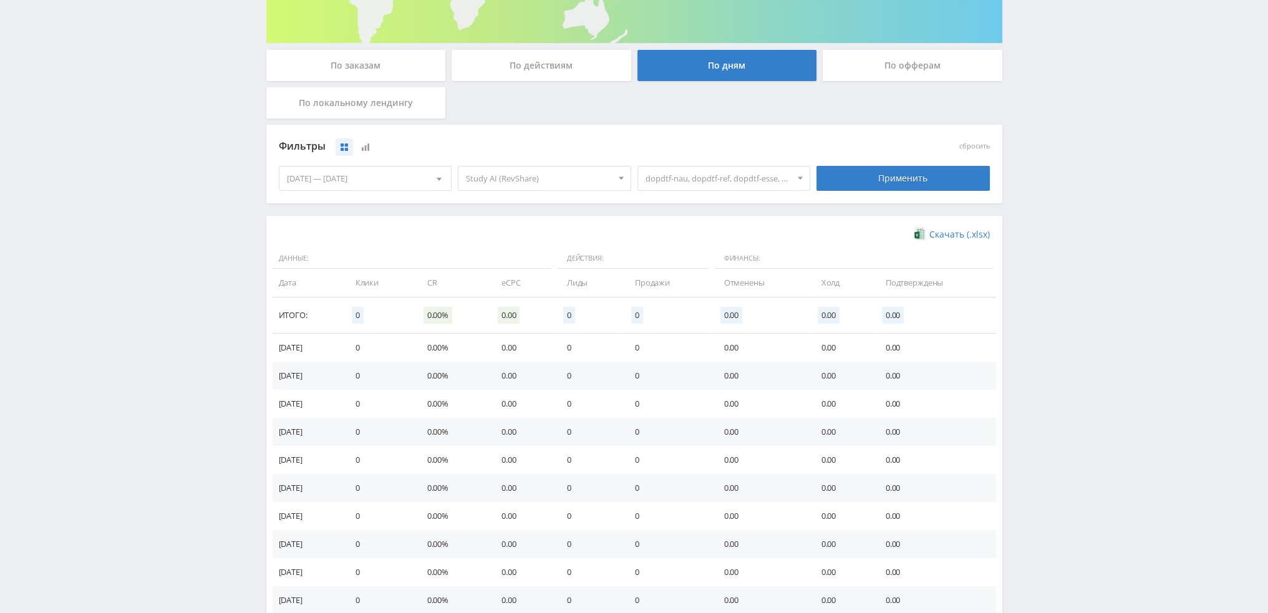
scroll to position [312, 0]
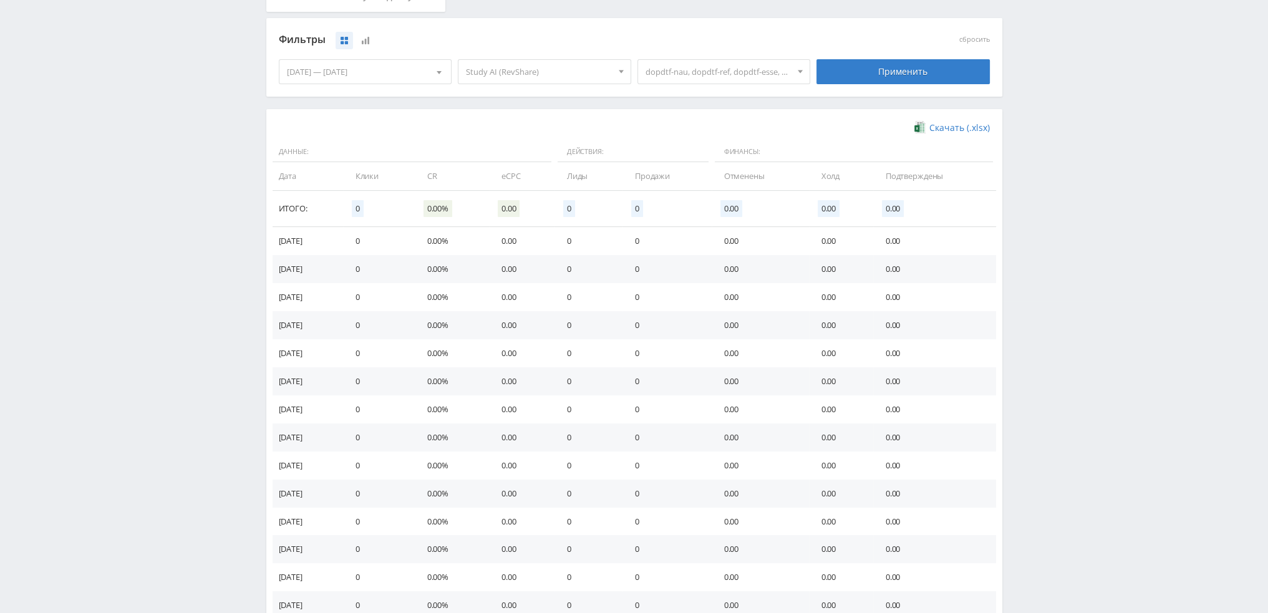
click at [729, 77] on span "dopdtf-nau, dopdtf-ref, dopdtf-esse, dopdtf-dip, dopdtf-kurs" at bounding box center [719, 72] width 146 height 24
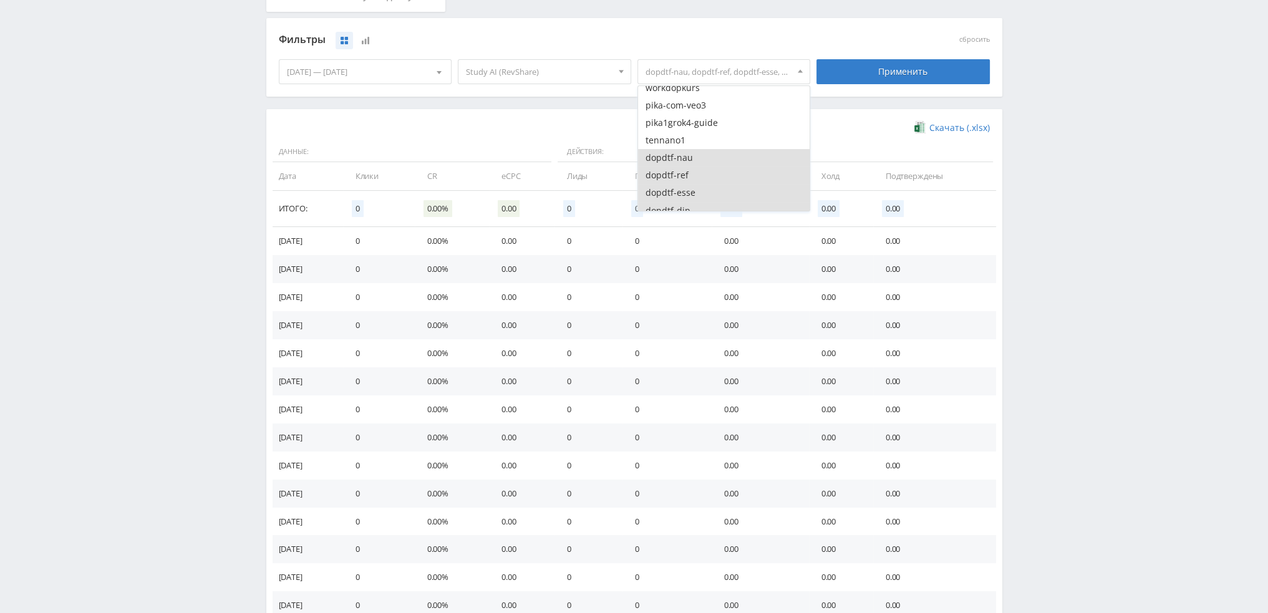
click at [682, 164] on button "dopdtf-nau" at bounding box center [724, 157] width 172 height 17
drag, startPoint x: 681, startPoint y: 178, endPoint x: 681, endPoint y: 187, distance: 8.1
click at [681, 183] on button "dopdtf-ref" at bounding box center [724, 175] width 172 height 17
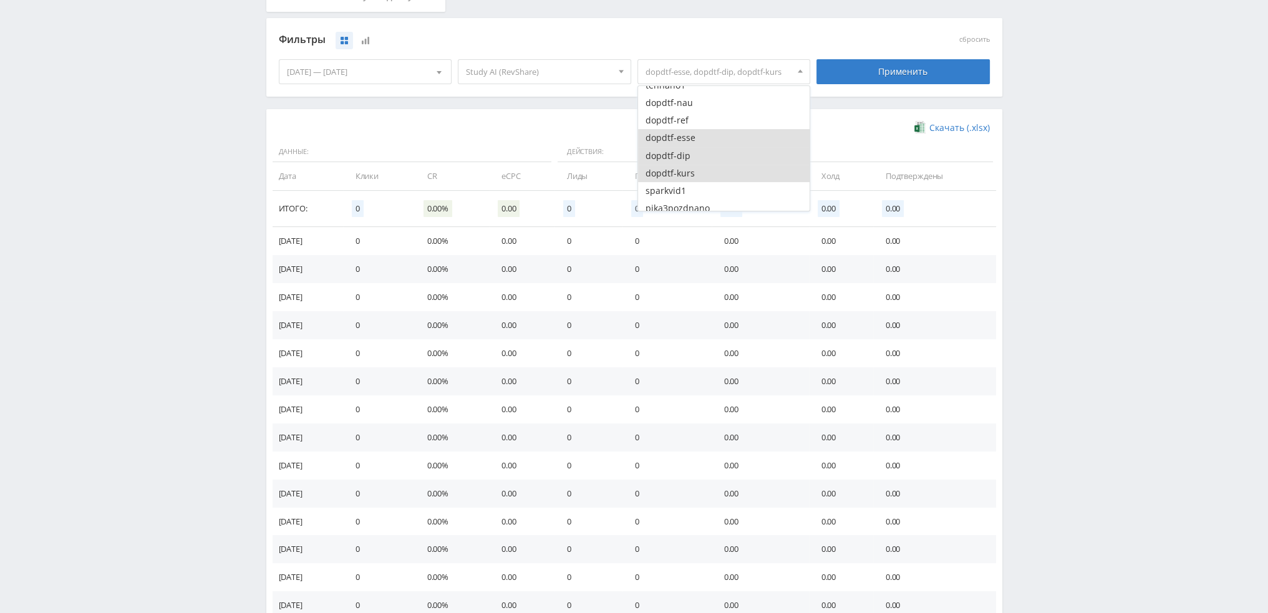
scroll to position [2557, 0]
click at [682, 132] on button "dopdtf-esse" at bounding box center [724, 130] width 172 height 17
click at [682, 155] on button "dopdtf-dip" at bounding box center [724, 148] width 172 height 17
click at [684, 170] on button "dopdtf-kurs" at bounding box center [724, 165] width 172 height 17
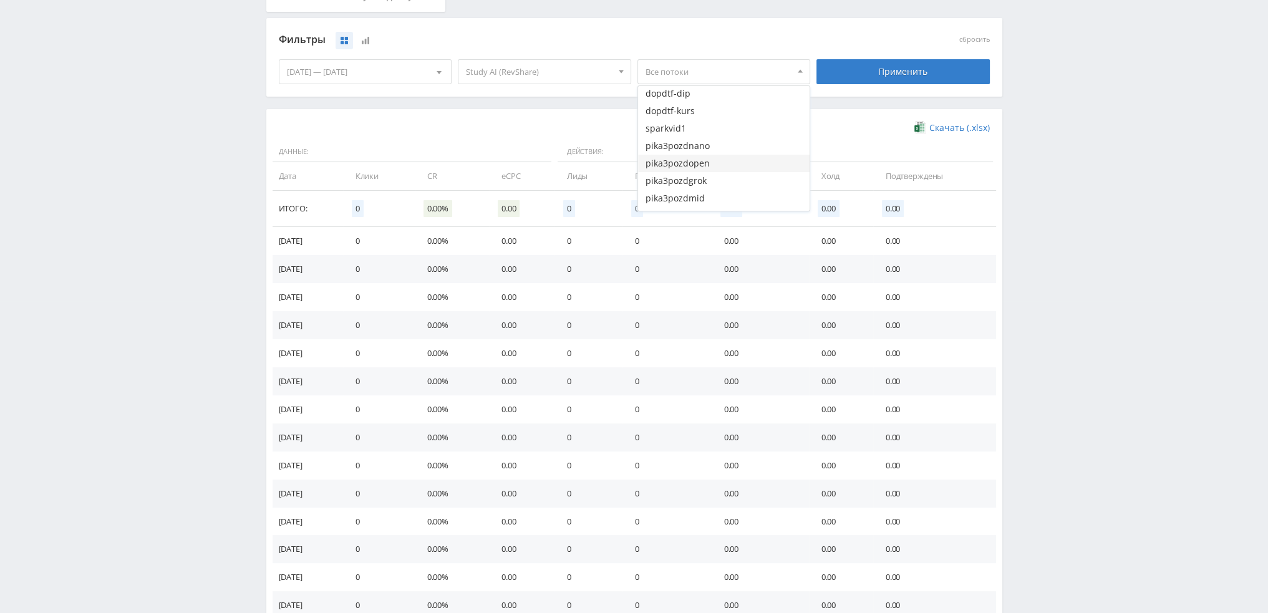
scroll to position [2620, 0]
click at [684, 125] on button "sparkvid1" at bounding box center [724, 120] width 172 height 17
click at [686, 143] on button "pika3pozdnano" at bounding box center [724, 138] width 172 height 17
click at [692, 139] on button "pika3pozdnano" at bounding box center [724, 138] width 172 height 17
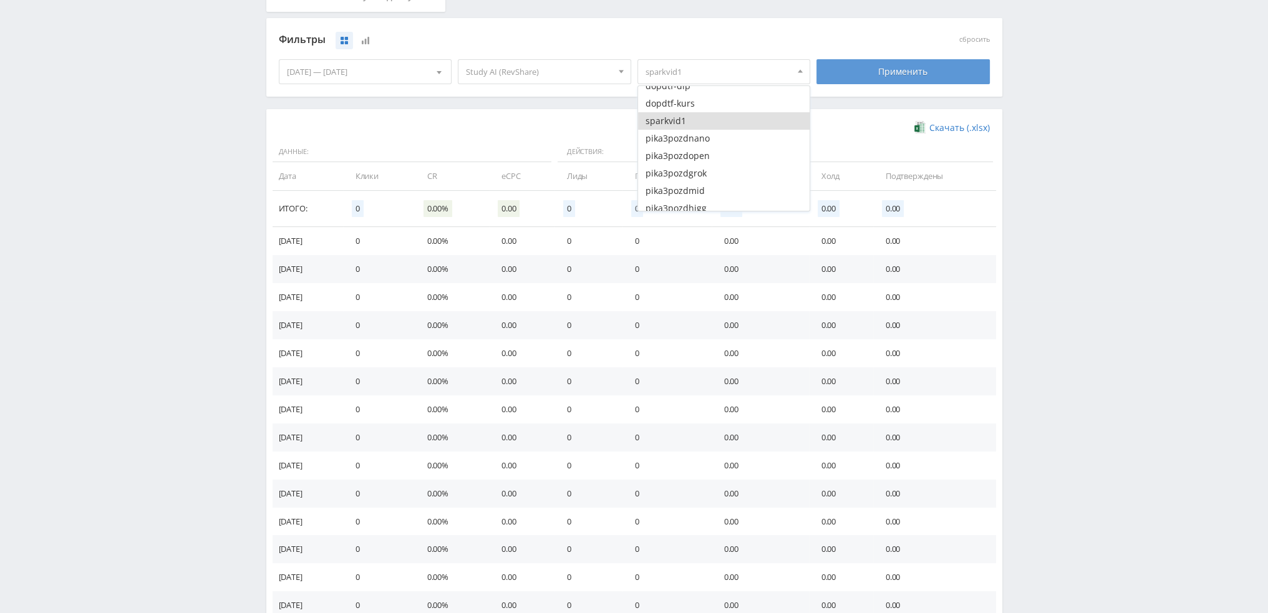
click at [908, 76] on div "Применить" at bounding box center [903, 71] width 173 height 25
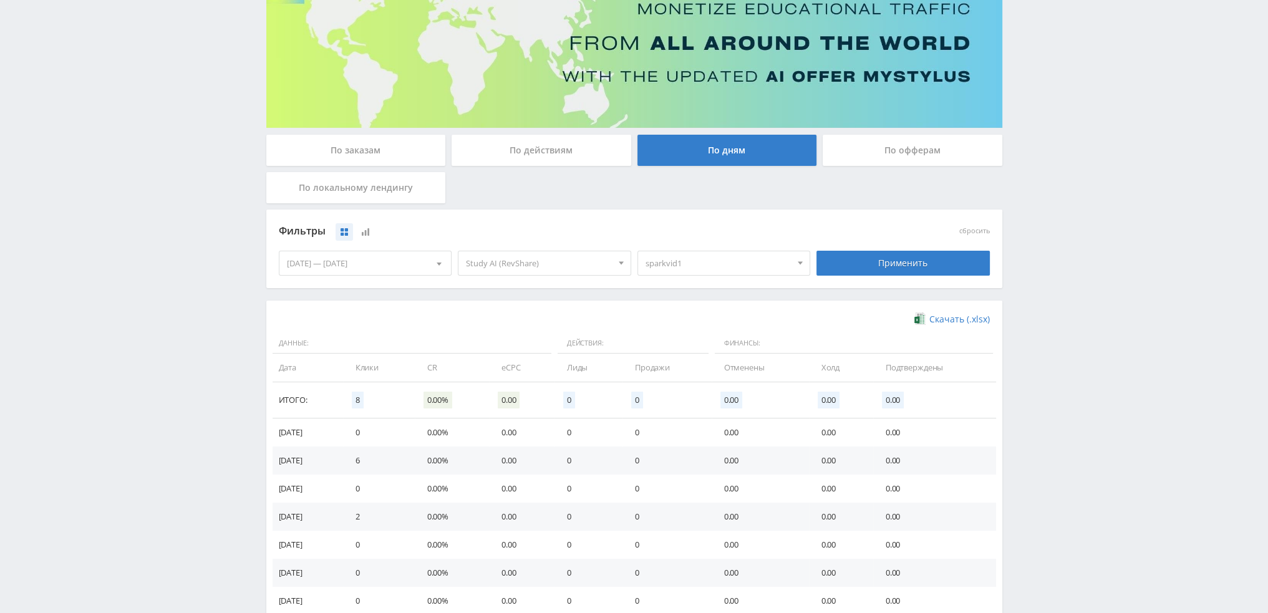
scroll to position [250, 0]
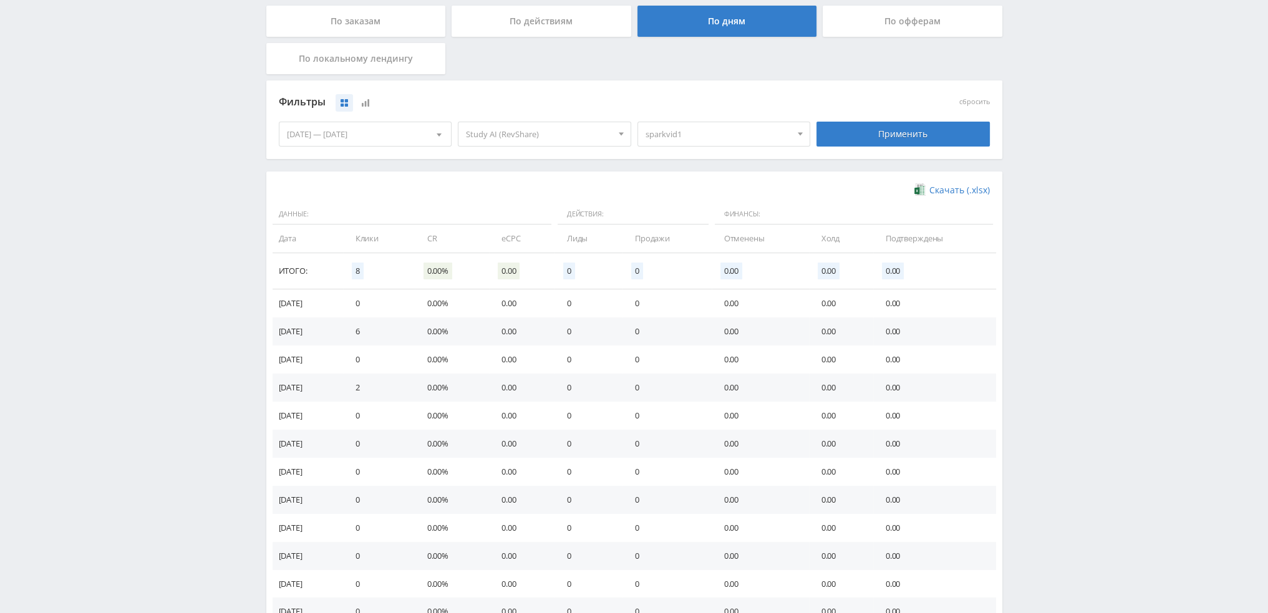
click at [710, 142] on span "sparkvid1" at bounding box center [719, 134] width 146 height 24
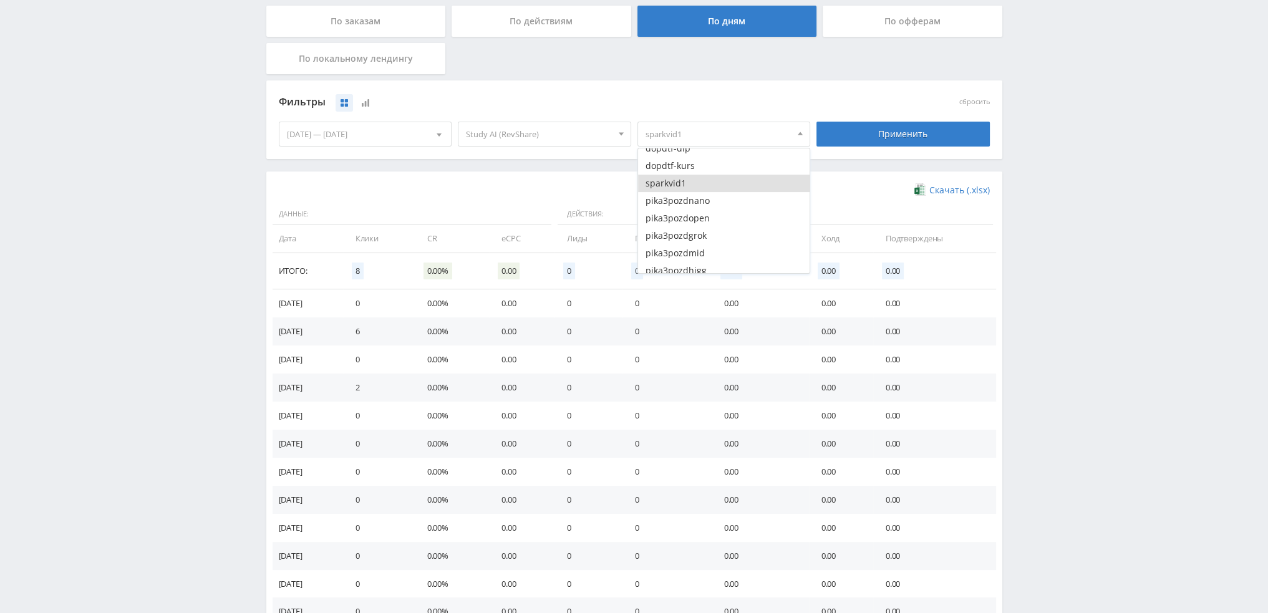
click at [695, 184] on button "sparkvid1" at bounding box center [724, 183] width 172 height 17
click at [691, 203] on button "pika3pozdnano" at bounding box center [724, 200] width 172 height 17
click at [692, 220] on button "pika3pozdopen" at bounding box center [724, 218] width 172 height 17
click at [694, 238] on button "pika3pozdgrok" at bounding box center [724, 235] width 172 height 17
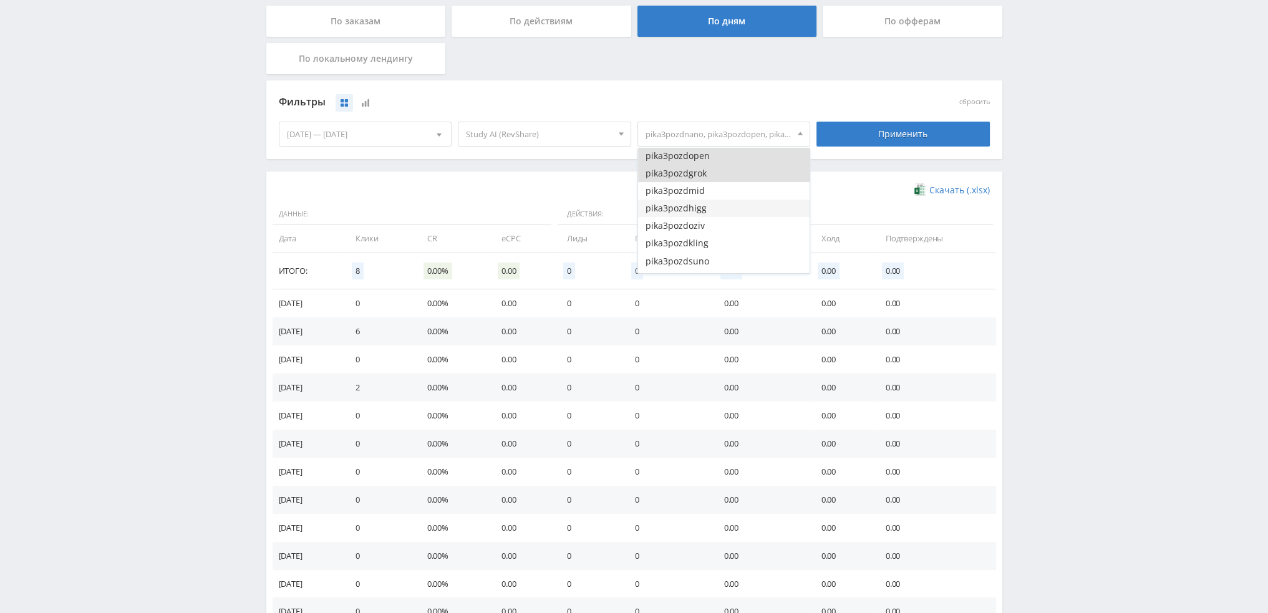
click at [697, 201] on button "pika3pozdhigg" at bounding box center [724, 208] width 172 height 17
click at [697, 193] on button "pika3pozdmid" at bounding box center [724, 190] width 172 height 17
click at [697, 233] on button "pika3pozdoziv" at bounding box center [724, 225] width 172 height 17
click at [698, 183] on button "pika3pozdkling" at bounding box center [724, 180] width 172 height 17
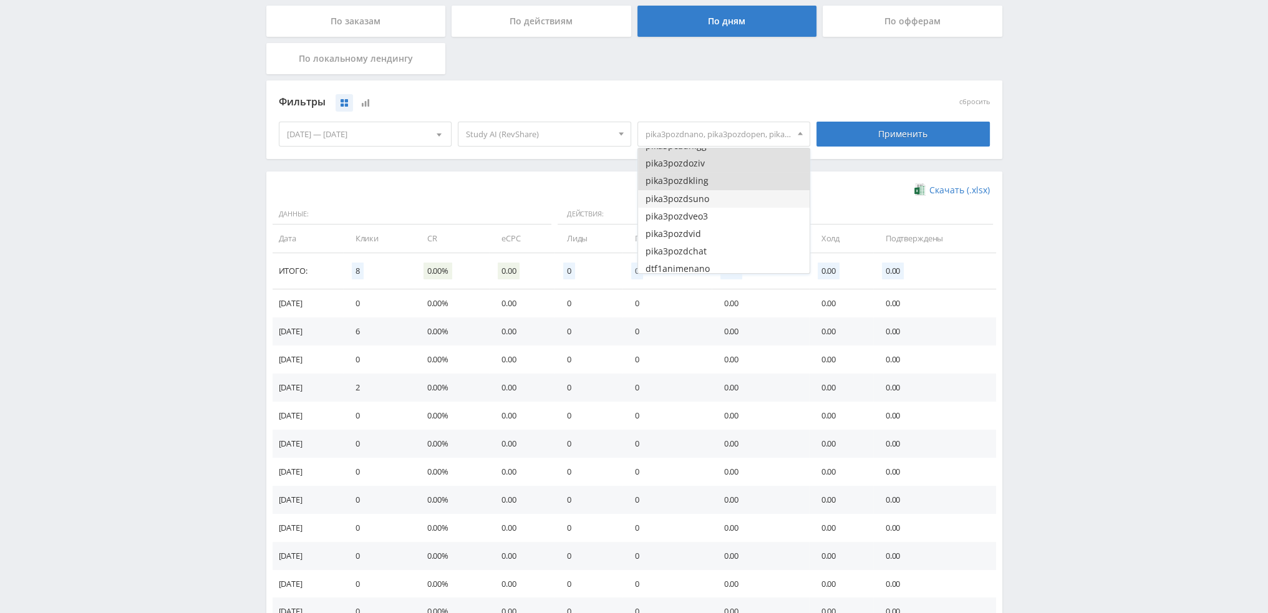
click at [697, 202] on button "pika3pozdsuno" at bounding box center [724, 198] width 172 height 17
drag, startPoint x: 697, startPoint y: 216, endPoint x: 698, endPoint y: 223, distance: 6.3
click at [697, 218] on button "pika3pozdveo3" at bounding box center [724, 216] width 172 height 17
click at [698, 178] on button "pika3pozdvid" at bounding box center [724, 171] width 172 height 17
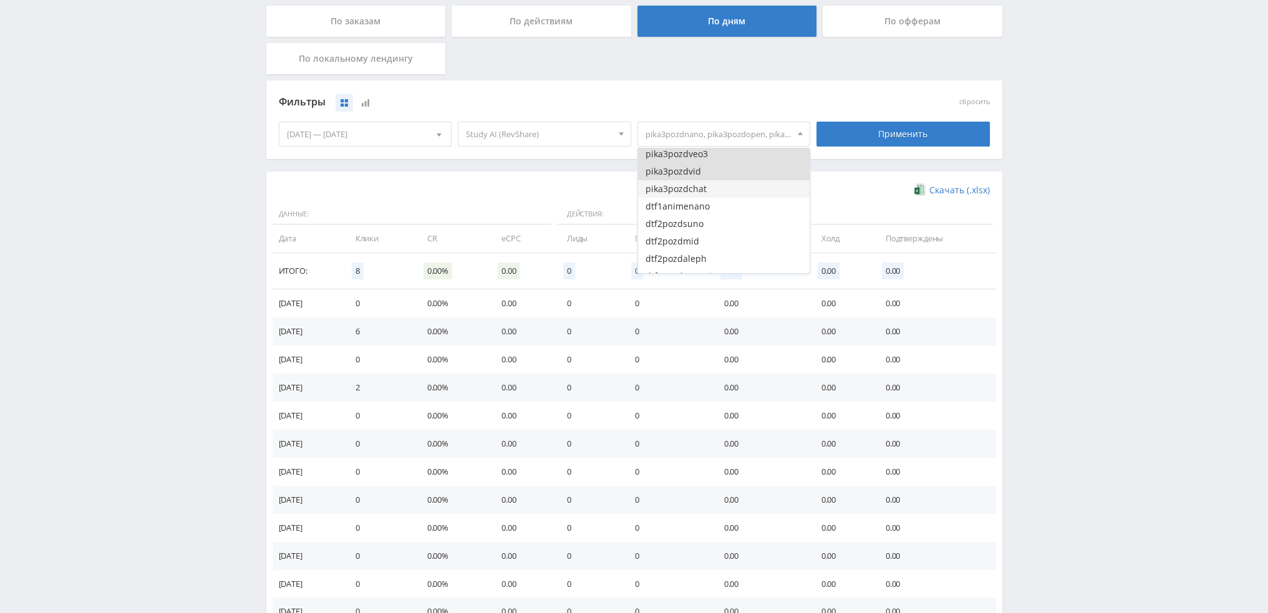
click at [698, 192] on button "pika3pozdchat" at bounding box center [724, 188] width 172 height 17
click at [726, 204] on button "dtf1animenano" at bounding box center [724, 206] width 172 height 17
click at [694, 167] on button "dtf2pozdsuno" at bounding box center [724, 161] width 172 height 17
click at [694, 185] on button "dtf2pozdmid" at bounding box center [724, 178] width 172 height 17
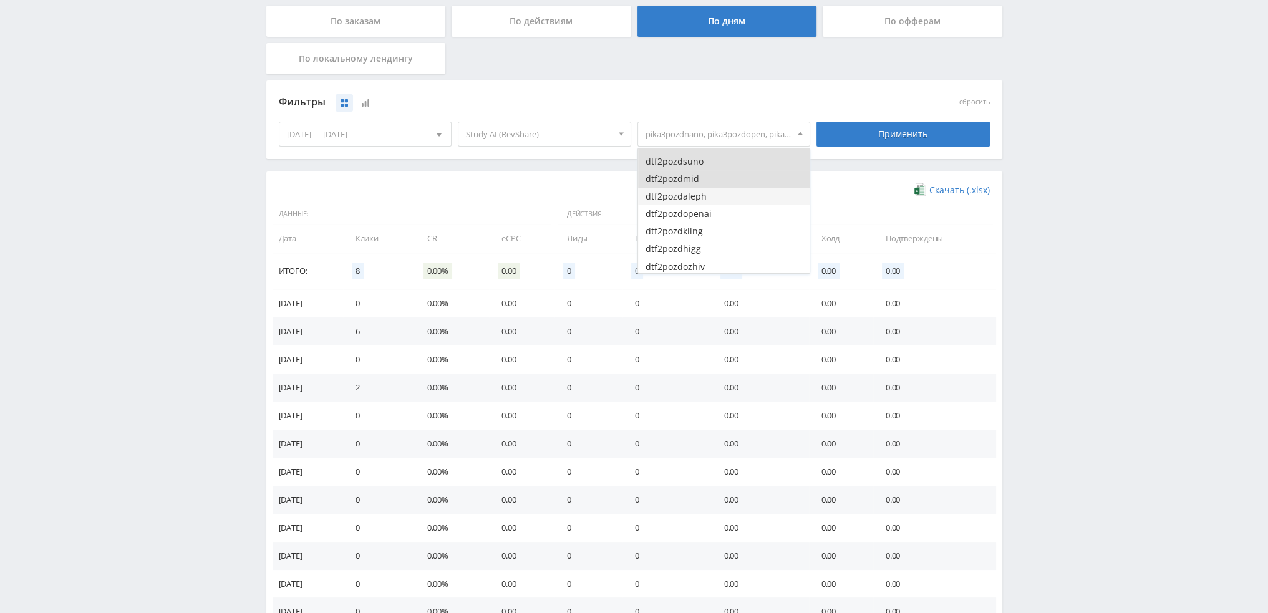
click at [696, 196] on button "dtf2pozdaleph" at bounding box center [724, 196] width 172 height 17
drag, startPoint x: 698, startPoint y: 211, endPoint x: 699, endPoint y: 218, distance: 7.5
click at [699, 212] on button "dtf2pozdopenai" at bounding box center [724, 213] width 172 height 17
click at [699, 230] on button "dtf2pozdkling" at bounding box center [724, 231] width 172 height 17
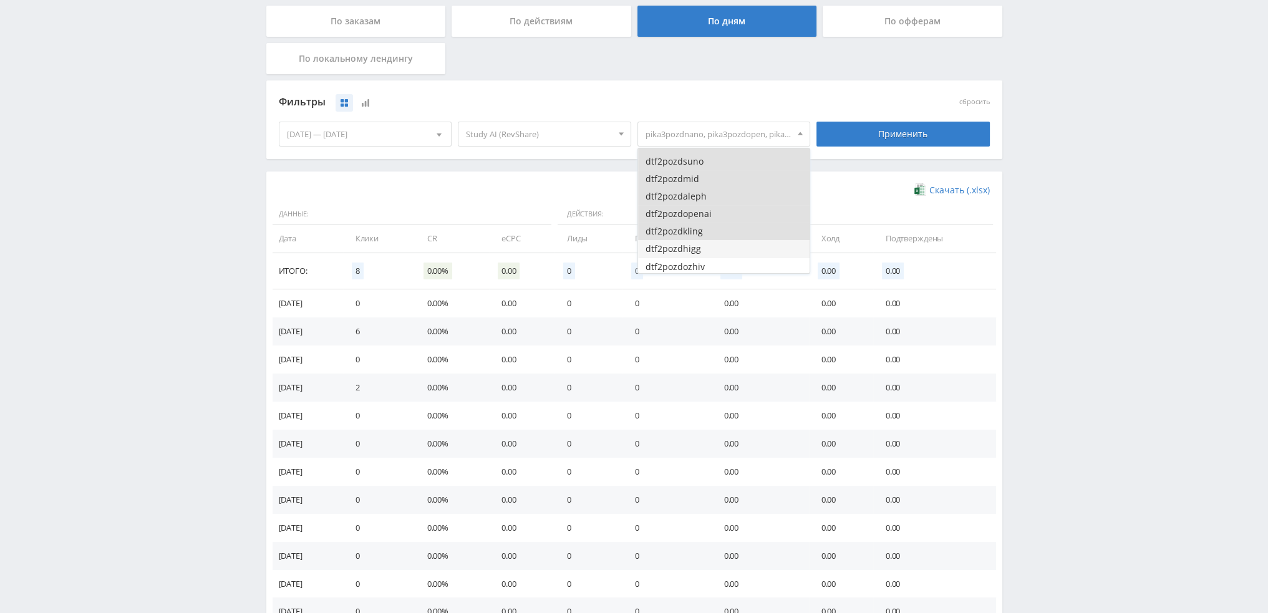
click at [702, 249] on button "dtf2pozdhigg" at bounding box center [724, 248] width 172 height 17
click at [701, 208] on button "dtf2pozdozhiv" at bounding box center [724, 204] width 172 height 17
drag, startPoint x: 701, startPoint y: 225, endPoint x: 701, endPoint y: 231, distance: 6.9
click at [701, 226] on button "dtf2pozdgpt5" at bounding box center [724, 221] width 172 height 17
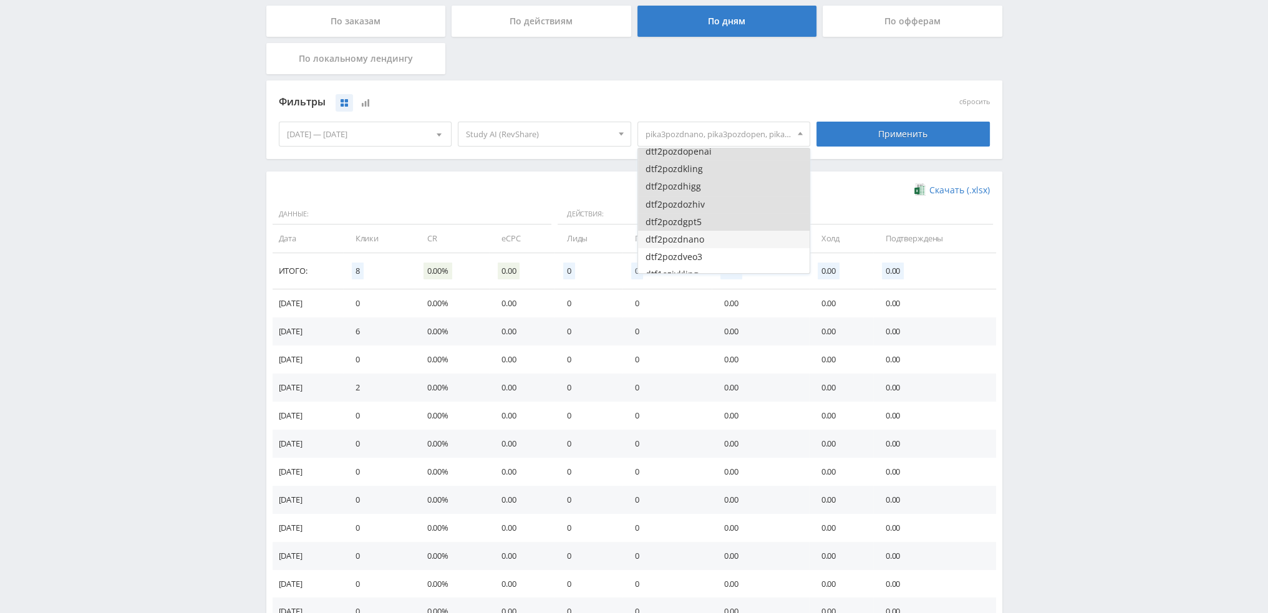
click at [702, 241] on button "dtf2pozdnano" at bounding box center [724, 239] width 172 height 17
click at [699, 196] on button "dtf2pozdveo3" at bounding box center [724, 194] width 172 height 17
click at [699, 214] on button "dtf1ozivkling" at bounding box center [724, 211] width 172 height 17
click at [707, 217] on button "dtf1ozivkling" at bounding box center [724, 211] width 172 height 17
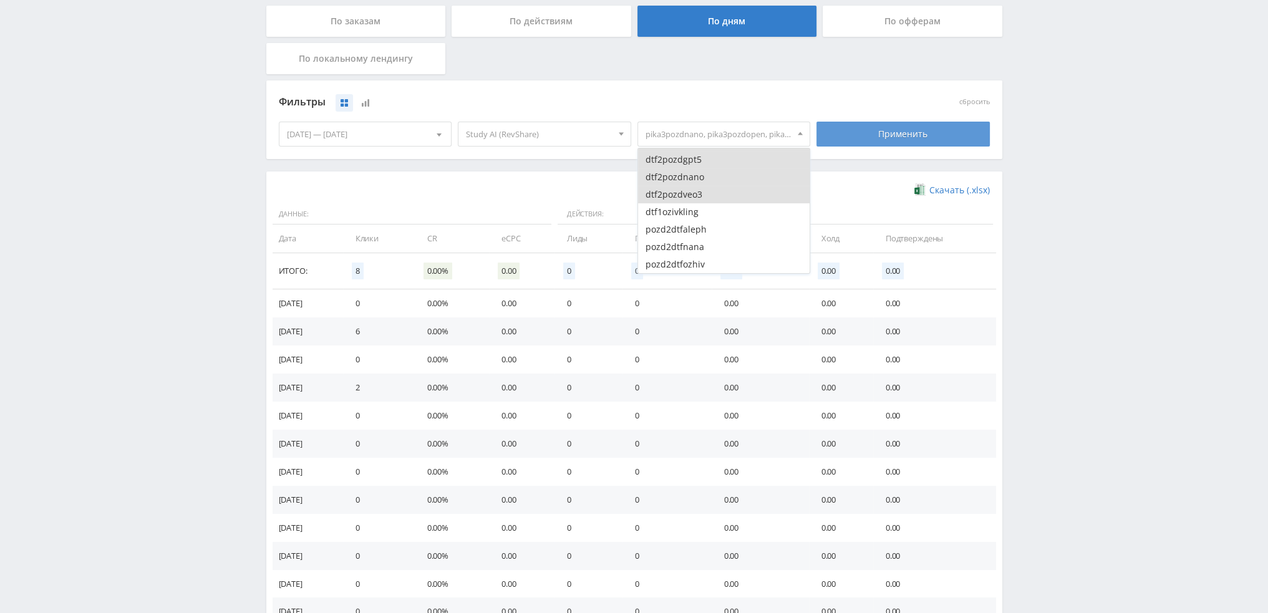
click at [876, 143] on div "Применить" at bounding box center [903, 134] width 173 height 25
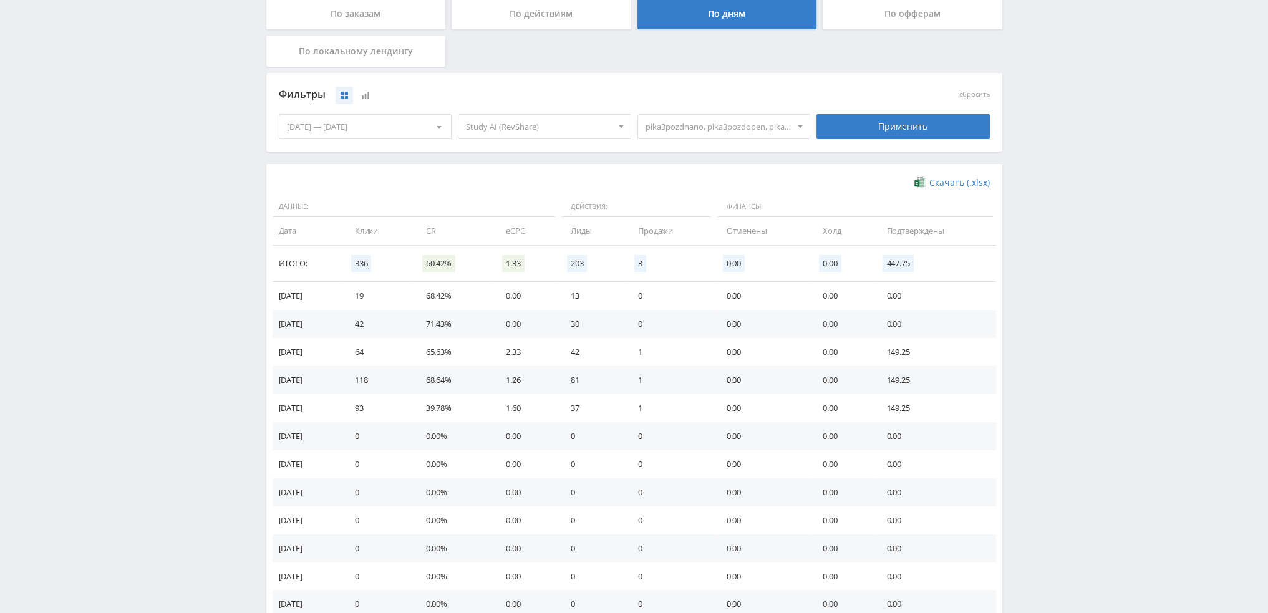
scroll to position [250, 0]
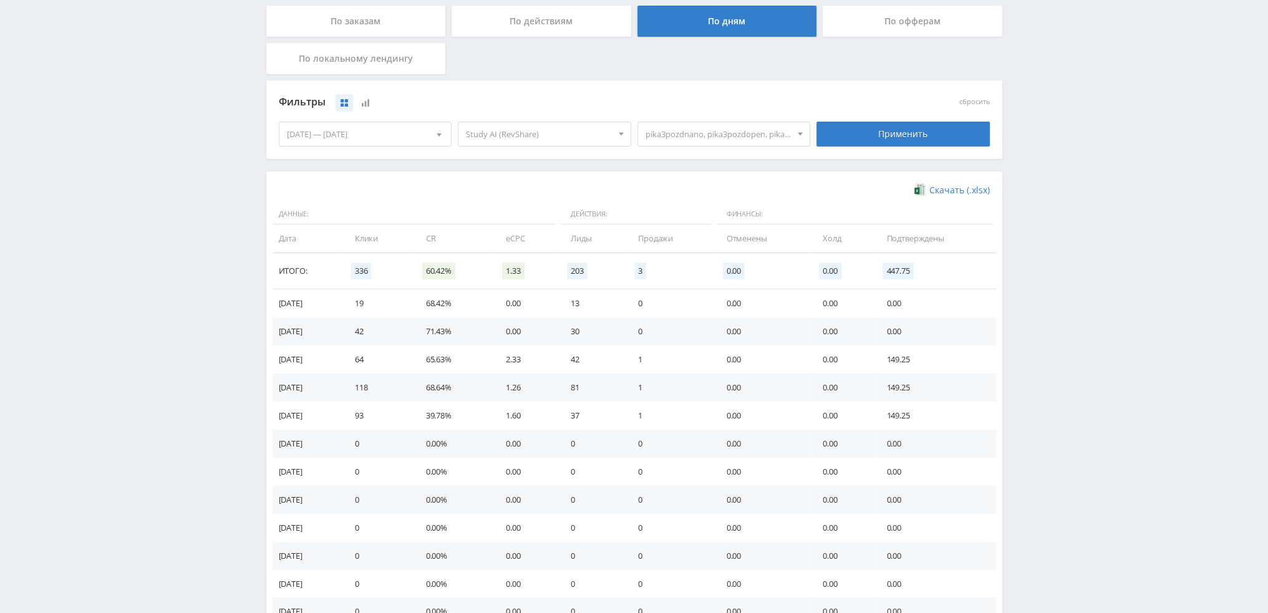
click at [720, 137] on span "pika3pozdnano, pika3pozdopen, pika3pozdgrok, pika3pozdmid, pika3pozdhigg, pika3…" at bounding box center [719, 134] width 146 height 24
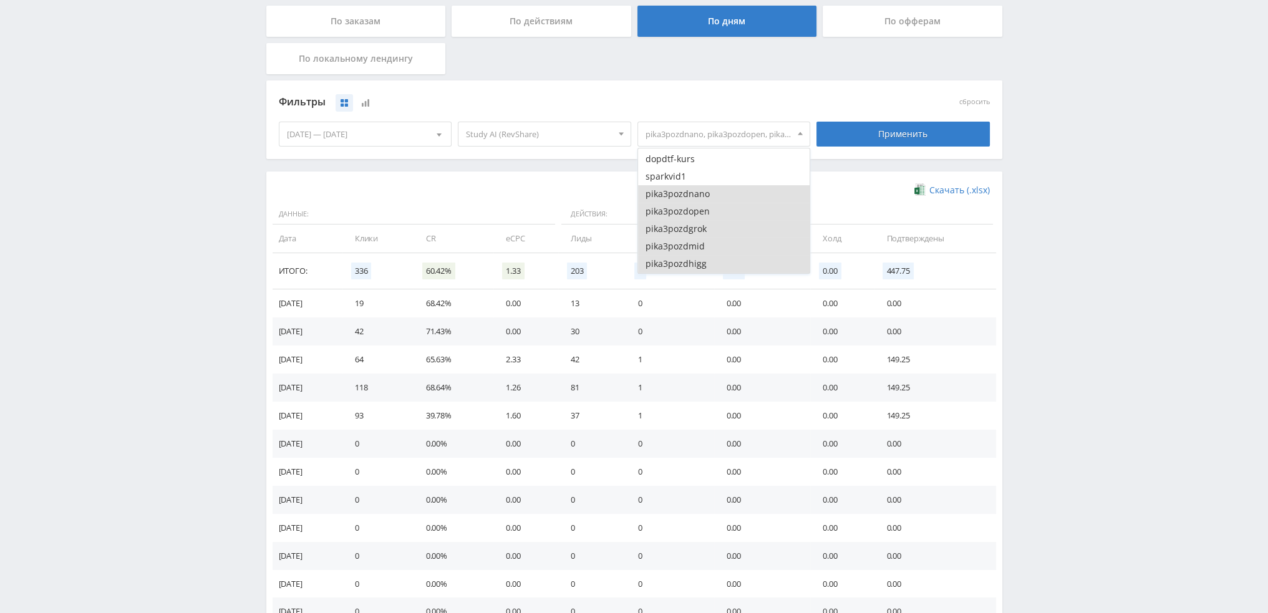
scroll to position [2620, 0]
drag, startPoint x: 694, startPoint y: 200, endPoint x: 694, endPoint y: 209, distance: 8.8
click at [694, 201] on button "pika3pozdnano" at bounding box center [724, 200] width 172 height 17
click at [694, 220] on button "pika3pozdopen" at bounding box center [724, 218] width 172 height 17
drag, startPoint x: 691, startPoint y: 236, endPoint x: 692, endPoint y: 244, distance: 7.6
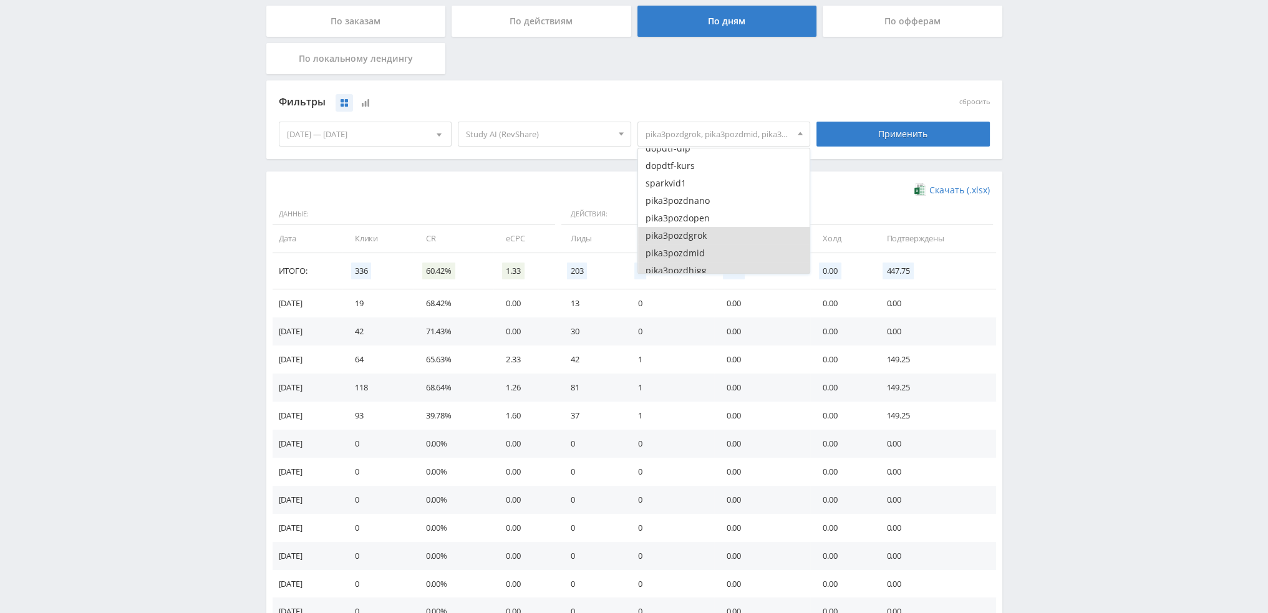
click at [691, 238] on button "pika3pozdgrok" at bounding box center [724, 235] width 172 height 17
drag, startPoint x: 692, startPoint y: 251, endPoint x: 694, endPoint y: 258, distance: 7.0
click at [694, 256] on button "pika3pozdmid" at bounding box center [724, 253] width 172 height 17
click at [694, 212] on button "pika3pozdhigg" at bounding box center [724, 208] width 172 height 17
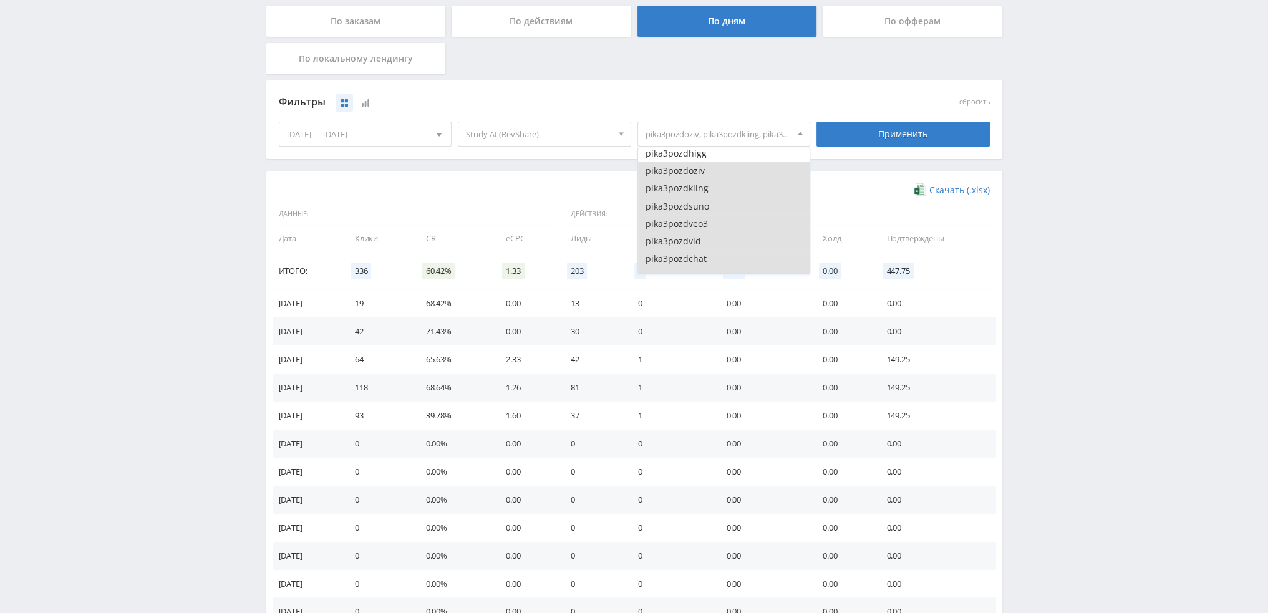
scroll to position [2745, 0]
click at [698, 167] on button "pika3pozdoziv" at bounding box center [724, 163] width 172 height 17
drag, startPoint x: 696, startPoint y: 183, endPoint x: 696, endPoint y: 196, distance: 13.1
click at [696, 185] on button "pika3pozdkling" at bounding box center [724, 180] width 172 height 17
click at [695, 204] on button "pika3pozdsuno" at bounding box center [724, 198] width 172 height 17
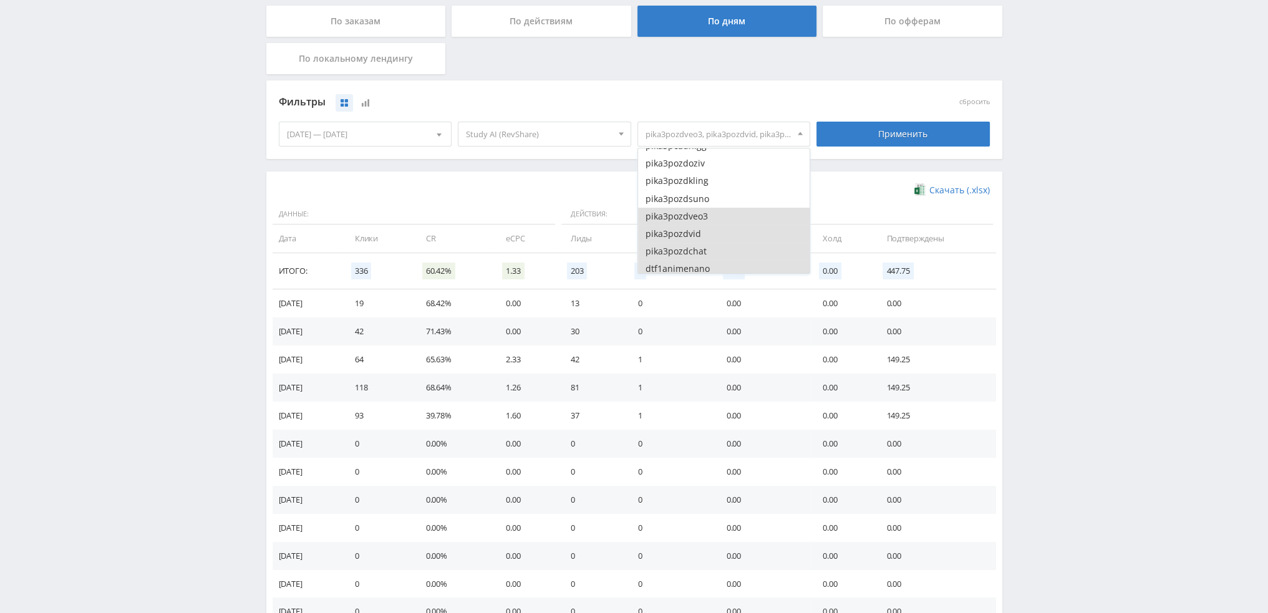
drag, startPoint x: 694, startPoint y: 219, endPoint x: 696, endPoint y: 227, distance: 8.3
click at [694, 220] on button "pika3pozdveo3" at bounding box center [724, 216] width 172 height 17
click at [696, 239] on button "pika3pozdvid" at bounding box center [724, 233] width 172 height 17
click at [697, 253] on button "pika3pozdchat" at bounding box center [724, 251] width 172 height 17
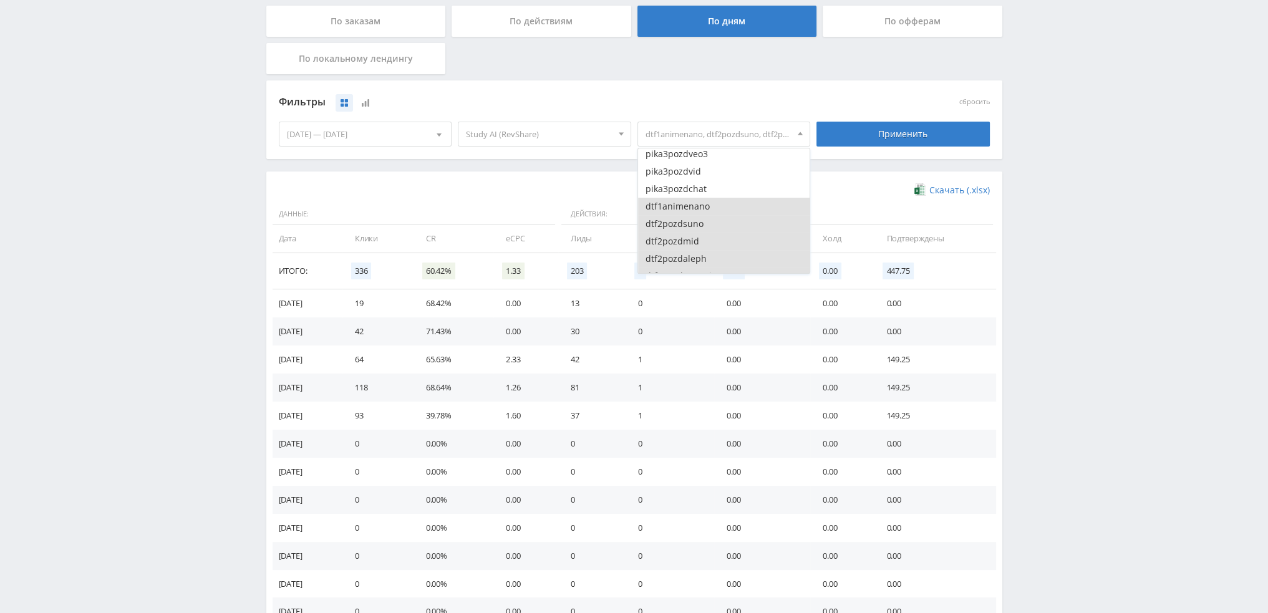
click at [699, 205] on button "dtf1animenano" at bounding box center [724, 206] width 172 height 17
click at [699, 233] on button "dtf2pozdmid" at bounding box center [724, 241] width 172 height 17
click at [698, 246] on button "dtf2pozdmid" at bounding box center [724, 241] width 172 height 17
drag, startPoint x: 699, startPoint y: 220, endPoint x: 700, endPoint y: 239, distance: 19.4
click at [699, 220] on button "dtf2pozdsuno" at bounding box center [724, 223] width 172 height 17
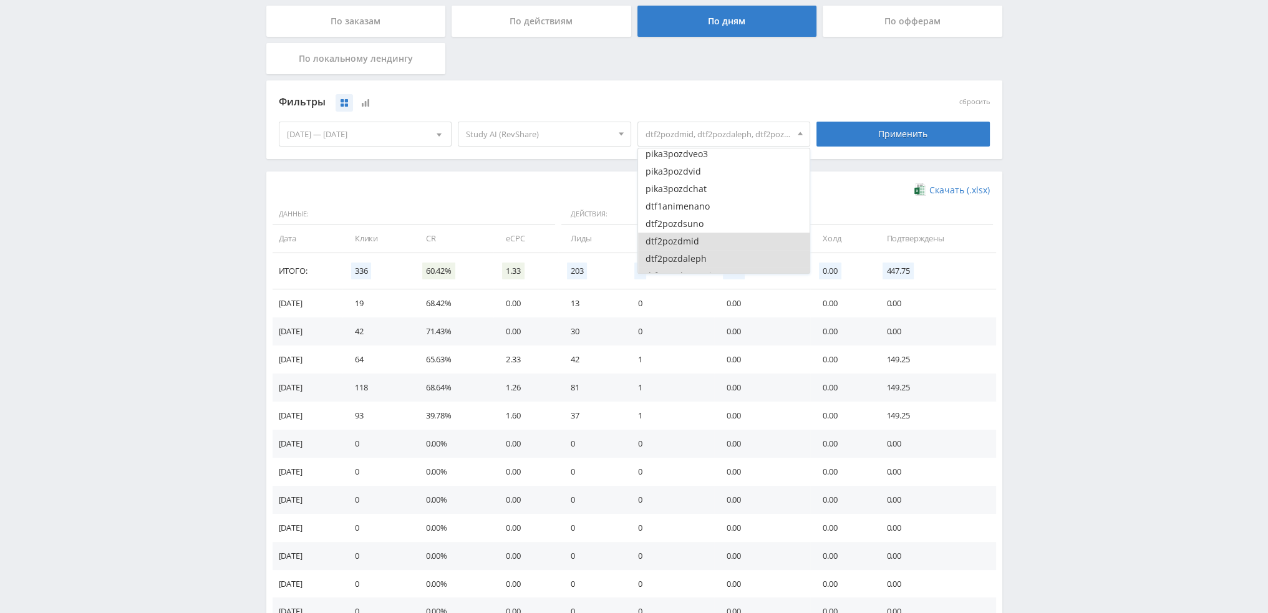
drag, startPoint x: 700, startPoint y: 241, endPoint x: 700, endPoint y: 248, distance: 6.9
click at [700, 243] on button "dtf2pozdmid" at bounding box center [724, 241] width 172 height 17
click at [698, 196] on button "dtf2pozdaleph" at bounding box center [724, 196] width 172 height 17
drag, startPoint x: 699, startPoint y: 216, endPoint x: 700, endPoint y: 231, distance: 15.0
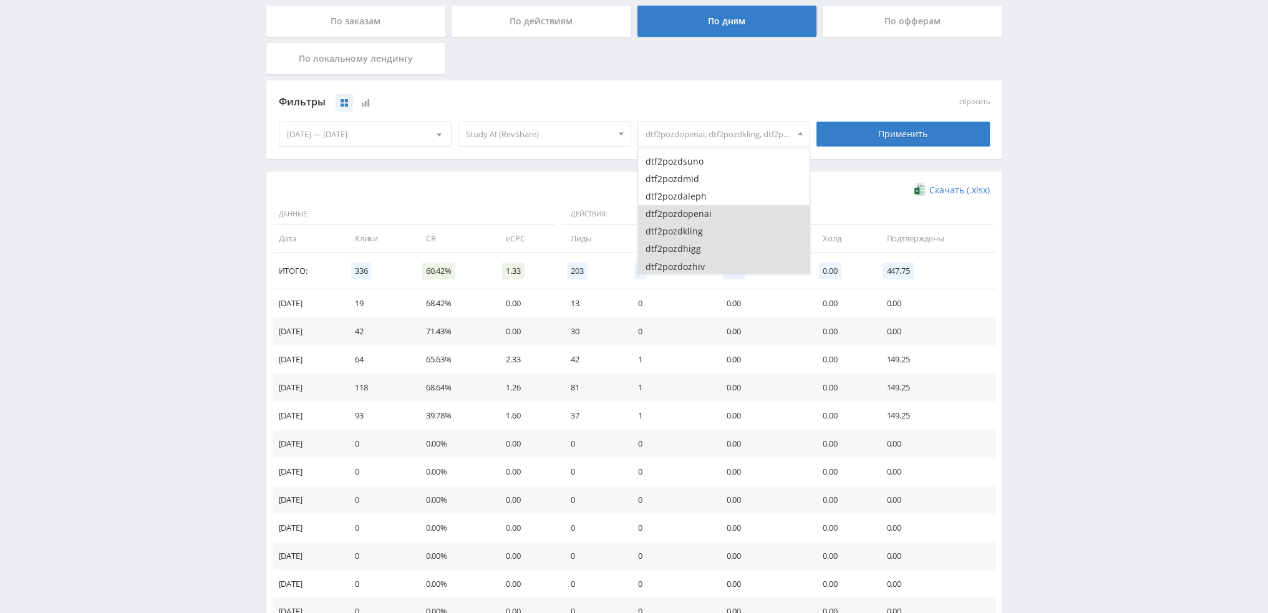
click at [699, 219] on button "dtf2pozdopenai" at bounding box center [724, 213] width 172 height 17
click at [700, 235] on button "dtf2pozdkling" at bounding box center [724, 231] width 172 height 17
click at [701, 248] on button "dtf2pozdhigg" at bounding box center [724, 248] width 172 height 17
click at [698, 205] on button "dtf2pozdozhiv" at bounding box center [724, 204] width 172 height 17
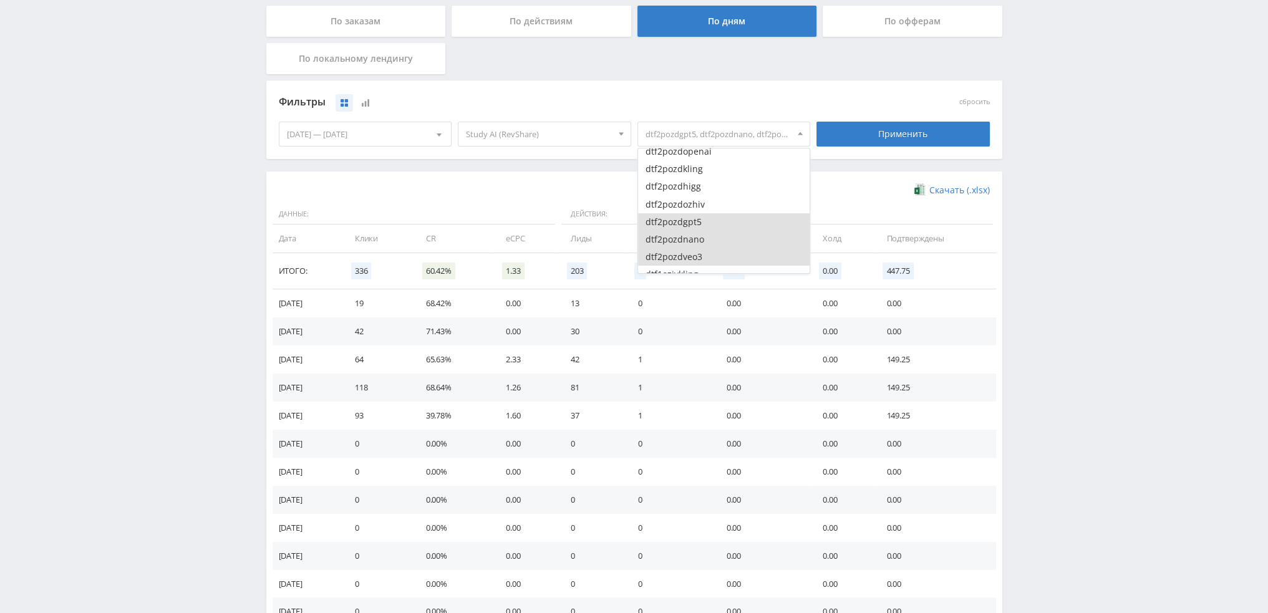
click at [699, 230] on button "dtf2pozdgpt5" at bounding box center [724, 221] width 172 height 17
drag, startPoint x: 699, startPoint y: 241, endPoint x: 700, endPoint y: 249, distance: 7.6
click at [699, 241] on button "dtf2pozdnano" at bounding box center [724, 239] width 172 height 17
click at [701, 251] on button "dtf2pozdveo3" at bounding box center [724, 256] width 172 height 17
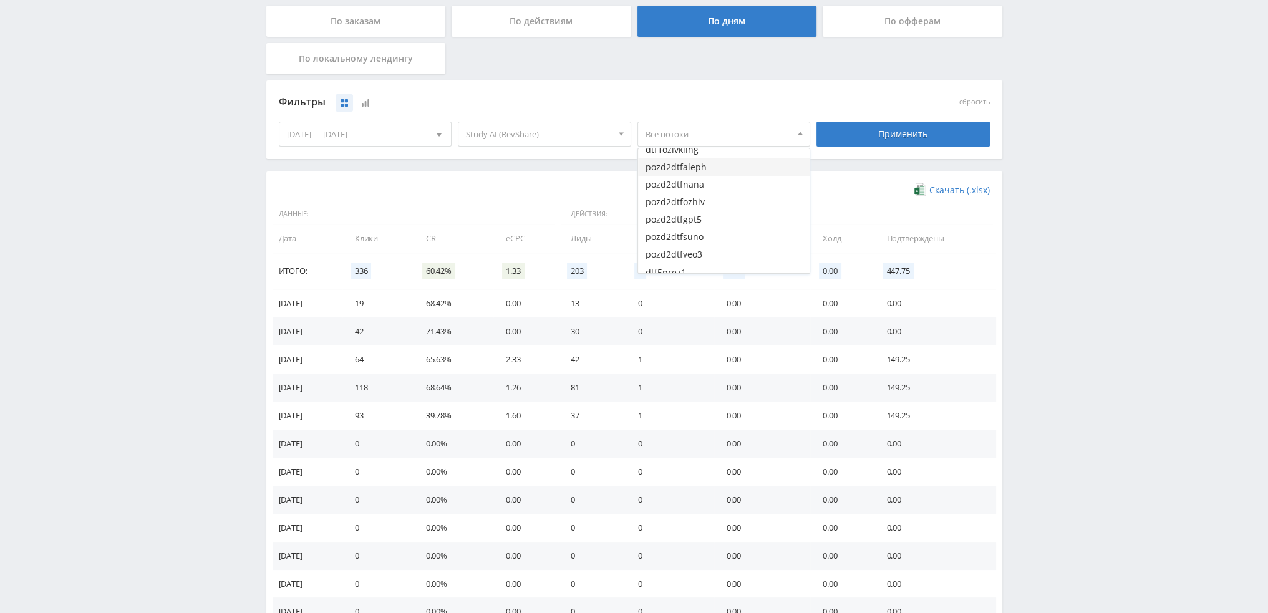
click at [694, 172] on button "pozd2dtfaleph" at bounding box center [724, 166] width 172 height 17
click at [691, 196] on button "pozd2dtfozhiv" at bounding box center [724, 201] width 172 height 17
click at [689, 189] on button "pozd2dtfnana" at bounding box center [724, 184] width 172 height 17
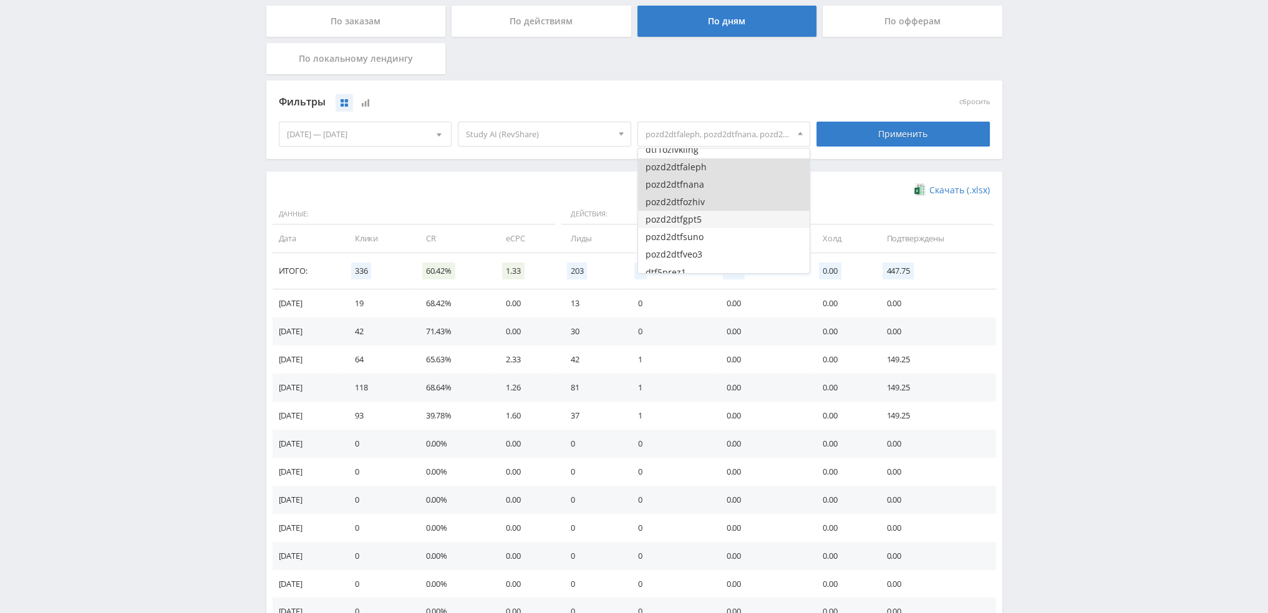
click at [694, 221] on button "pozd2dtfgpt5" at bounding box center [724, 219] width 172 height 17
click at [694, 244] on button "pozd2dtfsuno" at bounding box center [724, 236] width 172 height 17
click at [696, 251] on button "pozd2dtfveo3" at bounding box center [724, 254] width 172 height 17
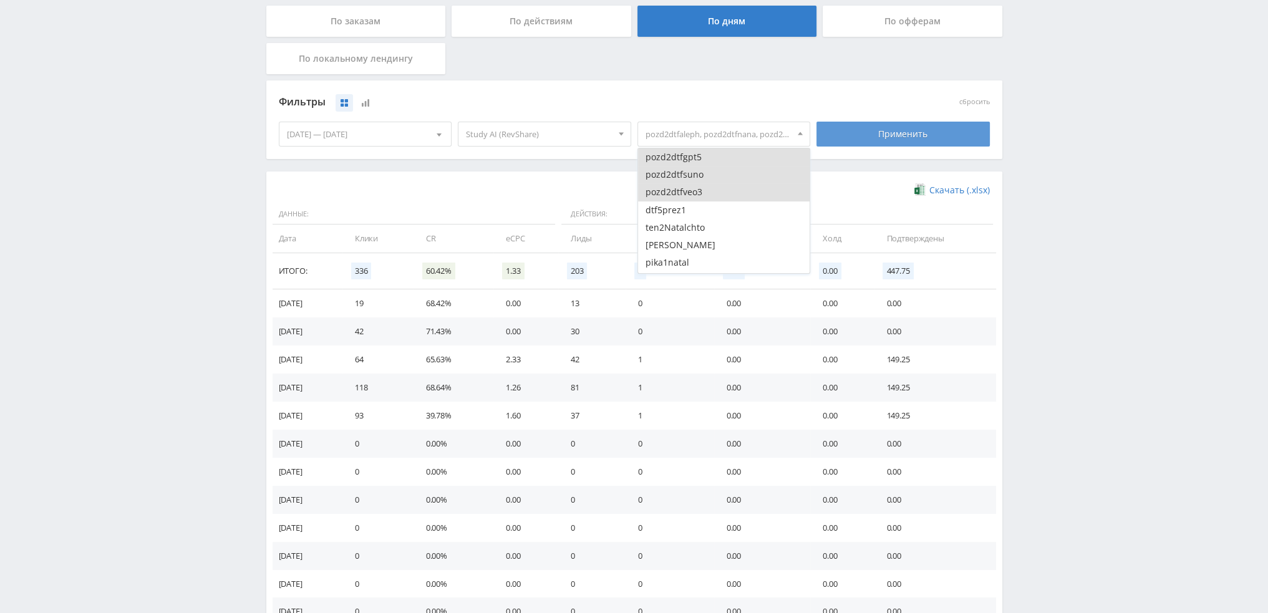
click at [883, 137] on div "Применить" at bounding box center [903, 134] width 173 height 25
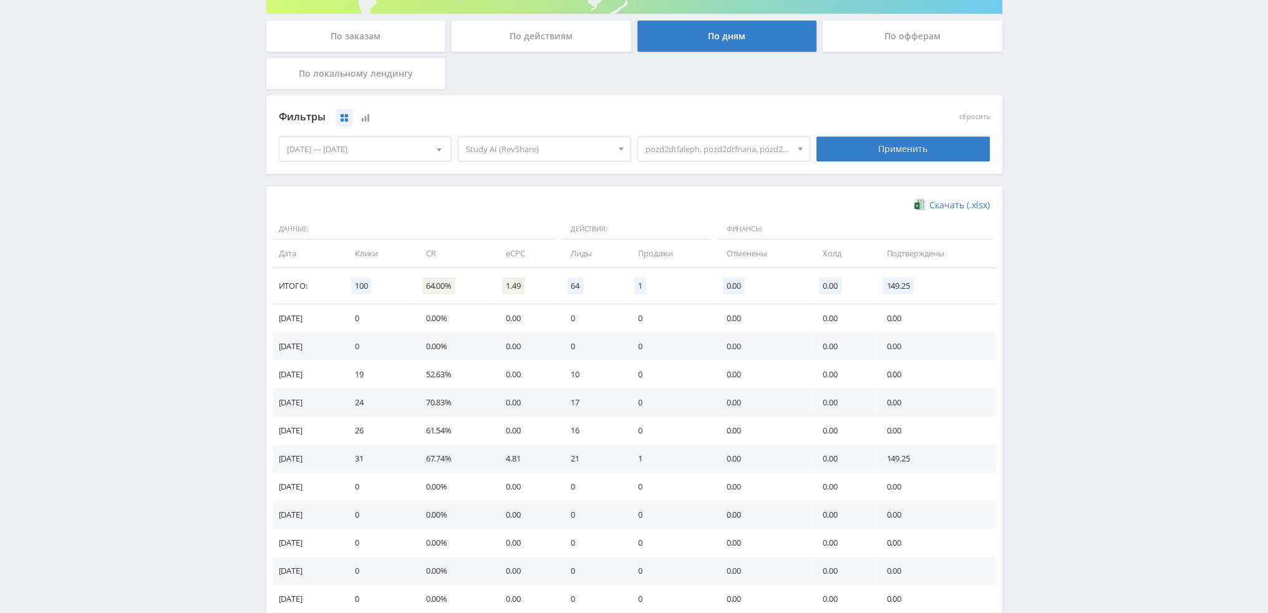
scroll to position [187, 0]
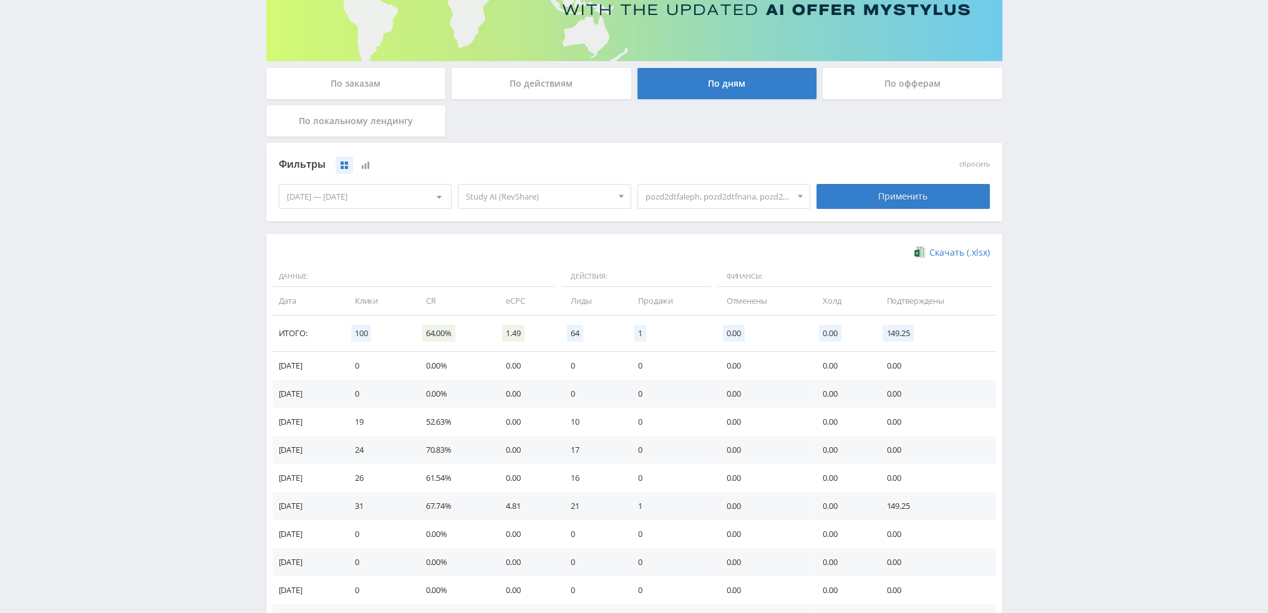
click at [749, 201] on span "pozd2dtfaleph, pozd2dtfnana, pozd2dtfozhiv, pozd2dtfgpt5, pozd2dtfsuno, pozd2dt…" at bounding box center [719, 197] width 146 height 24
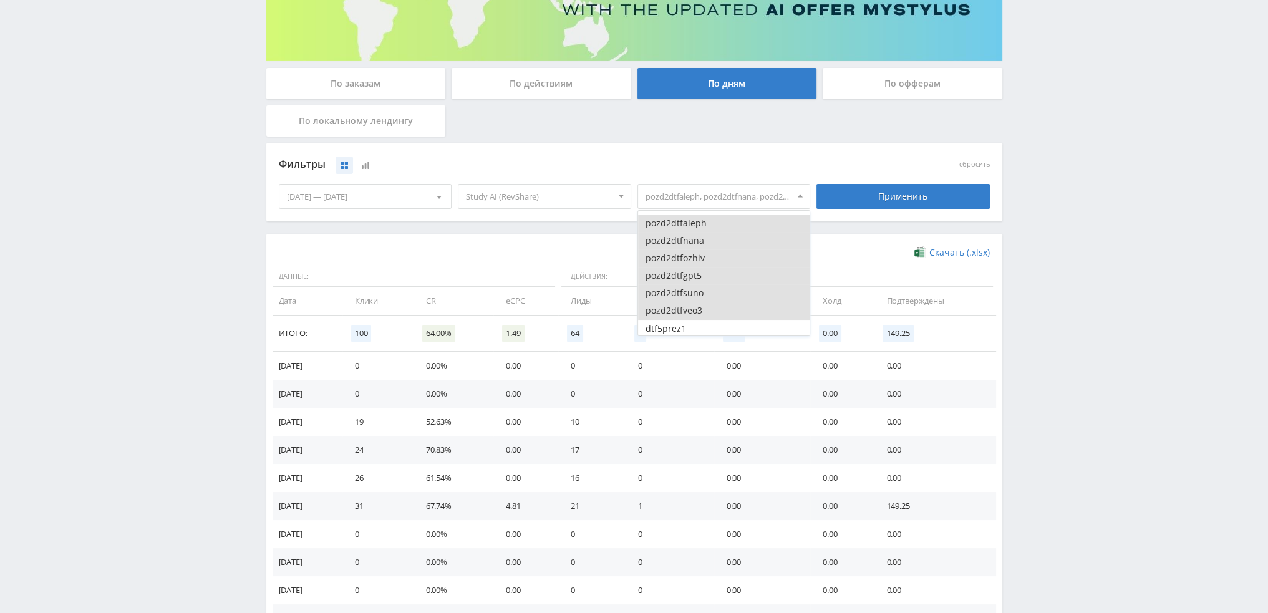
scroll to position [3056, 0]
click at [664, 233] on button "pozd2dtfaleph" at bounding box center [724, 229] width 172 height 17
click at [671, 250] on button "pozd2dtfnana" at bounding box center [724, 246] width 172 height 17
click at [679, 269] on button "pozd2dtfozhiv" at bounding box center [724, 264] width 172 height 17
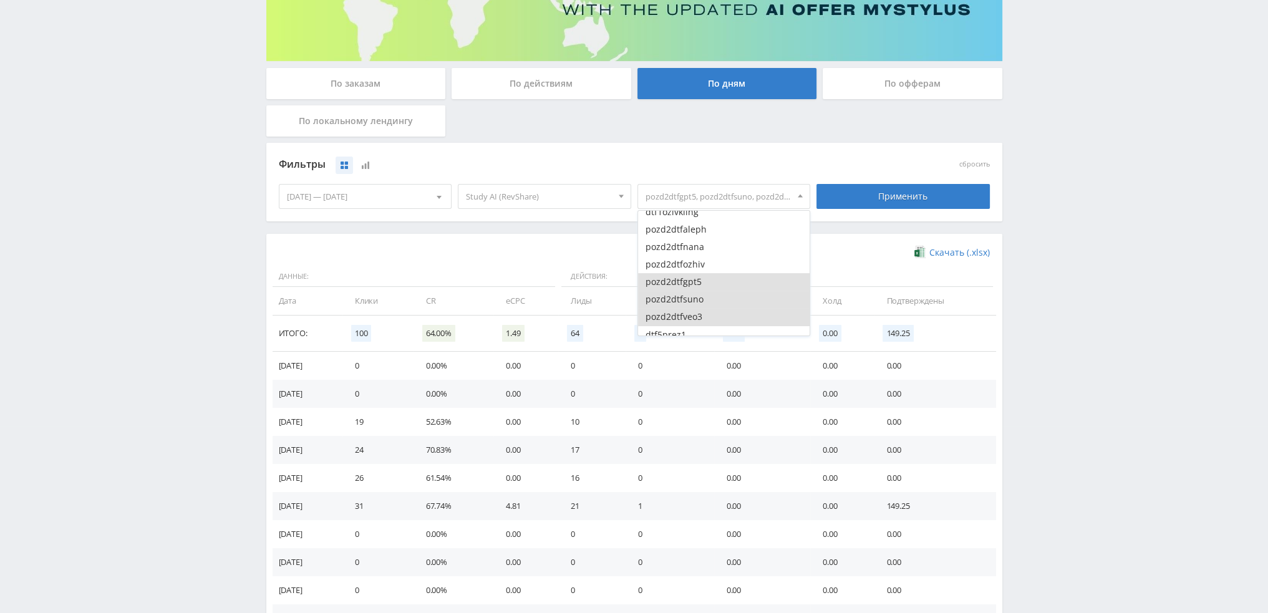
click at [682, 287] on button "pozd2dtfgpt5" at bounding box center [724, 281] width 172 height 17
click at [684, 299] on button "pozd2dtfsuno" at bounding box center [724, 299] width 172 height 17
click at [687, 316] on button "pozd2dtfveo3" at bounding box center [724, 316] width 172 height 17
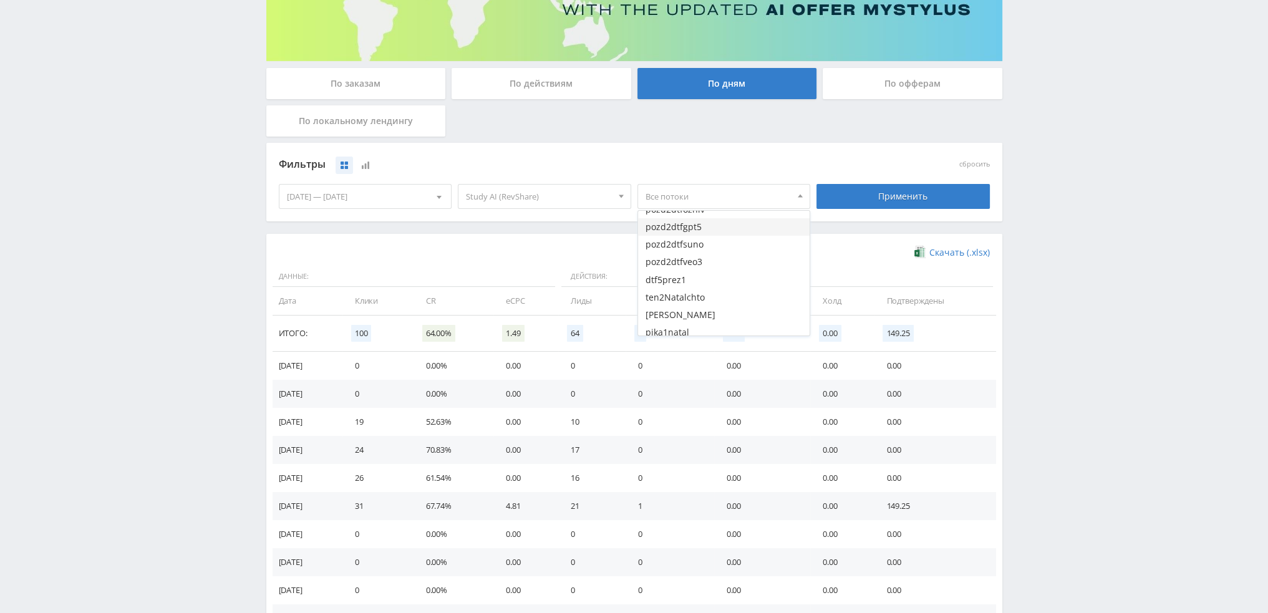
scroll to position [3119, 0]
click at [692, 270] on button "dtf5prez1" at bounding box center [724, 272] width 172 height 17
click at [692, 231] on button "ten2Natalchto" at bounding box center [724, 227] width 172 height 17
click at [692, 246] on button "[PERSON_NAME]" at bounding box center [724, 244] width 172 height 17
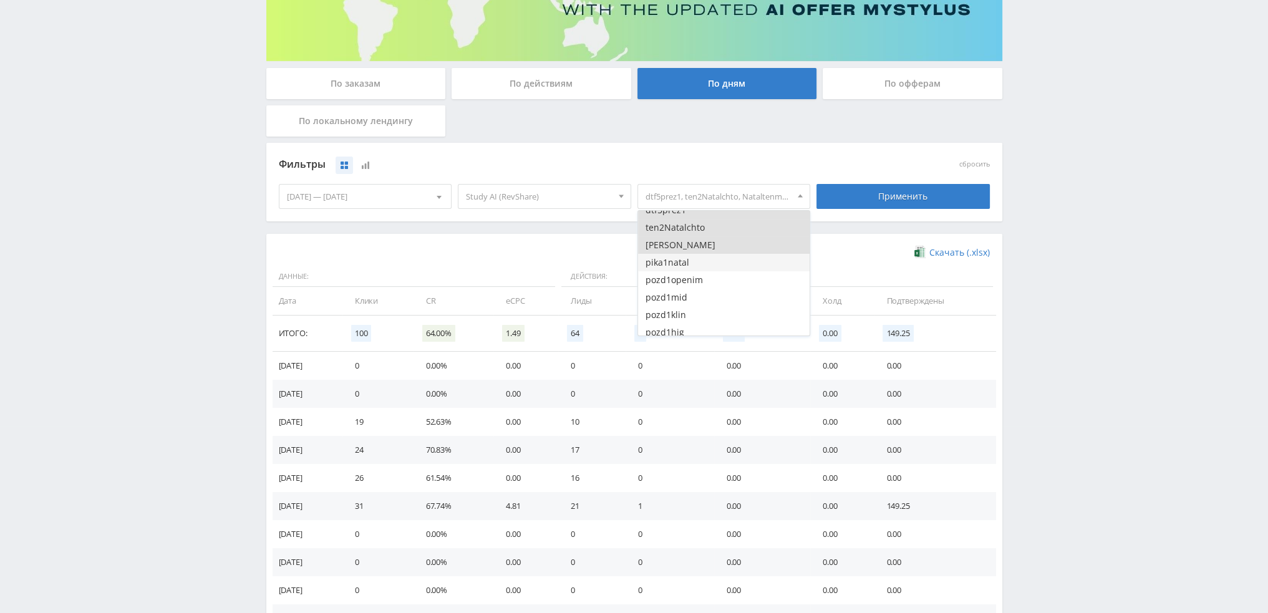
click at [691, 264] on button "pika1natal" at bounding box center [724, 262] width 172 height 17
click at [690, 288] on button "pozd1openim" at bounding box center [724, 279] width 172 height 17
click at [691, 303] on button "pozd1mid" at bounding box center [724, 297] width 172 height 17
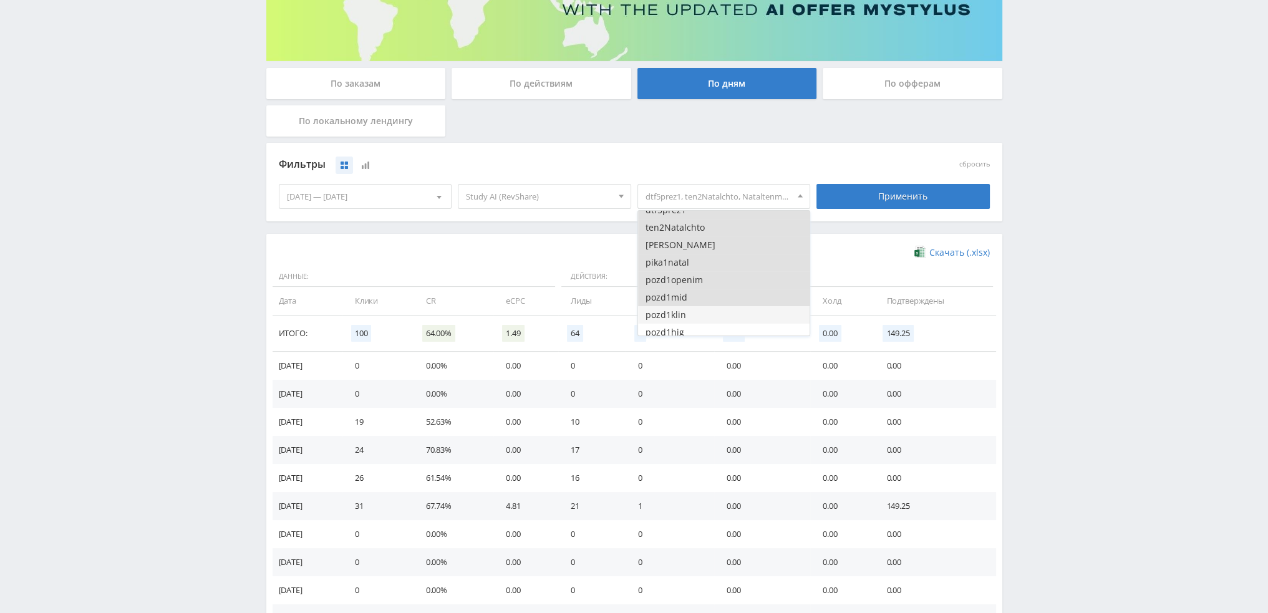
click at [692, 314] on button "pozd1klin" at bounding box center [724, 314] width 172 height 17
click at [694, 274] on button "pozd1hig" at bounding box center [724, 269] width 172 height 17
drag, startPoint x: 694, startPoint y: 290, endPoint x: 696, endPoint y: 303, distance: 12.6
click at [694, 291] on button "pozd1ozhiv" at bounding box center [724, 287] width 172 height 17
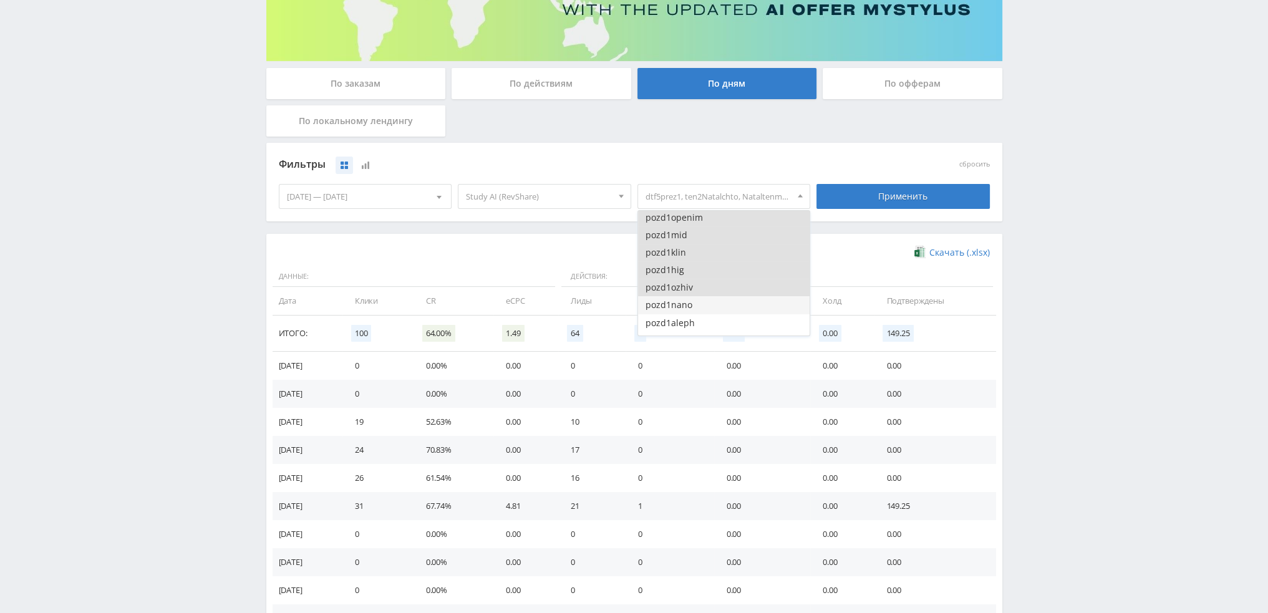
click at [696, 304] on button "pozd1nano" at bounding box center [724, 304] width 172 height 17
click at [696, 268] on button "pozd1aleph" at bounding box center [724, 260] width 172 height 17
drag, startPoint x: 696, startPoint y: 281, endPoint x: 696, endPoint y: 288, distance: 6.9
click at [696, 282] on button "pozd1veo3" at bounding box center [724, 277] width 172 height 17
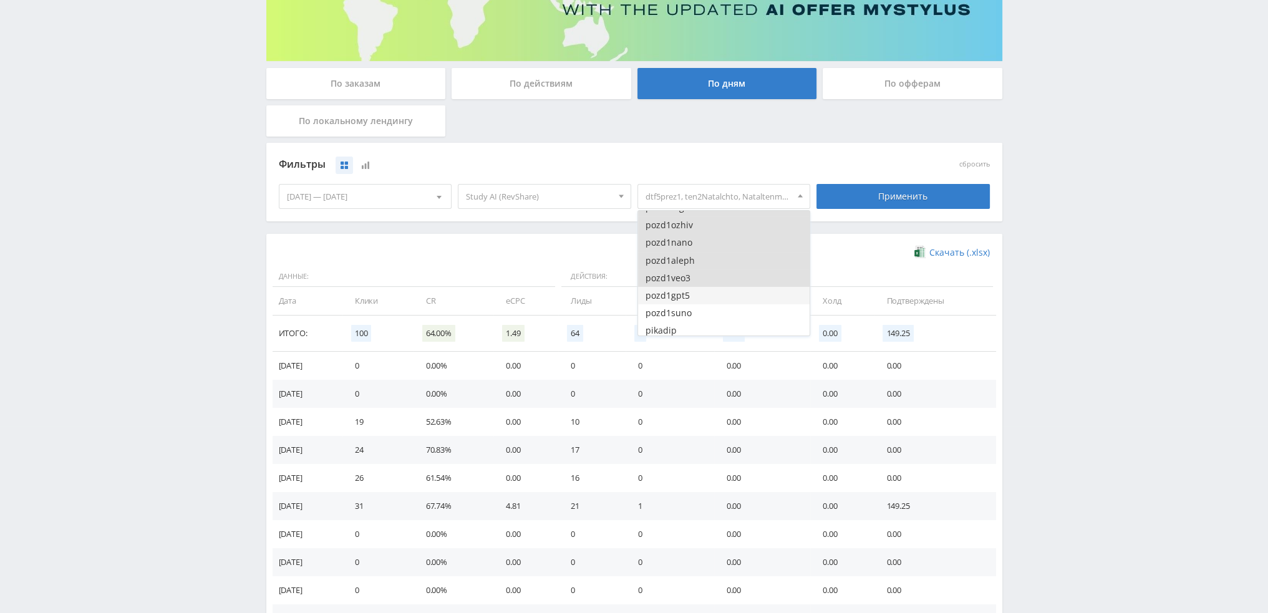
click at [696, 296] on button "pozd1gpt5" at bounding box center [724, 295] width 172 height 17
click at [696, 311] on button "pozd1suno" at bounding box center [724, 312] width 172 height 17
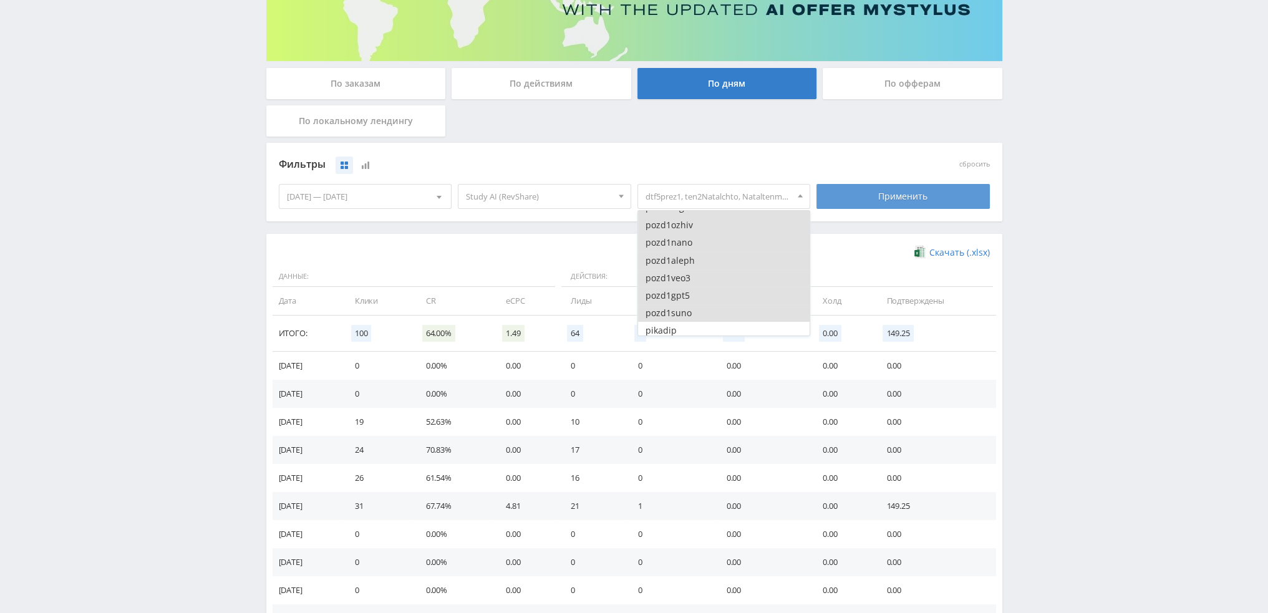
click at [839, 202] on div "Применить" at bounding box center [903, 196] width 173 height 25
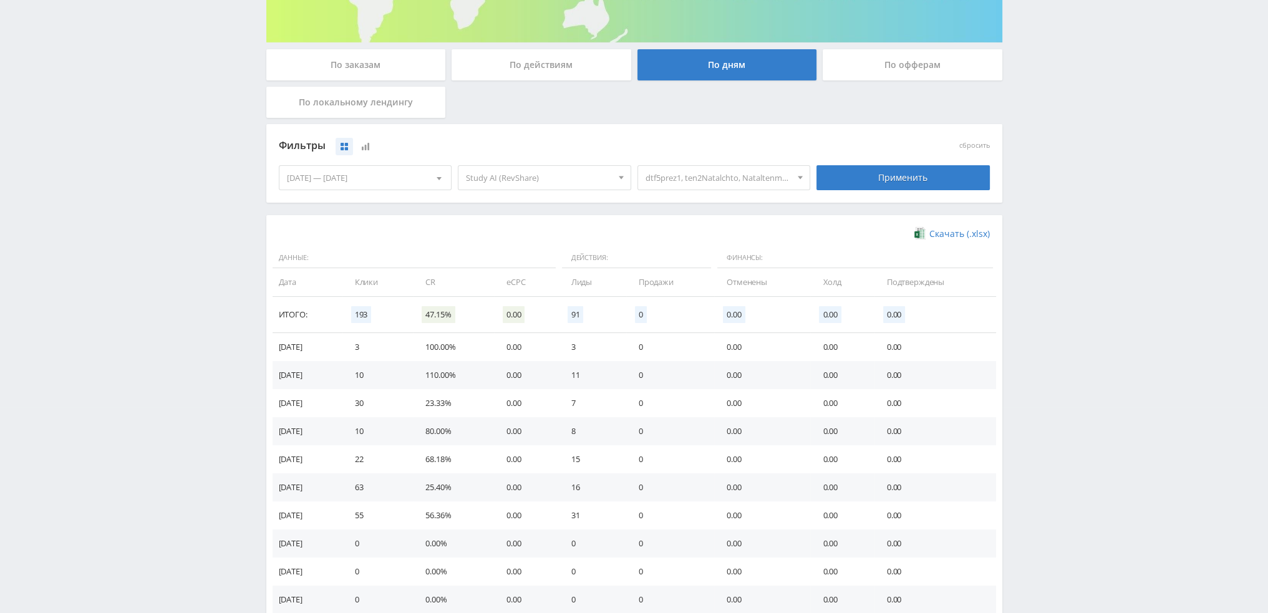
scroll to position [187, 0]
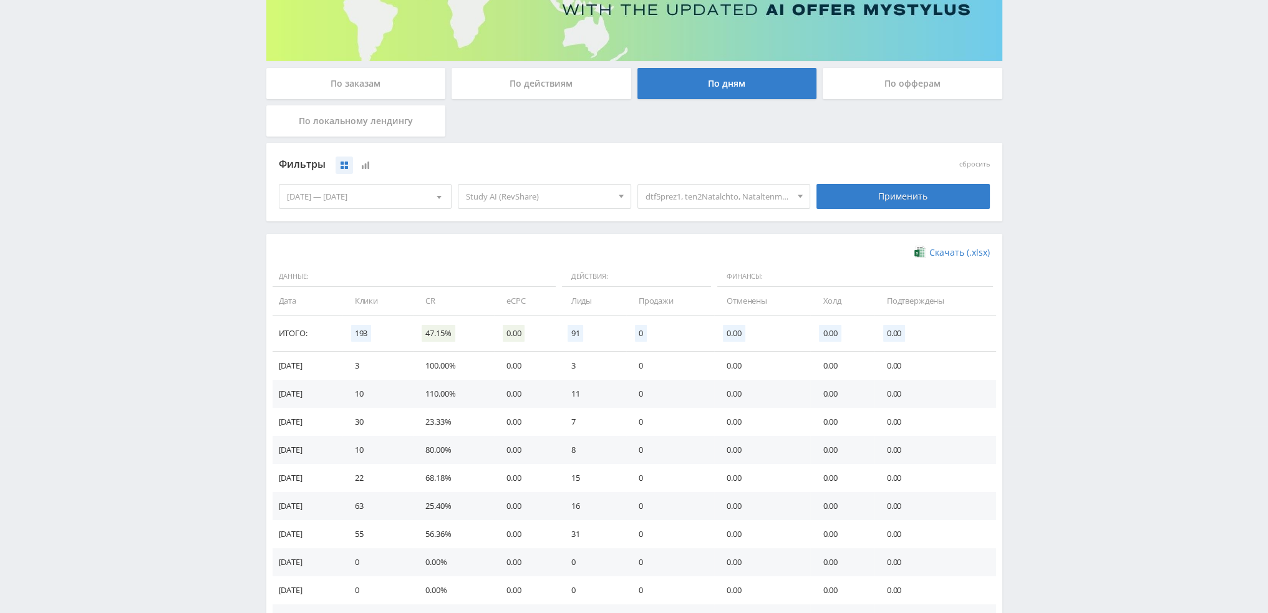
click at [715, 191] on span "dtf5prez1, ten2Natalchto, Nataltenmars, pika1natal, pozd1openim, pozd1mid, pozd…" at bounding box center [719, 197] width 146 height 24
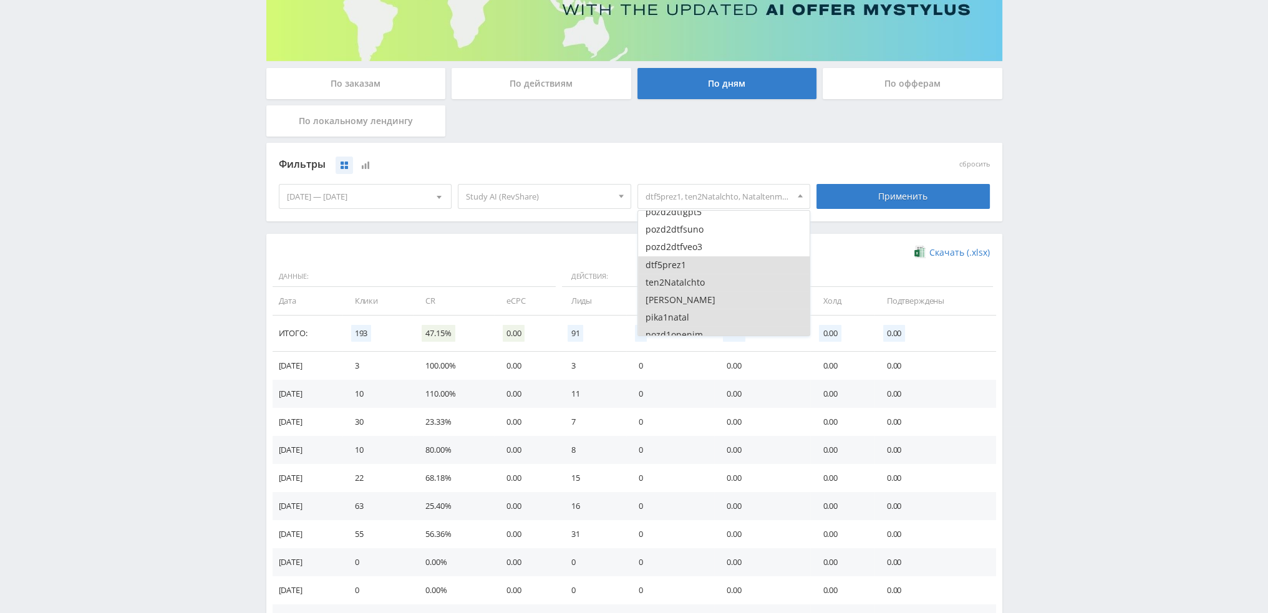
scroll to position [3119, 0]
click at [682, 279] on button "dtf5prez1" at bounding box center [724, 272] width 172 height 17
drag, startPoint x: 684, startPoint y: 296, endPoint x: 687, endPoint y: 305, distance: 10.1
click at [684, 298] on button "ten2Natalchto" at bounding box center [724, 289] width 172 height 17
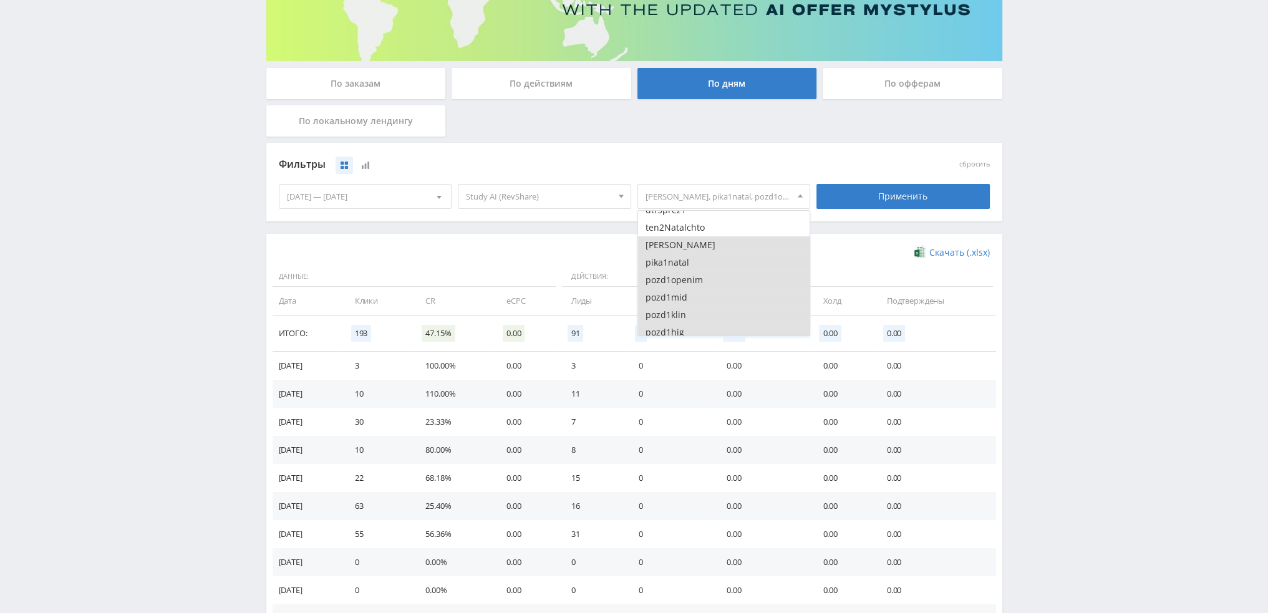
click at [689, 241] on button "[PERSON_NAME]" at bounding box center [724, 244] width 172 height 17
click at [689, 278] on button "pozd1openim" at bounding box center [724, 279] width 172 height 17
click at [692, 263] on button "pika1natal" at bounding box center [724, 262] width 172 height 17
click at [694, 306] on button "pozd1klin" at bounding box center [724, 314] width 172 height 17
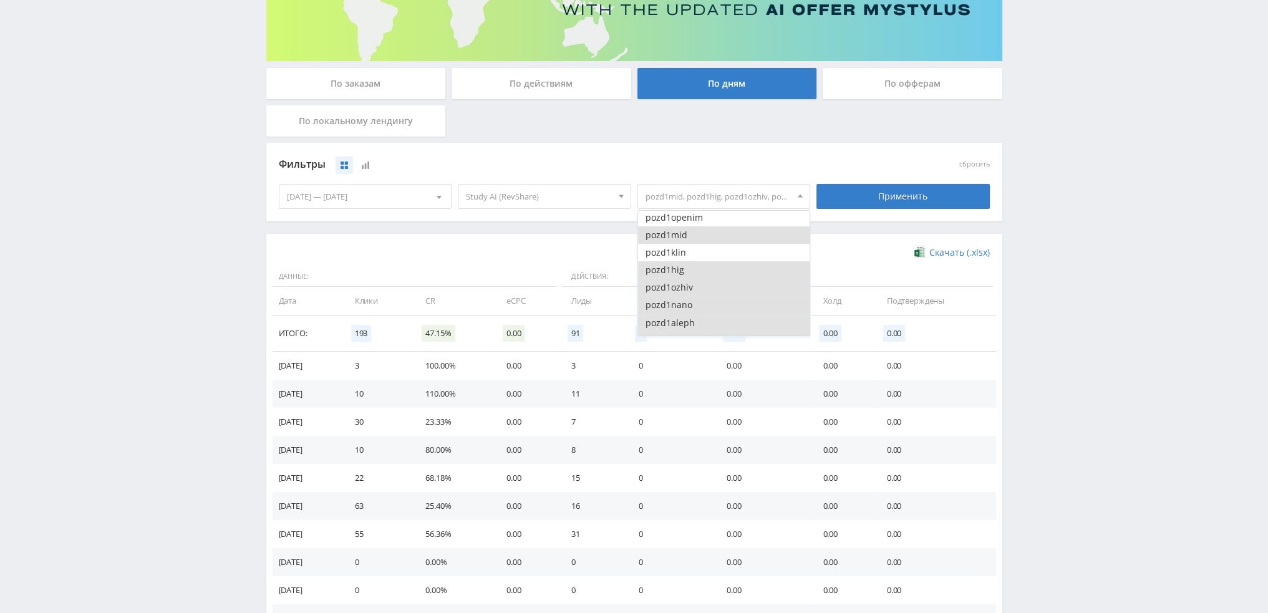
click at [694, 242] on button "pozd1mid" at bounding box center [724, 234] width 172 height 17
drag, startPoint x: 689, startPoint y: 272, endPoint x: 692, endPoint y: 285, distance: 13.5
click at [689, 273] on button "pozd1hig" at bounding box center [724, 269] width 172 height 17
drag, startPoint x: 692, startPoint y: 288, endPoint x: 694, endPoint y: 300, distance: 12.0
click at [692, 292] on button "pozd1ozhiv" at bounding box center [724, 287] width 172 height 17
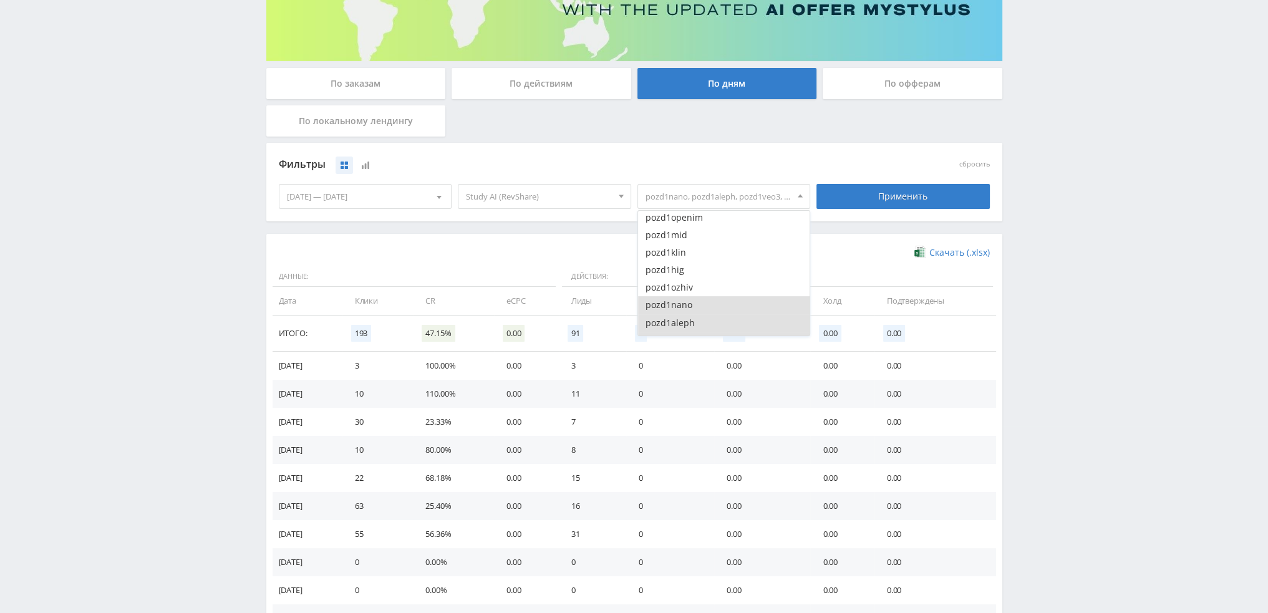
drag, startPoint x: 694, startPoint y: 308, endPoint x: 696, endPoint y: 318, distance: 9.5
click at [694, 311] on button "pozd1nano" at bounding box center [724, 304] width 172 height 17
click at [697, 325] on button "pozd1aleph" at bounding box center [724, 322] width 172 height 17
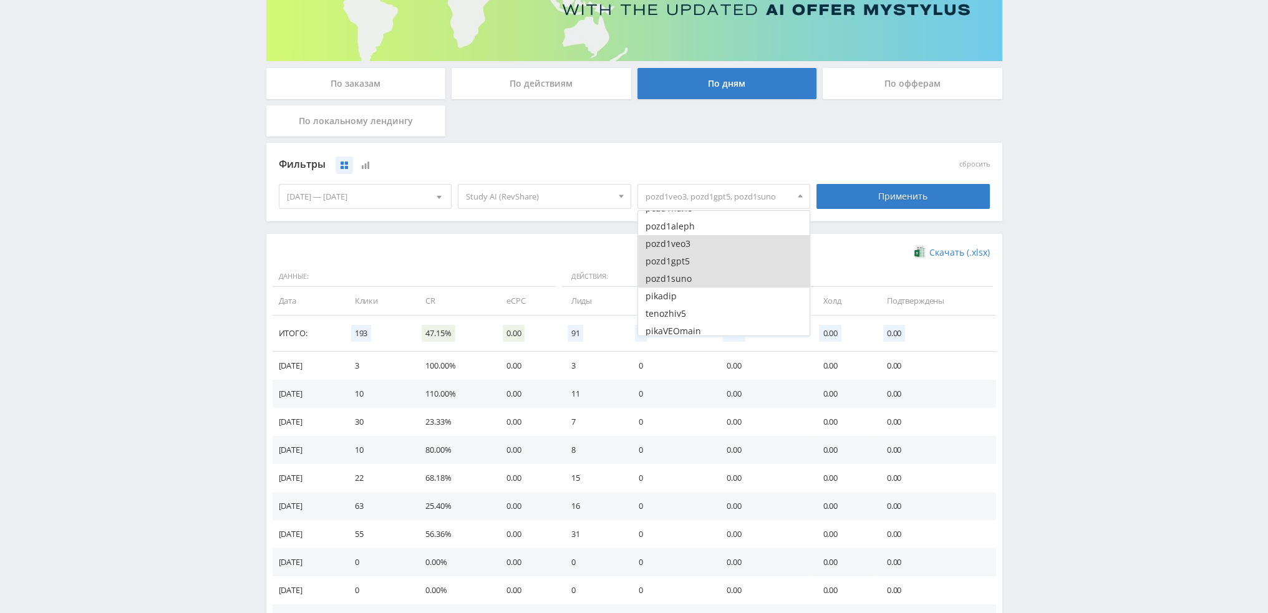
scroll to position [3368, 0]
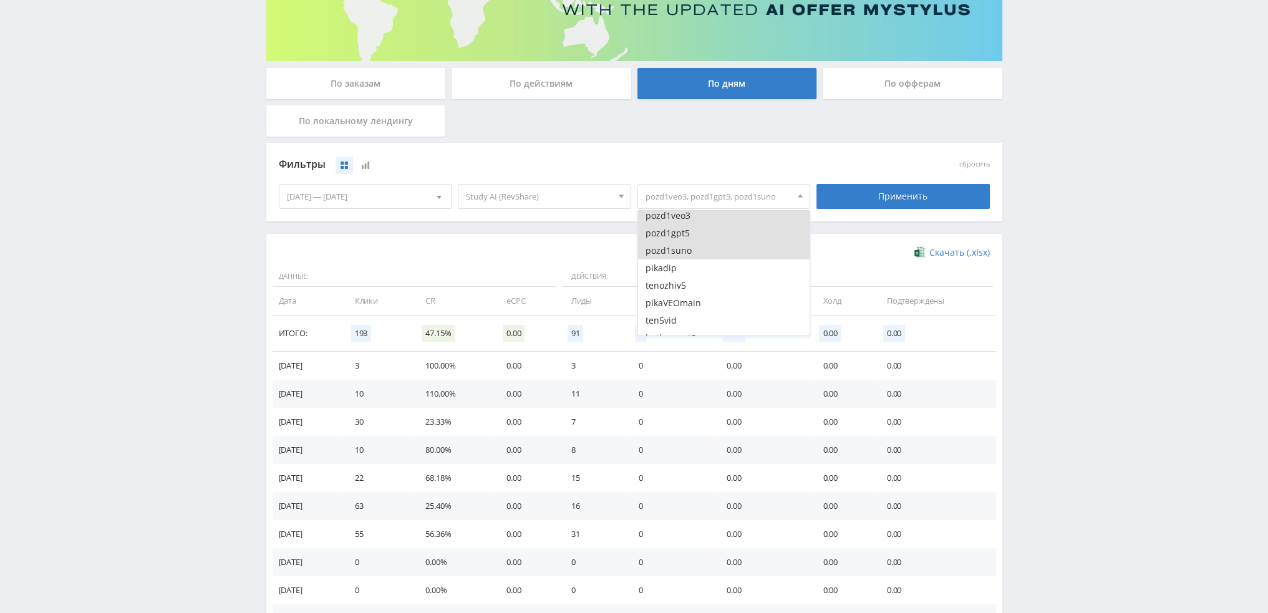
click at [692, 221] on button "pozd1veo3" at bounding box center [724, 215] width 172 height 17
drag, startPoint x: 690, startPoint y: 238, endPoint x: 689, endPoint y: 244, distance: 6.3
click at [690, 239] on button "pozd1gpt5" at bounding box center [724, 233] width 172 height 17
click at [689, 254] on button "pozd1suno" at bounding box center [724, 250] width 172 height 17
click at [684, 273] on button "pikadip" at bounding box center [724, 267] width 172 height 17
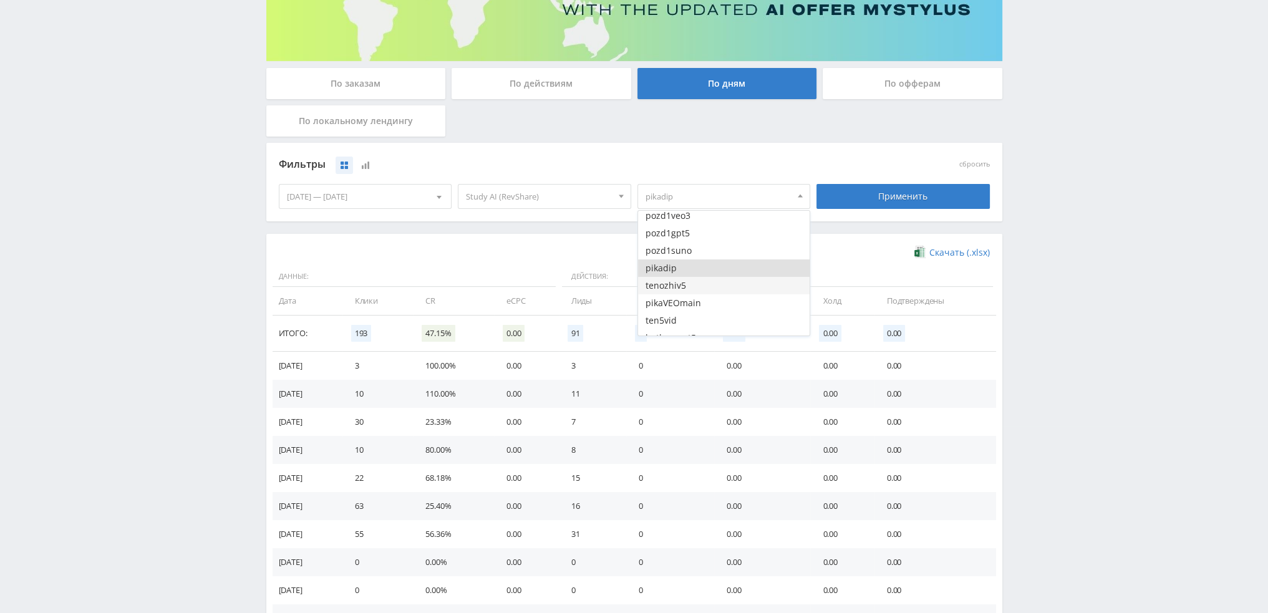
click at [686, 288] on button "tenozhiv5" at bounding box center [724, 285] width 172 height 17
click at [690, 306] on button "pikaVEOmain" at bounding box center [724, 302] width 172 height 17
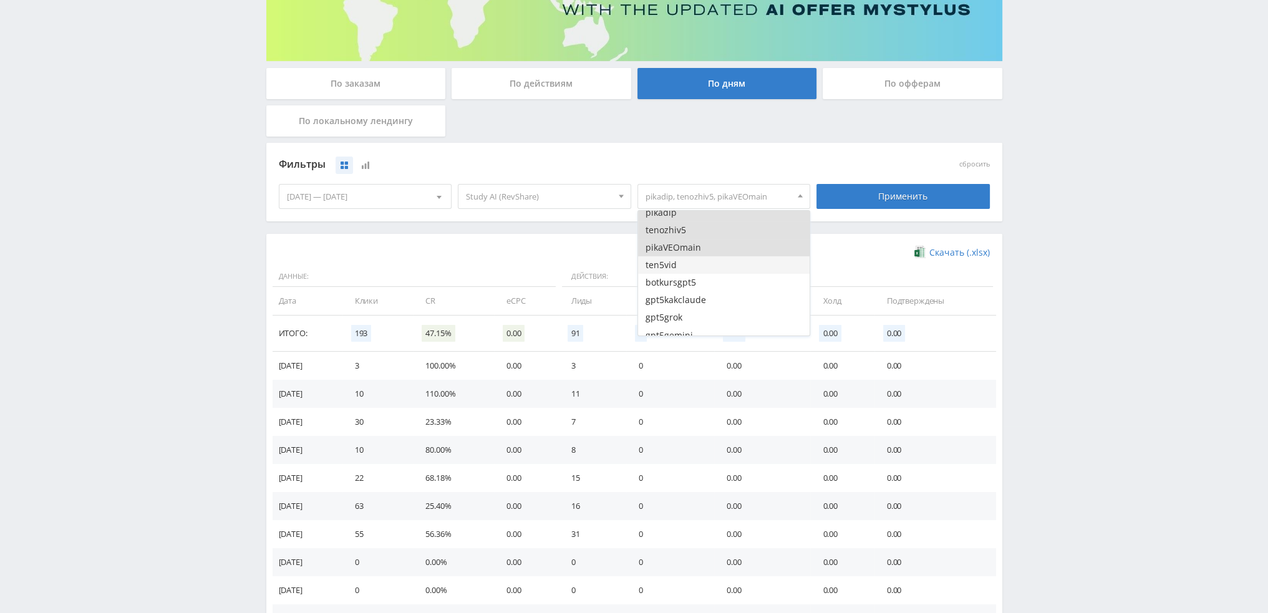
scroll to position [3431, 0]
click at [694, 262] on button "ten5vid" at bounding box center [724, 258] width 172 height 17
click at [698, 298] on button "gpt5kakclaude" at bounding box center [724, 292] width 172 height 17
click at [698, 273] on button "botkursgpt5" at bounding box center [724, 275] width 172 height 17
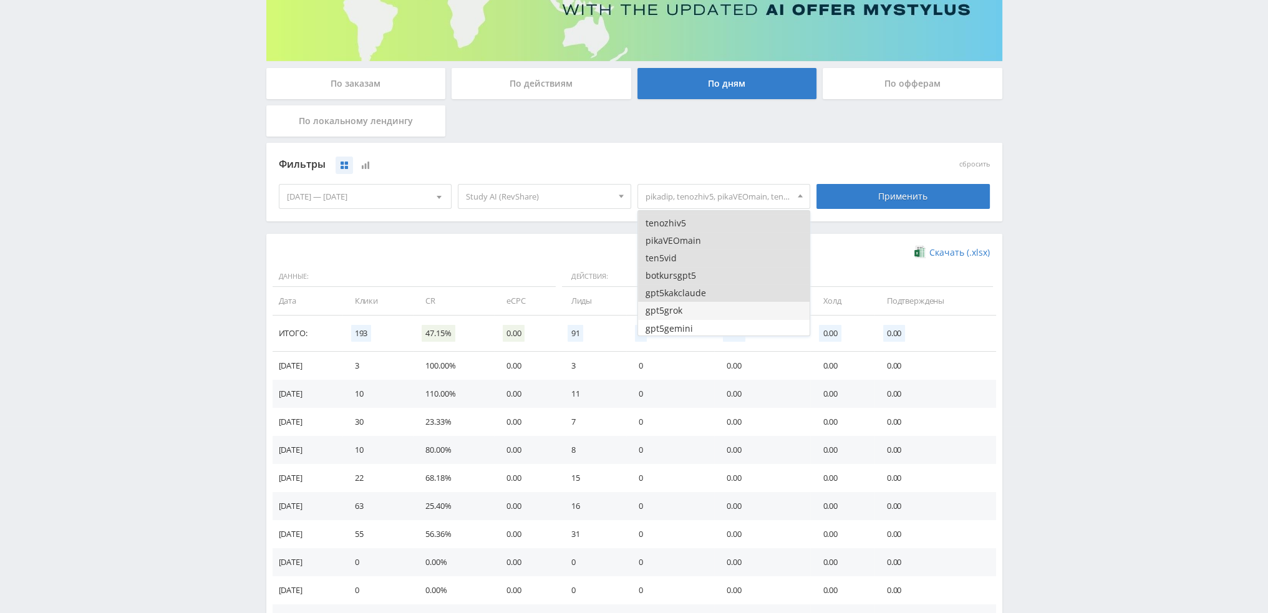
click at [704, 314] on button "gpt5grok" at bounding box center [724, 310] width 172 height 17
click at [705, 327] on button "gpt5gemini" at bounding box center [724, 328] width 172 height 17
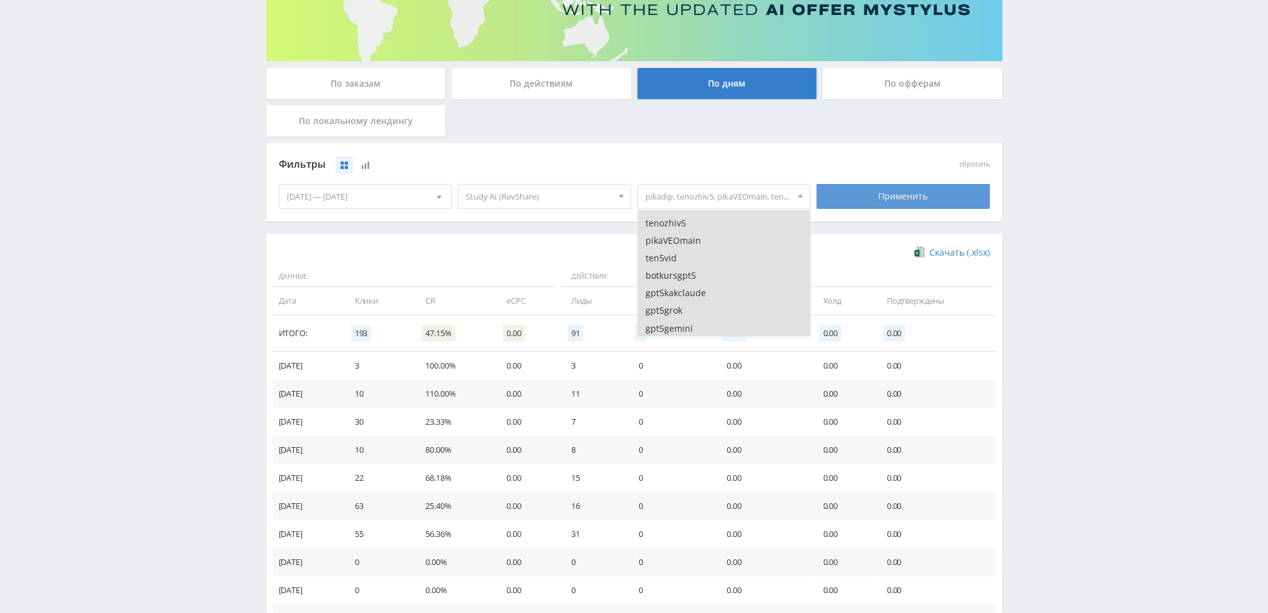
click at [887, 200] on div "Применить" at bounding box center [903, 196] width 173 height 25
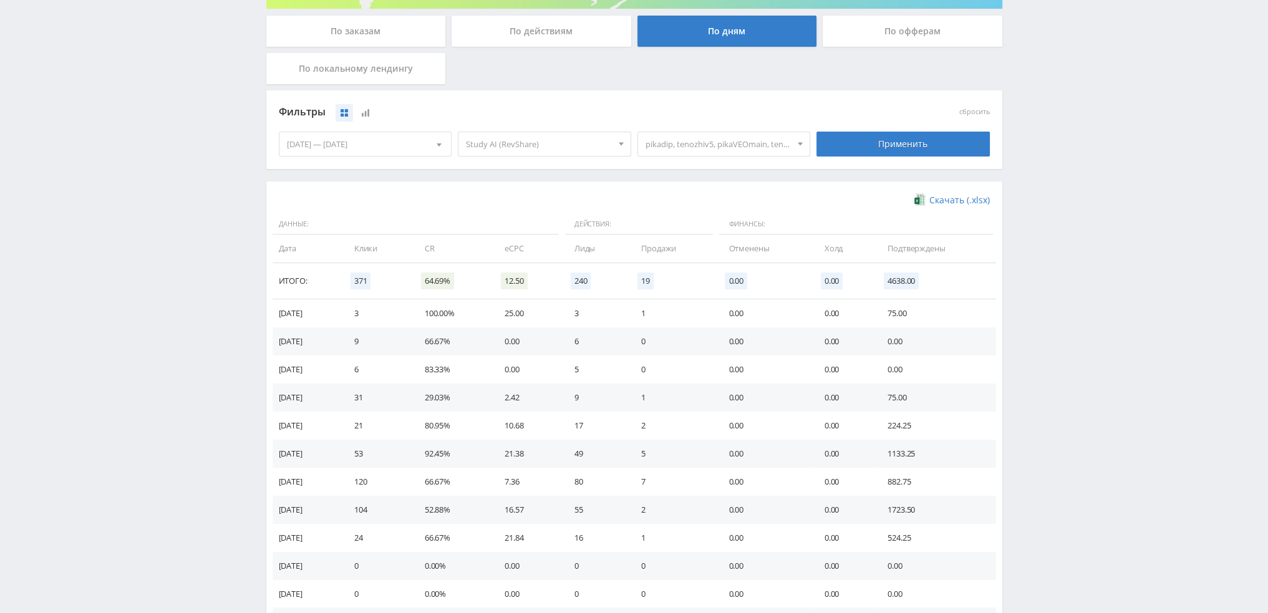
scroll to position [232, 0]
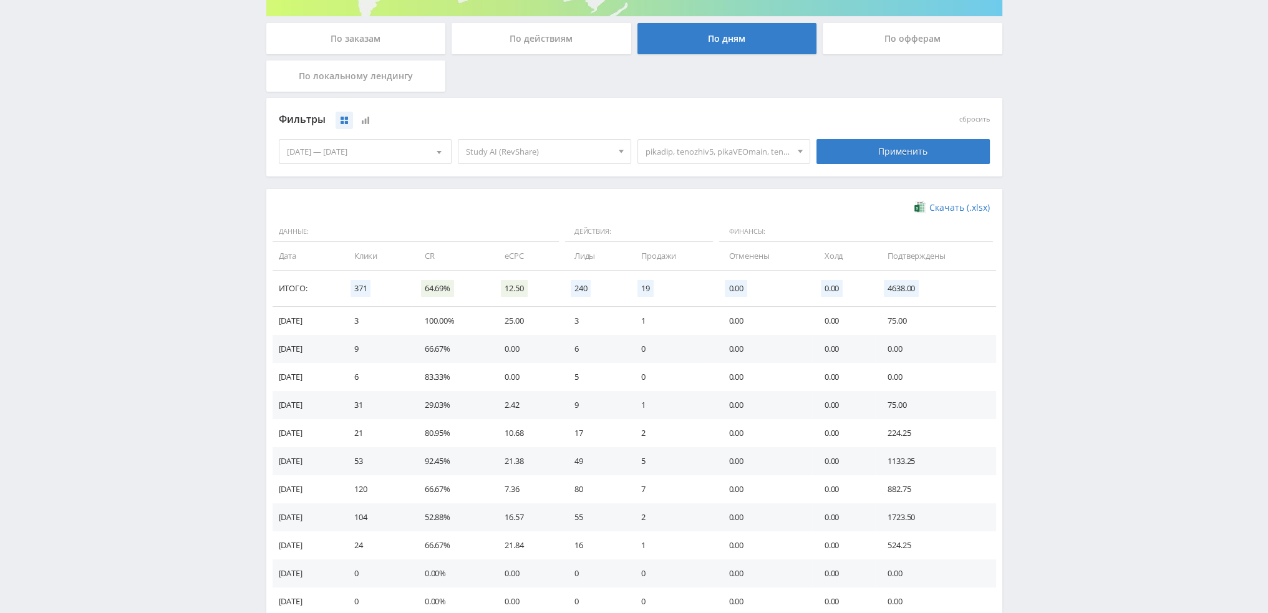
click at [732, 150] on span "pikadip, tenozhiv5, pikaVEOmain, ten5vid, botkursgpt5, gpt5kakclaude, gpt5grok,…" at bounding box center [719, 152] width 146 height 24
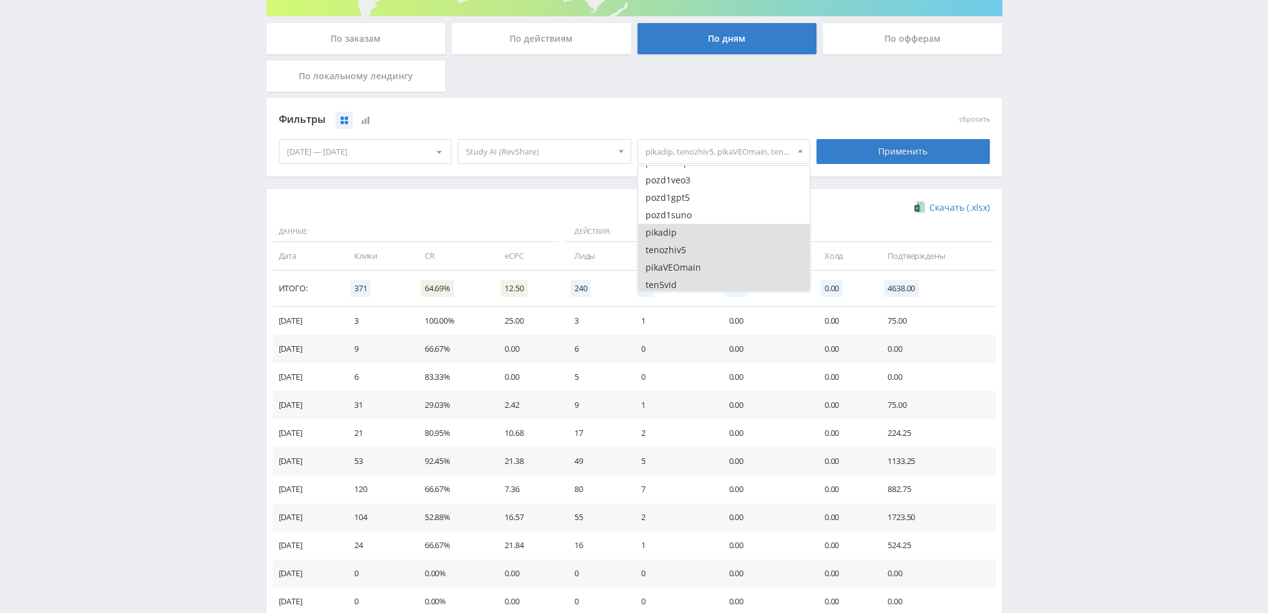
scroll to position [3368, 0]
click at [679, 224] on button "pikadip" at bounding box center [724, 223] width 172 height 17
click at [681, 243] on button "tenozhiv5" at bounding box center [724, 240] width 172 height 17
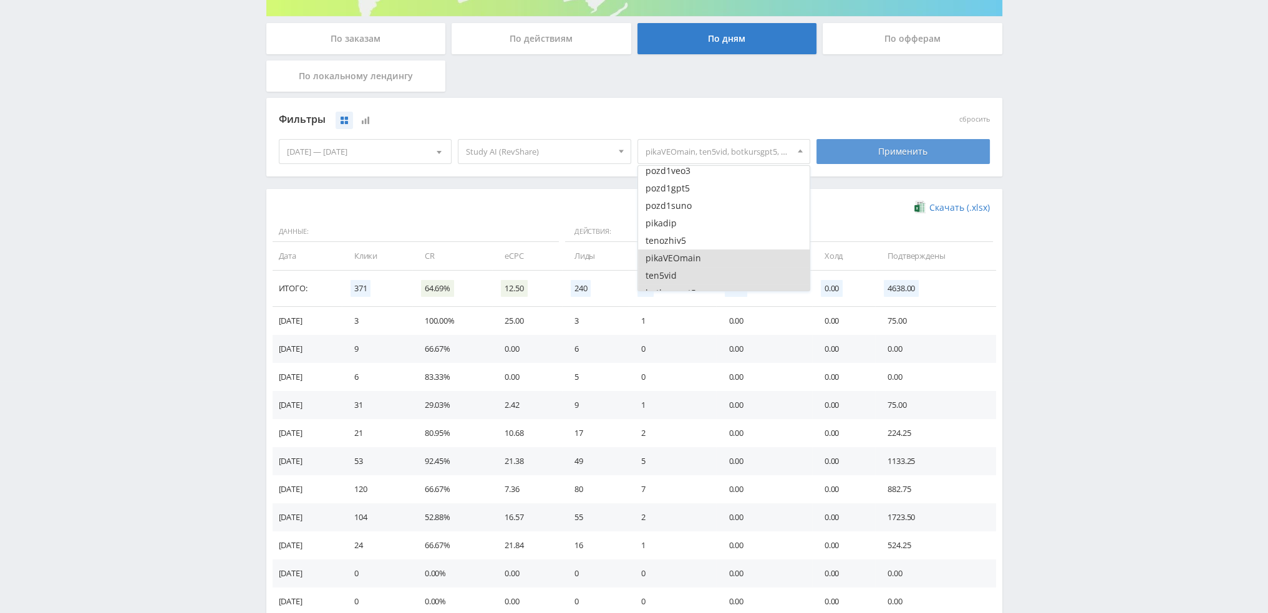
click at [891, 149] on div "Применить" at bounding box center [903, 151] width 173 height 25
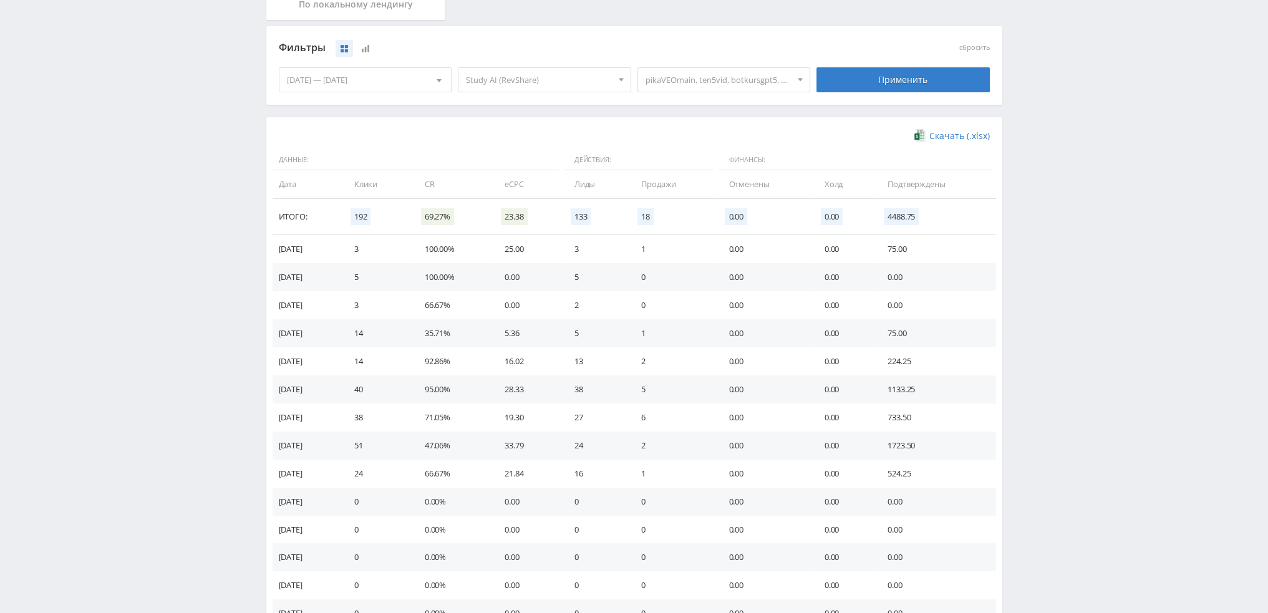
scroll to position [312, 0]
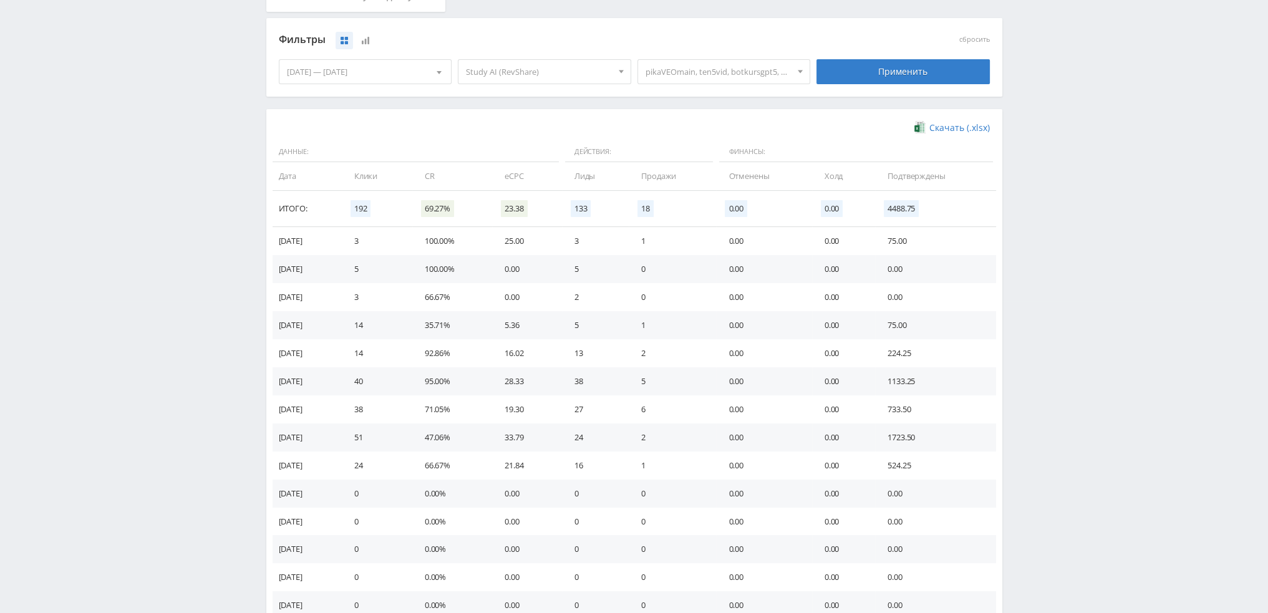
click at [732, 77] on span "pikaVEOmain, ten5vid, botkursgpt5, gpt5kakclaude, gpt5grok, gpt5gemini" at bounding box center [719, 72] width 146 height 24
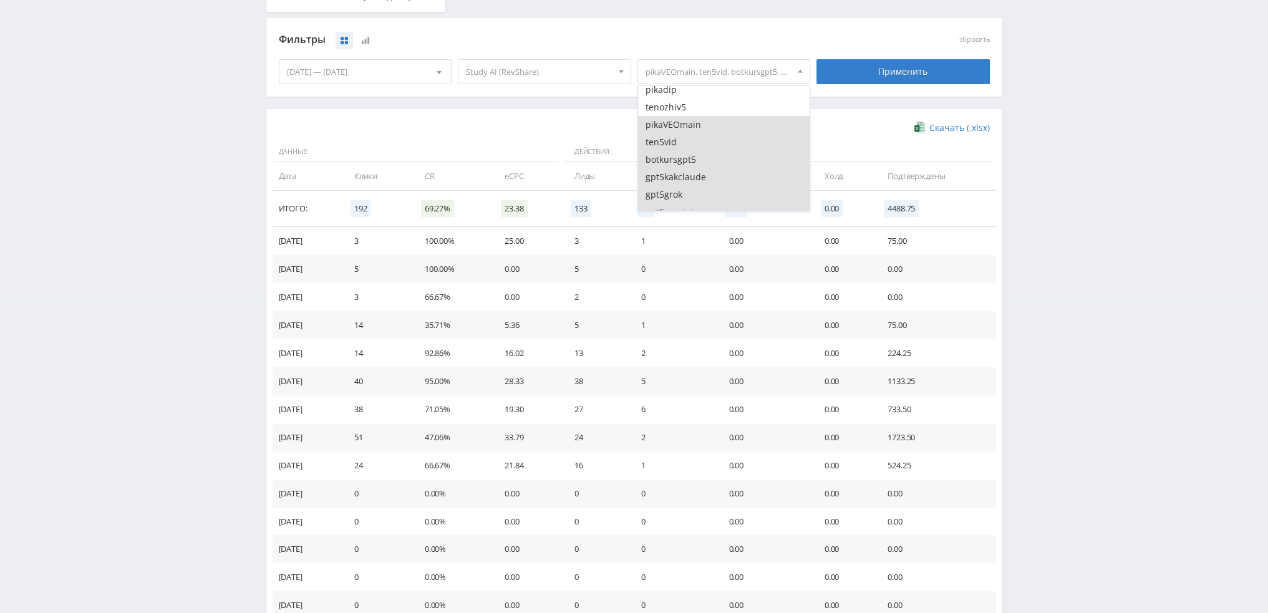
scroll to position [3431, 0]
click at [692, 118] on button "pikaVEOmain" at bounding box center [724, 115] width 172 height 17
click at [865, 77] on div "Применить" at bounding box center [903, 71] width 173 height 25
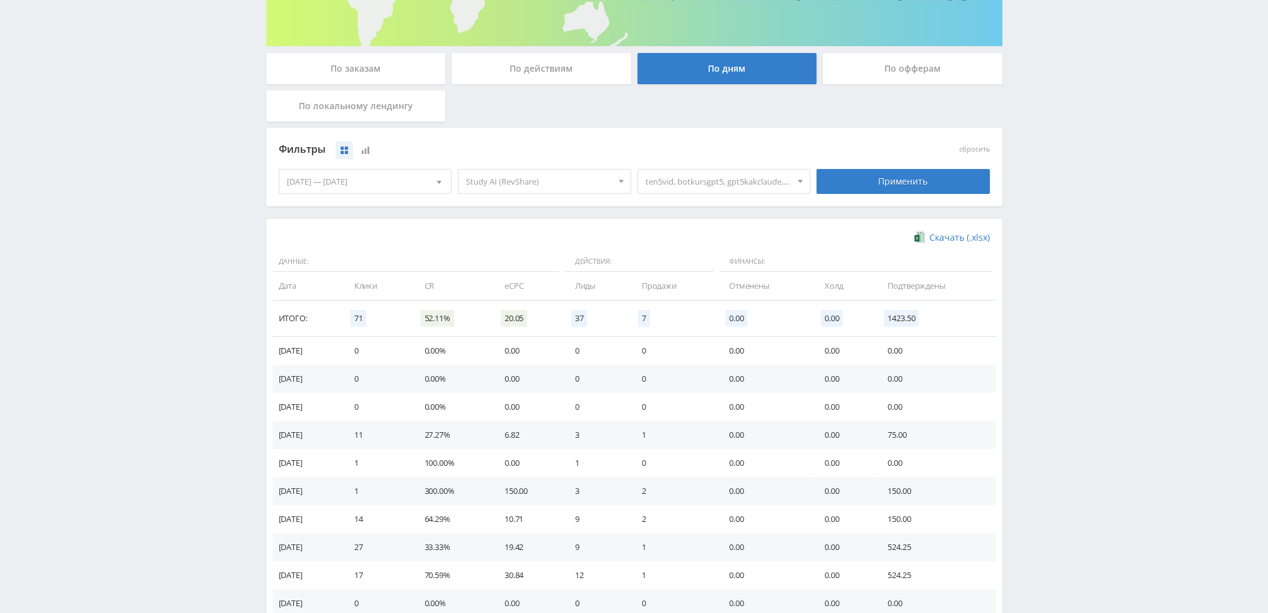
scroll to position [312, 0]
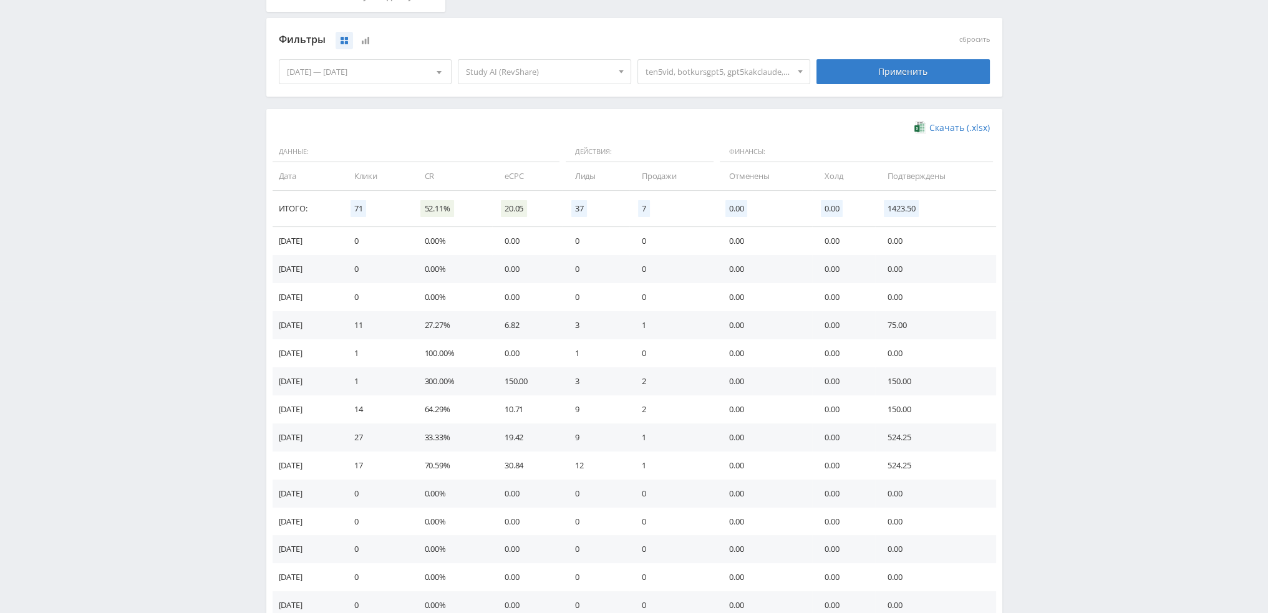
click at [749, 79] on span "ten5vid, botkursgpt5, gpt5kakclaude, gpt5grok, gpt5gemini" at bounding box center [719, 72] width 146 height 24
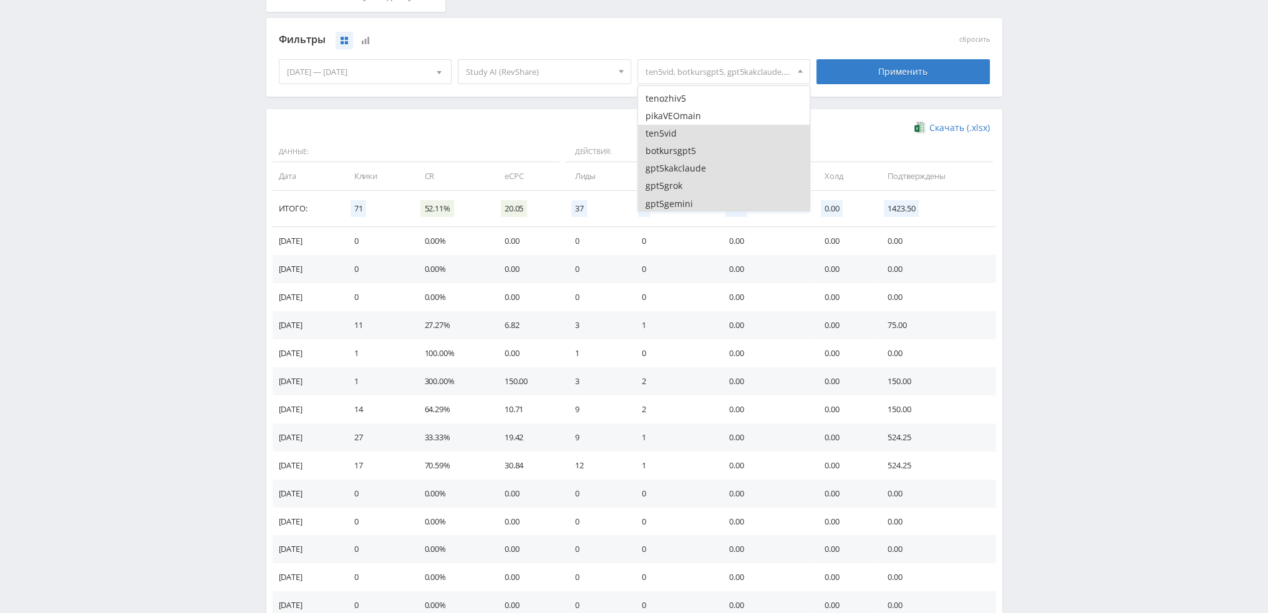
click at [704, 135] on button "ten5vid" at bounding box center [724, 133] width 172 height 17
click at [704, 153] on button "botkursgpt5" at bounding box center [724, 150] width 172 height 17
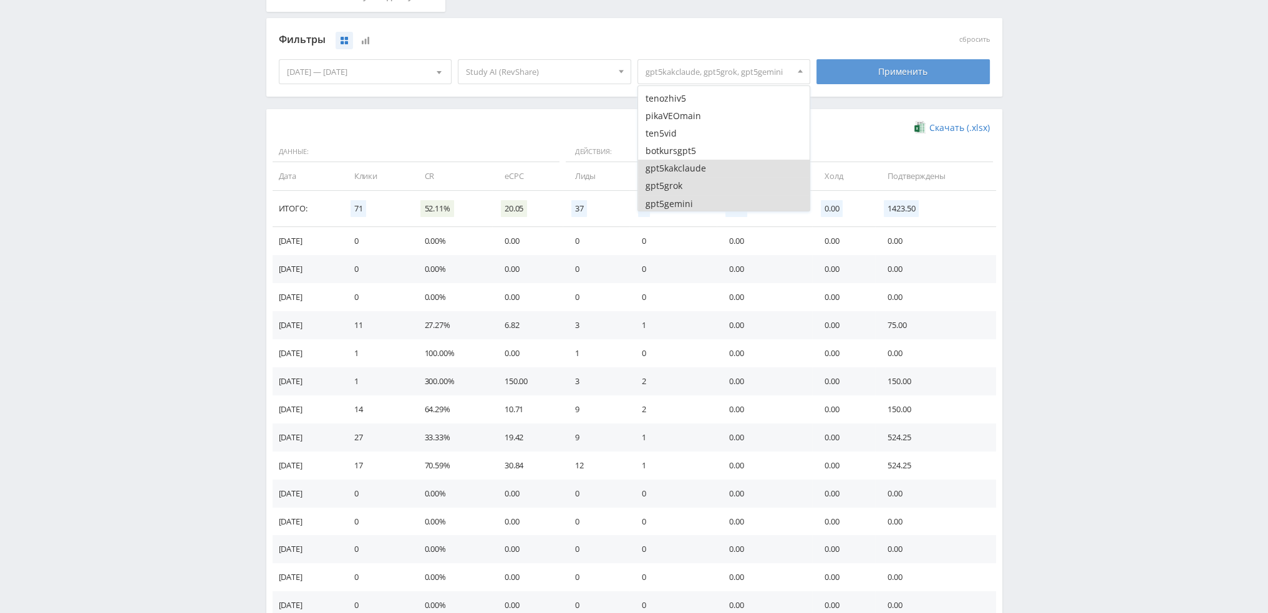
click at [890, 79] on div "Применить" at bounding box center [903, 71] width 173 height 25
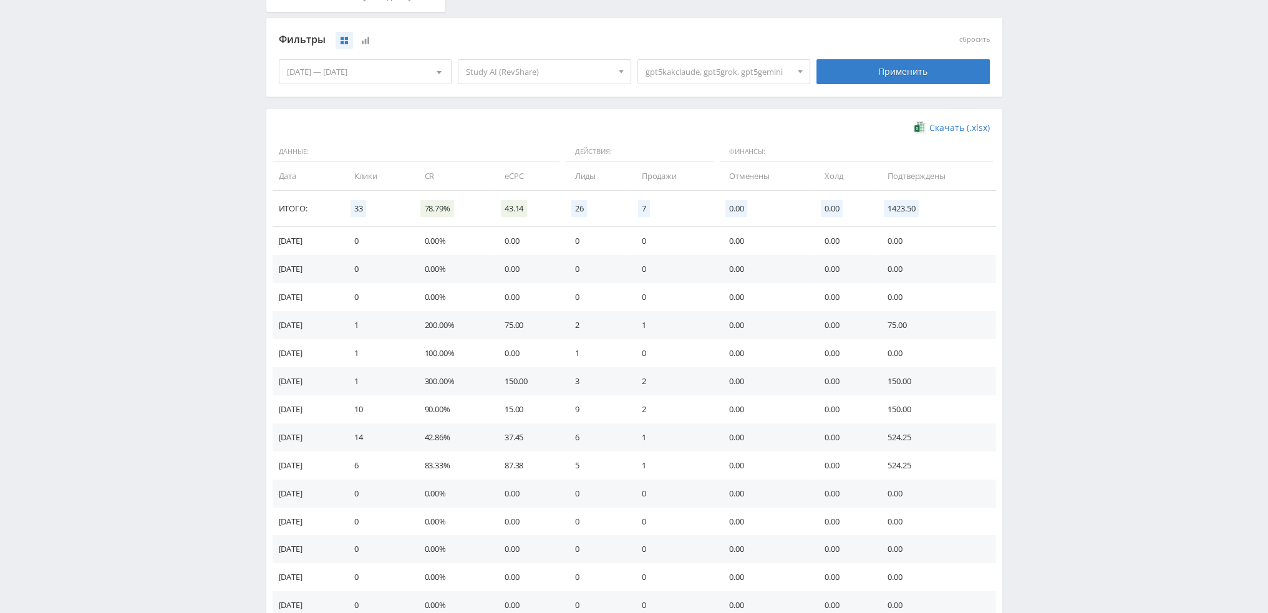
click at [753, 79] on span "gpt5kakclaude, gpt5grok, gpt5gemini" at bounding box center [719, 72] width 146 height 24
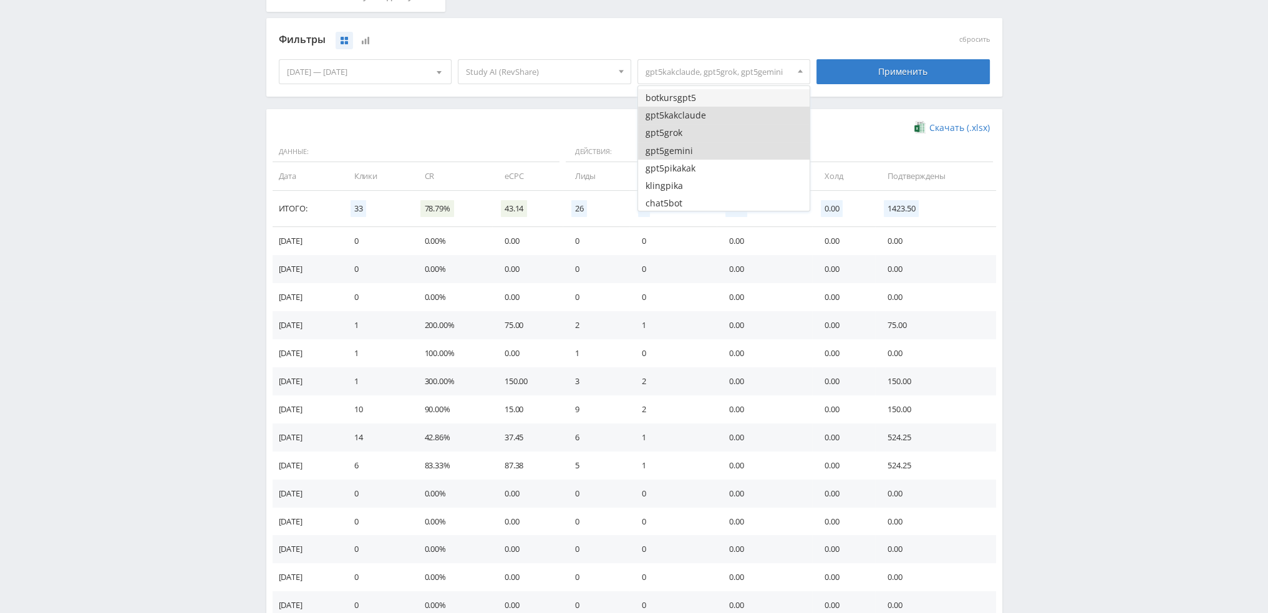
scroll to position [3493, 0]
click at [691, 142] on button "gpt5gemini" at bounding box center [724, 141] width 172 height 17
click at [686, 125] on button "gpt5grok" at bounding box center [724, 123] width 172 height 17
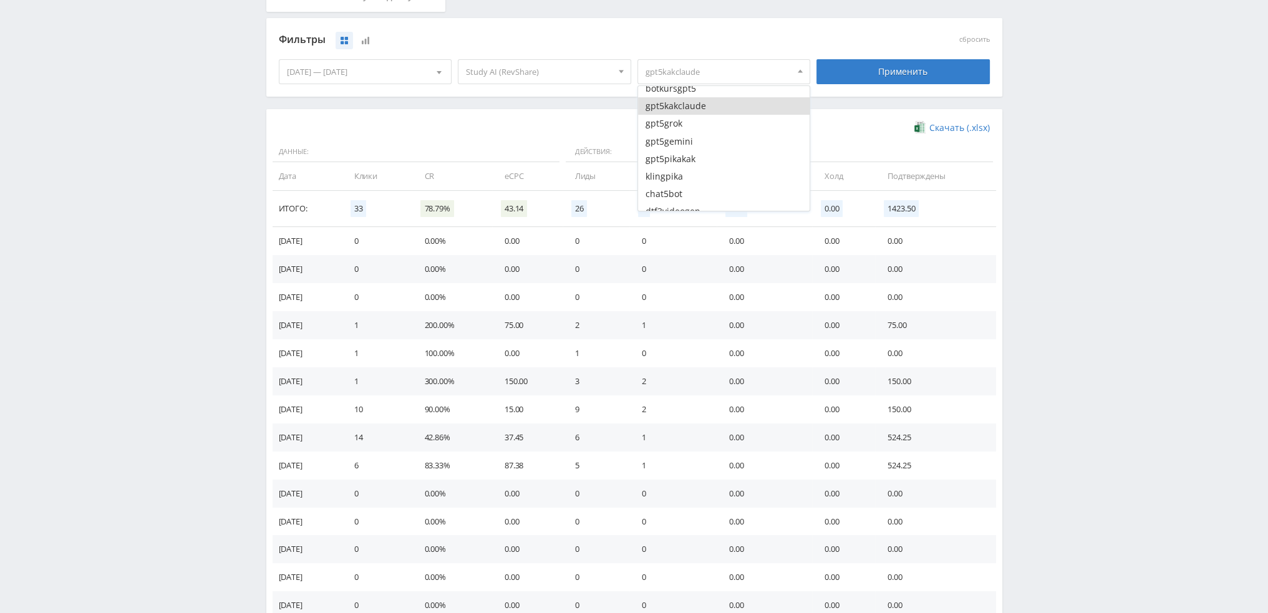
click at [692, 110] on button "gpt5kakclaude" at bounding box center [724, 105] width 172 height 17
click at [699, 139] on button "ten5vid" at bounding box center [724, 133] width 172 height 17
click at [707, 133] on button "ten5vid" at bounding box center [724, 133] width 172 height 17
click at [707, 119] on button "pikaVEOmain" at bounding box center [724, 115] width 172 height 17
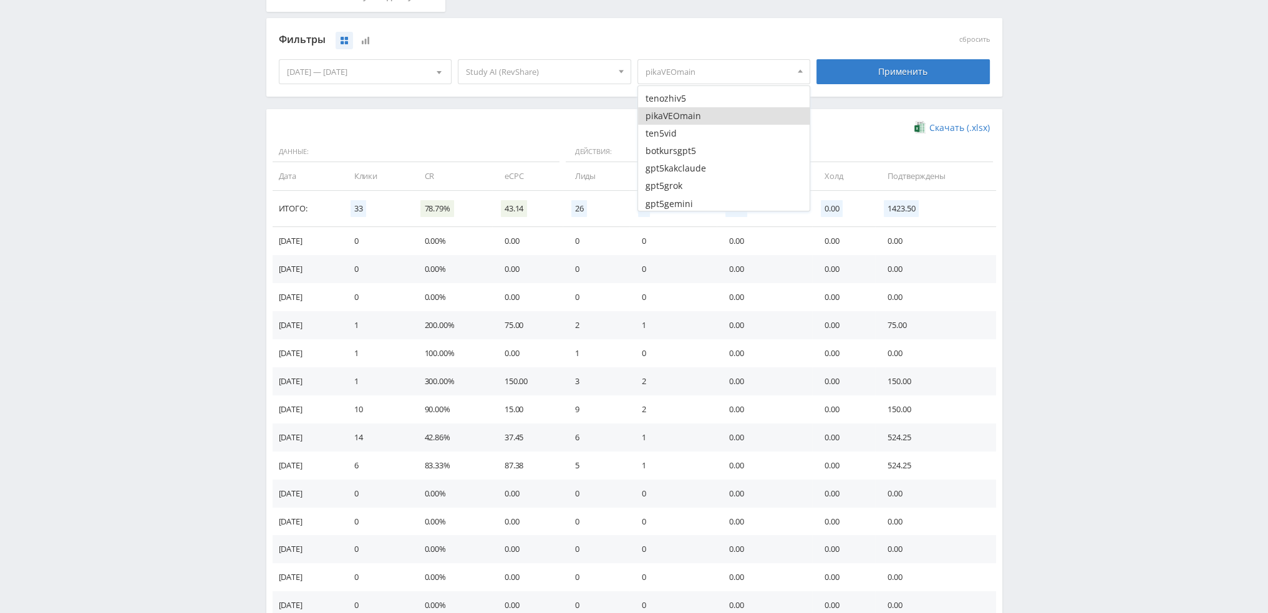
click at [918, 65] on div "Применить" at bounding box center [903, 71] width 173 height 25
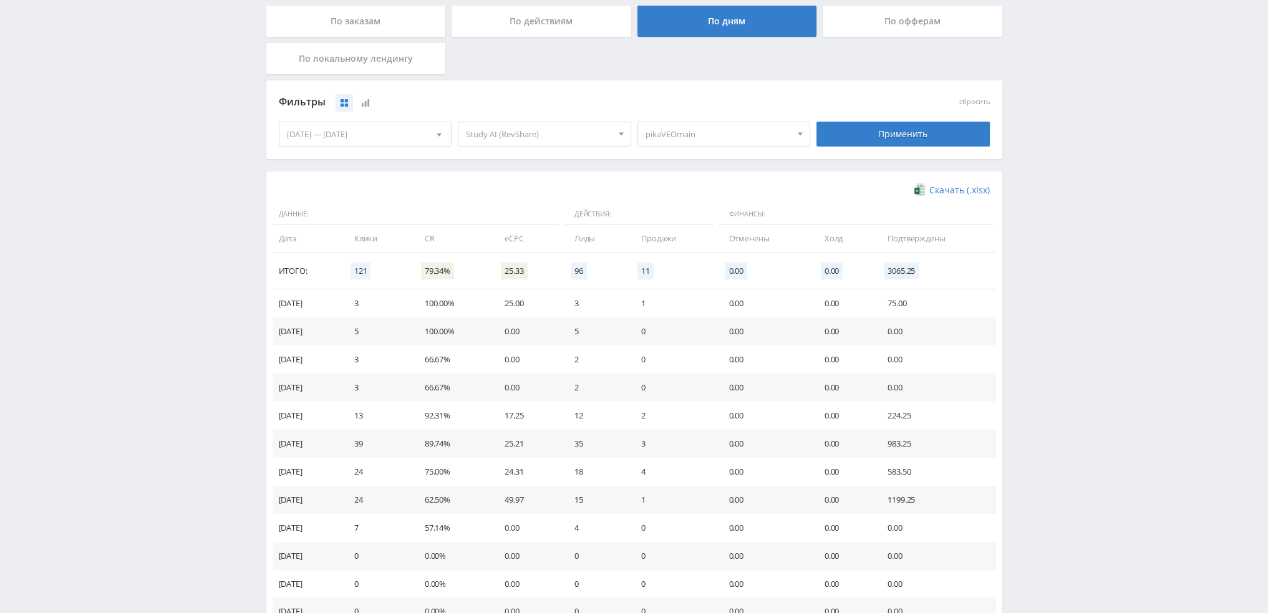
click at [729, 136] on span "pikaVEOmain" at bounding box center [719, 134] width 146 height 24
click at [716, 182] on button "pikaVEOmain" at bounding box center [724, 178] width 172 height 17
click at [706, 182] on button "klingpika" at bounding box center [724, 176] width 172 height 17
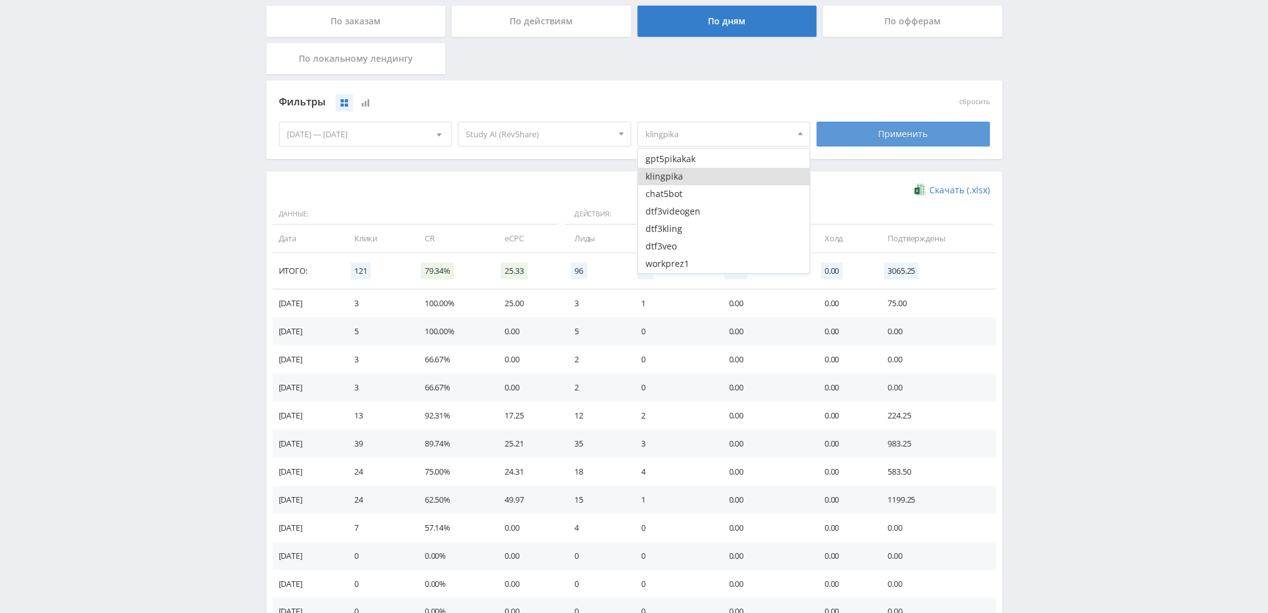
click at [885, 137] on div "Применить" at bounding box center [903, 134] width 173 height 25
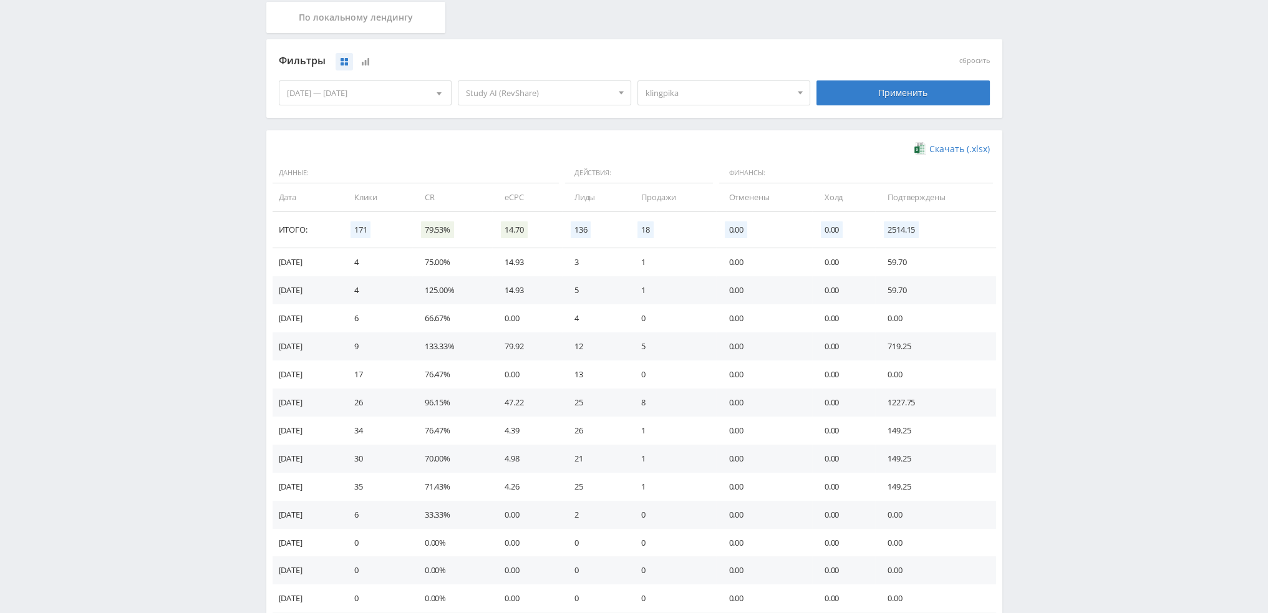
scroll to position [312, 0]
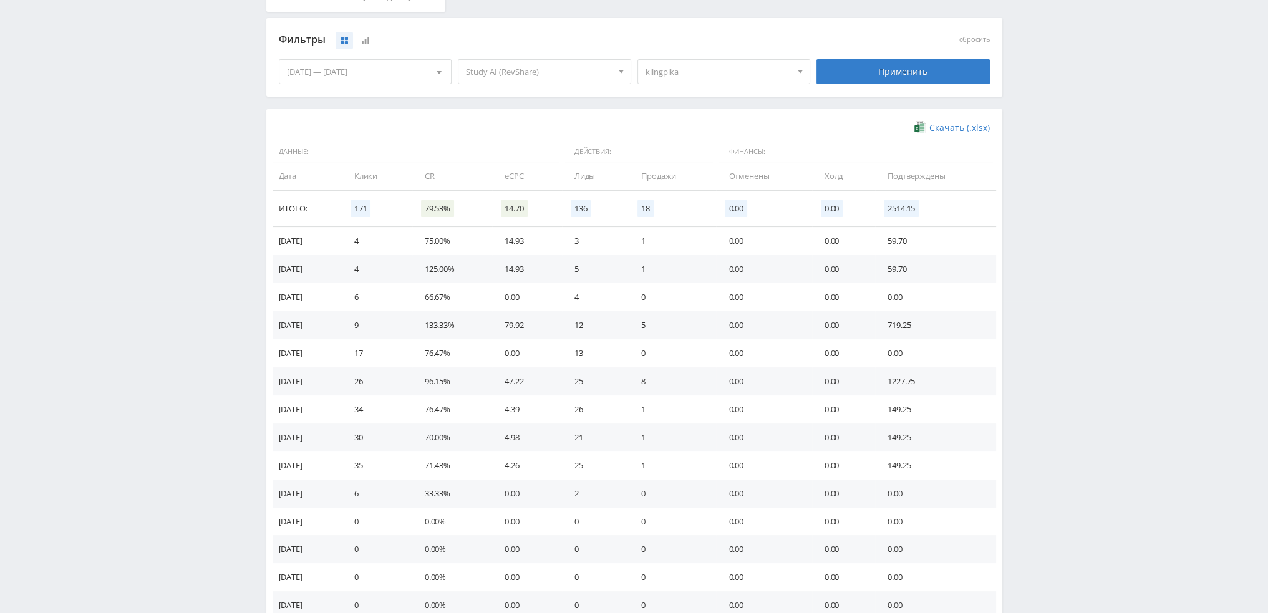
click at [711, 73] on span "klingpika" at bounding box center [719, 72] width 146 height 24
click at [701, 118] on button "klingpika" at bounding box center [724, 113] width 172 height 17
click at [697, 182] on button "dtf3veo" at bounding box center [724, 183] width 172 height 17
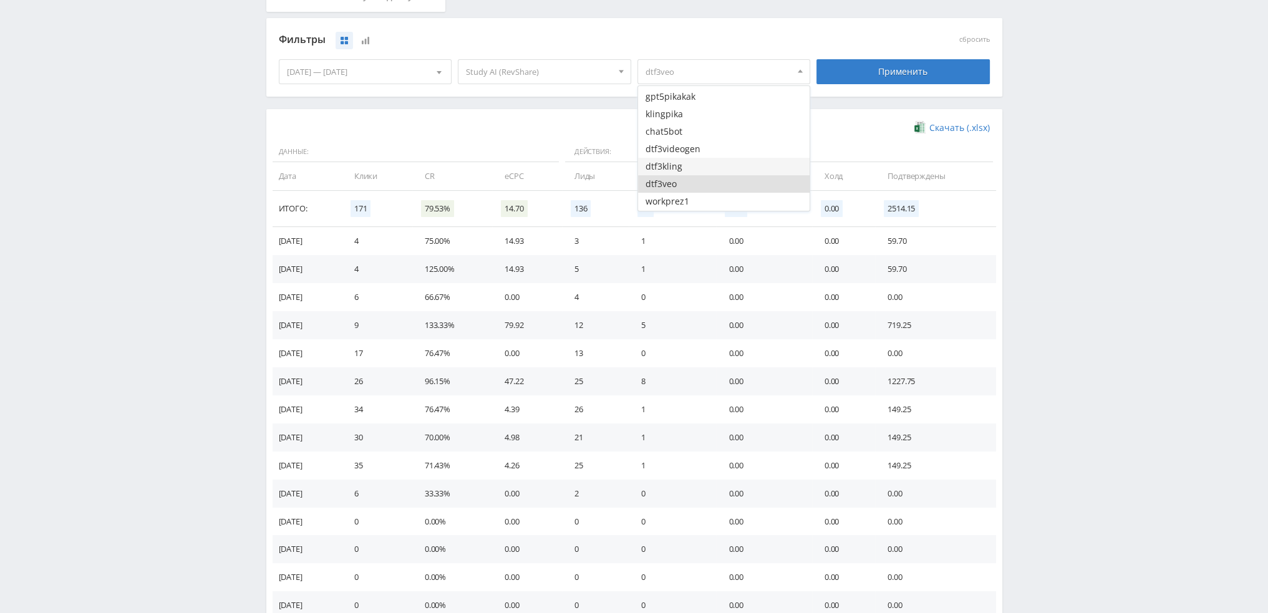
click at [692, 169] on button "dtf3kling" at bounding box center [724, 166] width 172 height 17
click at [698, 152] on button "dtf3videogen" at bounding box center [724, 148] width 172 height 17
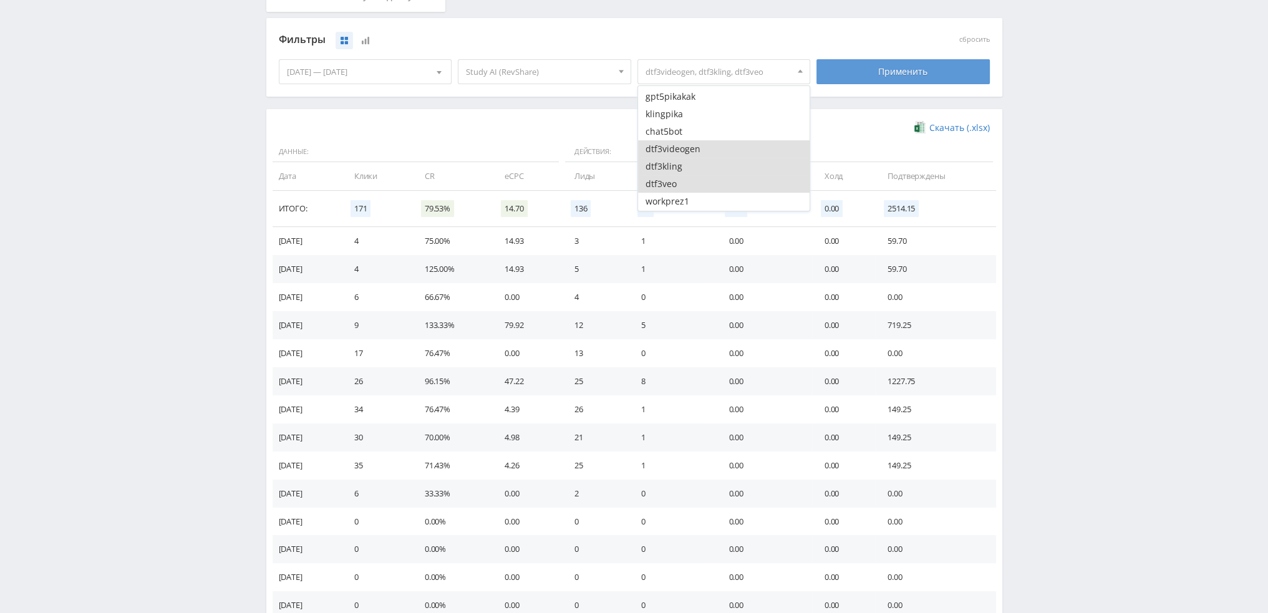
click at [873, 78] on div "Применить" at bounding box center [903, 71] width 173 height 25
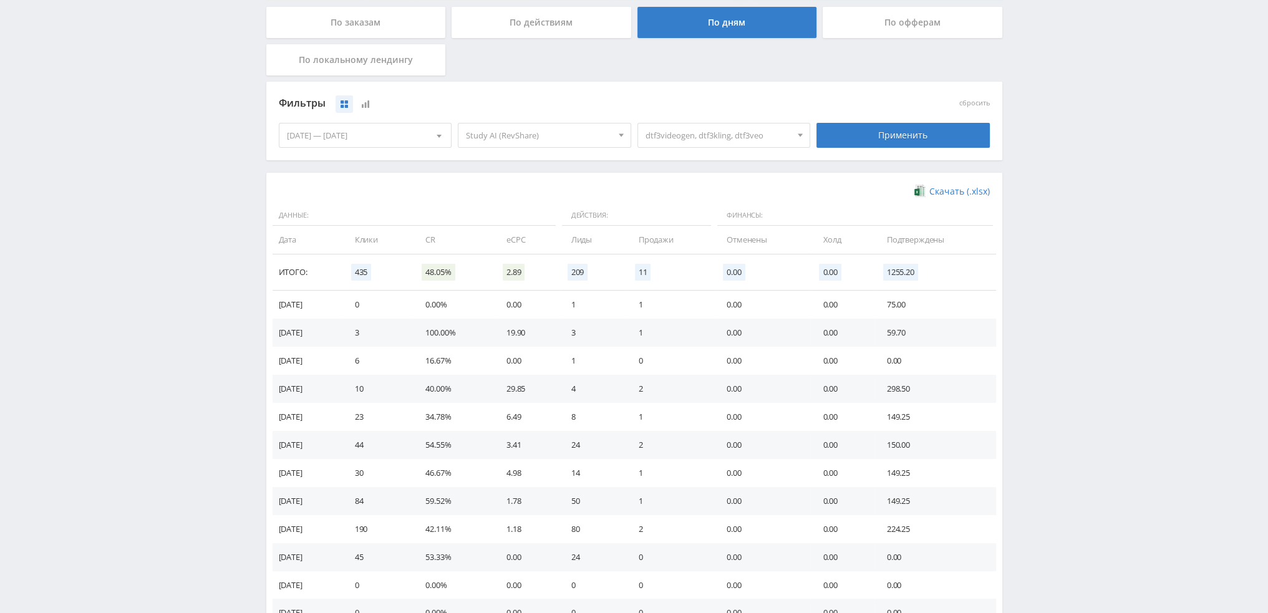
scroll to position [250, 0]
click at [716, 137] on span "dtf3videogen, dtf3kling, dtf3veo" at bounding box center [719, 134] width 146 height 24
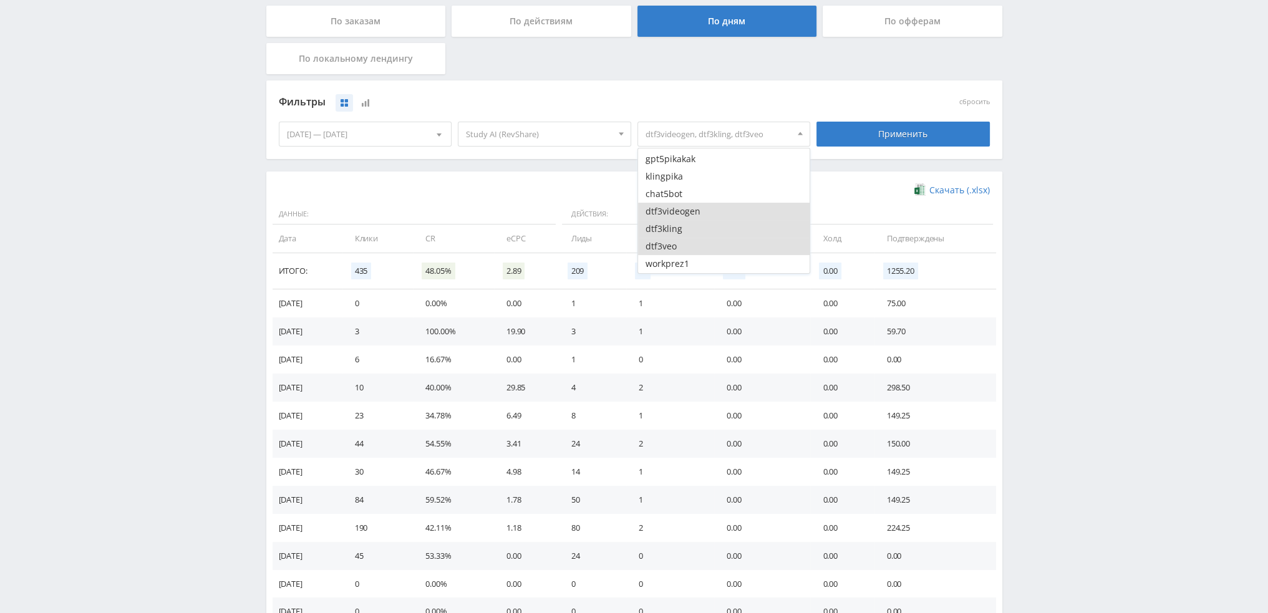
click at [692, 210] on button "dtf3videogen" at bounding box center [724, 211] width 172 height 17
drag, startPoint x: 692, startPoint y: 231, endPoint x: 693, endPoint y: 245, distance: 13.1
click at [692, 231] on button "dtf3kling" at bounding box center [724, 228] width 172 height 17
click at [692, 249] on button "dtf3veo" at bounding box center [724, 246] width 172 height 17
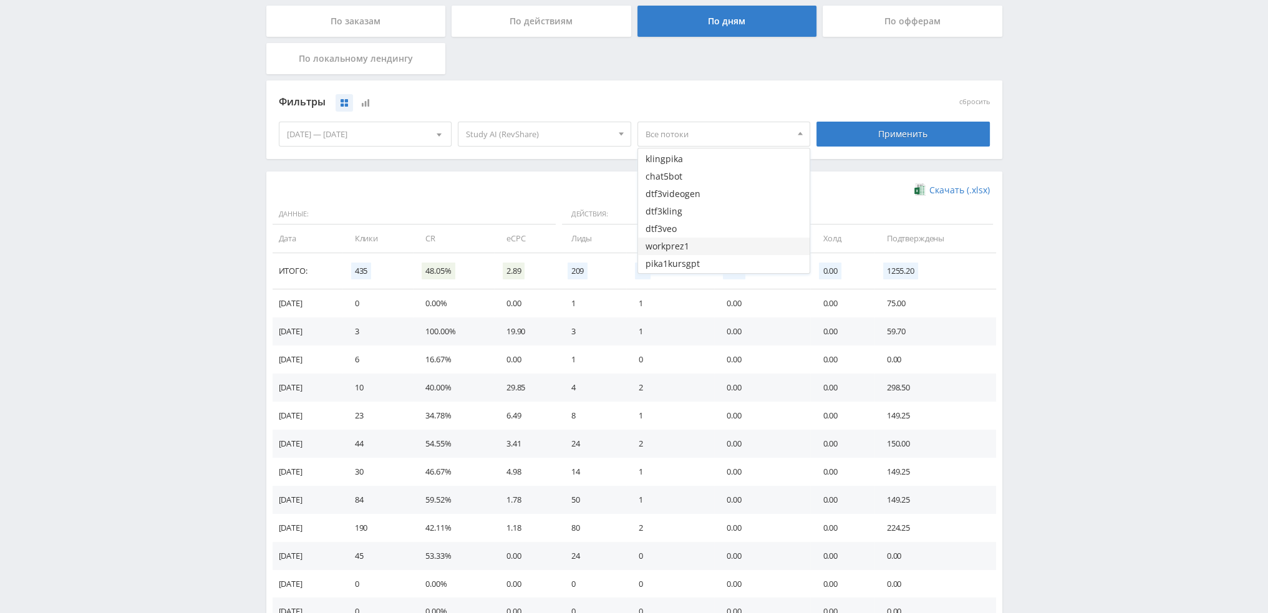
click at [696, 251] on button "workprez1" at bounding box center [724, 246] width 172 height 17
click at [908, 134] on div "Применить" at bounding box center [903, 134] width 173 height 25
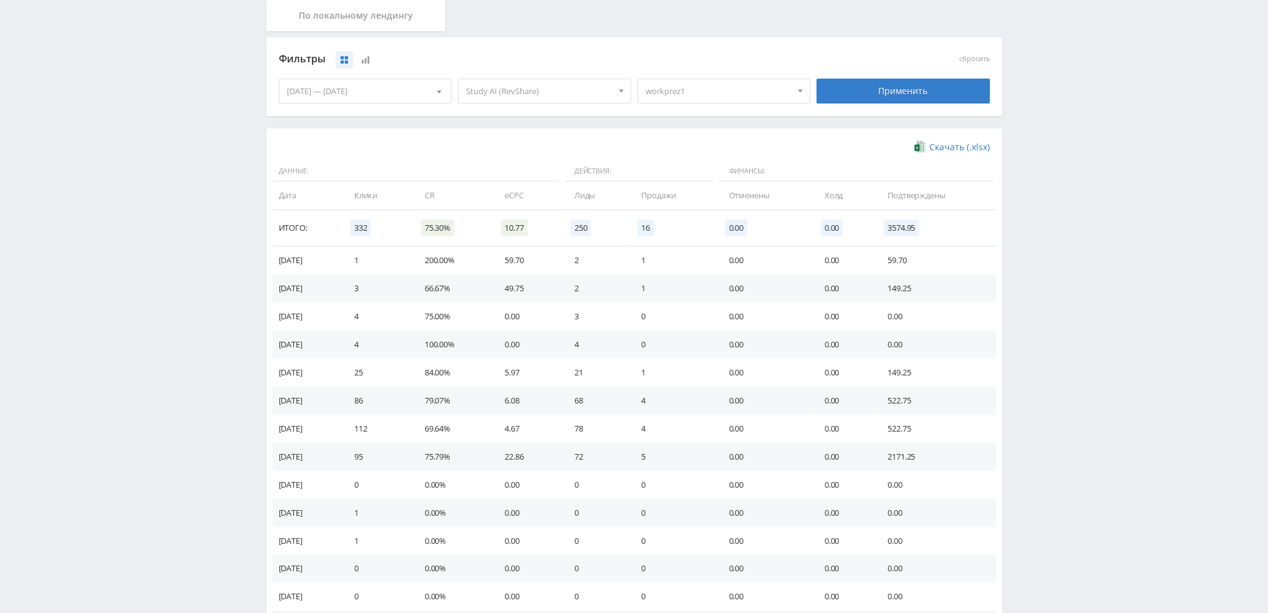
scroll to position [250, 0]
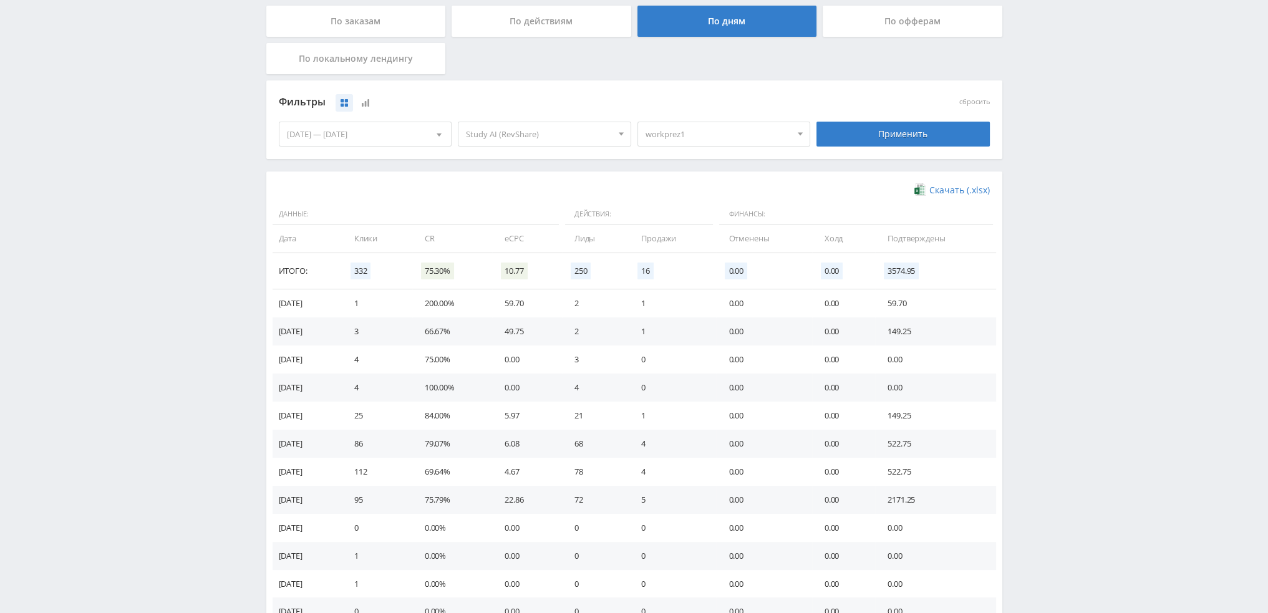
click at [671, 129] on span "workprez1" at bounding box center [719, 134] width 146 height 24
click at [684, 251] on button "workprez1" at bounding box center [724, 246] width 172 height 17
click at [691, 269] on button "pika1kursgpt" at bounding box center [724, 263] width 172 height 17
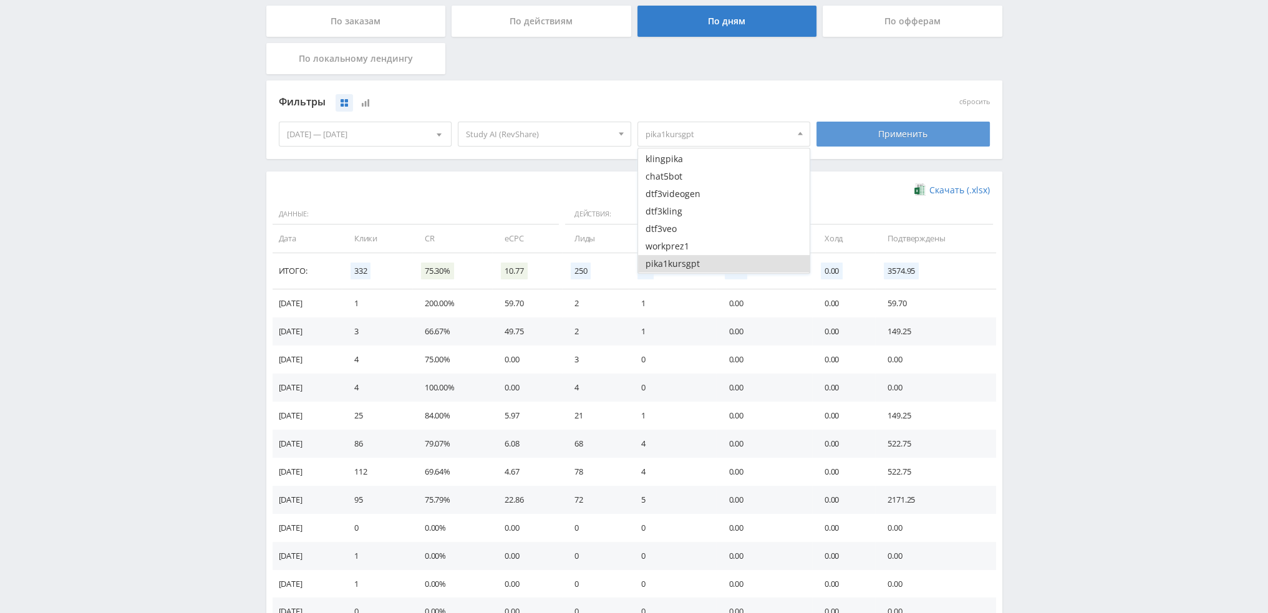
click at [909, 134] on div "Применить" at bounding box center [903, 134] width 173 height 25
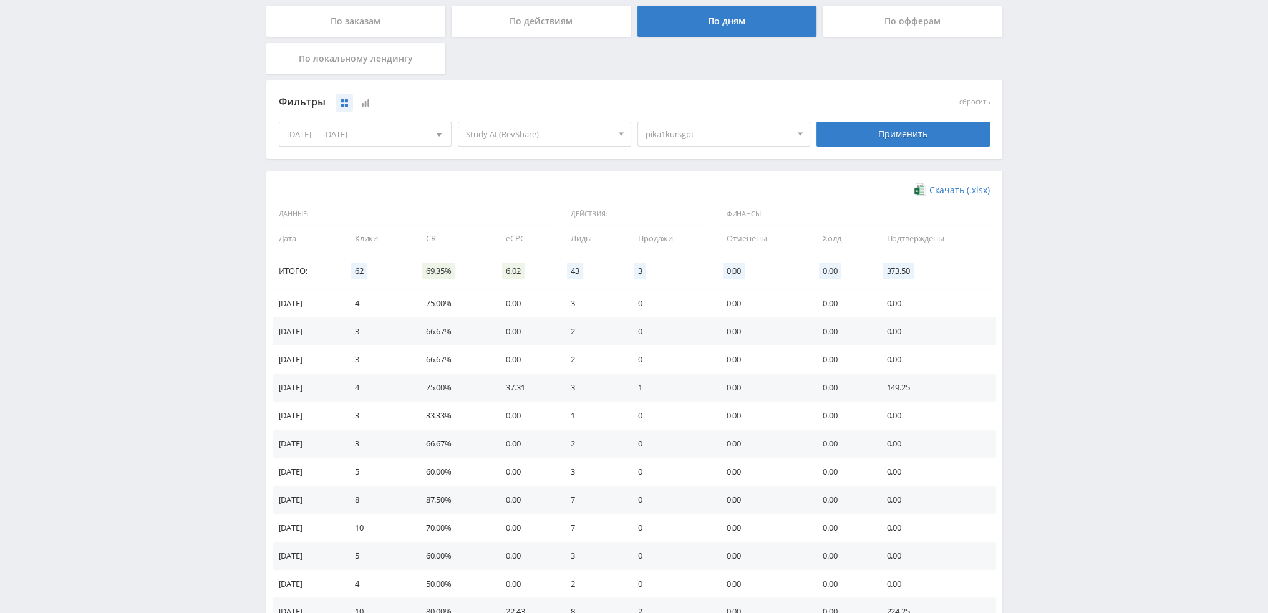
scroll to position [187, 0]
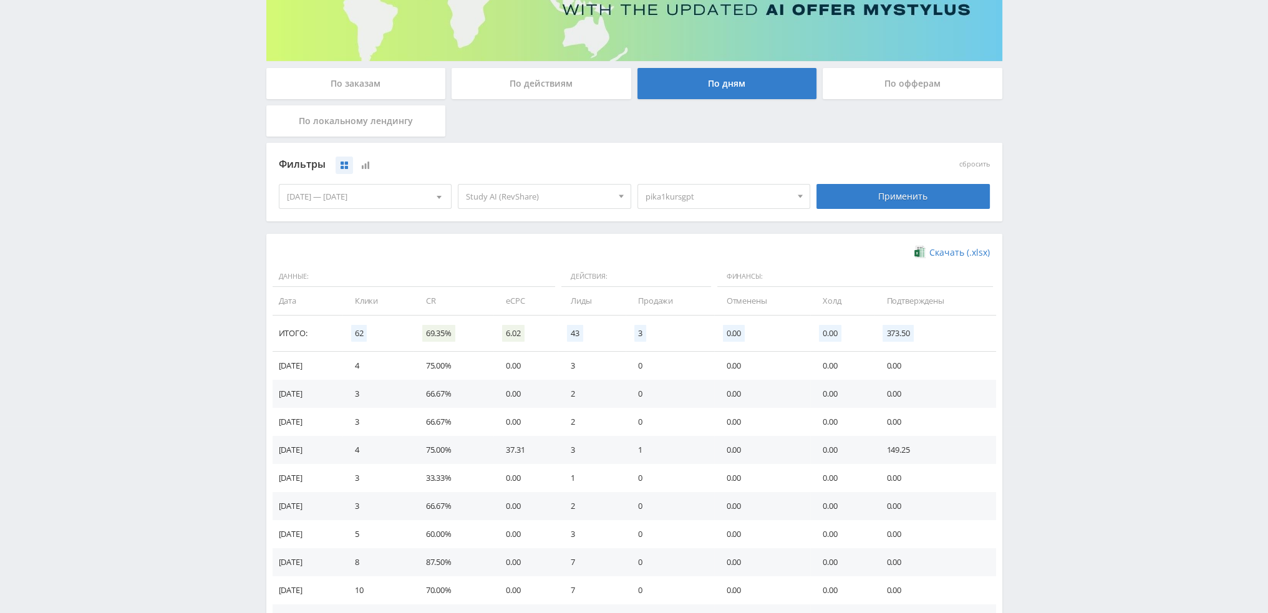
click at [722, 207] on span "pika1kursgpt" at bounding box center [719, 197] width 146 height 24
click at [686, 328] on button "pika1kursgpt" at bounding box center [724, 326] width 172 height 17
click at [1067, 254] on div "Telegram-канал Инструменты База знаний Ваш менеджер: [PERSON_NAME] Online @val_…" at bounding box center [634, 423] width 1268 height 1220
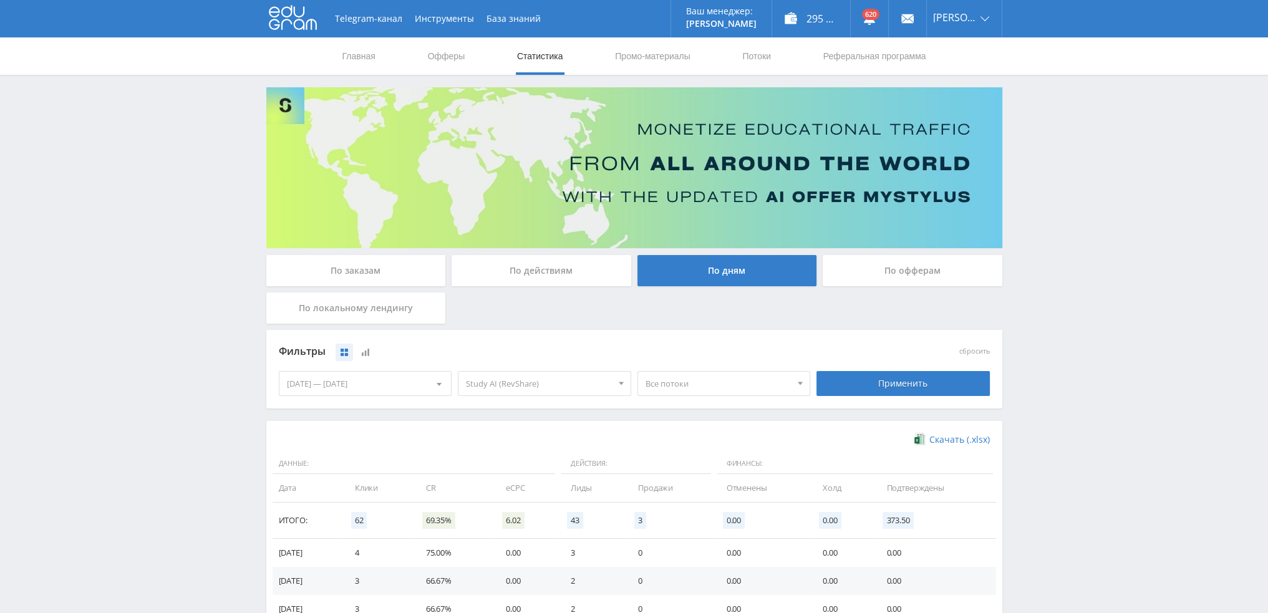
scroll to position [0, 0]
click at [541, 57] on link "Статистика" at bounding box center [540, 55] width 49 height 37
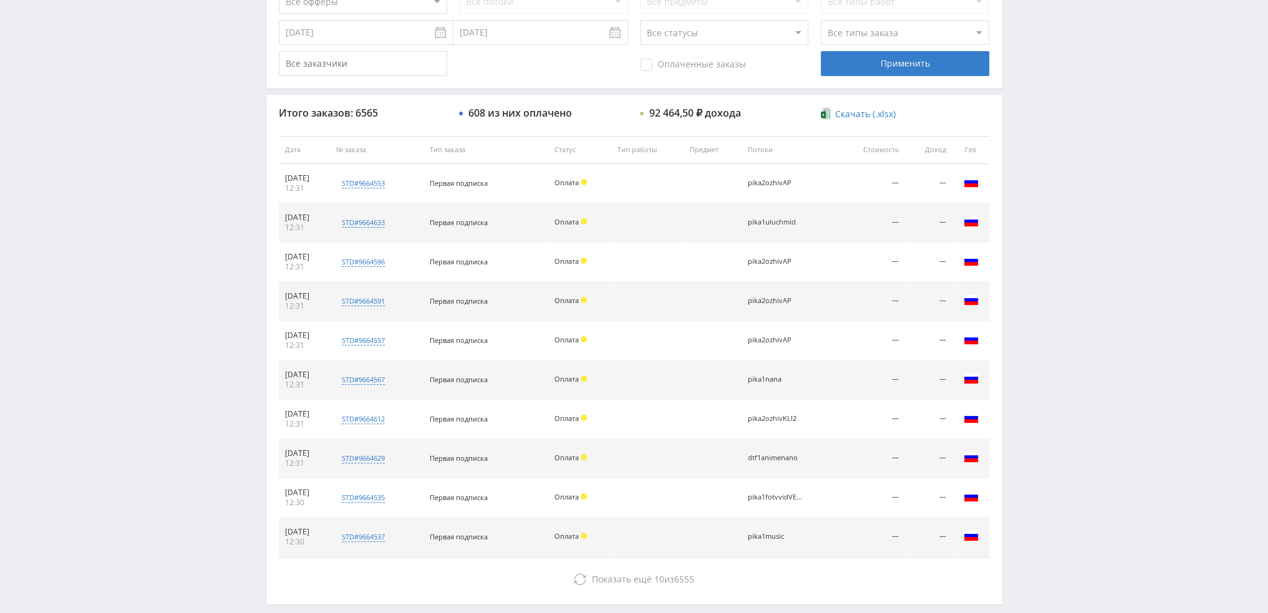
scroll to position [182, 0]
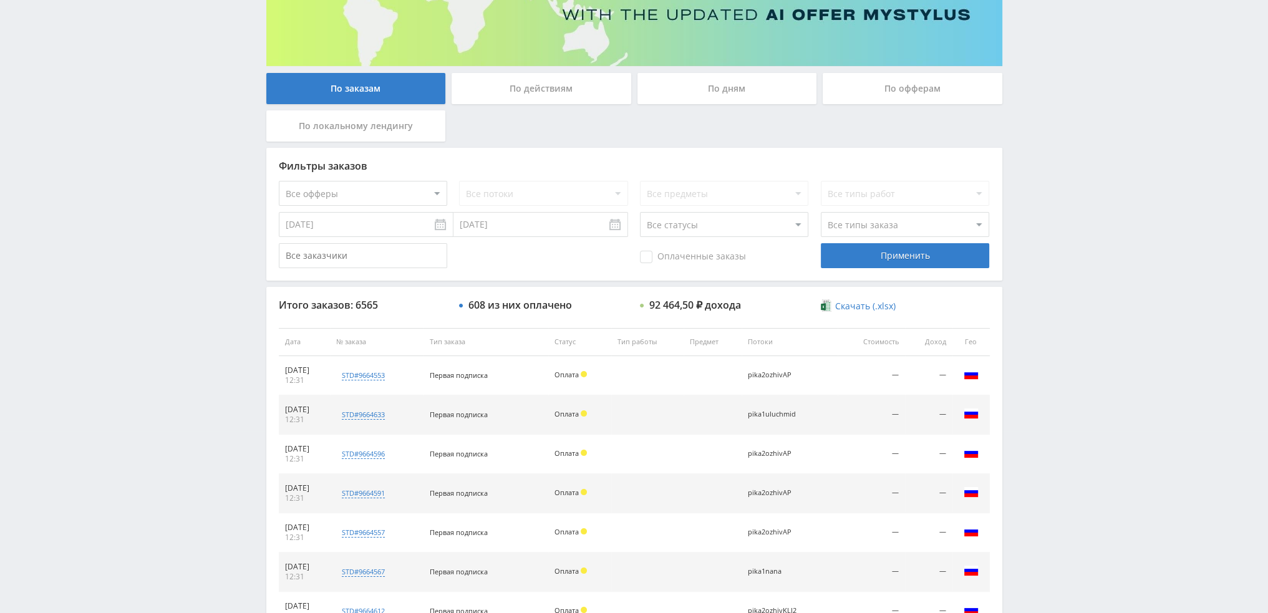
click at [731, 93] on div "По дням" at bounding box center [727, 88] width 180 height 31
click at [0, 0] on input "По дням" at bounding box center [0, 0] width 0 height 0
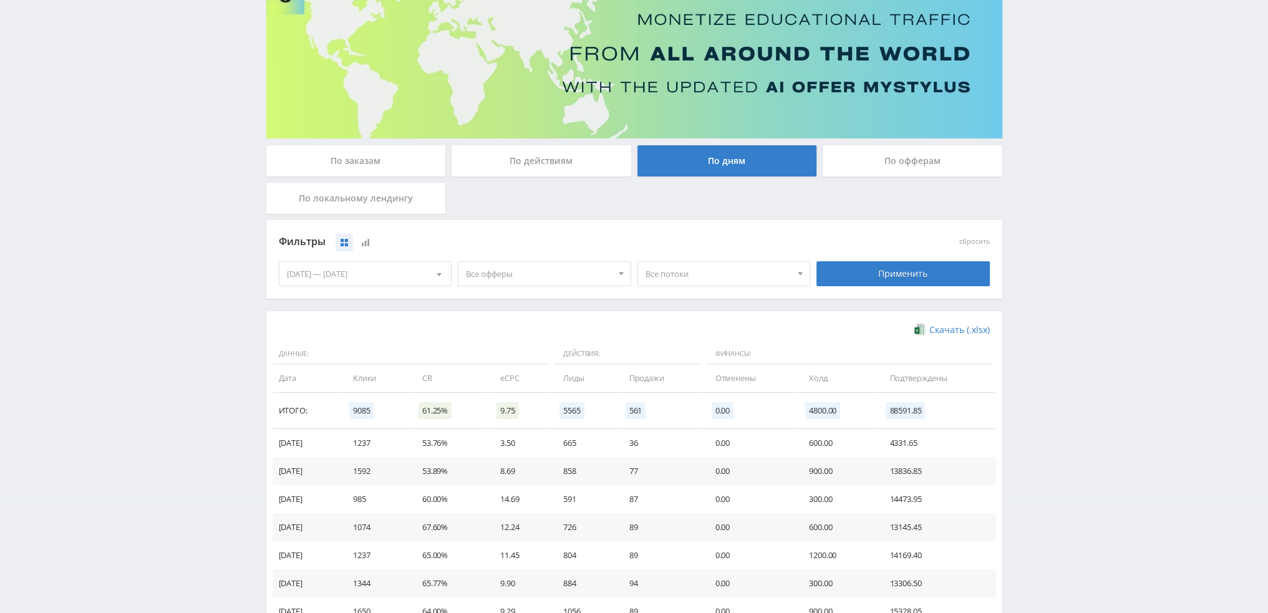
scroll to position [0, 0]
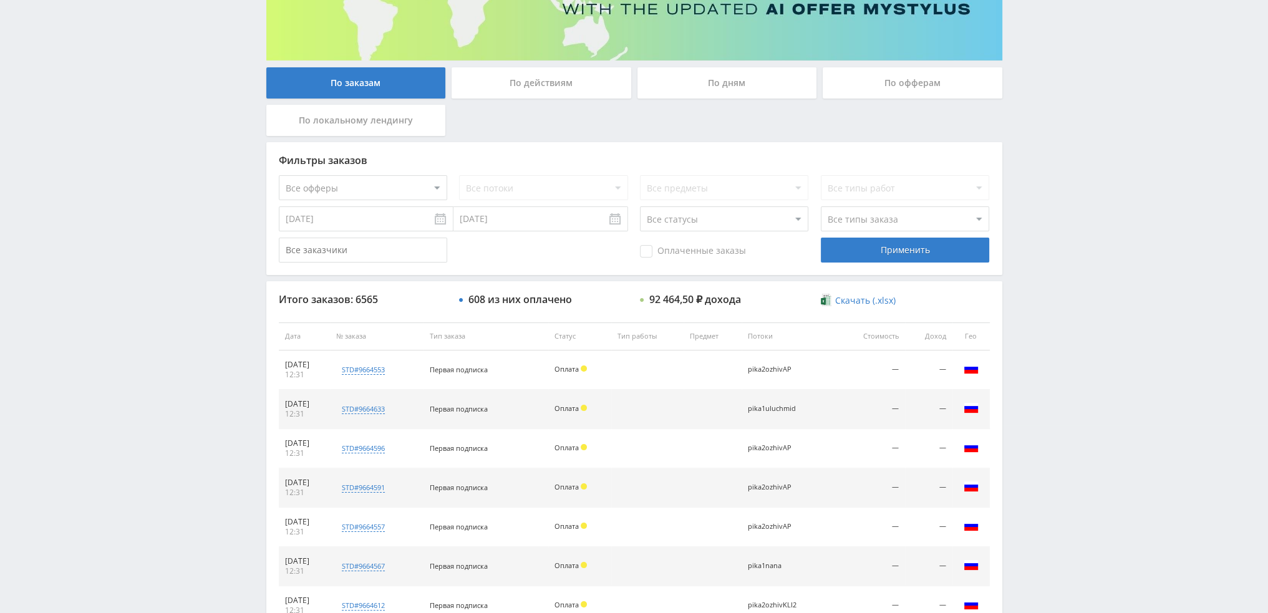
scroll to position [182, 0]
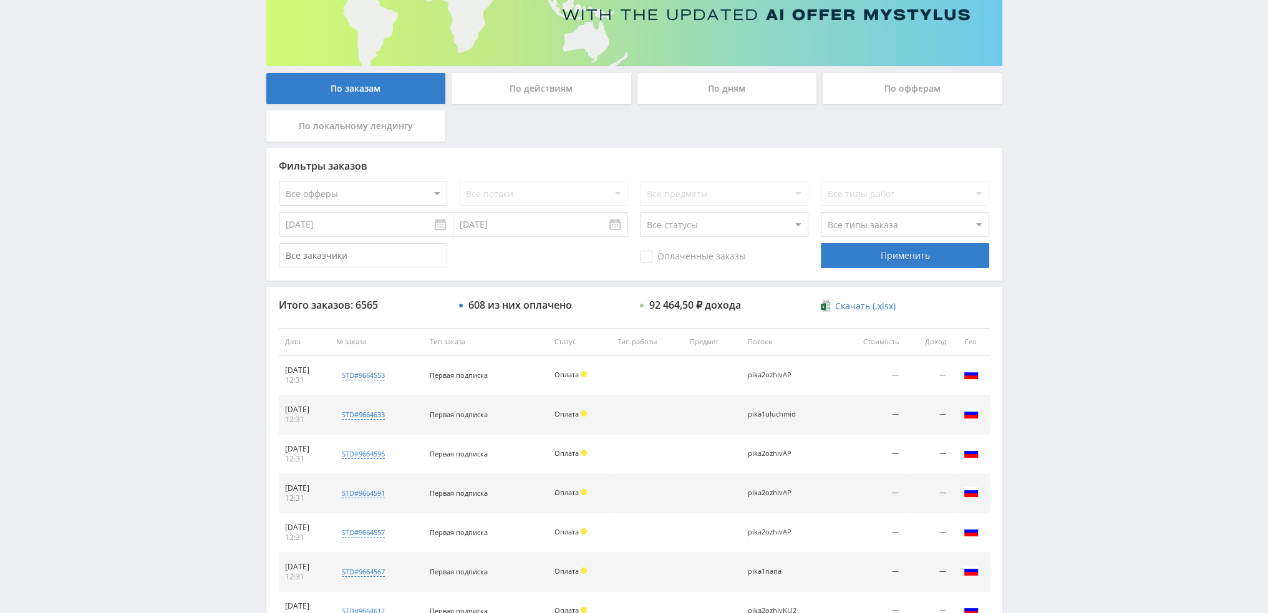
click at [724, 84] on div "По дням" at bounding box center [727, 88] width 180 height 31
click at [0, 0] on input "По дням" at bounding box center [0, 0] width 0 height 0
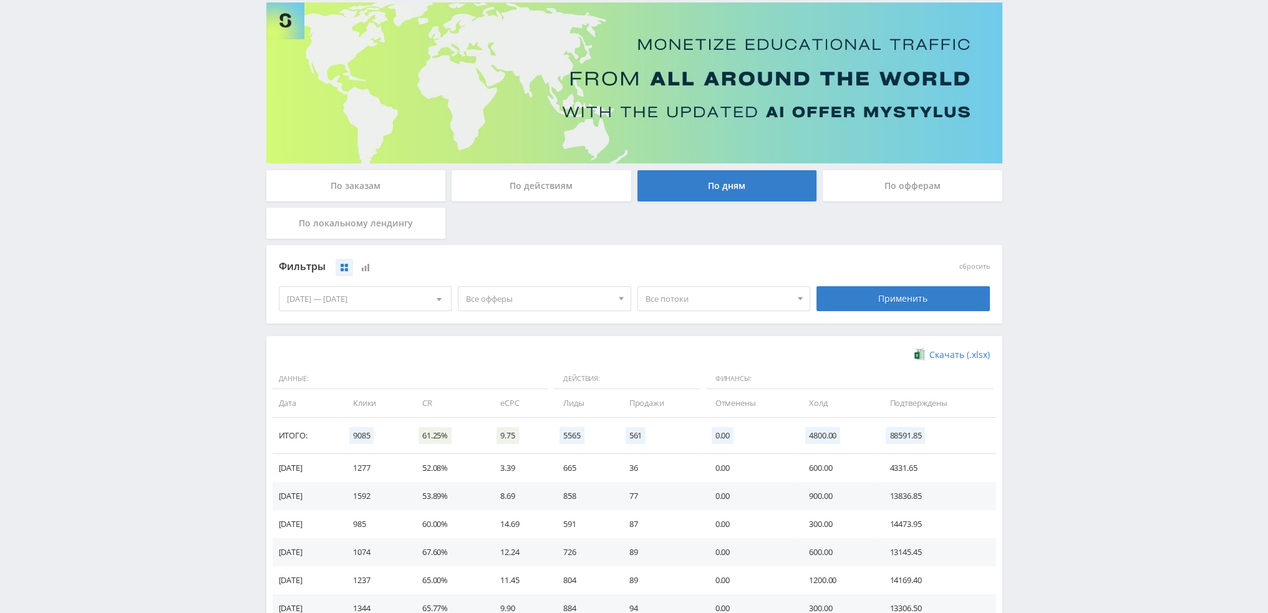
scroll to position [125, 0]
